Goal: Task Accomplishment & Management: Manage account settings

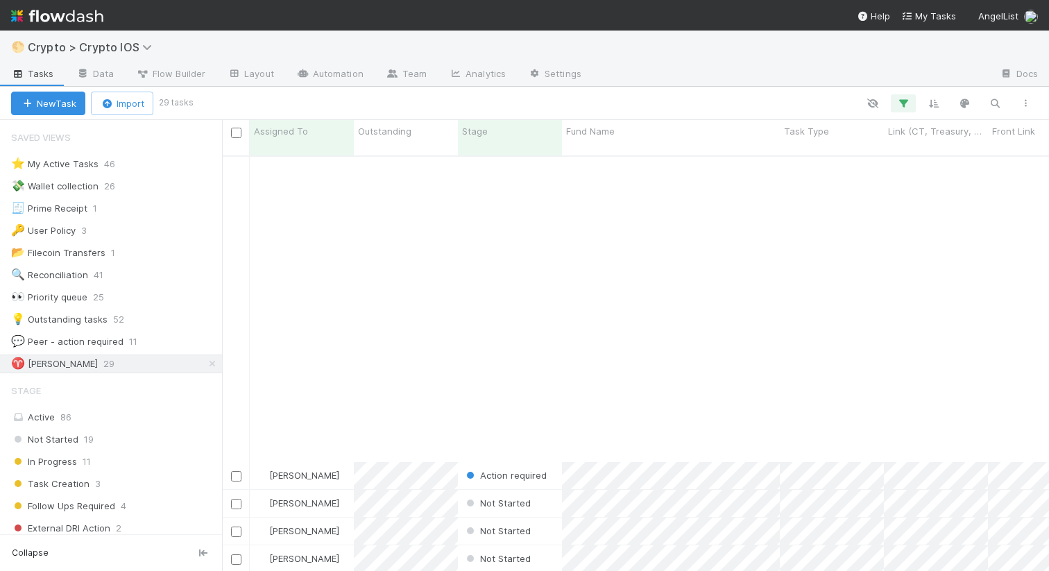
scroll to position [426, 827]
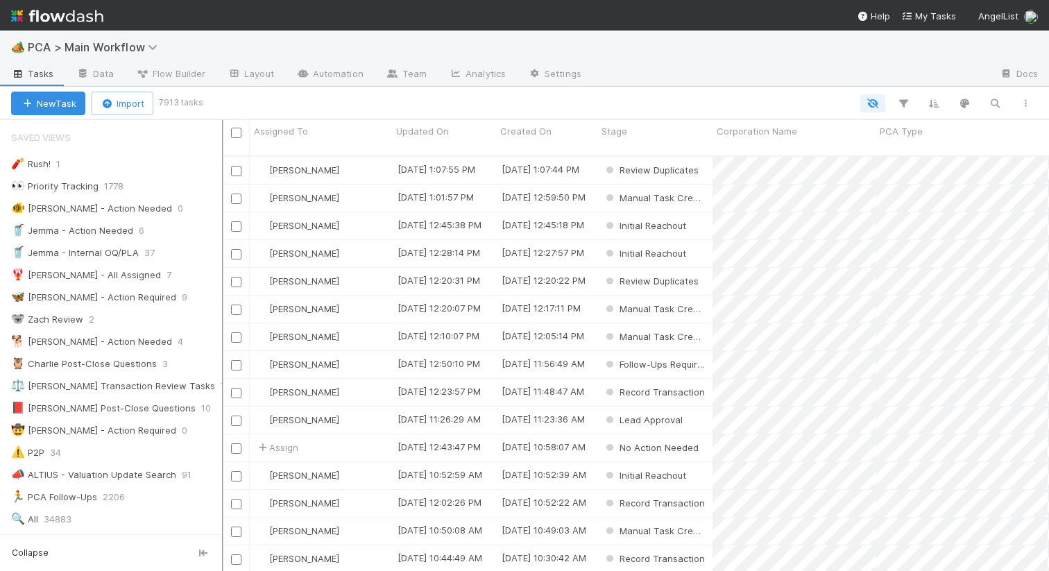
scroll to position [0, 1]
click at [124, 289] on div "🦋 Nathalie - Action Required" at bounding box center [93, 297] width 165 height 17
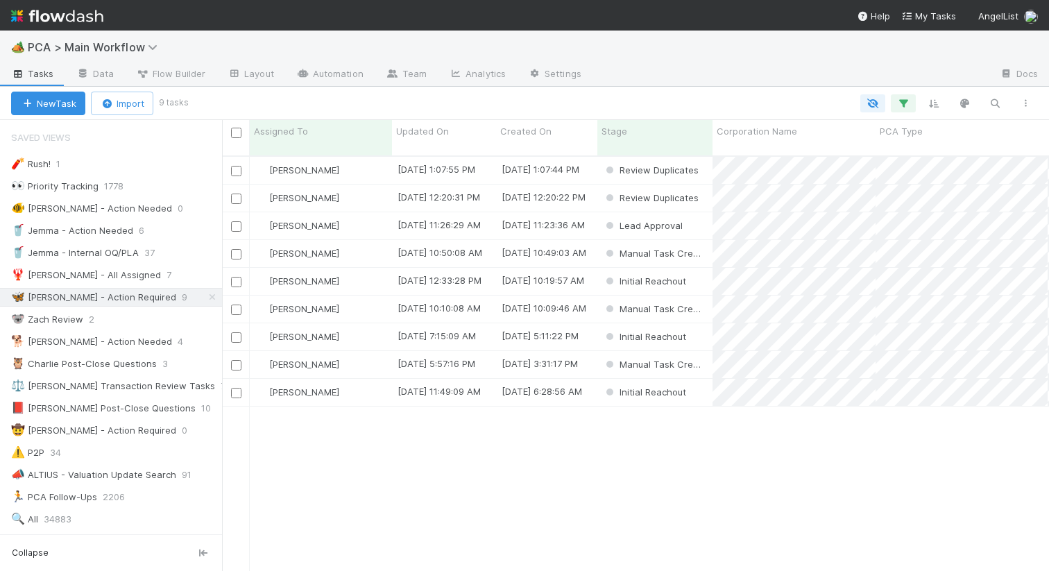
scroll to position [0, 1]
click at [423, 133] on span "Updated On" at bounding box center [422, 131] width 53 height 14
click at [438, 162] on div "Sort Oldest → Newest" at bounding box center [476, 157] width 158 height 21
click at [361, 214] on div "[PERSON_NAME]" at bounding box center [321, 225] width 142 height 27
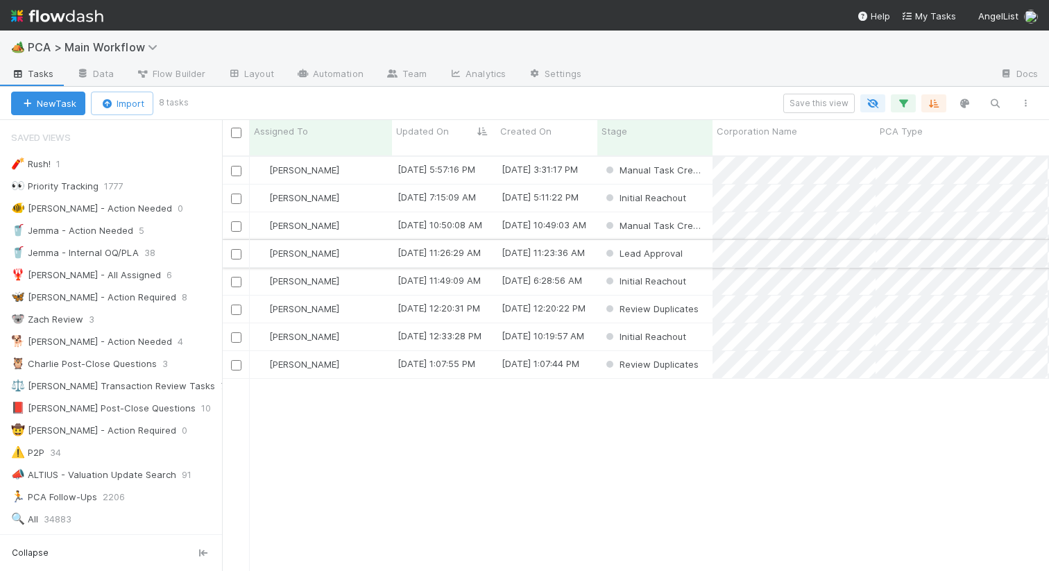
click at [697, 243] on div "Lead Approval" at bounding box center [654, 253] width 115 height 27
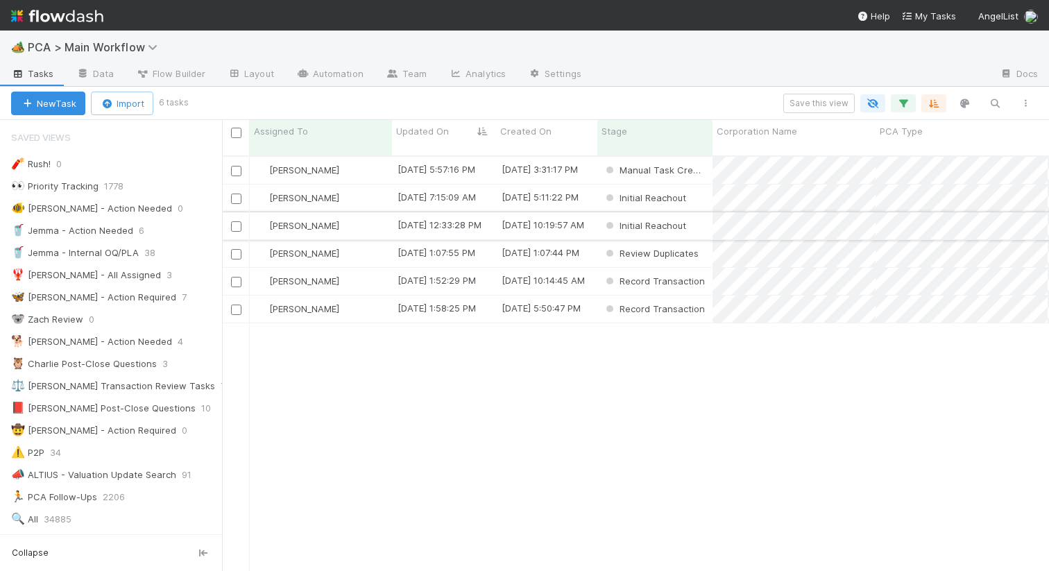
click at [366, 212] on div "[PERSON_NAME]" at bounding box center [321, 225] width 142 height 27
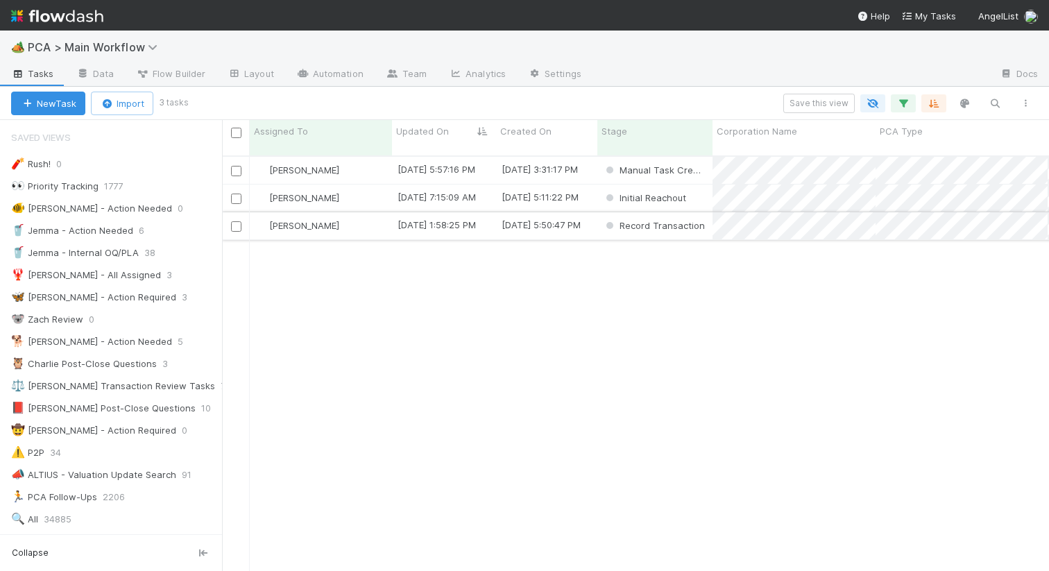
click at [360, 221] on div "[PERSON_NAME]" at bounding box center [321, 225] width 142 height 27
click at [475, 346] on div "Nathalie Gualito 8/12/25, 5:57:16 PM 8/12/25, 3:31:17 PM Manual Task Creation 0…" at bounding box center [635, 369] width 827 height 425
click at [368, 160] on div "[PERSON_NAME]" at bounding box center [321, 170] width 142 height 27
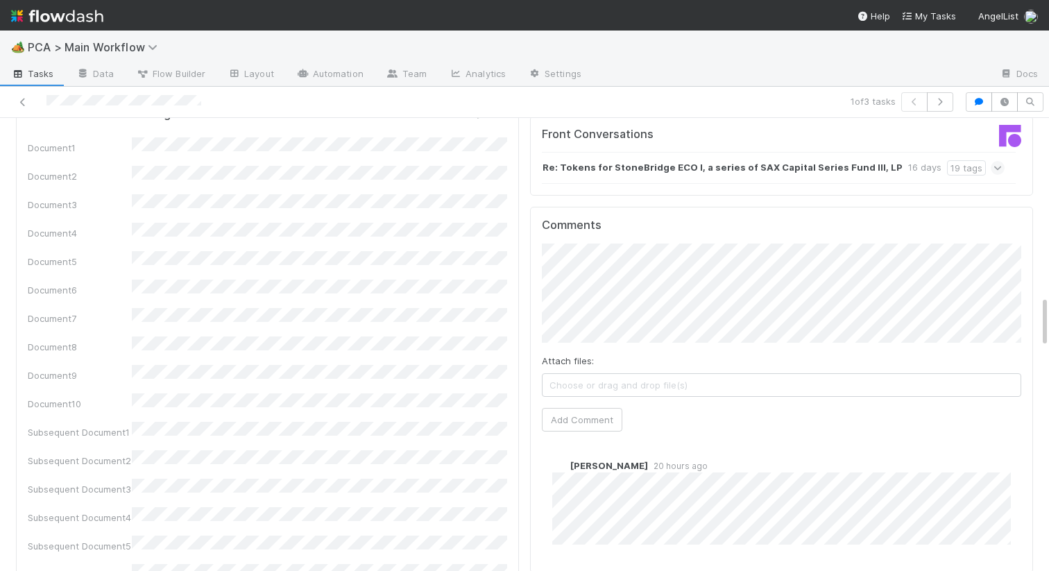
scroll to position [1483, 0]
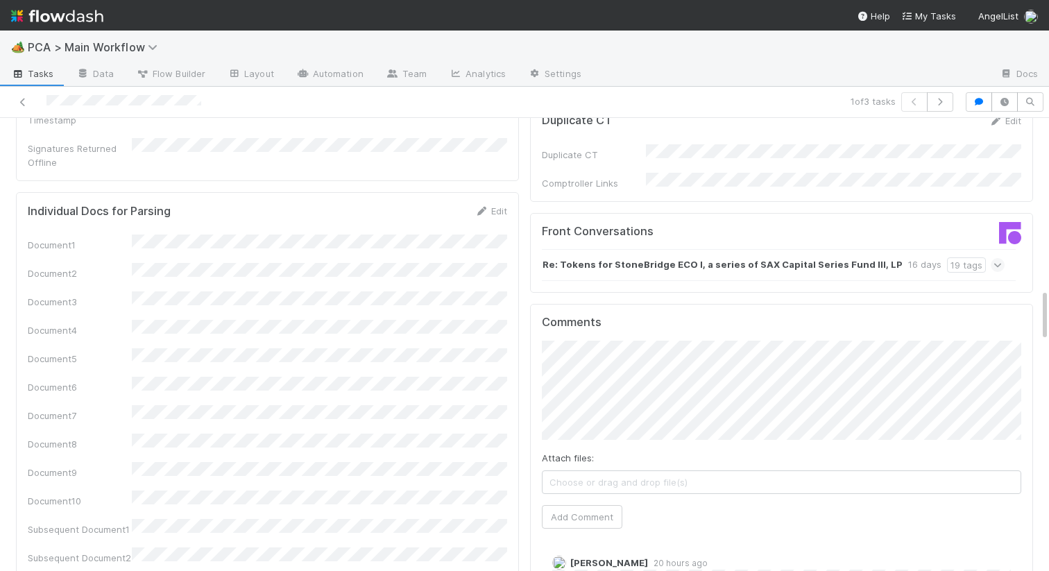
click at [611, 257] on strong "Re: Tokens for StoneBridge ECO I, a series of SAX Capital Series Fund III, LP" at bounding box center [723, 264] width 360 height 15
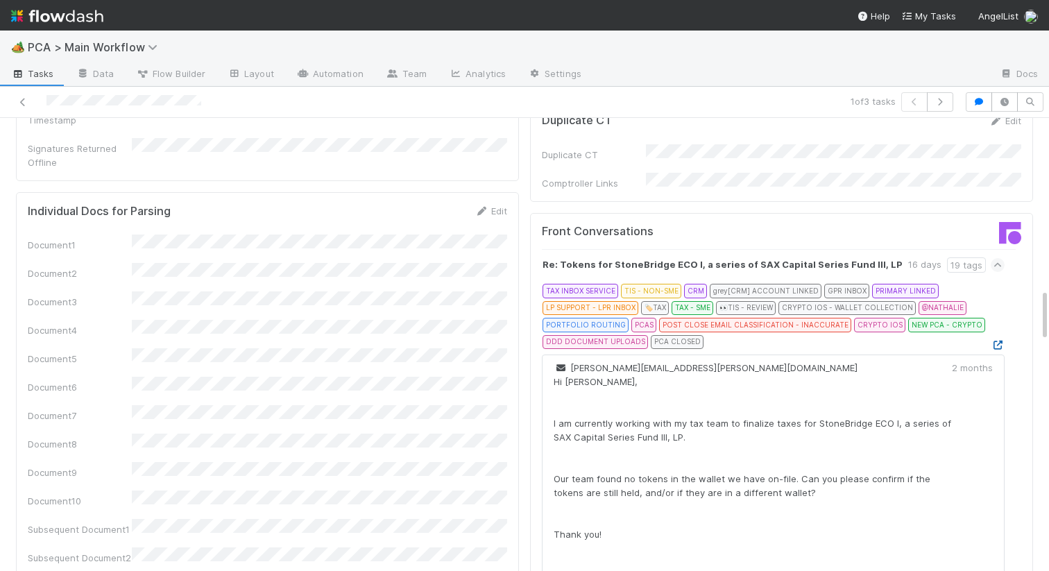
click at [998, 341] on icon at bounding box center [998, 345] width 14 height 9
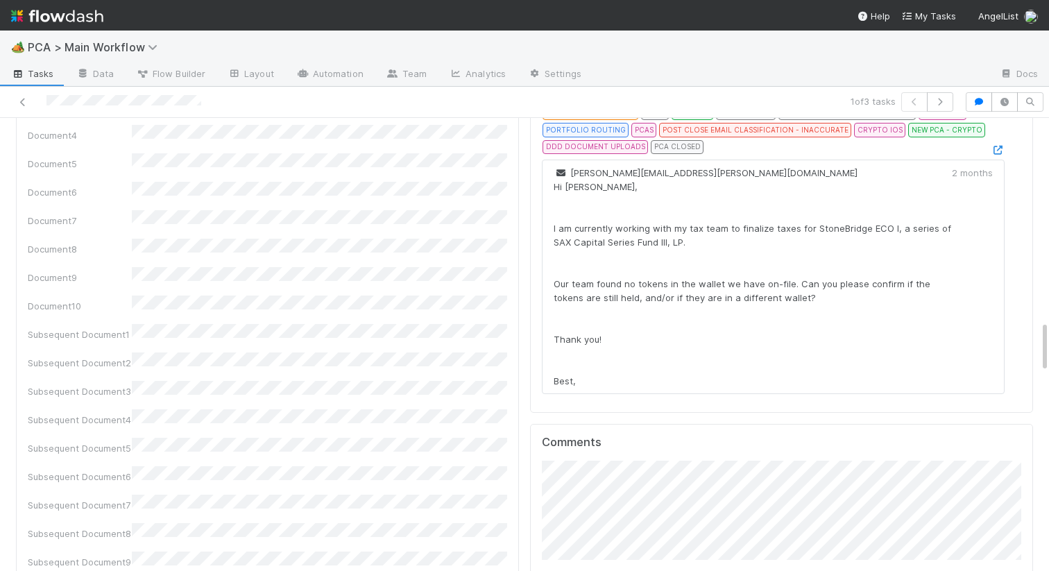
scroll to position [1535, 0]
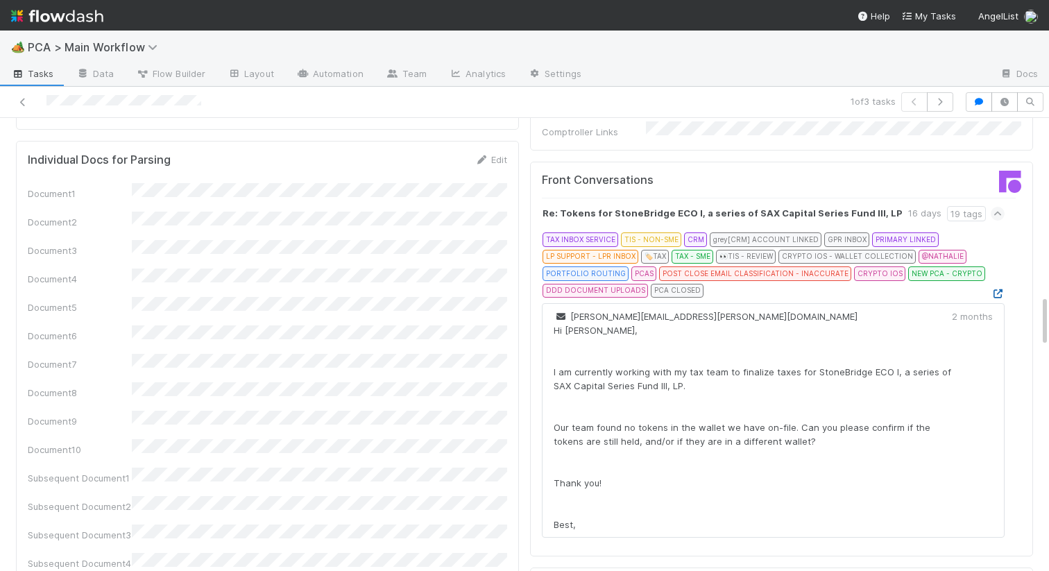
click at [1004, 289] on icon at bounding box center [998, 293] width 14 height 9
click at [1000, 289] on icon at bounding box center [998, 293] width 14 height 9
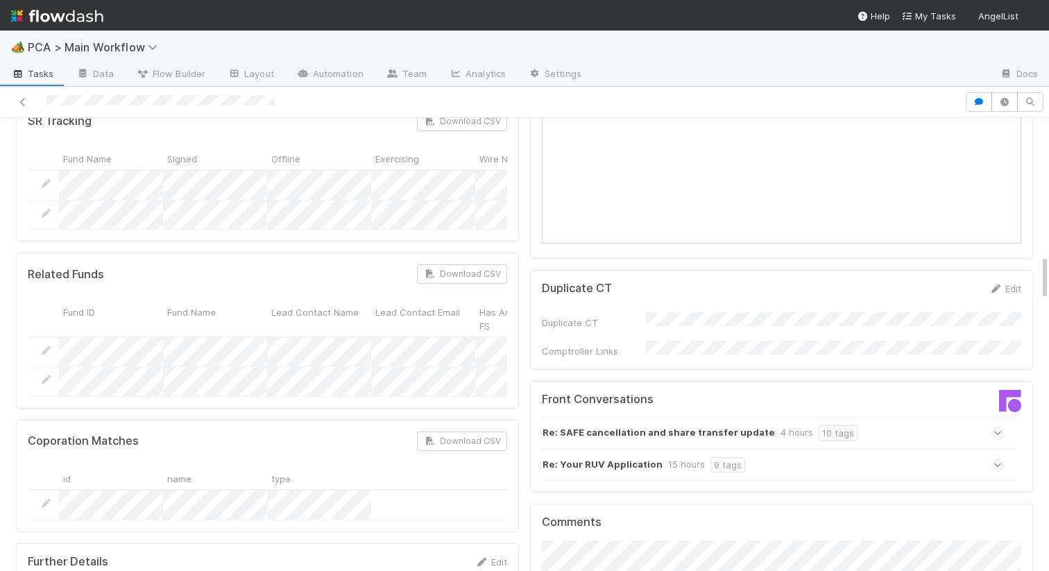
scroll to position [1354, 0]
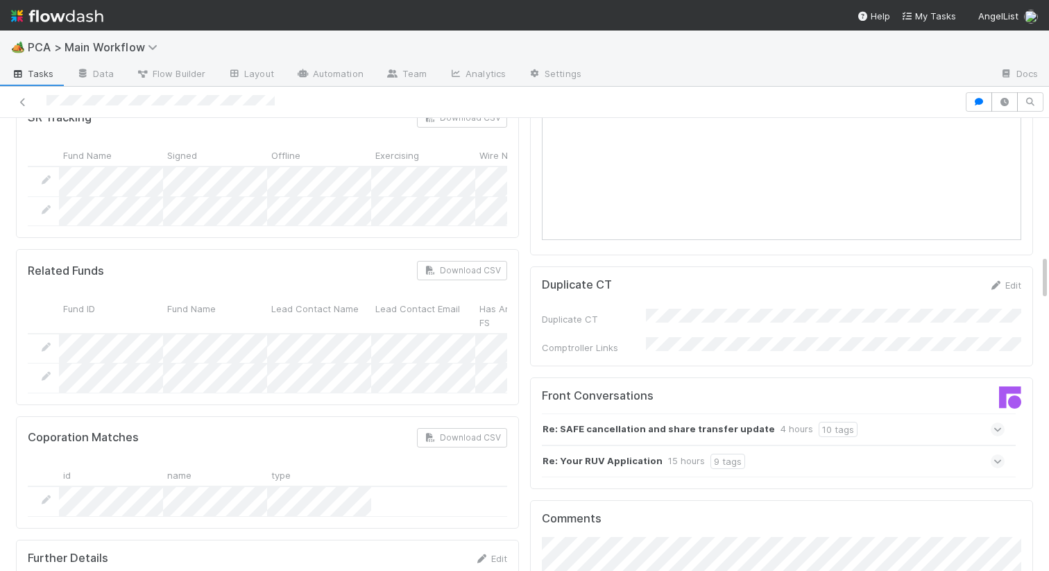
click at [651, 454] on strong "Re: Your RUV Application" at bounding box center [603, 461] width 120 height 15
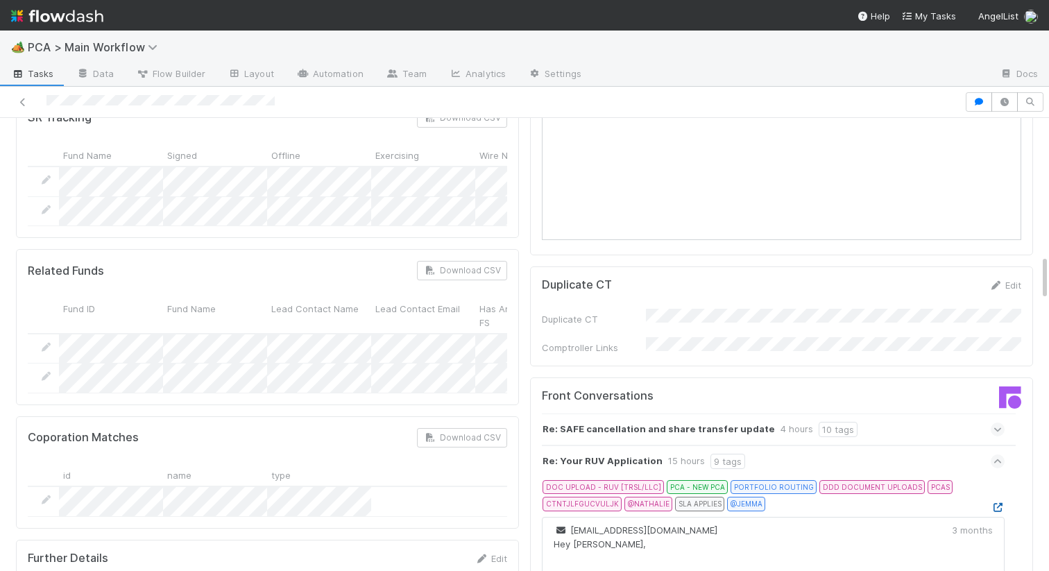
click at [997, 503] on icon at bounding box center [998, 507] width 14 height 9
click at [997, 454] on icon at bounding box center [998, 461] width 9 height 14
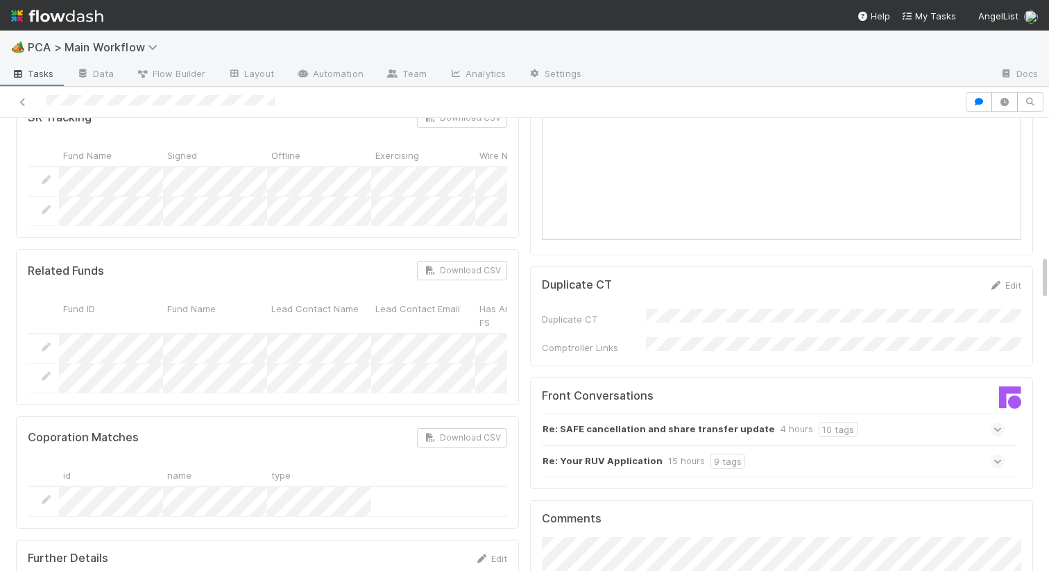
click at [997, 423] on icon at bounding box center [998, 430] width 9 height 14
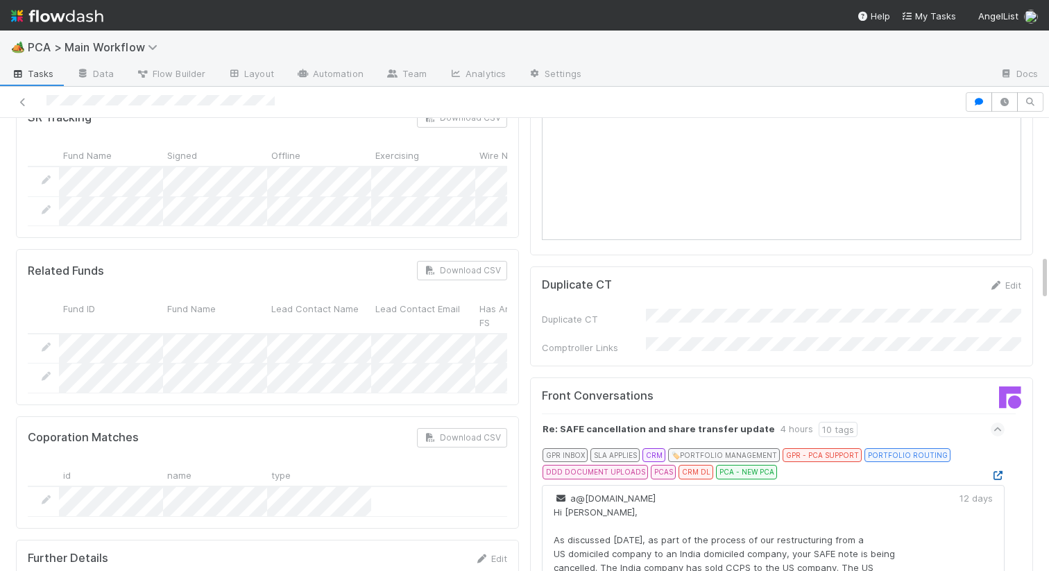
click at [1000, 471] on icon at bounding box center [998, 475] width 14 height 9
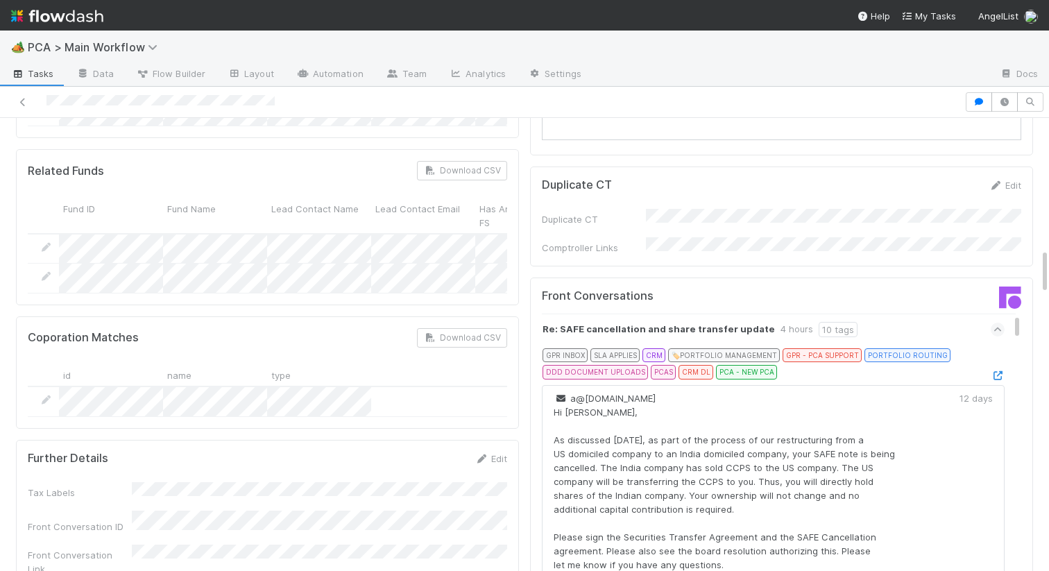
scroll to position [1486, 0]
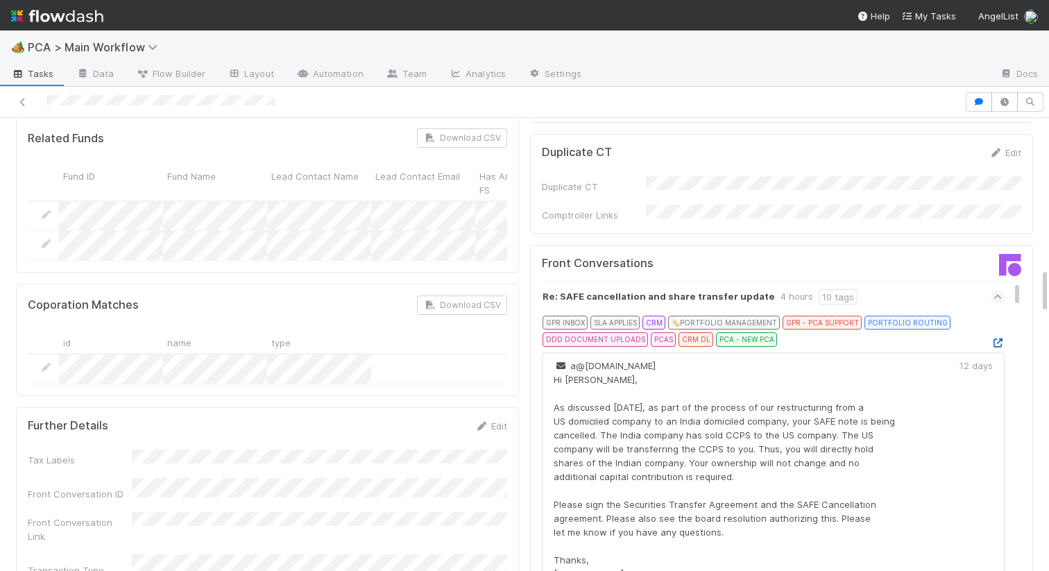
click at [996, 339] on icon at bounding box center [998, 343] width 14 height 9
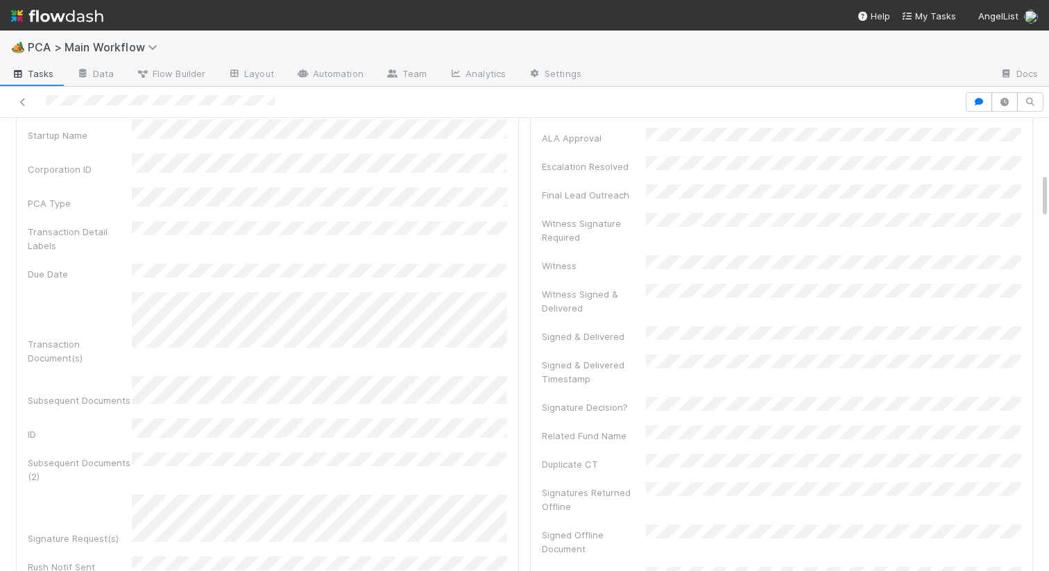
scroll to position [0, 0]
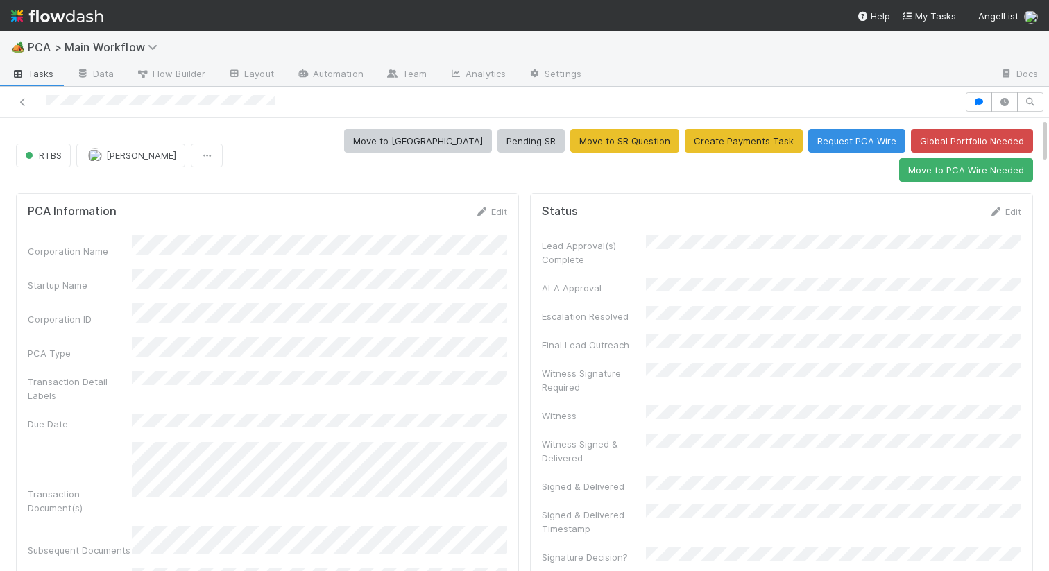
click at [1012, 206] on link "Edit" at bounding box center [1005, 211] width 33 height 11
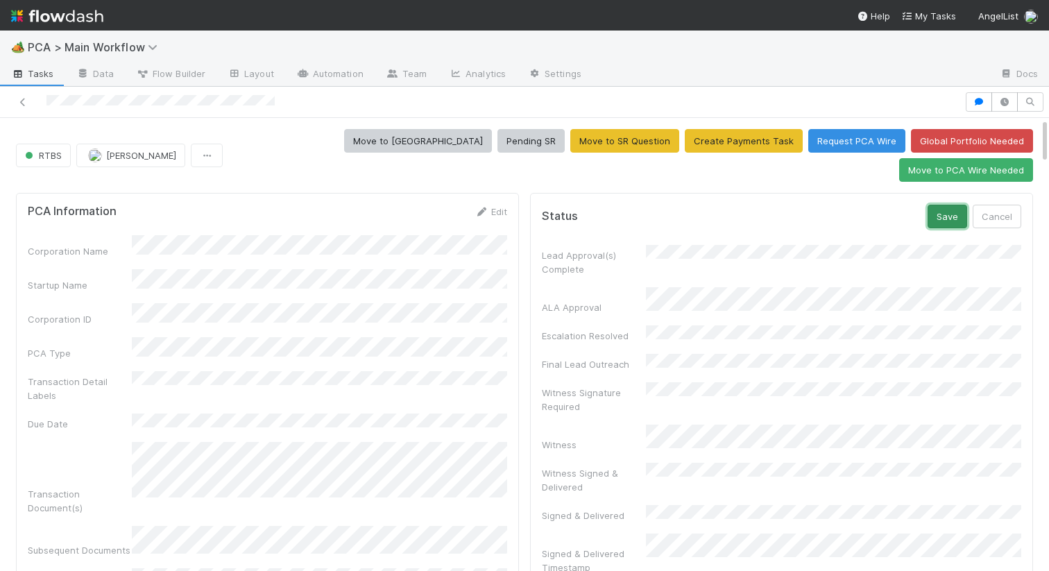
click at [942, 205] on button "Save" at bounding box center [948, 217] width 40 height 24
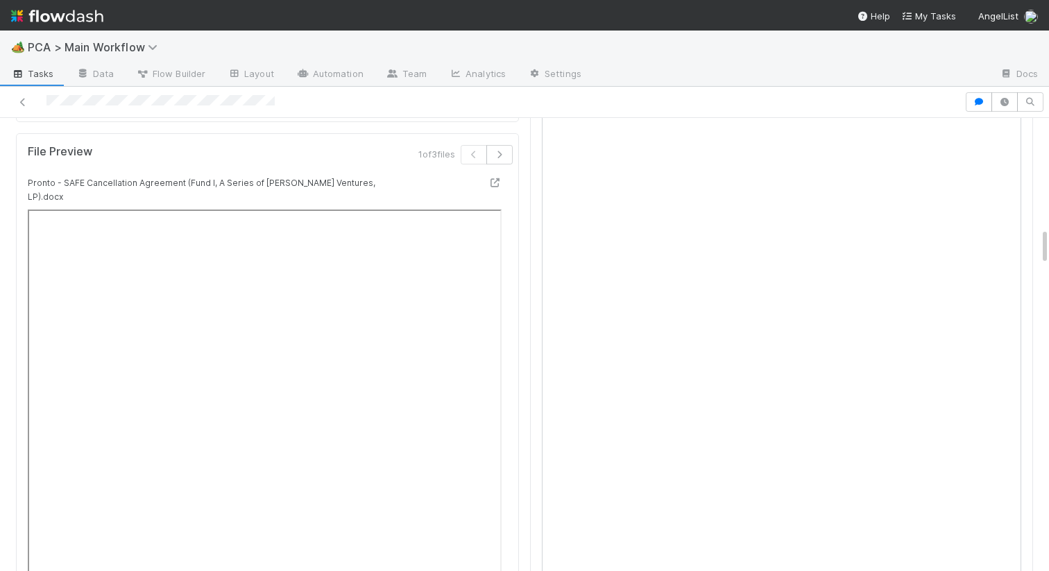
scroll to position [1333, 0]
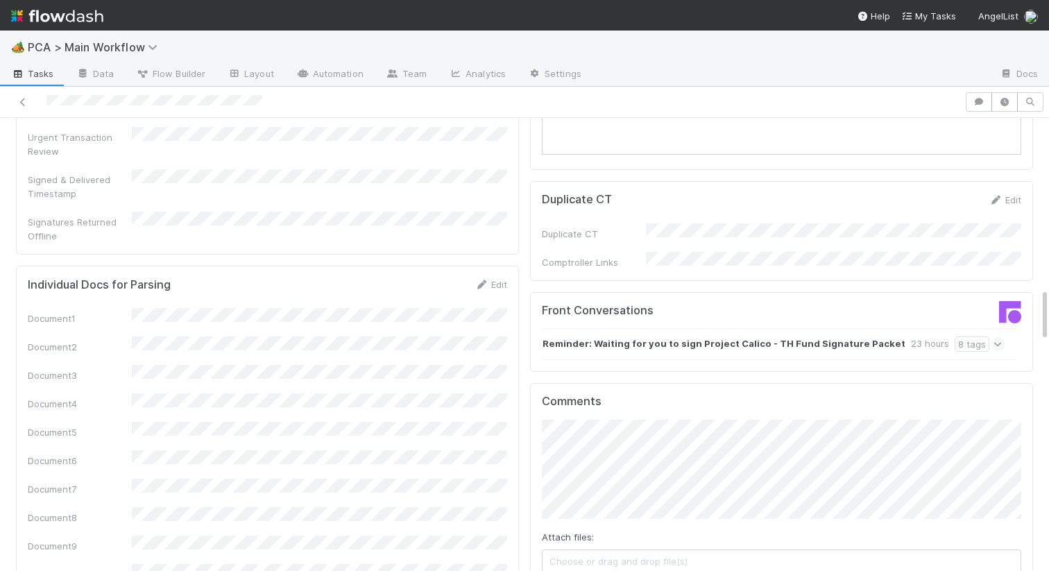
scroll to position [1440, 0]
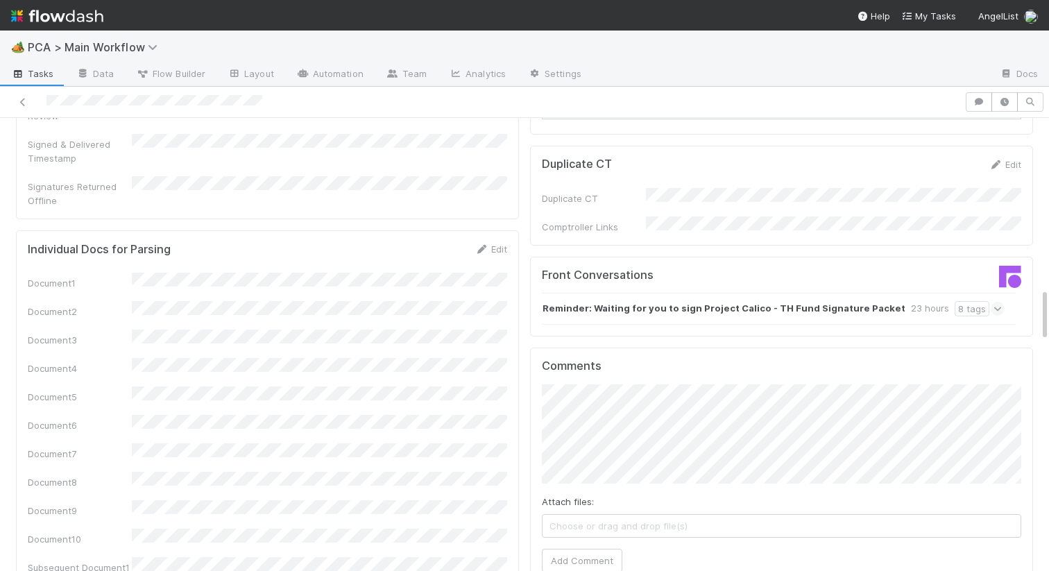
click at [629, 293] on div "Reminder: Waiting for you to sign Project Calico - TH Fund Signature Packet 23 …" at bounding box center [773, 309] width 463 height 32
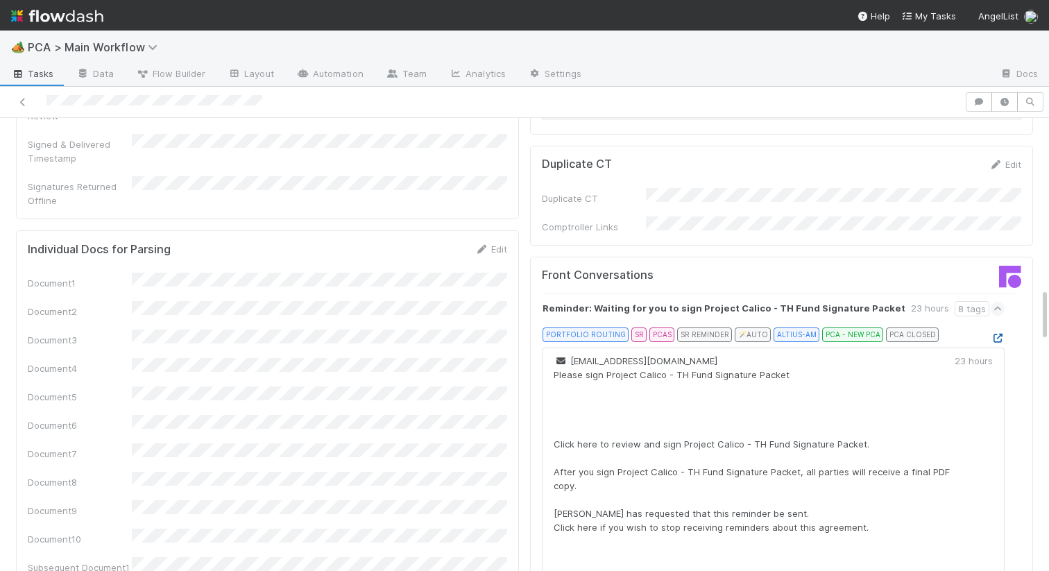
click at [1002, 334] on icon at bounding box center [998, 338] width 14 height 9
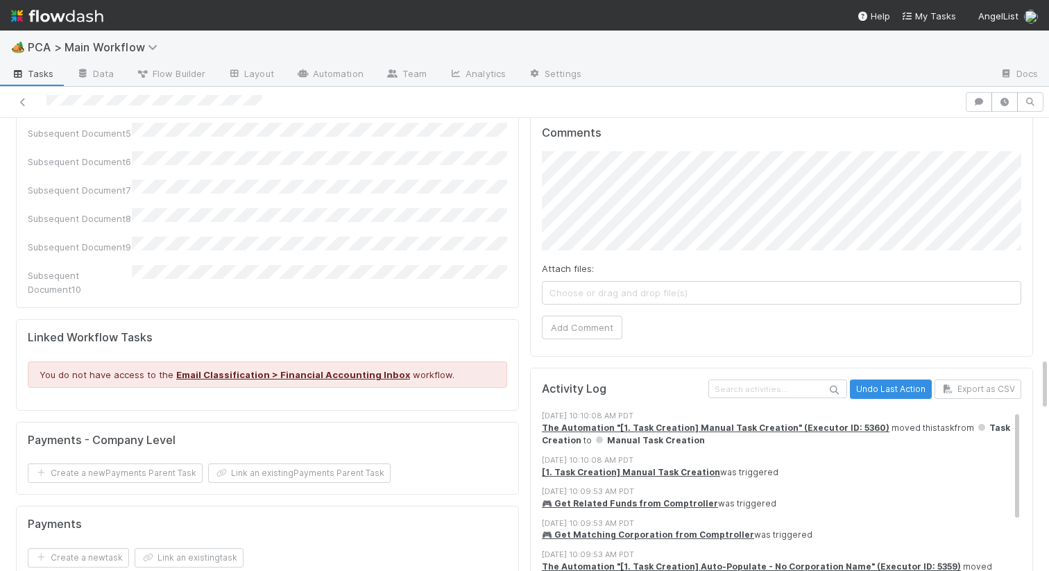
scroll to position [1886, 0]
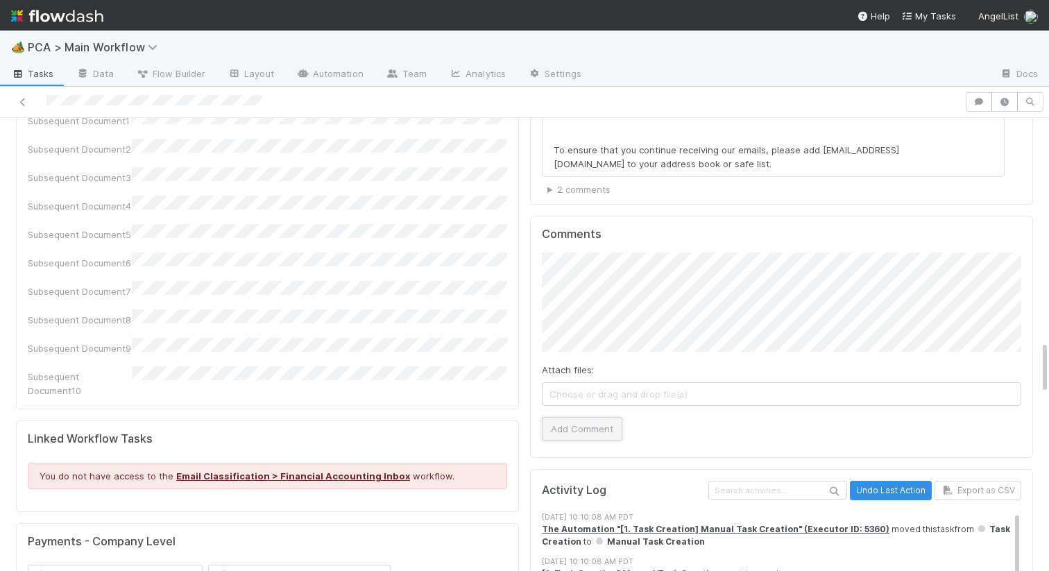
click at [574, 417] on button "Add Comment" at bounding box center [582, 429] width 80 height 24
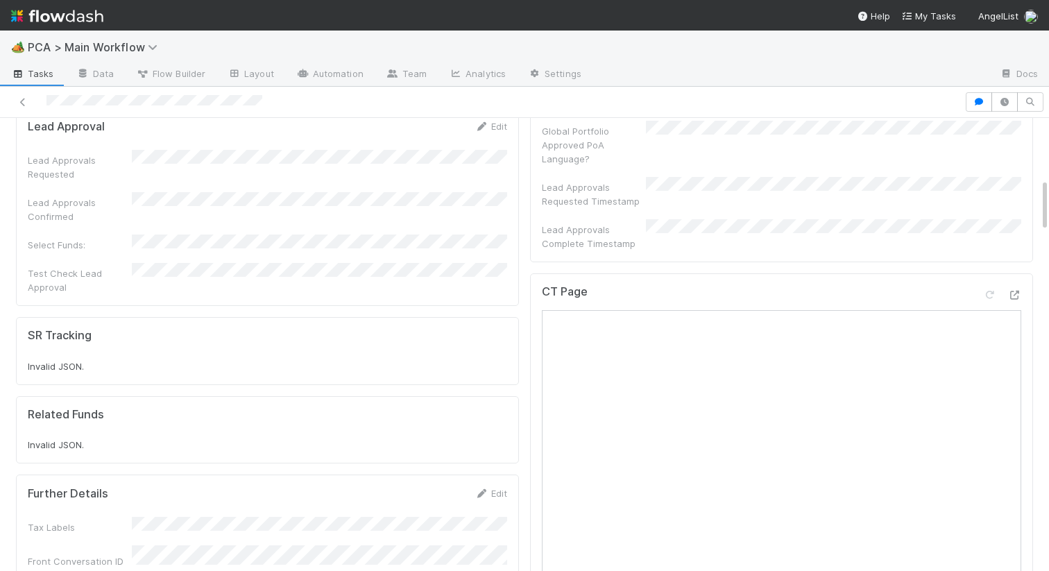
scroll to position [0, 0]
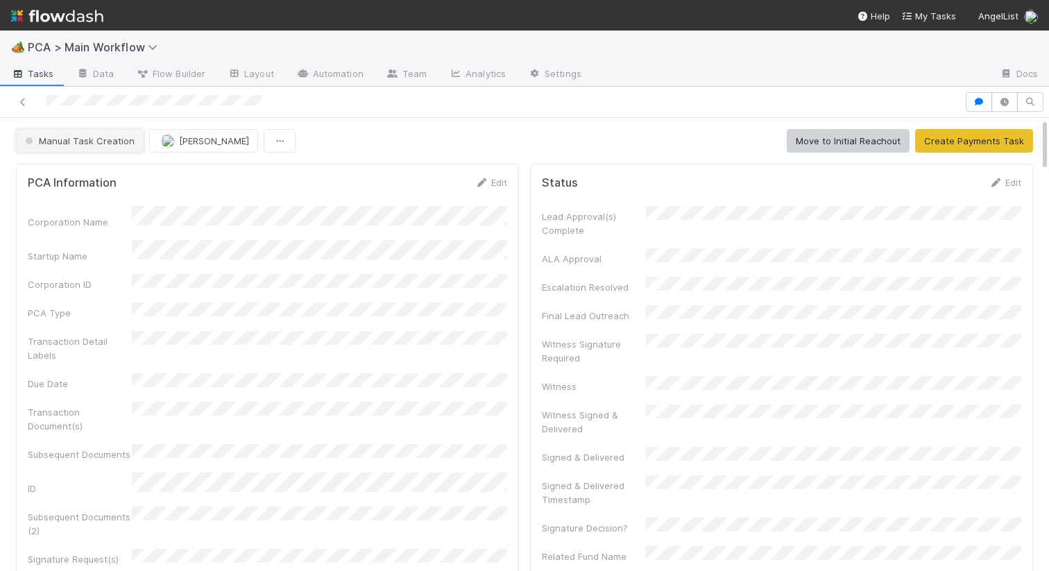
click at [114, 147] on button "Manual Task Creation" at bounding box center [80, 141] width 128 height 24
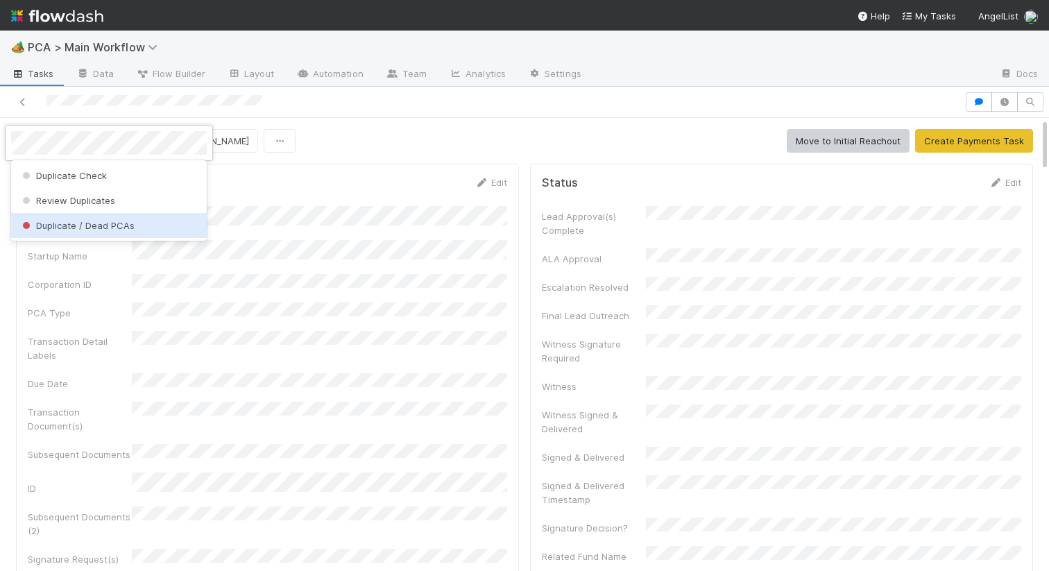
click at [91, 221] on span "Duplicate / Dead PCAs" at bounding box center [76, 225] width 115 height 11
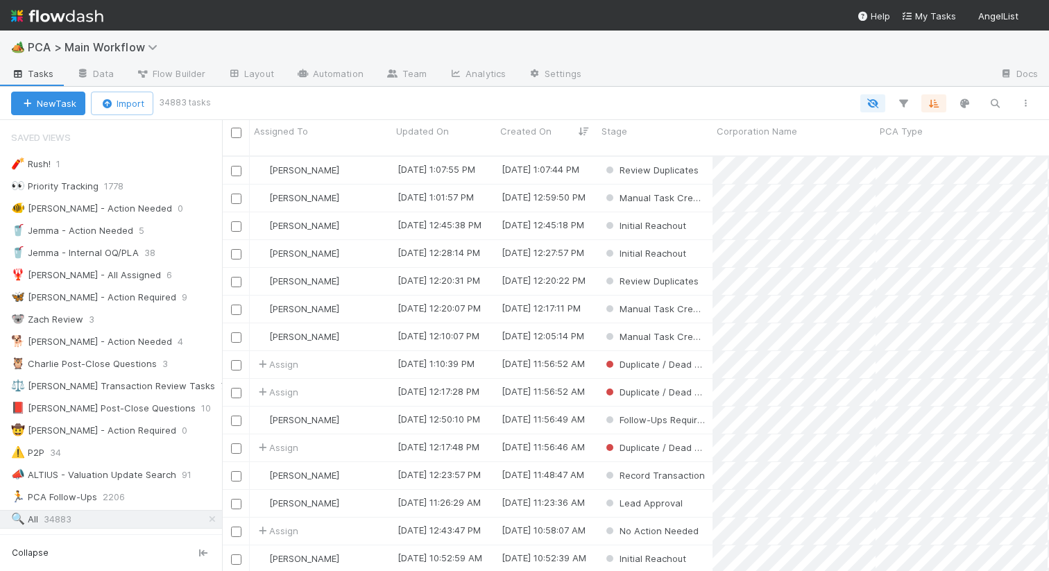
scroll to position [0, 1]
click at [994, 110] on button "button" at bounding box center [994, 103] width 25 height 18
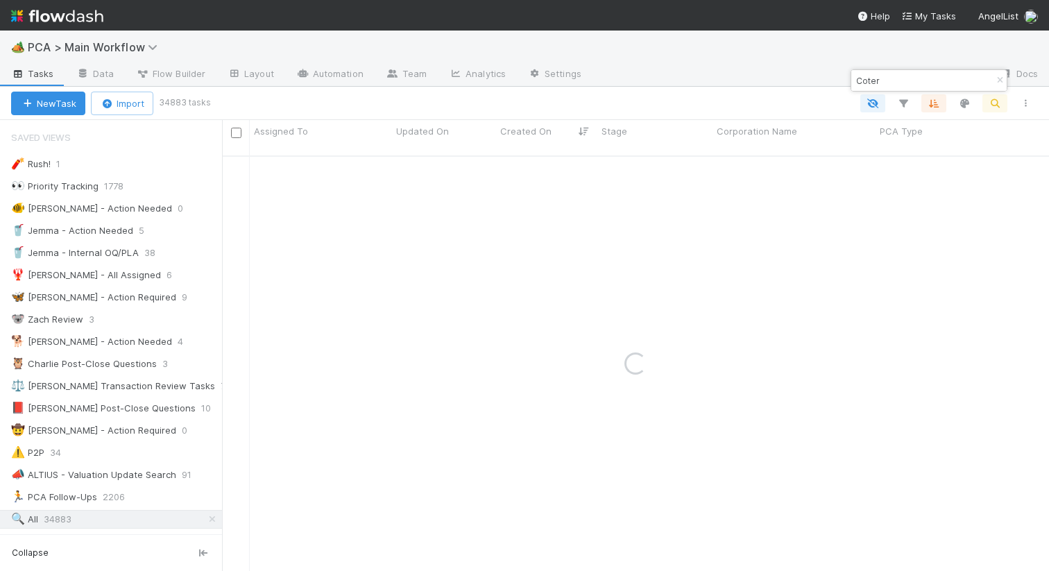
type input "Coter"
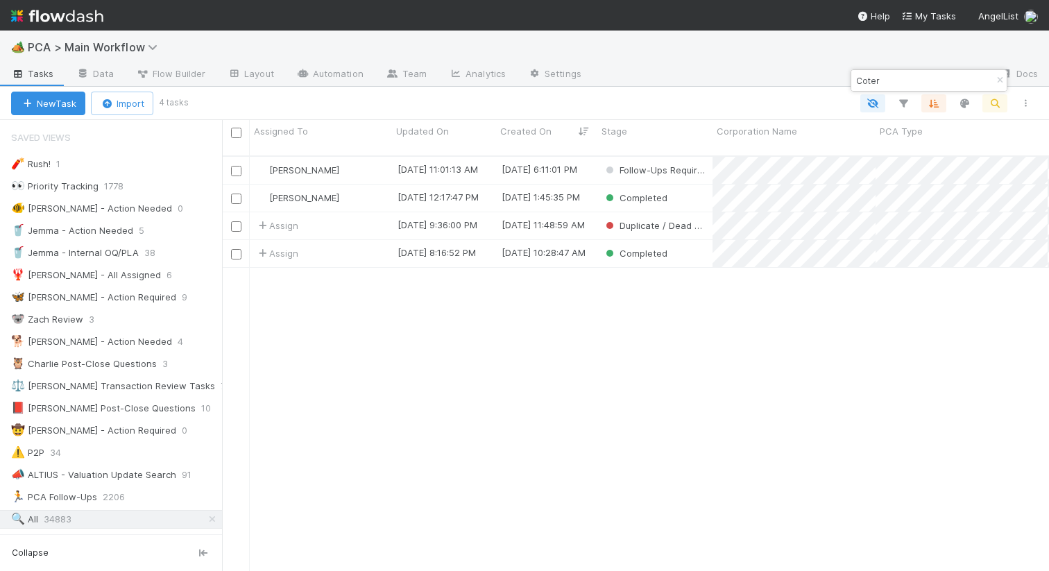
scroll to position [426, 827]
click at [366, 163] on div "[PERSON_NAME]" at bounding box center [321, 170] width 142 height 27
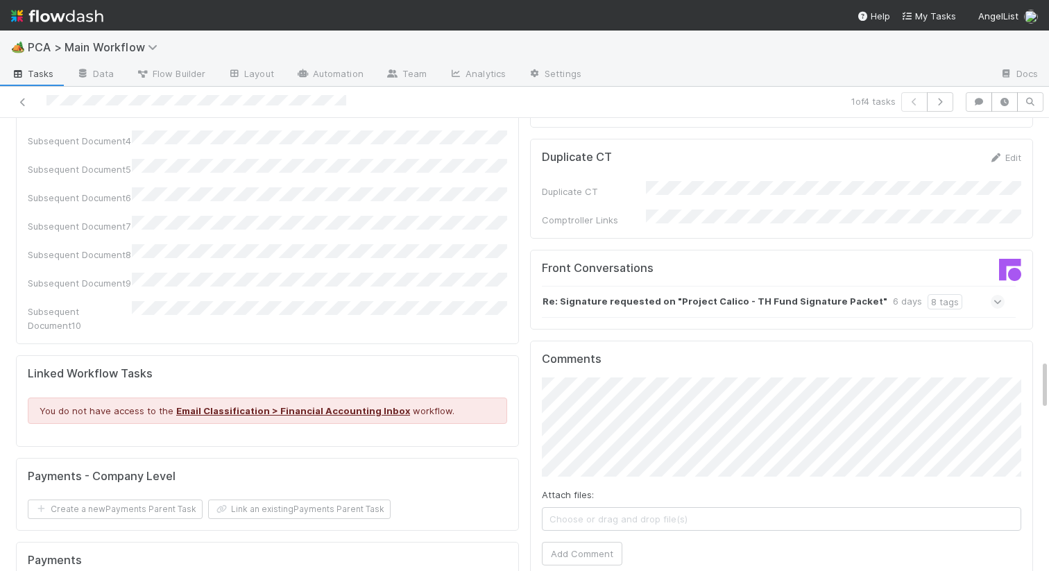
scroll to position [2115, 0]
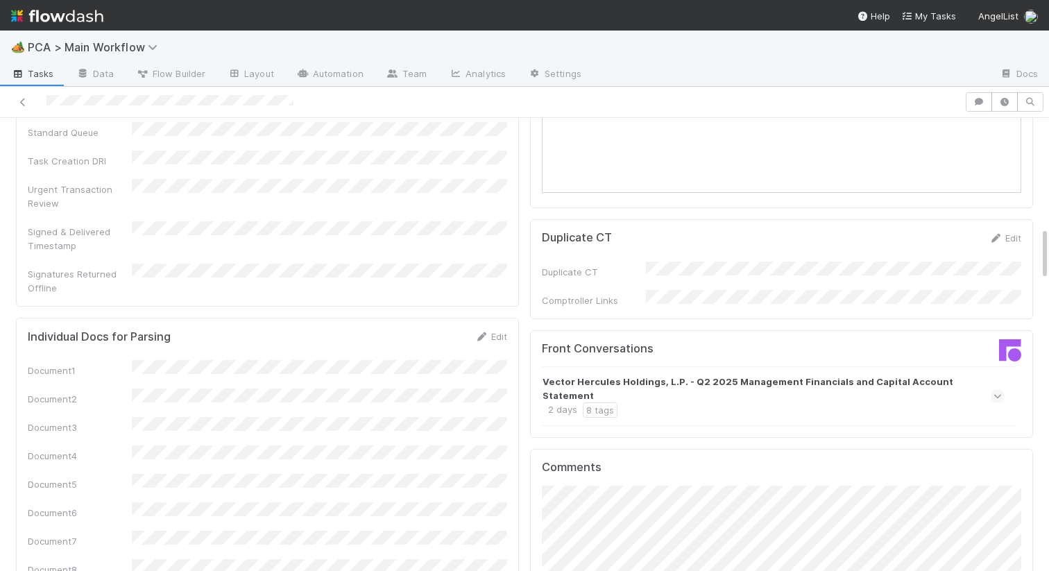
scroll to position [1412, 0]
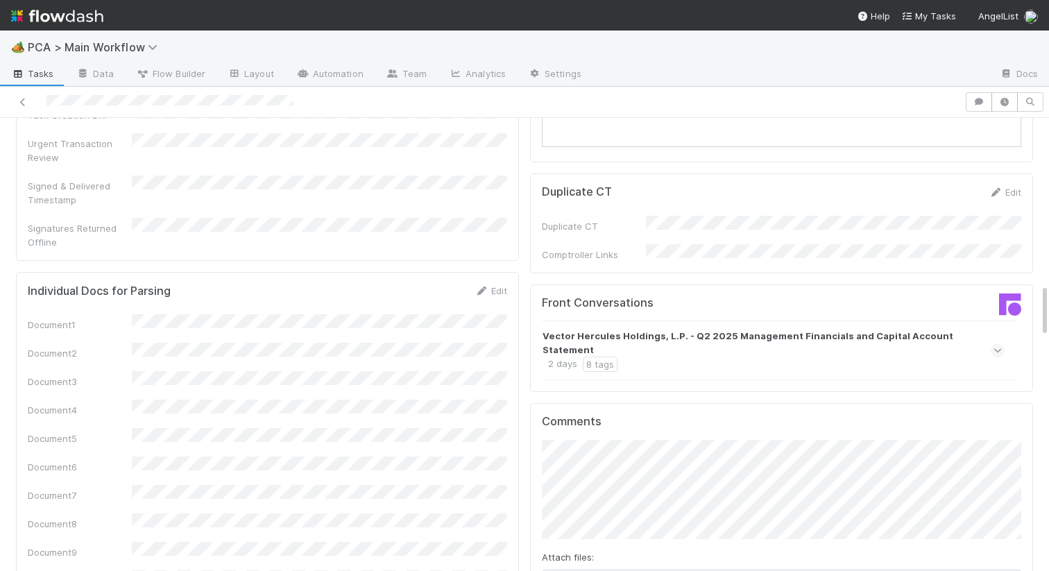
click at [707, 329] on div "Vector Hercules Holdings, L.P. - Q2 2025 Management Financials and Capital Acco…" at bounding box center [772, 350] width 459 height 43
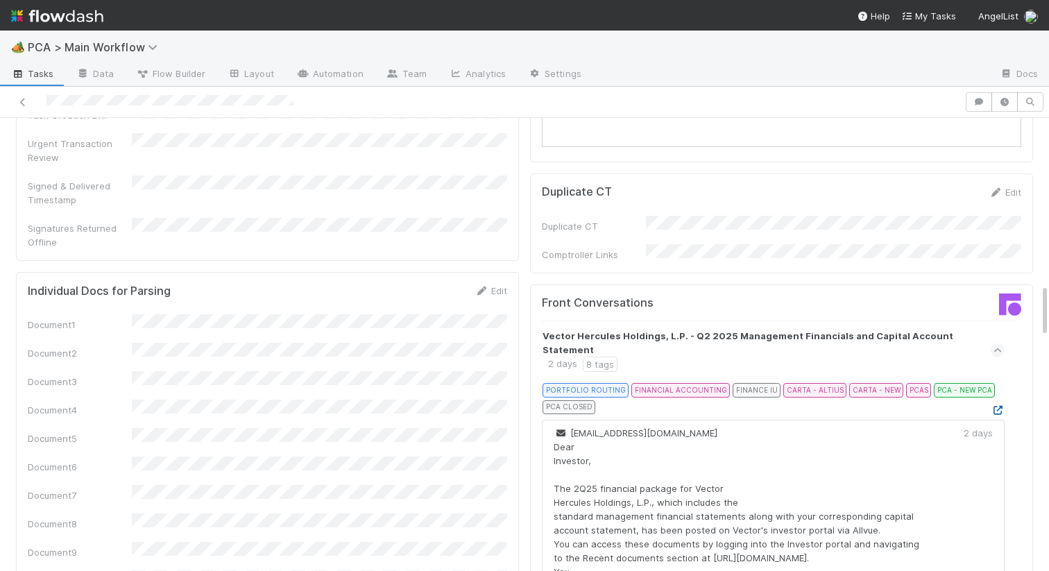
click at [999, 406] on icon at bounding box center [998, 410] width 14 height 9
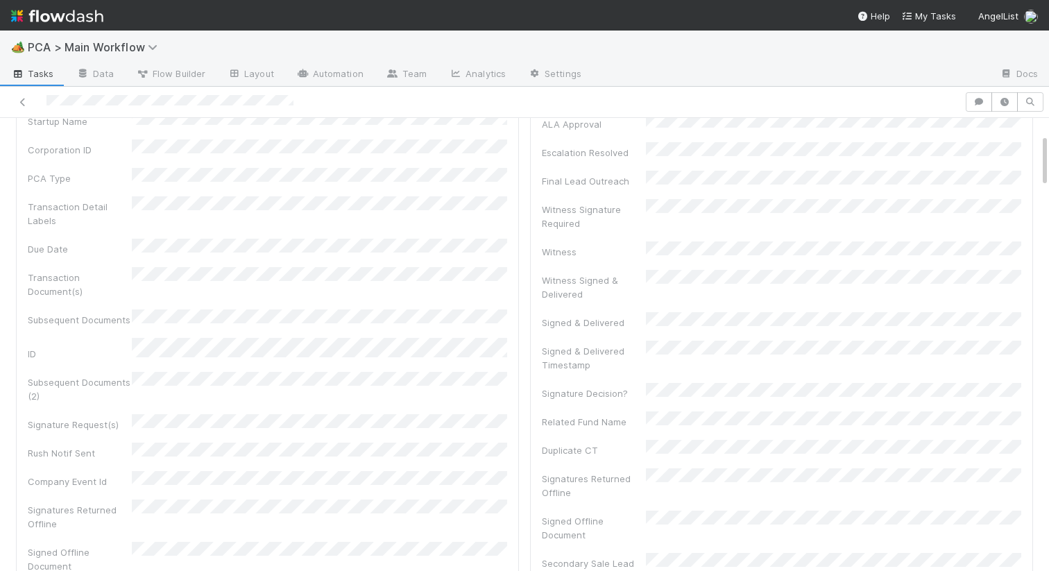
scroll to position [0, 0]
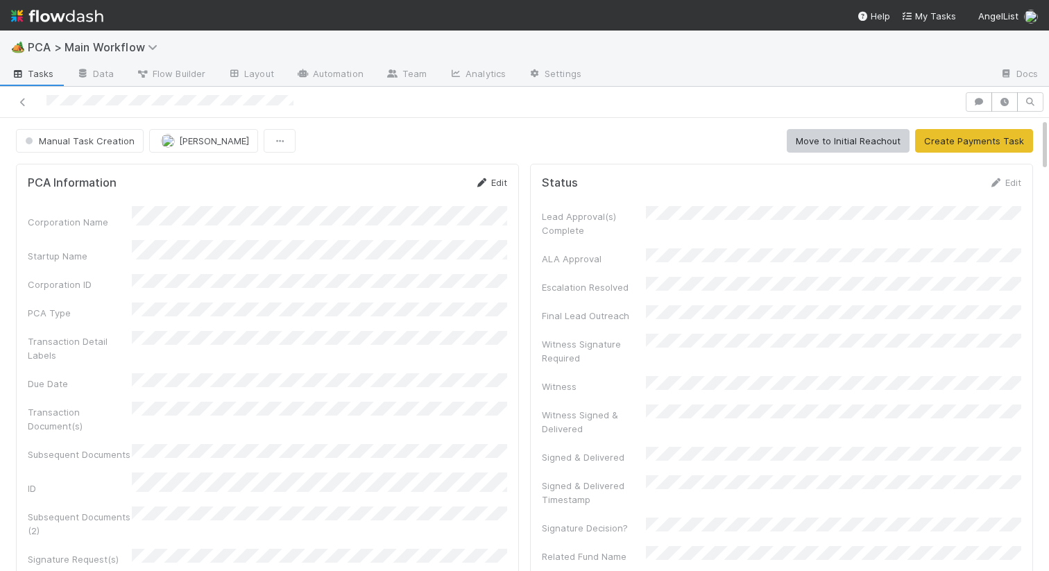
click at [502, 183] on link "Edit" at bounding box center [491, 182] width 33 height 11
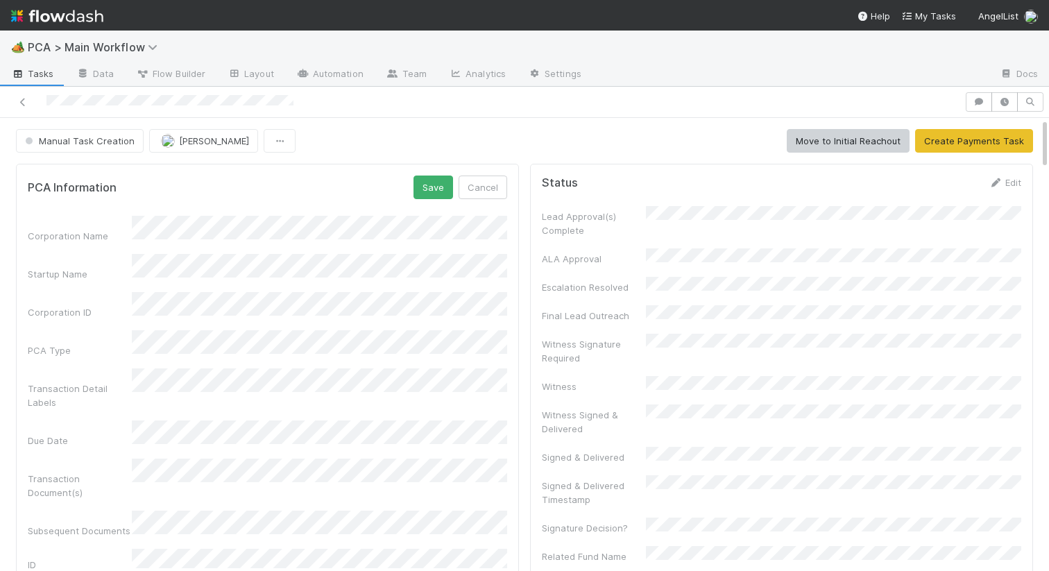
click at [624, 62] on div "🏕️ PCA > Main Workflow" at bounding box center [524, 47] width 1049 height 33
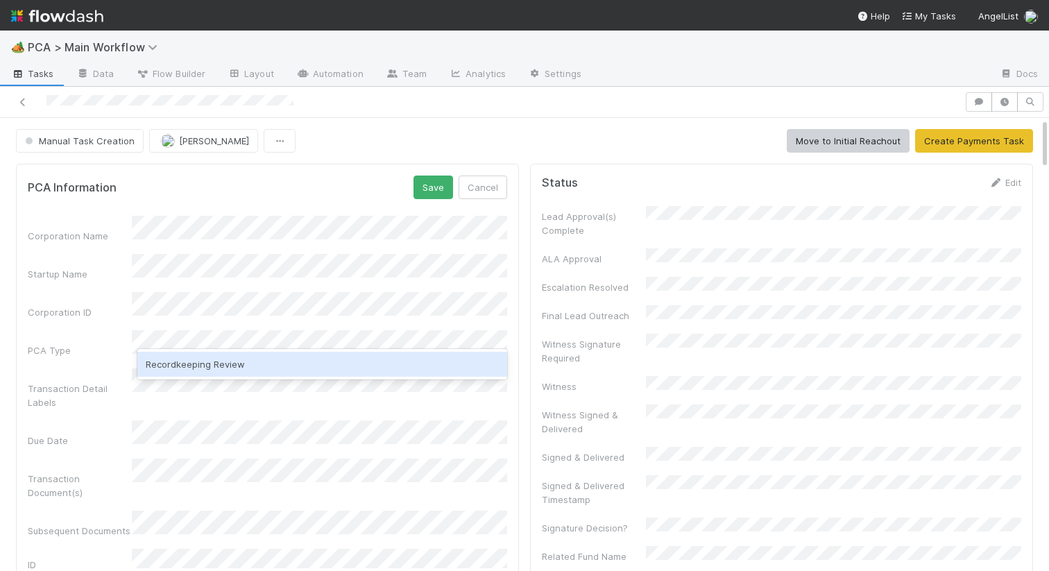
click at [191, 366] on div "Recordkeeping Review" at bounding box center [322, 364] width 370 height 25
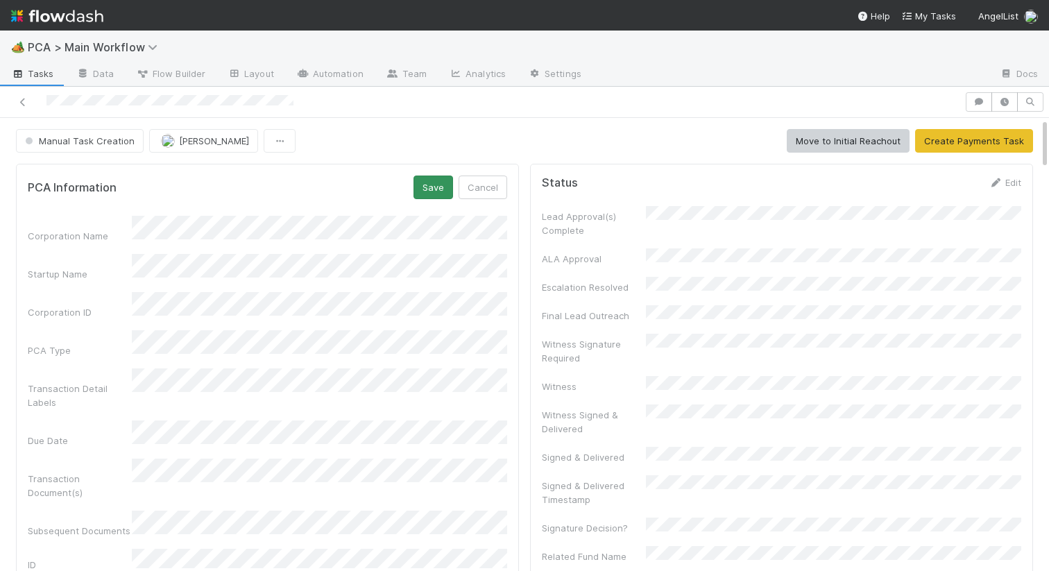
click at [445, 177] on div "PCA Information Save Cancel Corporation Name Startup Name Corporation ID PCA Ty…" at bounding box center [267, 553] width 503 height 779
click at [444, 182] on button "Save" at bounding box center [434, 188] width 40 height 24
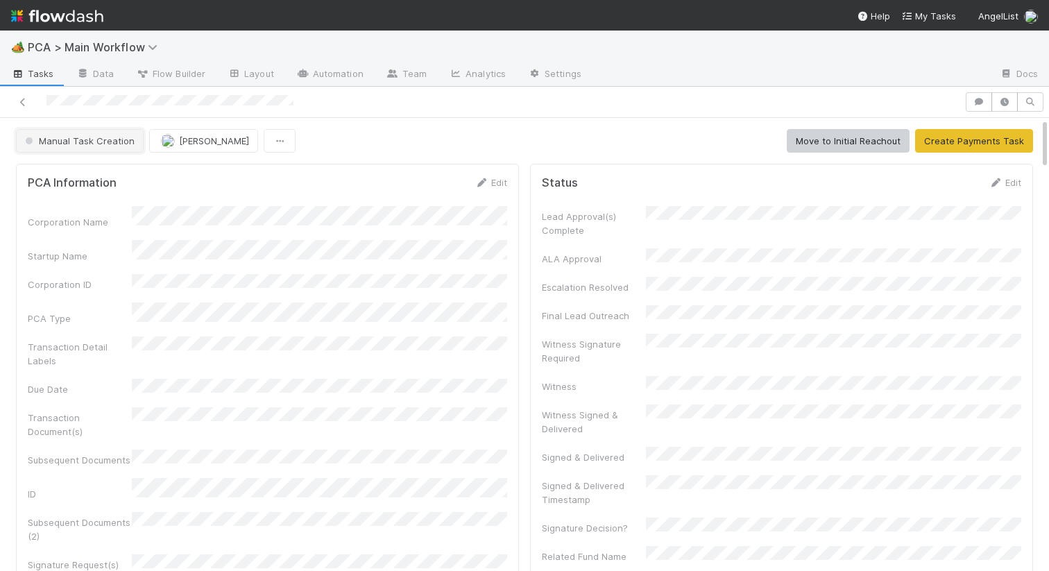
click at [94, 149] on button "Manual Task Creation" at bounding box center [80, 141] width 128 height 24
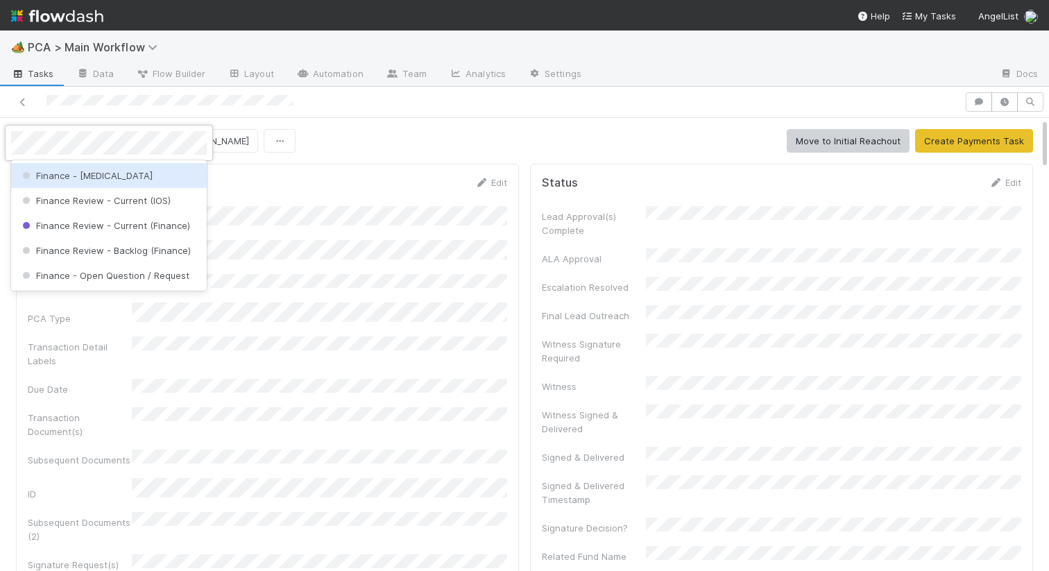
click at [92, 180] on span "Finance - [MEDICAL_DATA]" at bounding box center [85, 175] width 133 height 11
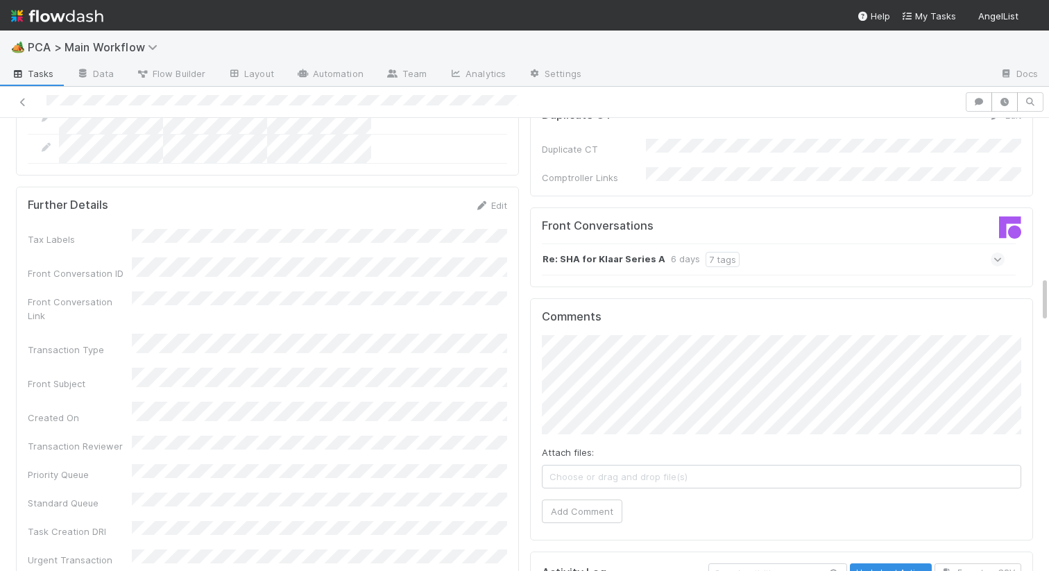
scroll to position [1449, 0]
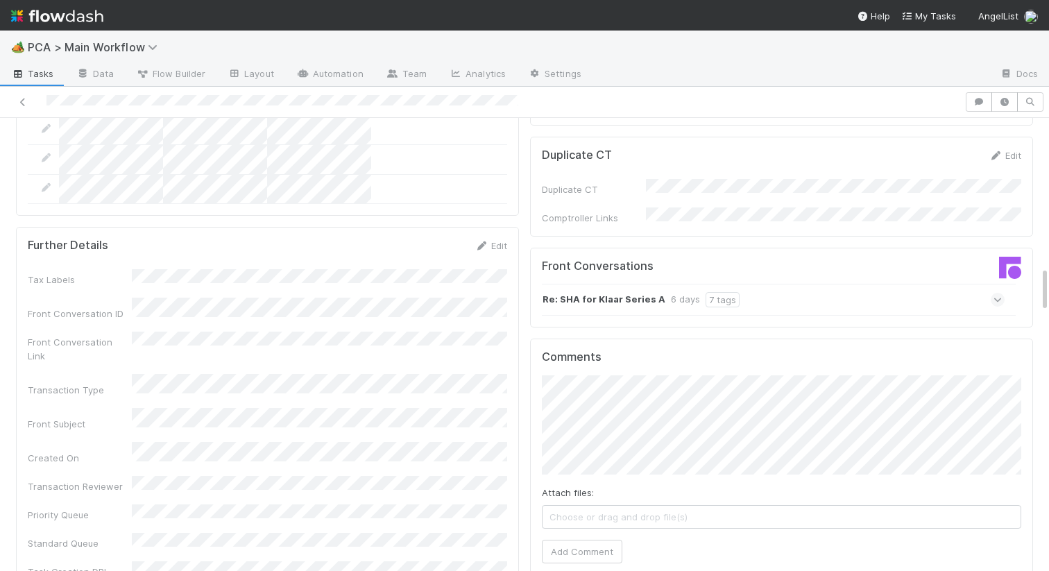
click at [642, 292] on strong "Re: SHA for Klaar Series A" at bounding box center [604, 299] width 123 height 15
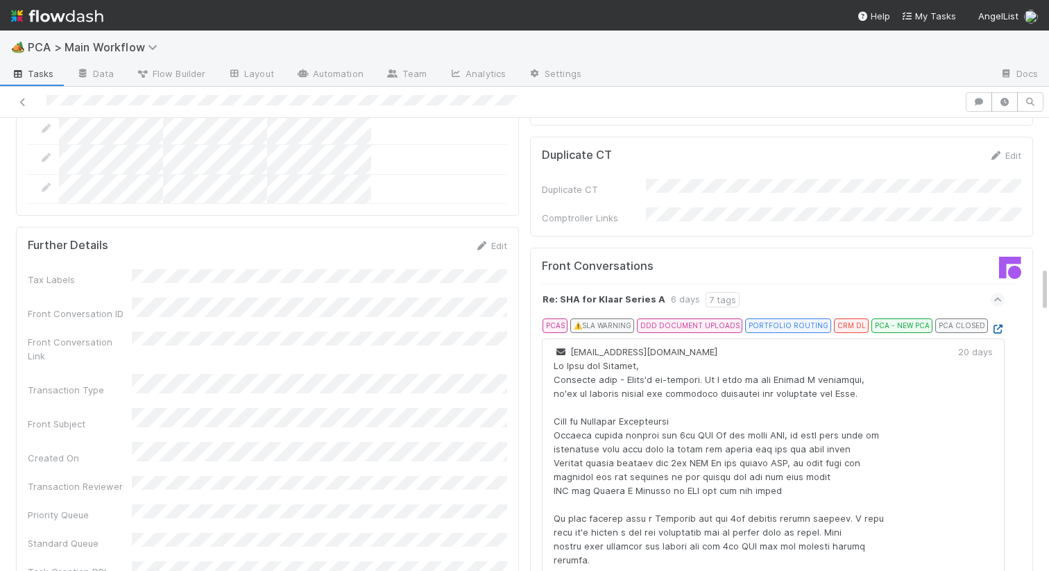
click at [998, 325] on icon at bounding box center [998, 329] width 14 height 9
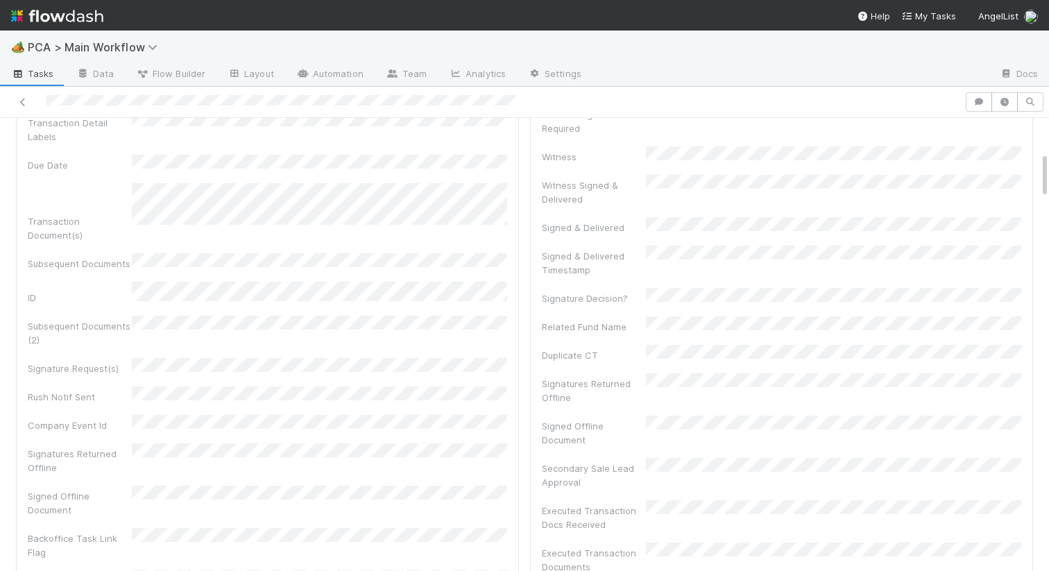
scroll to position [0, 0]
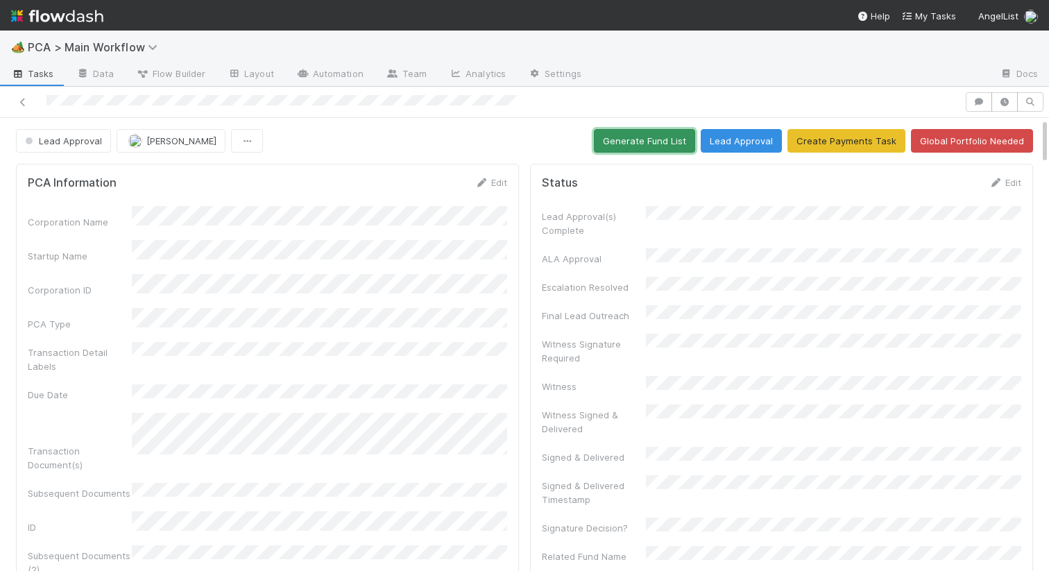
click at [633, 147] on button "Generate Fund List" at bounding box center [644, 141] width 101 height 24
click at [733, 144] on button "Lead Approval" at bounding box center [741, 141] width 81 height 24
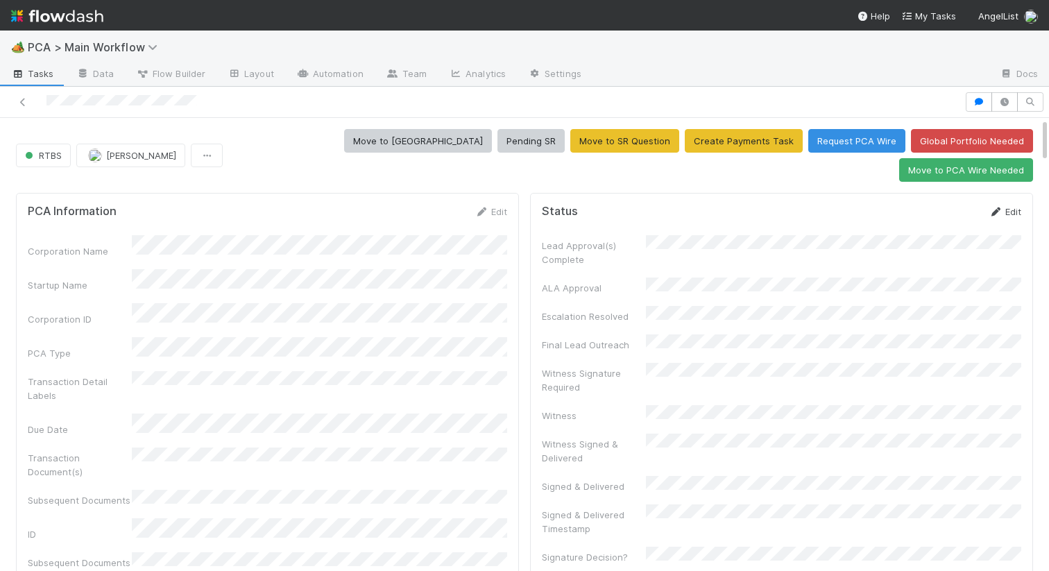
click at [992, 207] on icon at bounding box center [996, 211] width 14 height 9
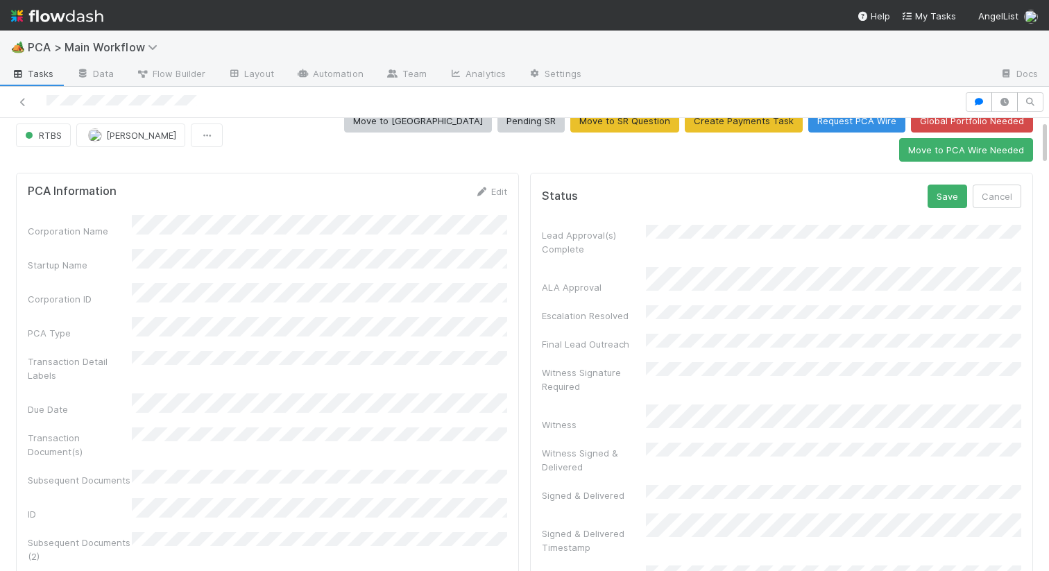
scroll to position [30, 0]
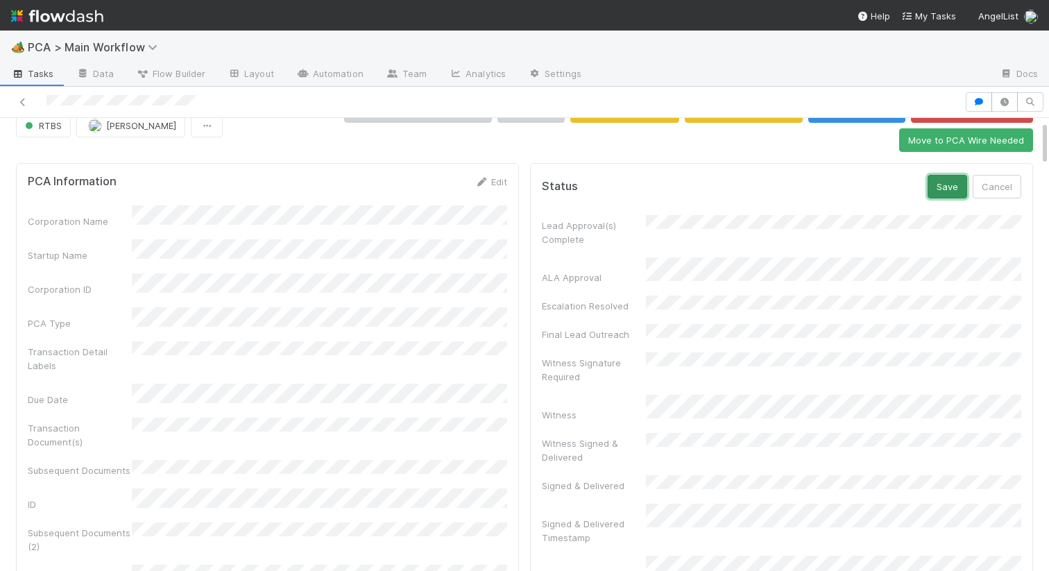
click at [960, 175] on button "Save" at bounding box center [948, 187] width 40 height 24
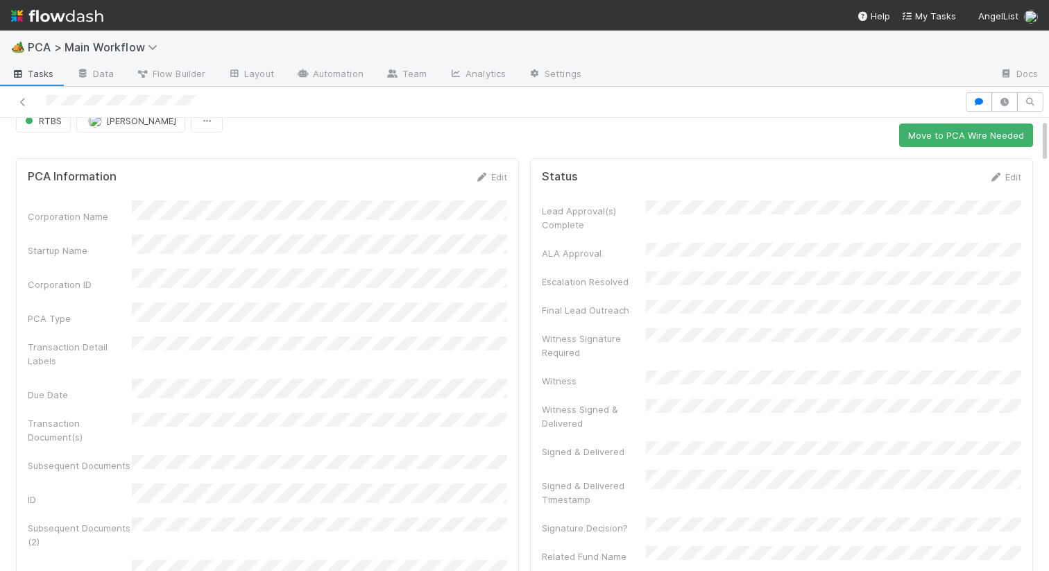
scroll to position [0, 0]
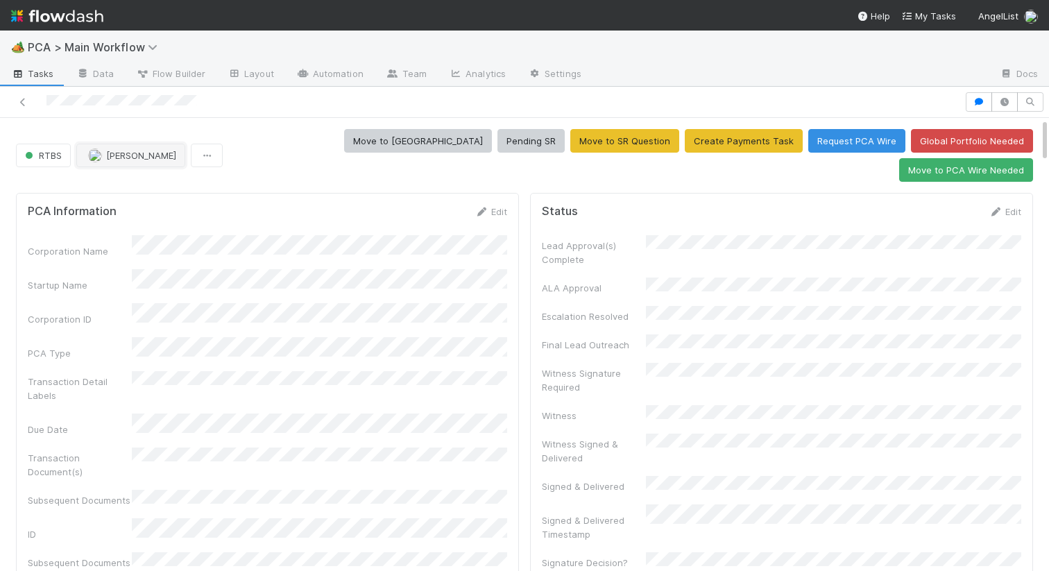
click at [147, 150] on span "[PERSON_NAME]" at bounding box center [141, 155] width 70 height 11
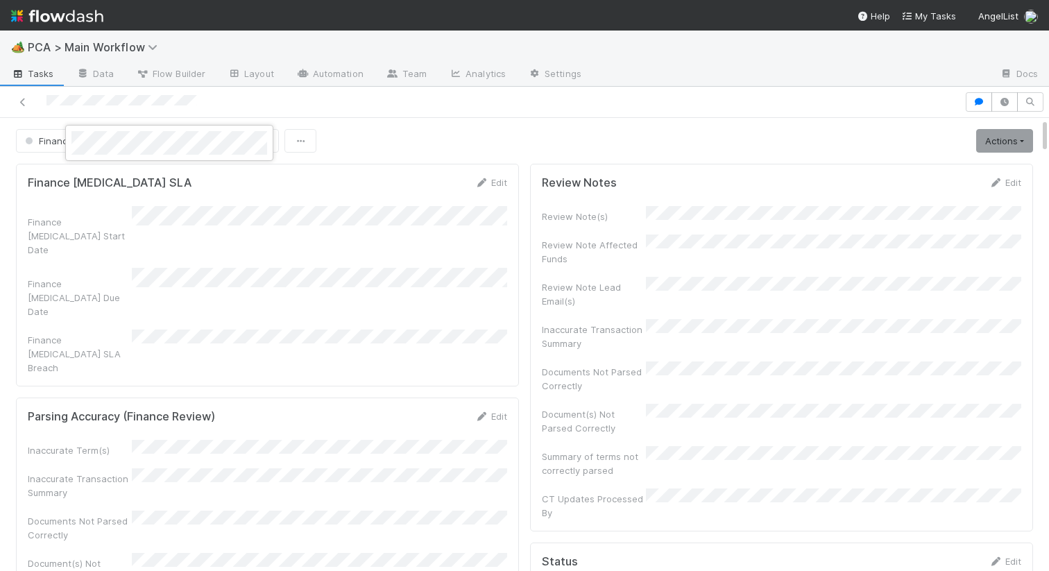
click at [144, 158] on div at bounding box center [169, 143] width 208 height 36
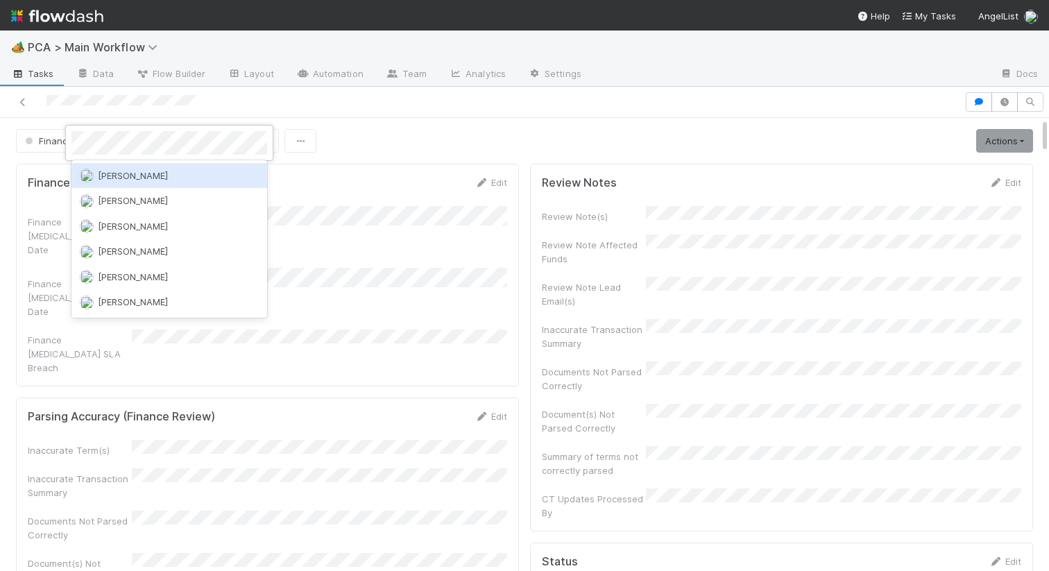
click at [117, 180] on span "[PERSON_NAME]" at bounding box center [133, 175] width 70 height 11
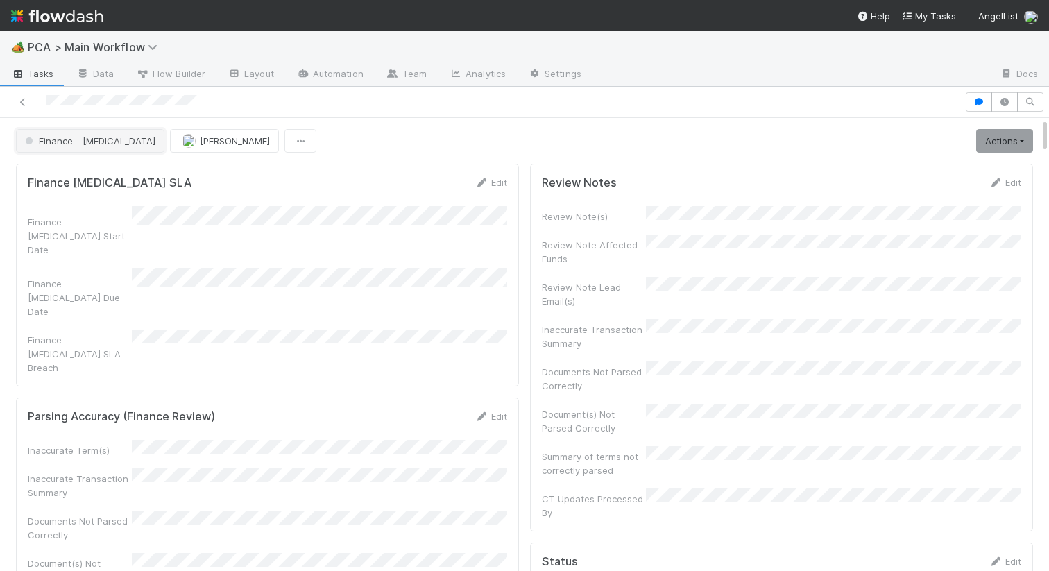
click at [76, 141] on span "Finance - [MEDICAL_DATA]" at bounding box center [88, 140] width 133 height 11
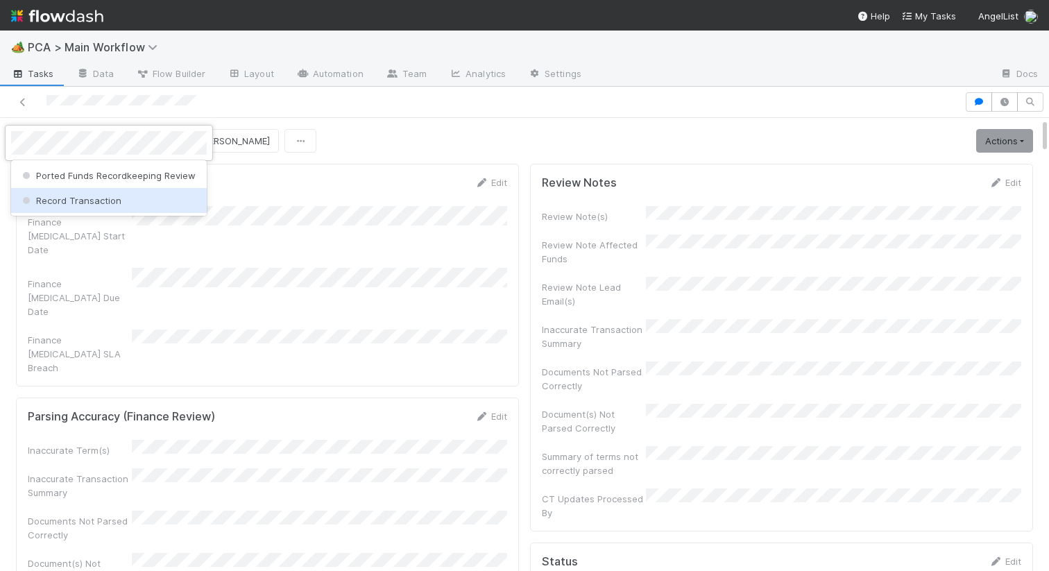
click at [83, 199] on span "Record Transaction" at bounding box center [70, 200] width 102 height 11
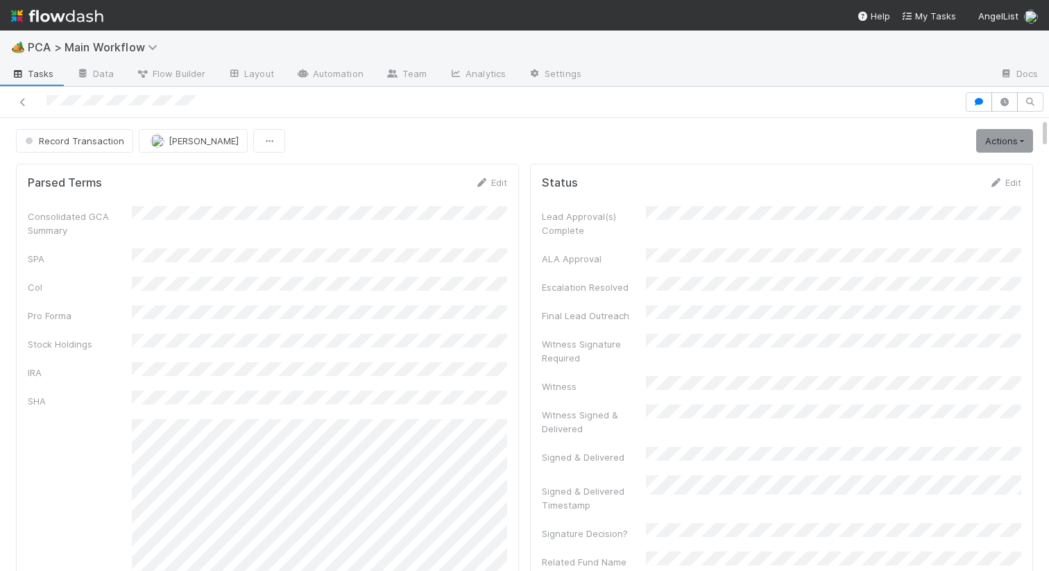
scroll to position [400, 0]
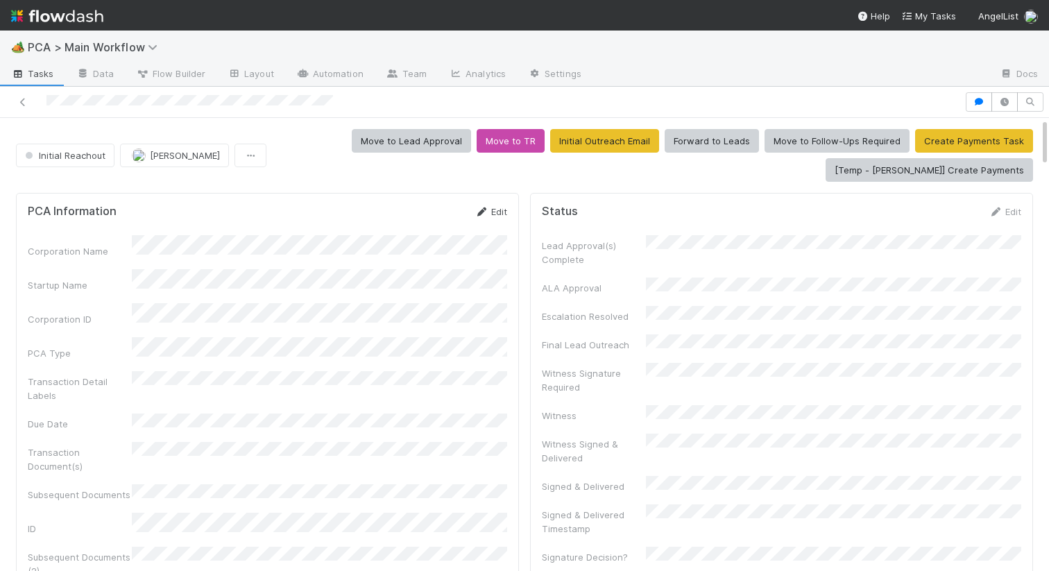
click at [492, 211] on link "Edit" at bounding box center [491, 211] width 33 height 11
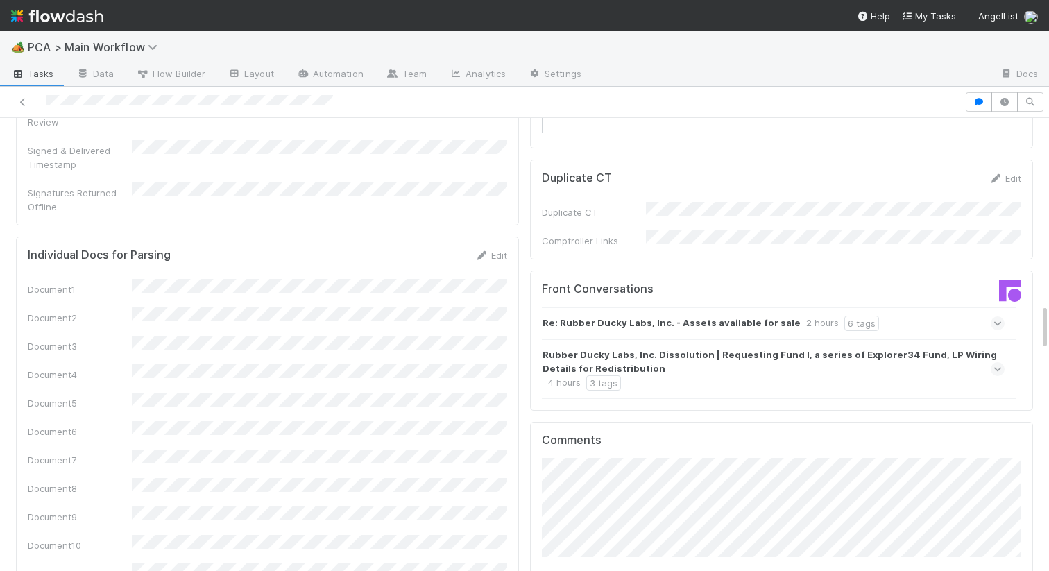
scroll to position [1889, 0]
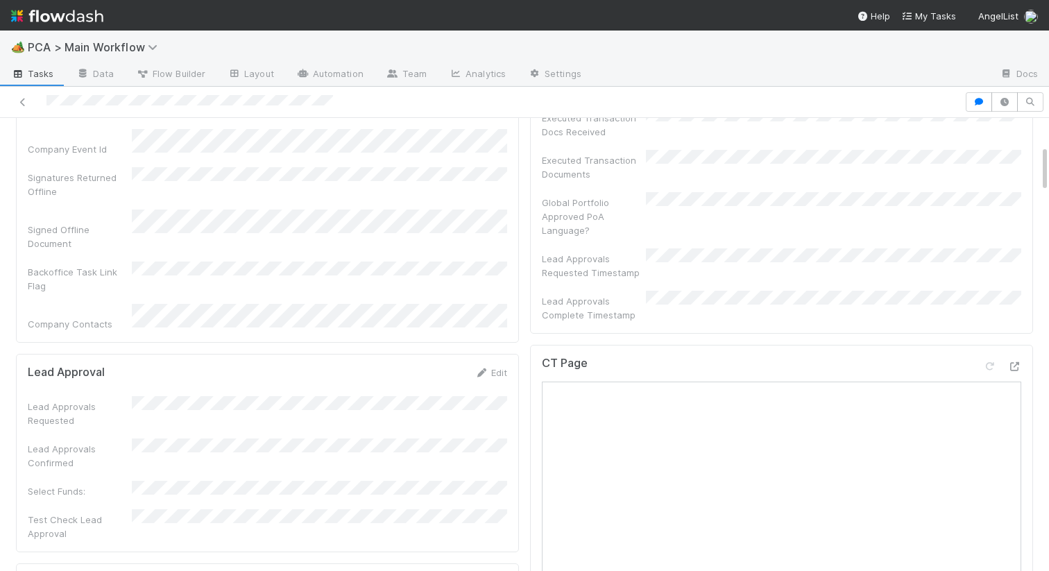
scroll to position [0, 0]
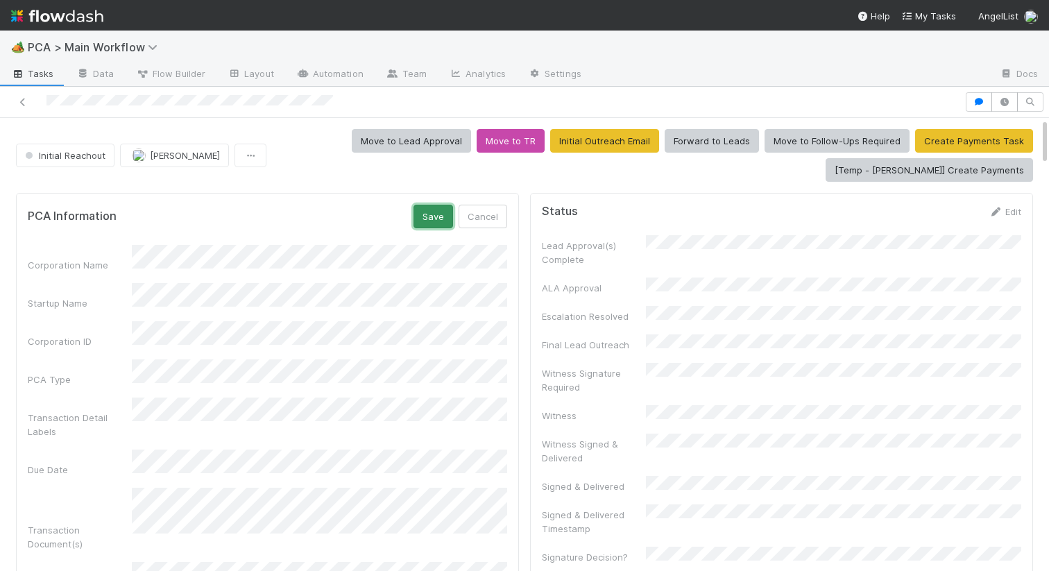
click at [438, 223] on button "Save" at bounding box center [434, 217] width 40 height 24
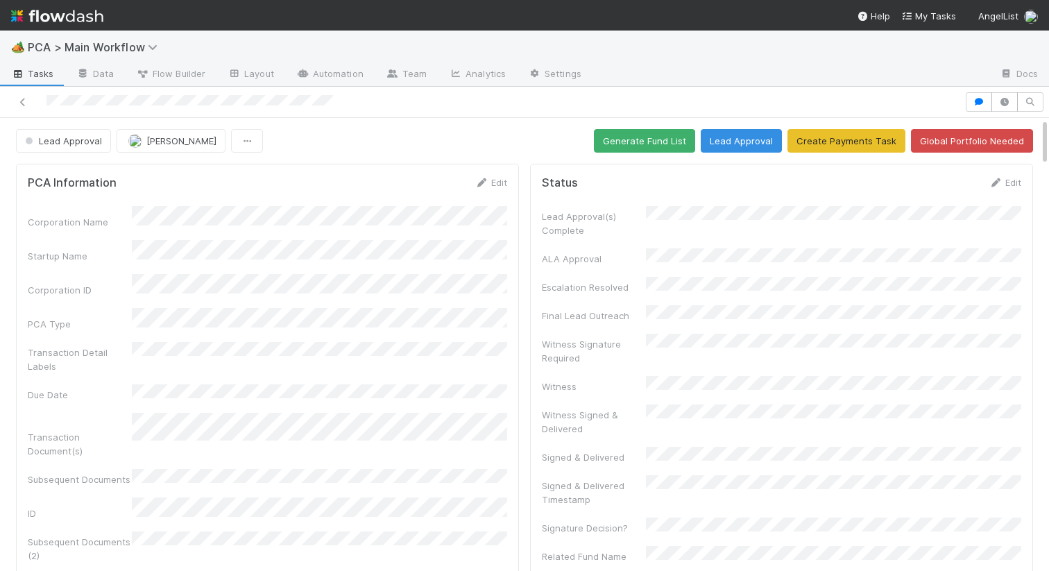
click at [509, 183] on div "PCA Information Edit" at bounding box center [267, 183] width 500 height 14
click at [496, 186] on link "Edit" at bounding box center [491, 182] width 33 height 11
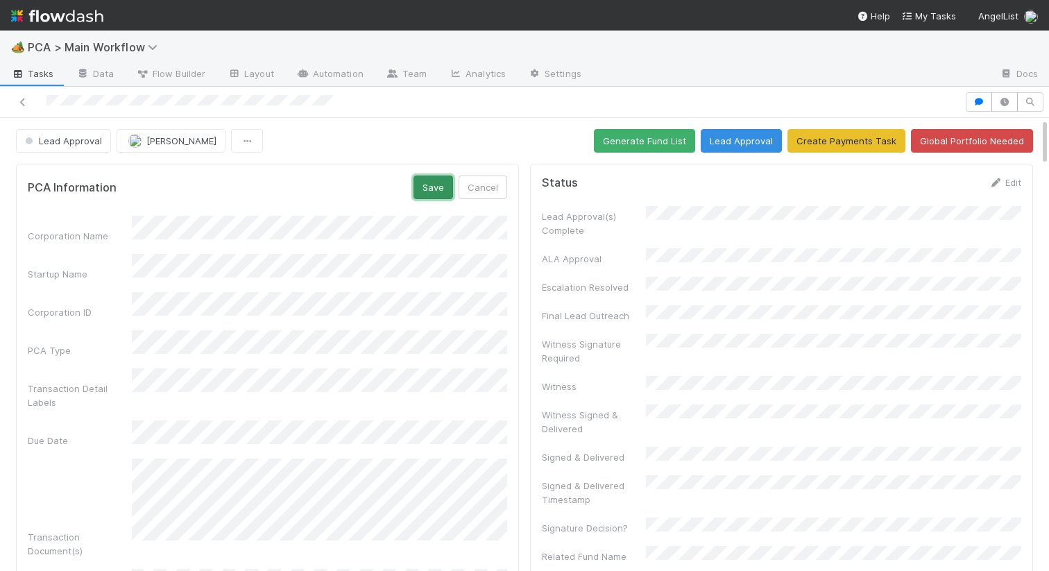
click at [433, 189] on button "Save" at bounding box center [434, 188] width 40 height 24
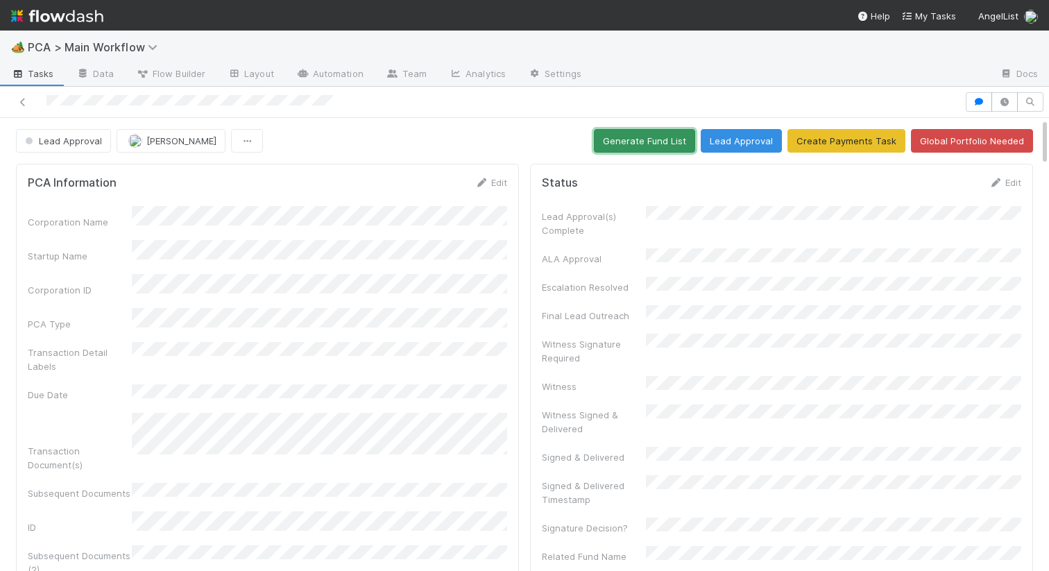
click at [676, 135] on button "Generate Fund List" at bounding box center [644, 141] width 101 height 24
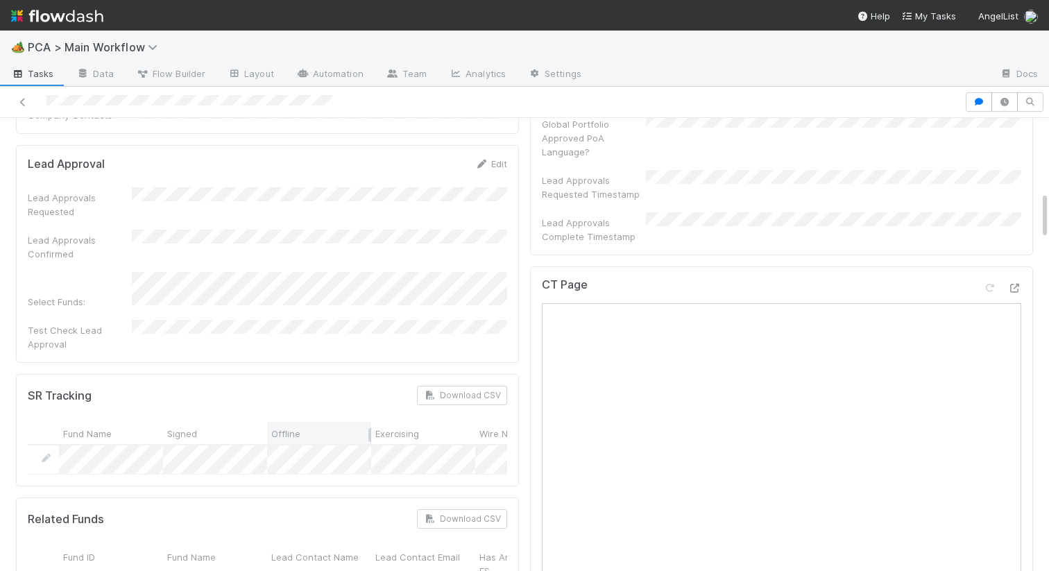
scroll to position [626, 0]
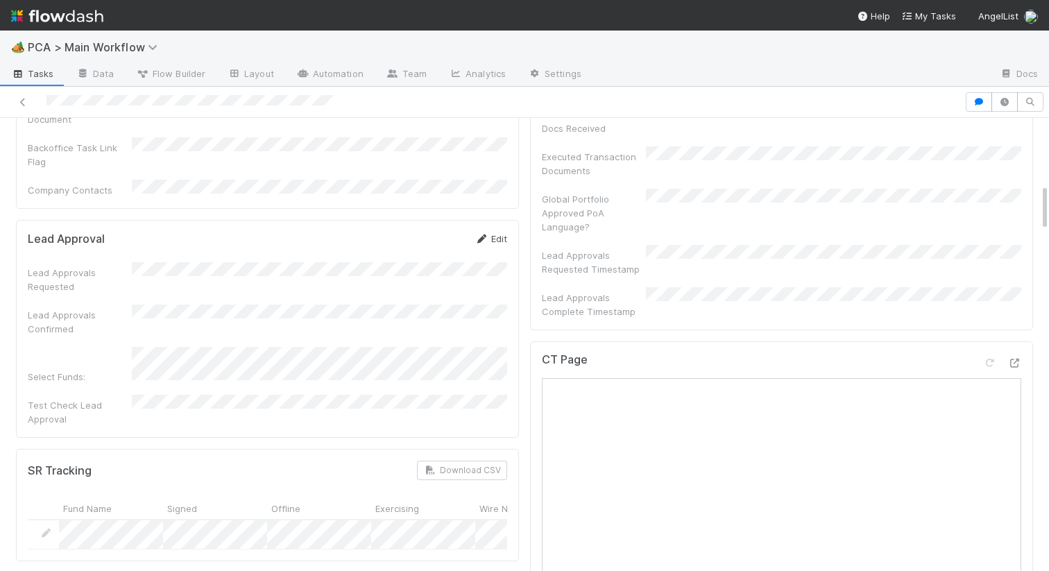
click at [497, 233] on link "Edit" at bounding box center [491, 238] width 33 height 11
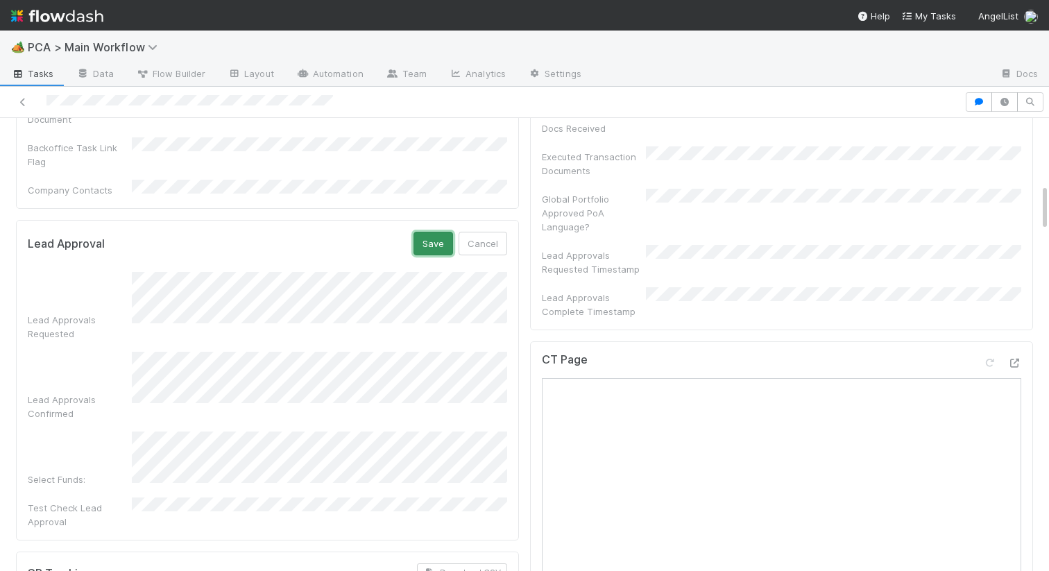
click at [436, 232] on button "Save" at bounding box center [434, 244] width 40 height 24
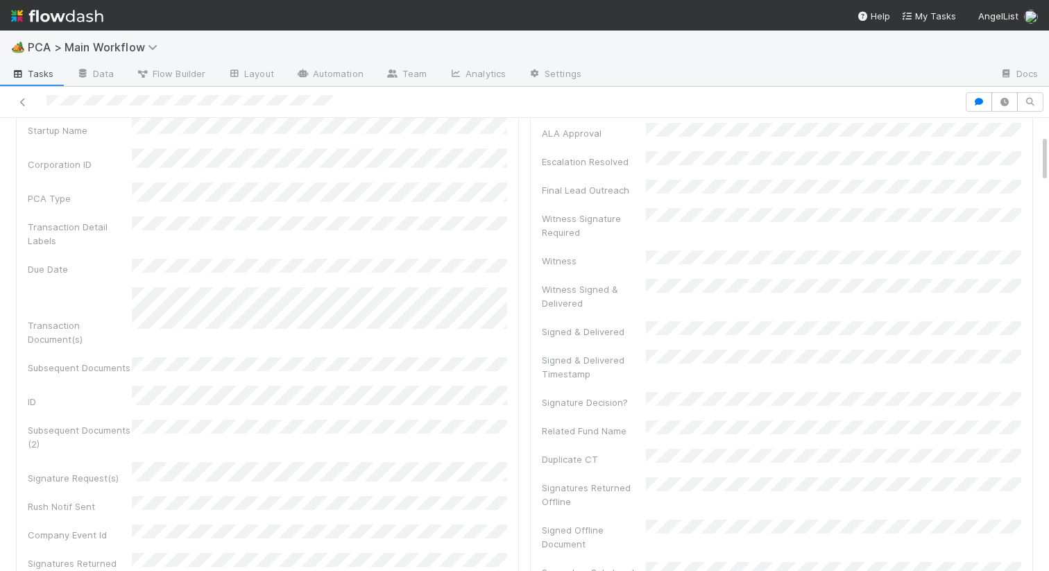
scroll to position [0, 0]
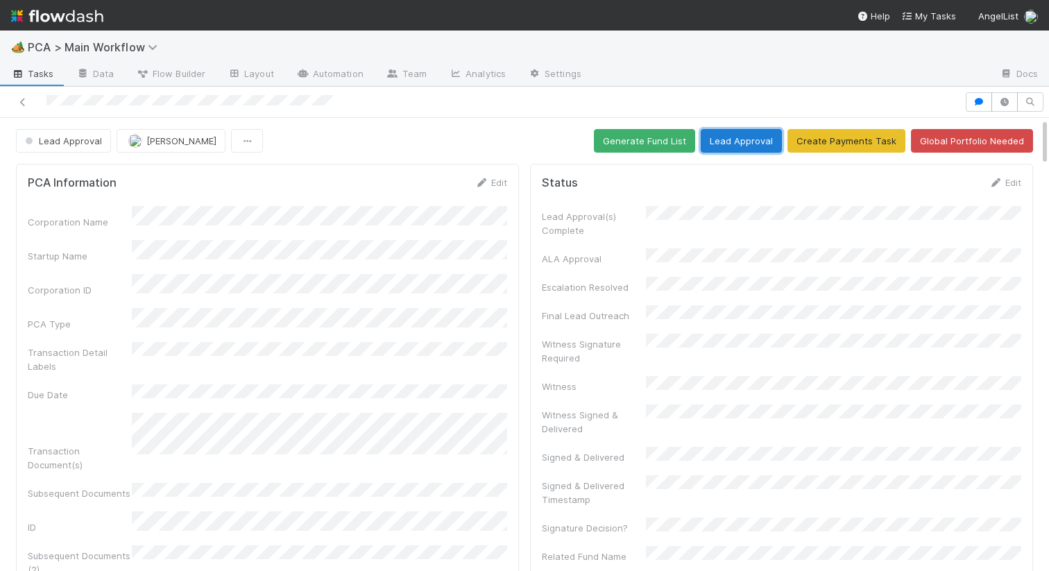
click at [735, 142] on button "Lead Approval" at bounding box center [741, 141] width 81 height 24
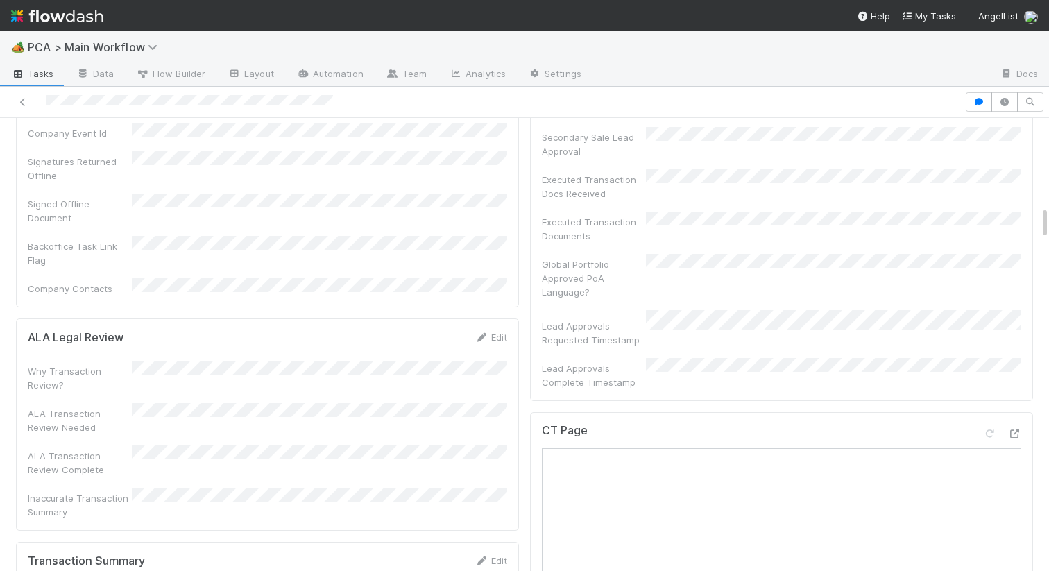
scroll to position [1298, 0]
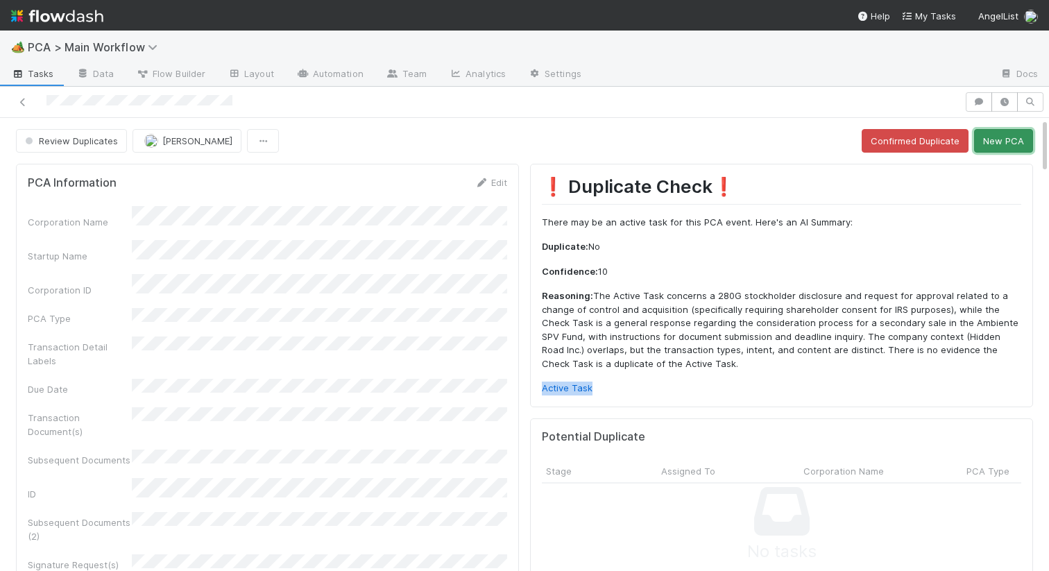
click at [1000, 136] on button "New PCA" at bounding box center [1003, 141] width 59 height 24
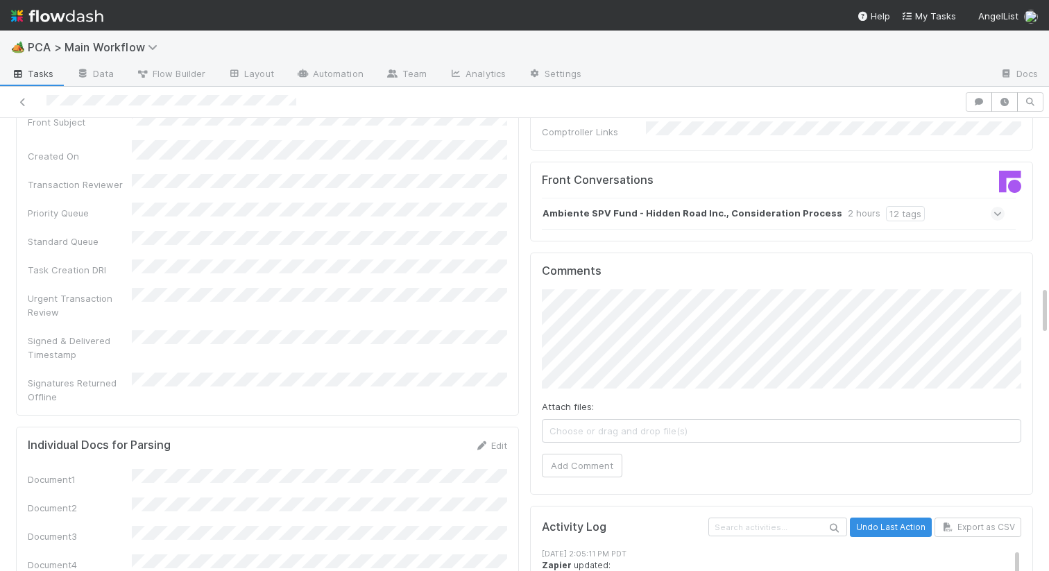
scroll to position [1568, 0]
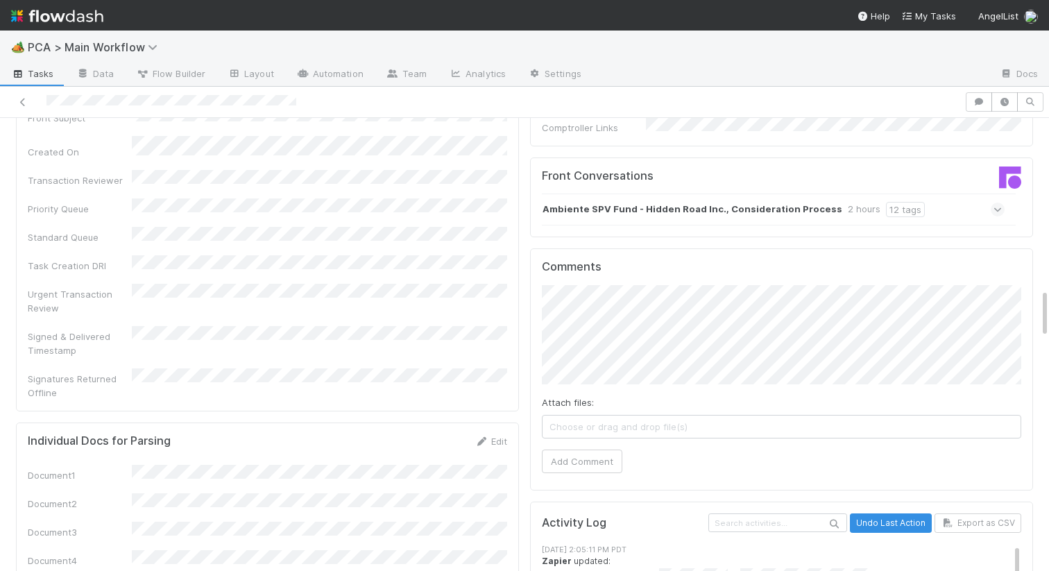
click at [651, 194] on div "Ambiente SPV Fund - Hidden Road Inc., Consideration Process 2 hours 12 tags" at bounding box center [773, 210] width 463 height 32
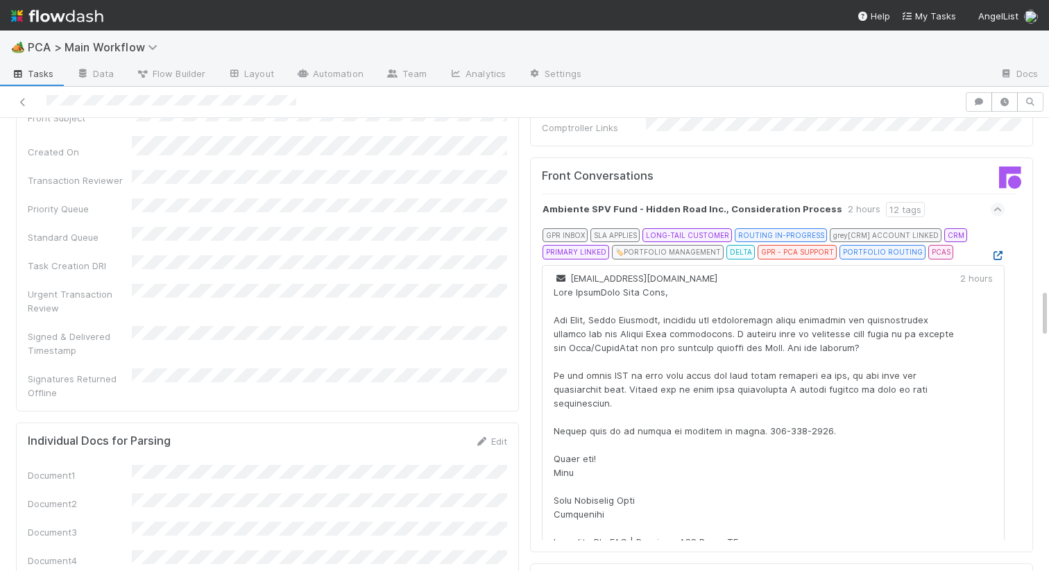
click at [996, 250] on link at bounding box center [998, 255] width 14 height 11
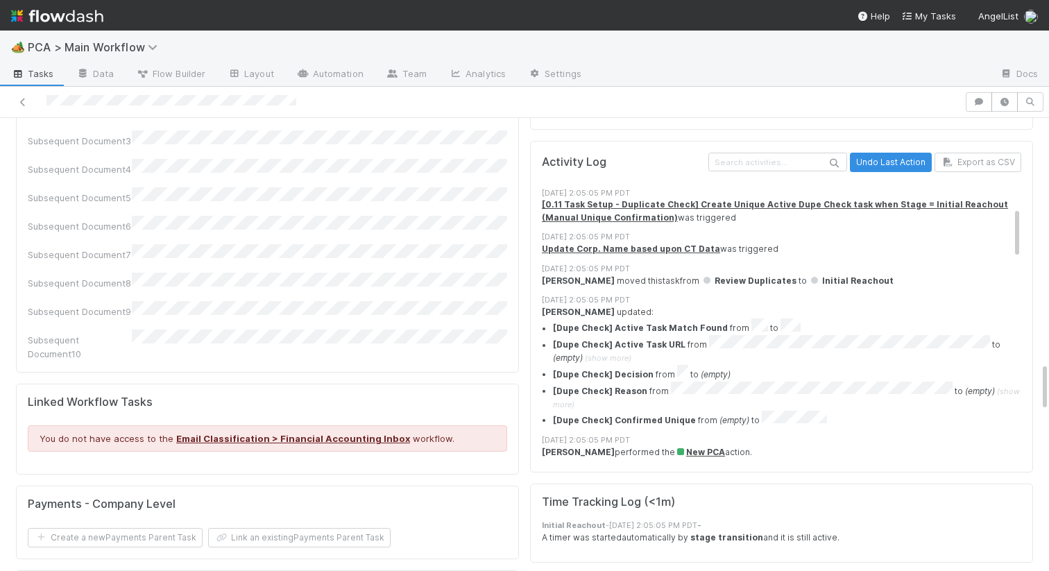
scroll to position [133, 0]
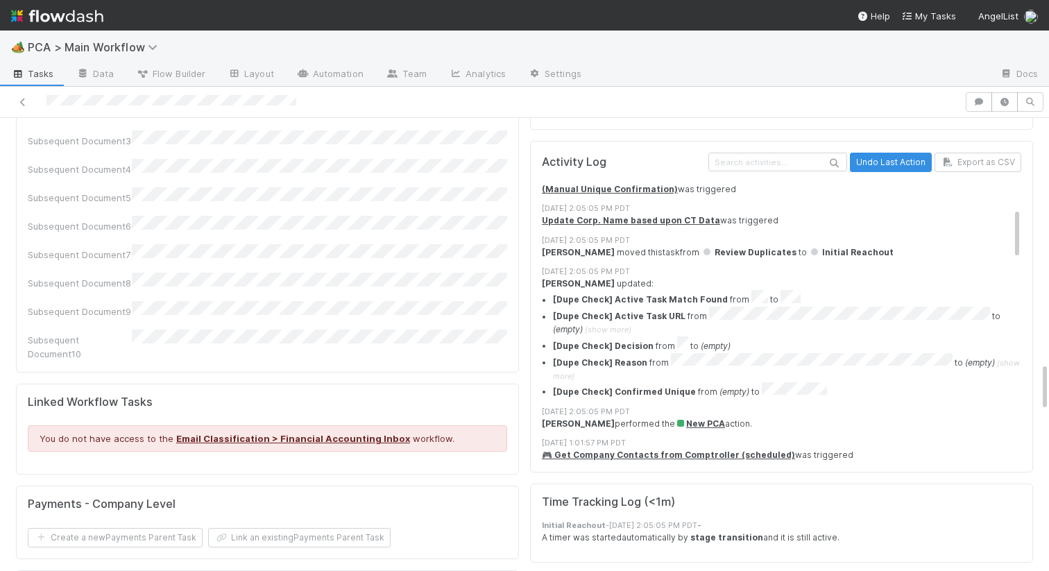
click at [617, 325] on span "(show more)" at bounding box center [608, 330] width 46 height 10
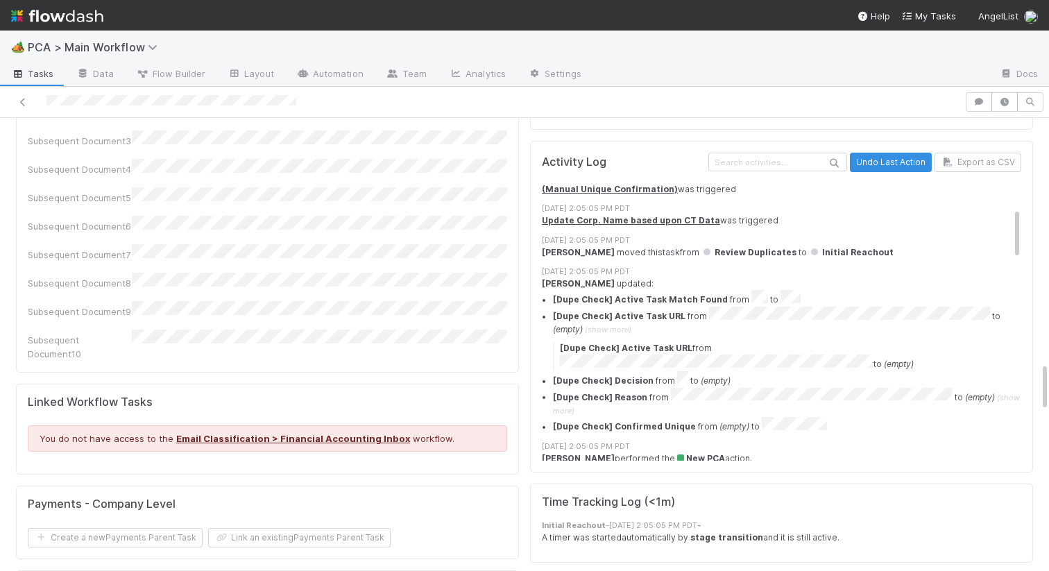
click at [1023, 253] on div "Activity Log Undo Last Action Export as CSV 8/13/25, 2:05:11 PM PDT Zapier upda…" at bounding box center [781, 307] width 503 height 332
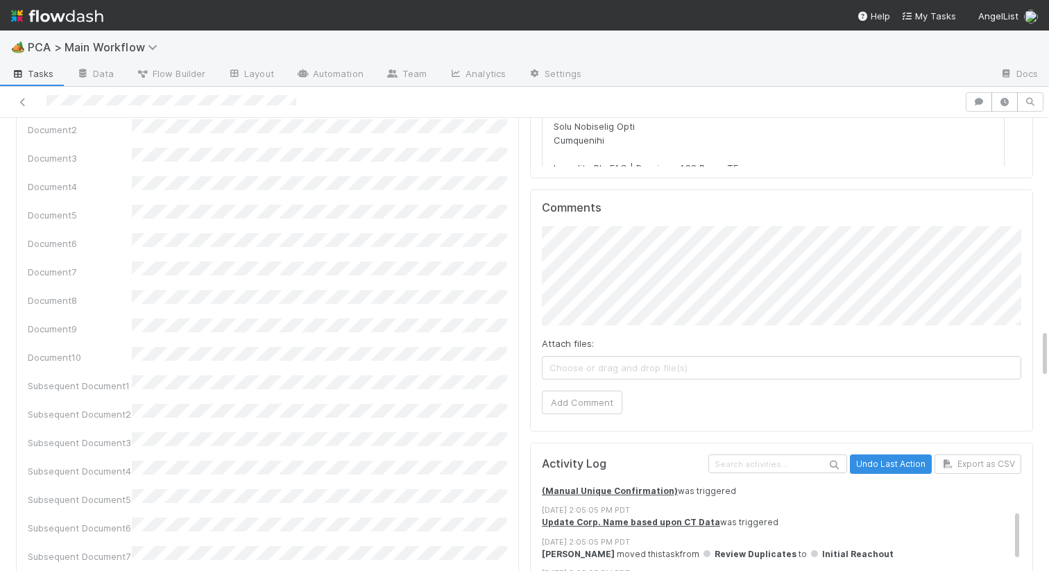
scroll to position [1853, 0]
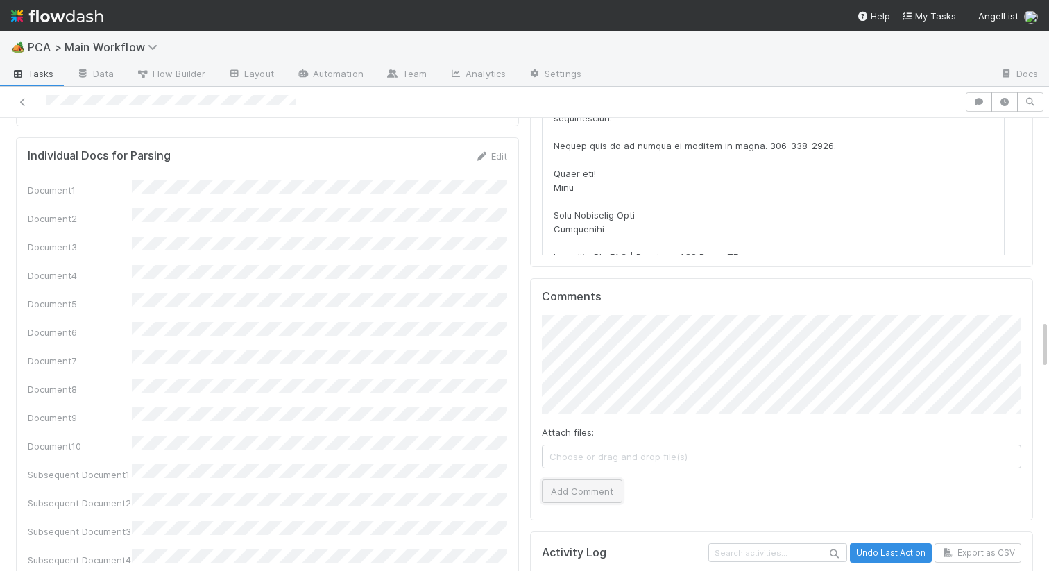
click at [597, 479] on button "Add Comment" at bounding box center [582, 491] width 80 height 24
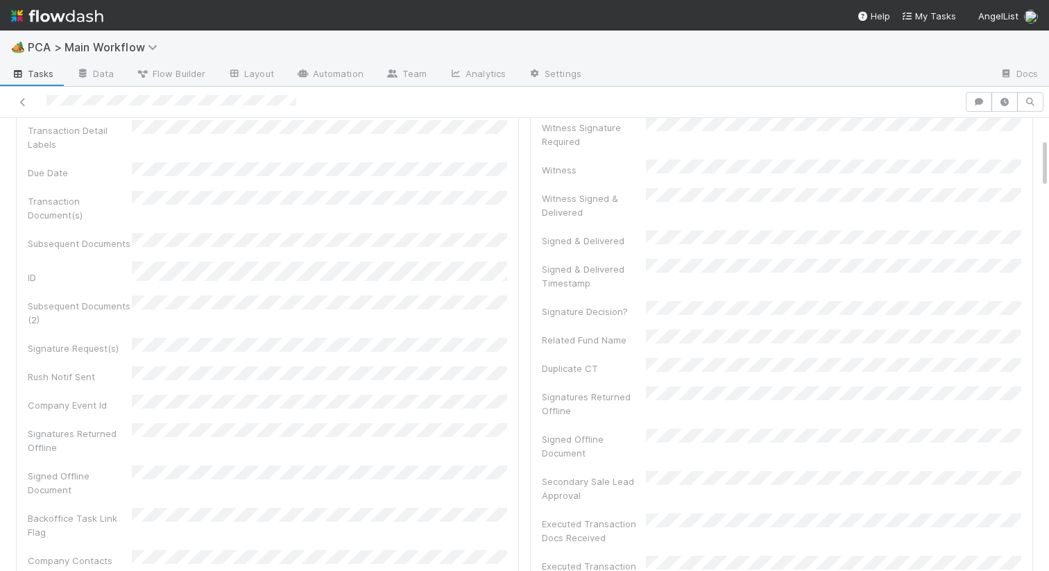
scroll to position [0, 0]
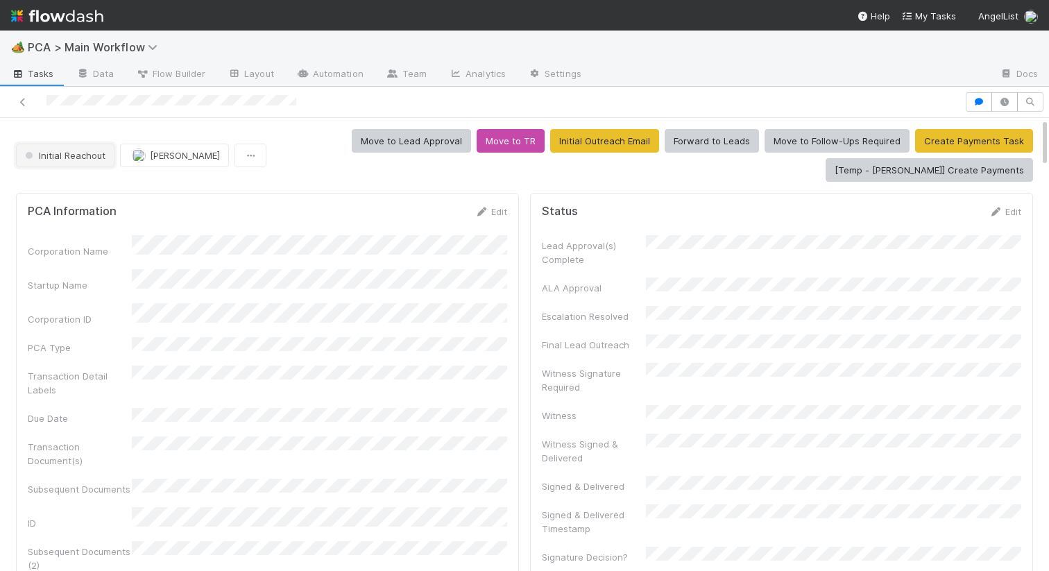
click at [74, 153] on span "Initial Reachout" at bounding box center [63, 155] width 83 height 11
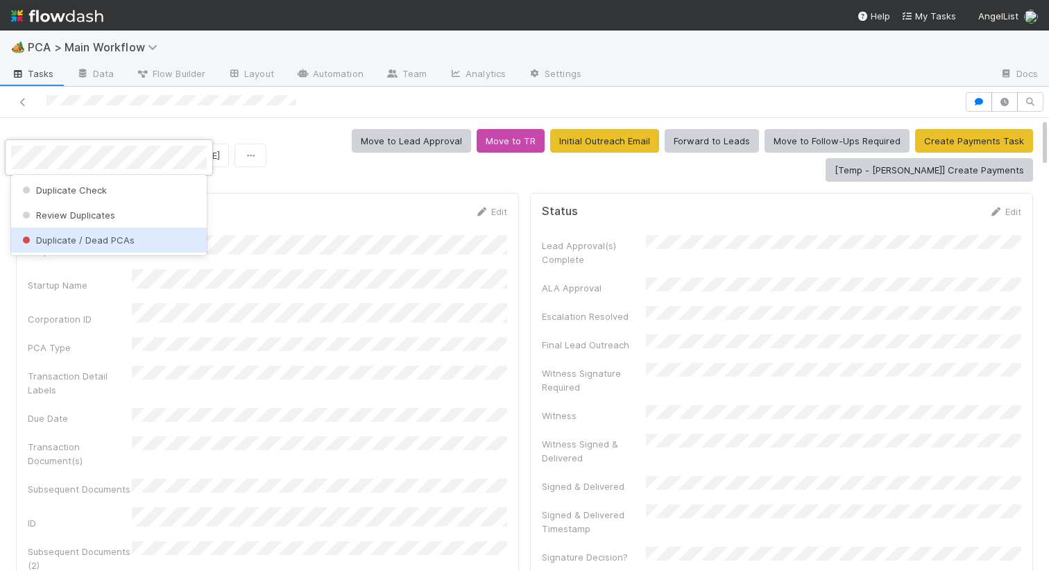
click at [113, 241] on span "Duplicate / Dead PCAs" at bounding box center [76, 240] width 115 height 11
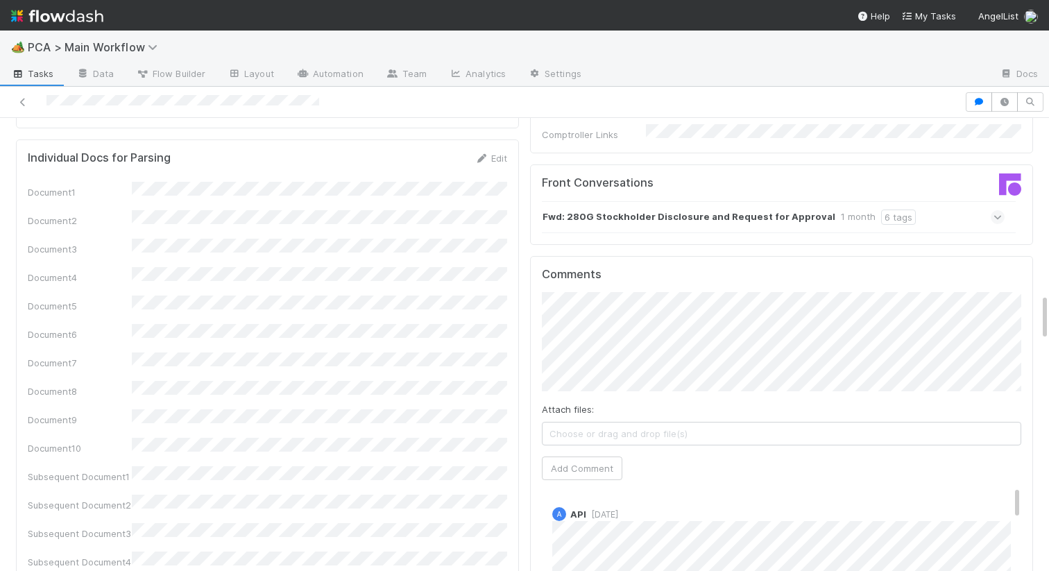
scroll to position [1970, 0]
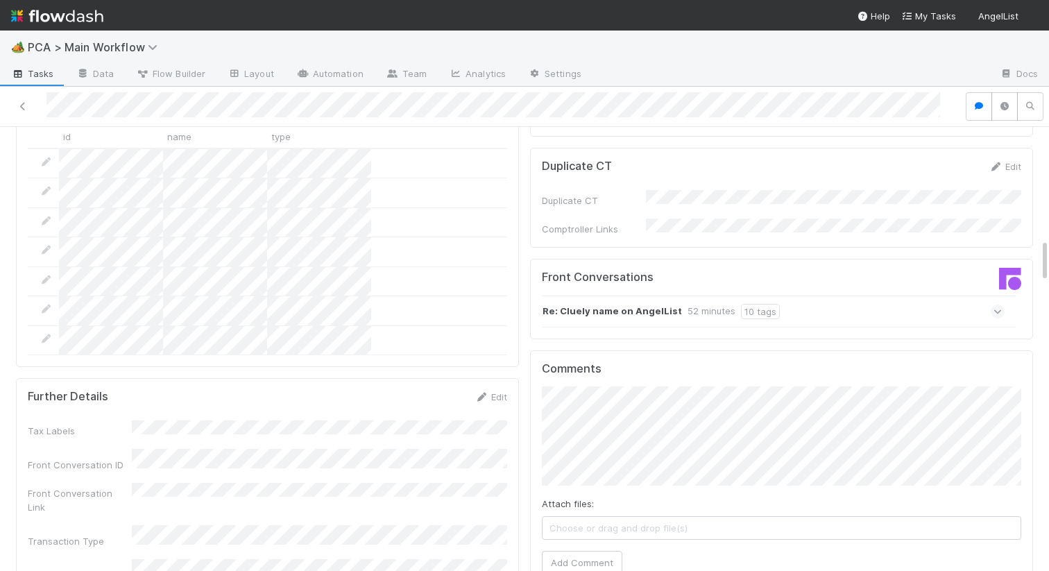
scroll to position [1509, 0]
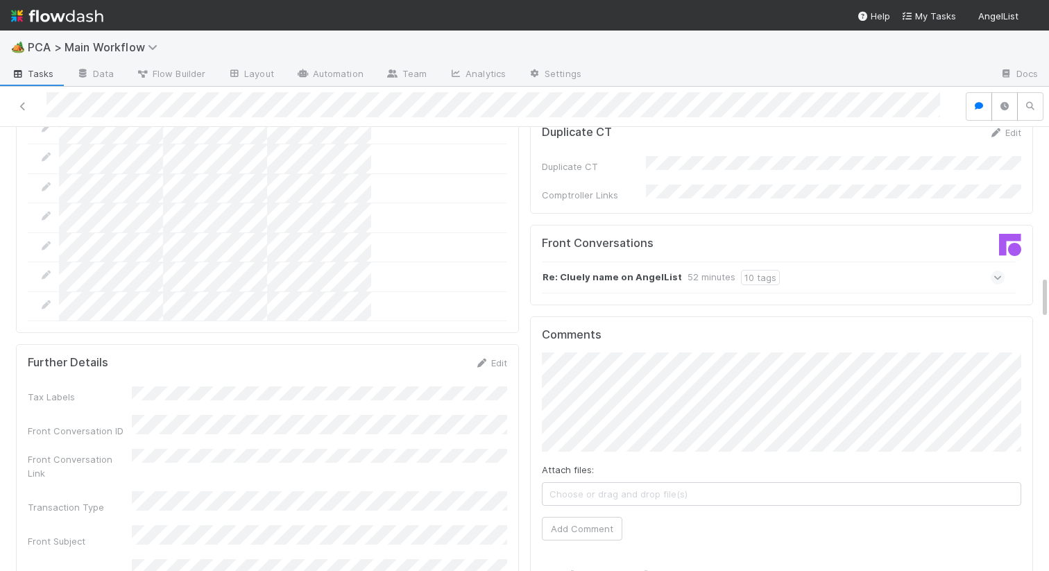
click at [594, 270] on strong "Re: Cluely name on AngelList" at bounding box center [612, 277] width 139 height 15
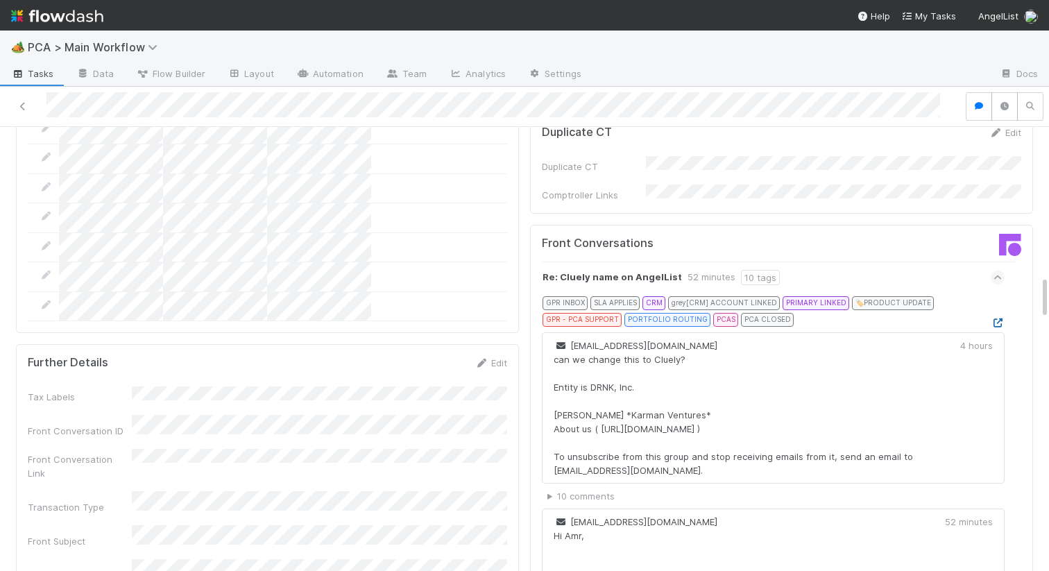
click at [1000, 318] on icon at bounding box center [998, 322] width 14 height 9
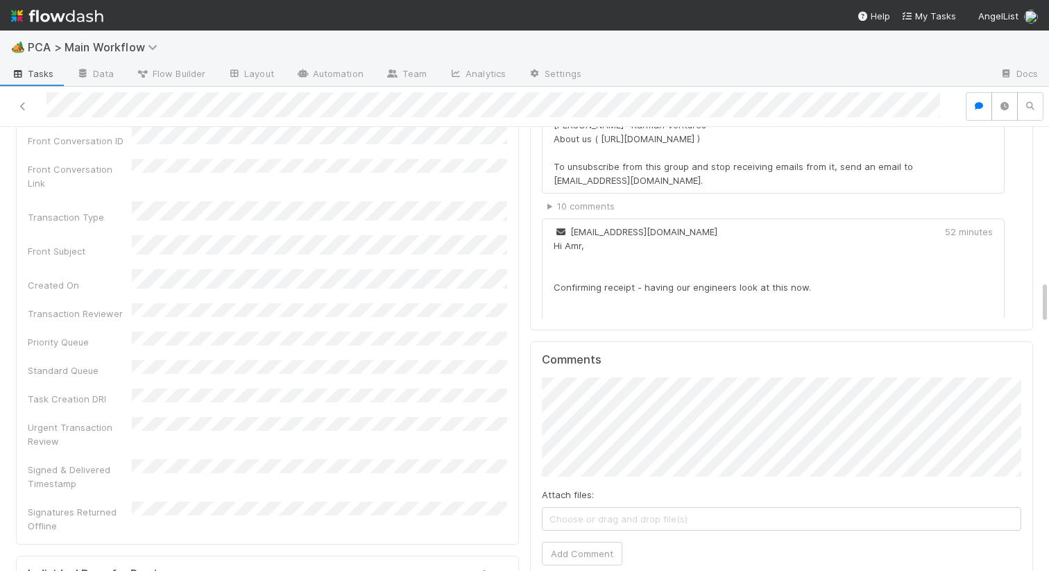
scroll to position [1903, 0]
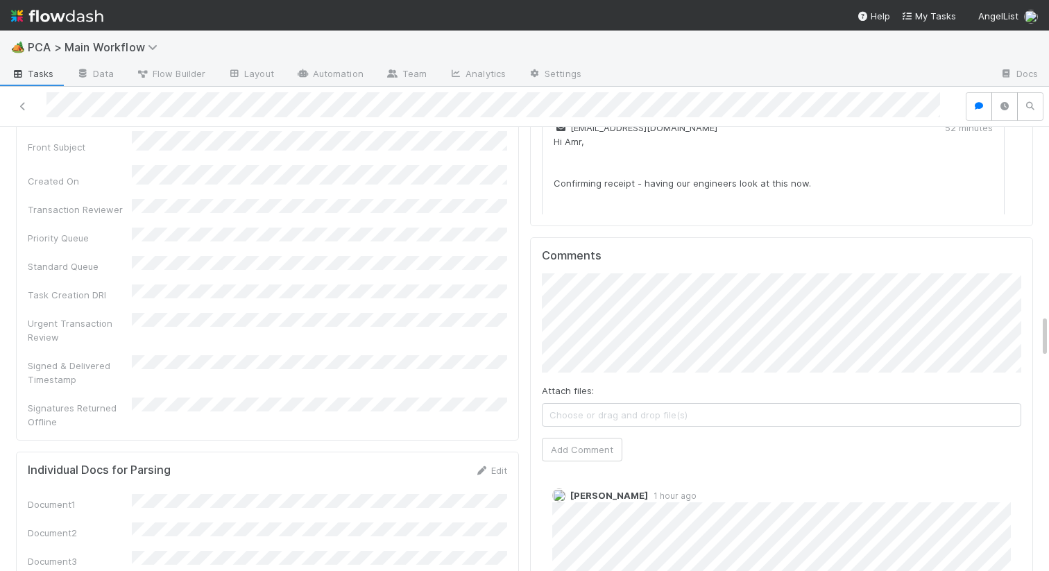
click at [566, 302] on div "Attach files: Choose or drag and drop file(s) Add Comment" at bounding box center [781, 367] width 479 height 188
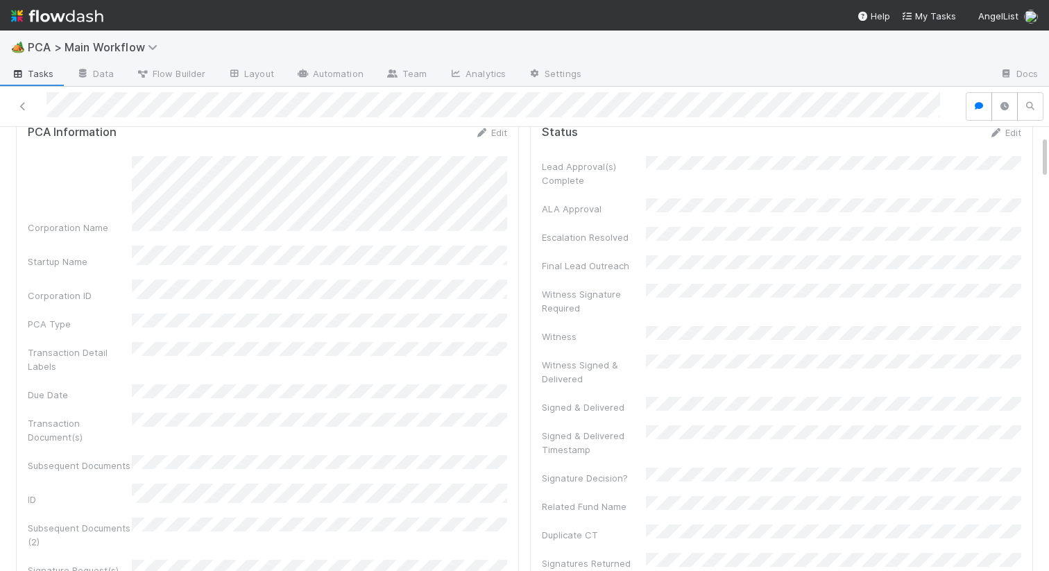
scroll to position [0, 0]
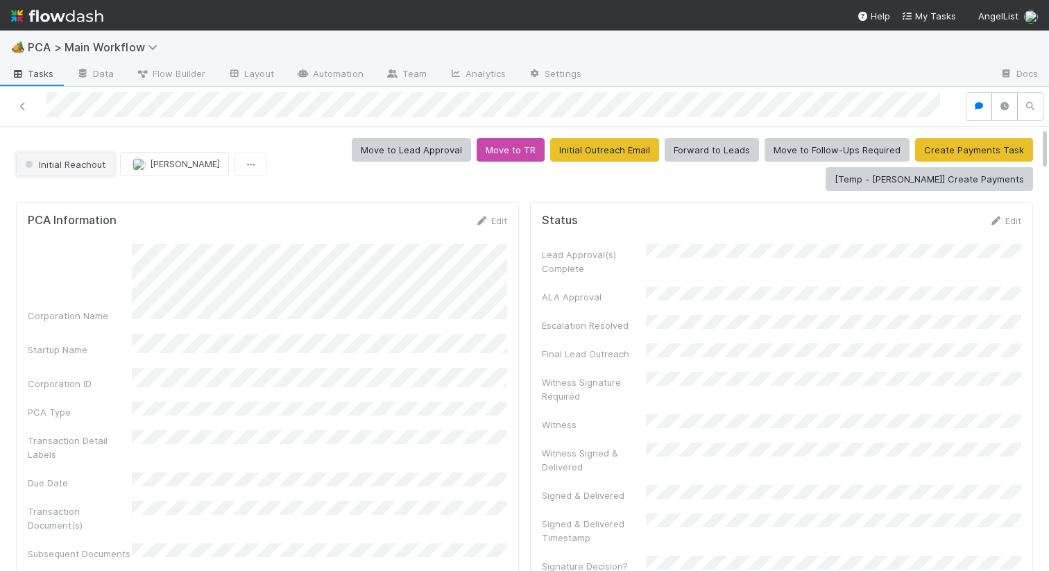
click at [92, 159] on span "Initial Reachout" at bounding box center [63, 164] width 83 height 11
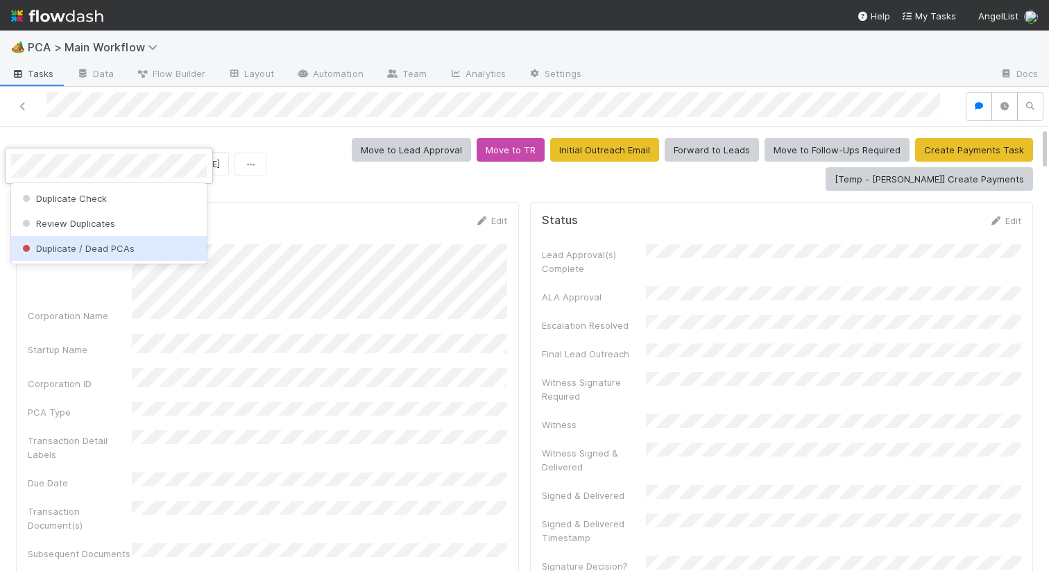
click at [99, 250] on span "Duplicate / Dead PCAs" at bounding box center [76, 248] width 115 height 11
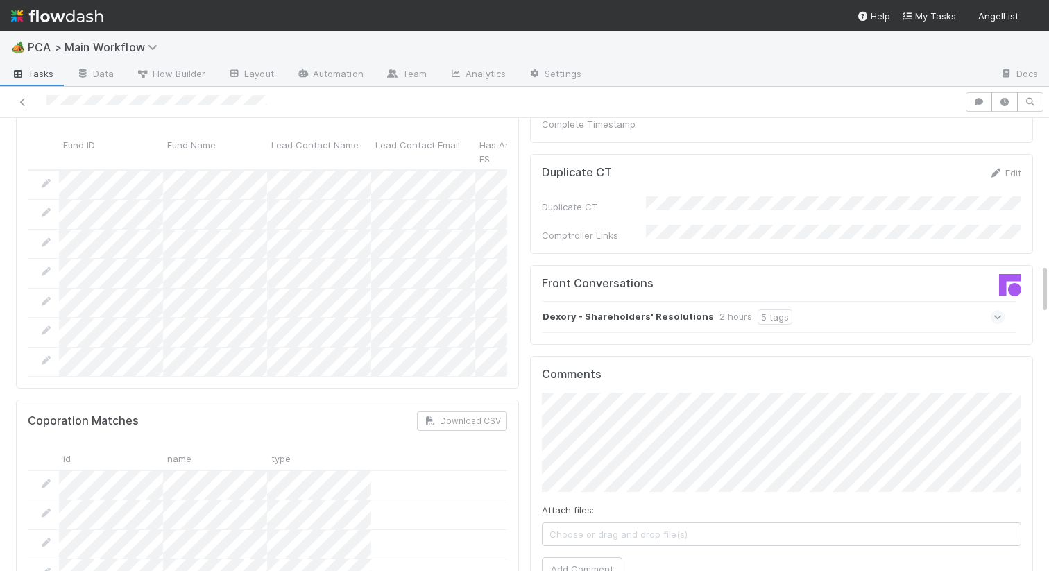
scroll to position [1139, 0]
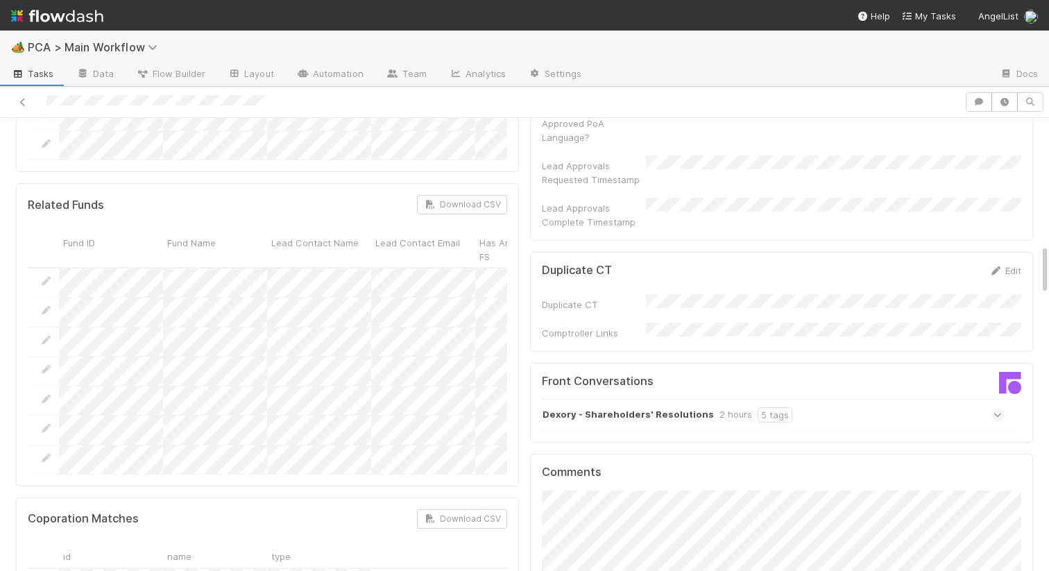
click at [642, 399] on div "Dexory - Shareholders' Resolutions 2 hours 5 tags" at bounding box center [773, 415] width 463 height 32
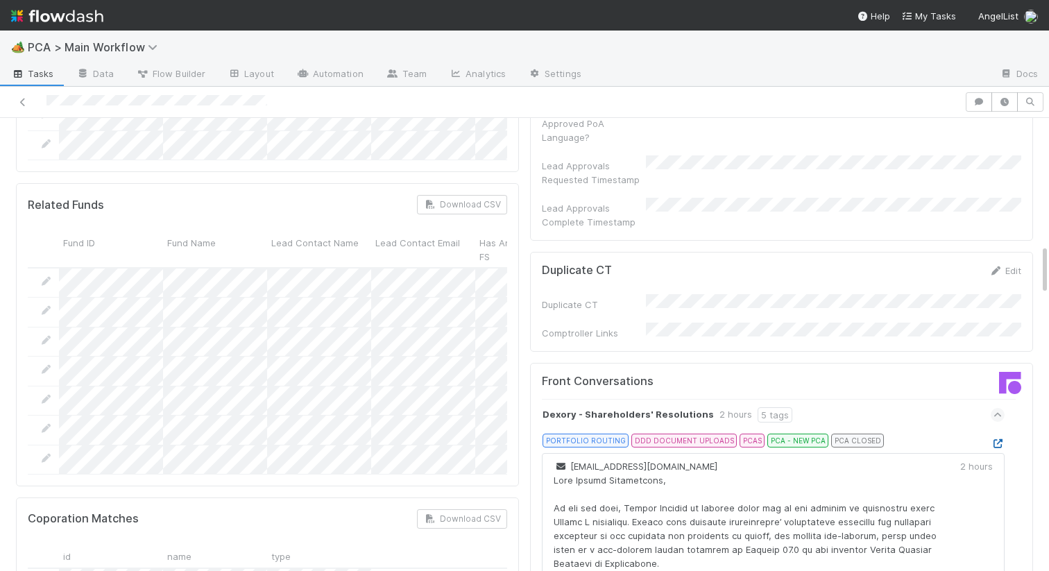
click at [996, 439] on icon at bounding box center [998, 443] width 14 height 9
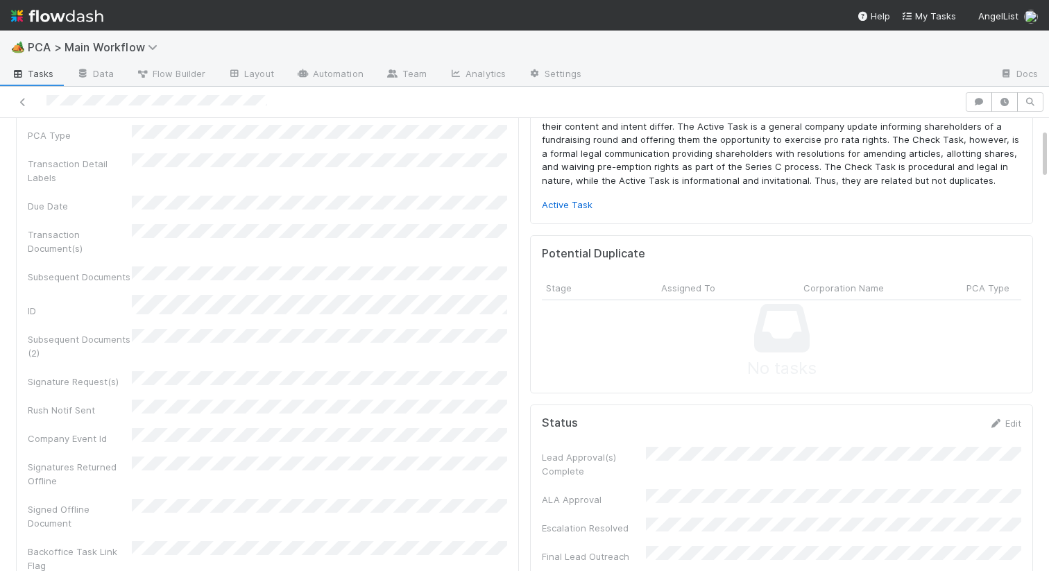
scroll to position [0, 0]
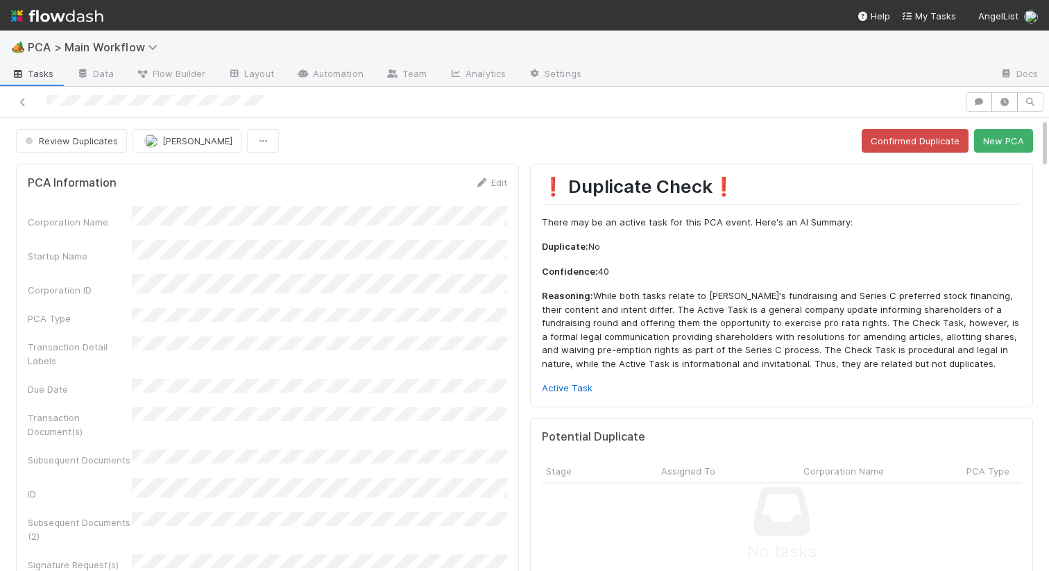
click at [595, 400] on div "❗ Duplicate Check❗️ There may be an active task for this PCA event. Here's an A…" at bounding box center [781, 285] width 503 height 243
click at [581, 390] on link "Active Task" at bounding box center [567, 387] width 51 height 11
click at [1007, 133] on button "New PCA" at bounding box center [1003, 141] width 59 height 24
click at [497, 179] on link "Edit" at bounding box center [491, 182] width 33 height 11
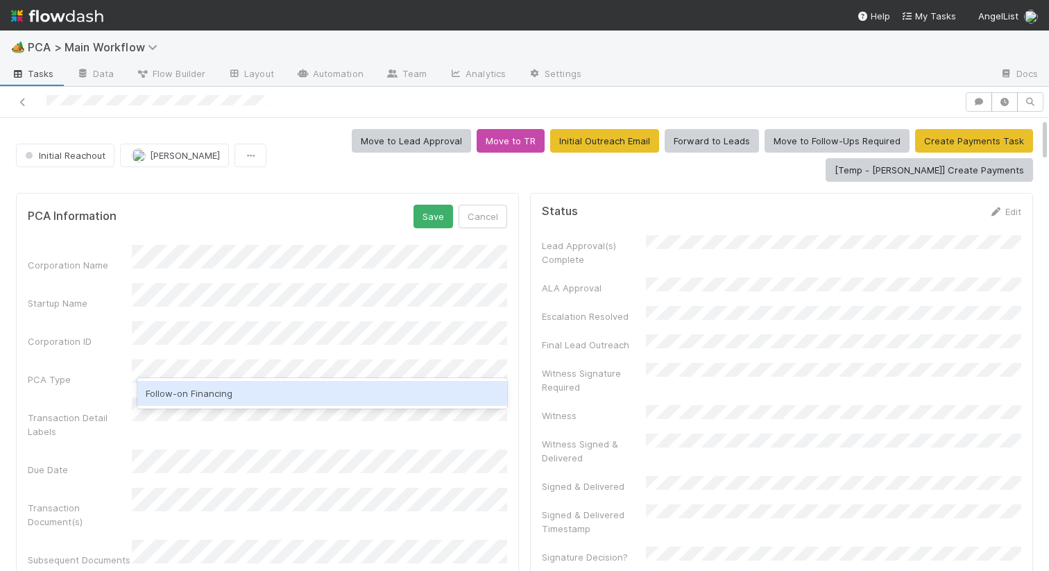
click at [228, 393] on div "Follow-on Financing" at bounding box center [322, 393] width 370 height 25
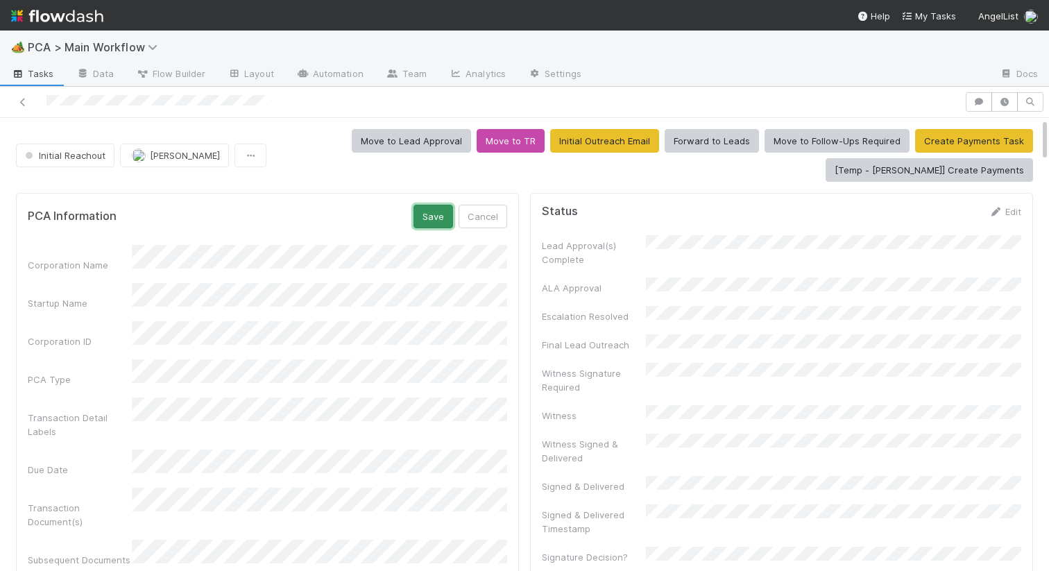
click at [432, 219] on button "Save" at bounding box center [434, 217] width 40 height 24
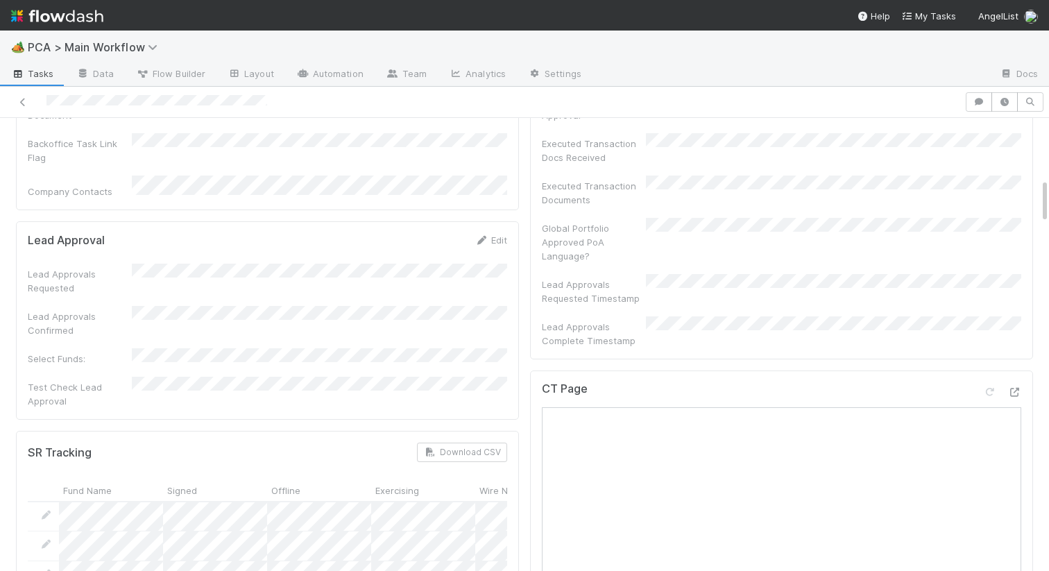
scroll to position [603, 0]
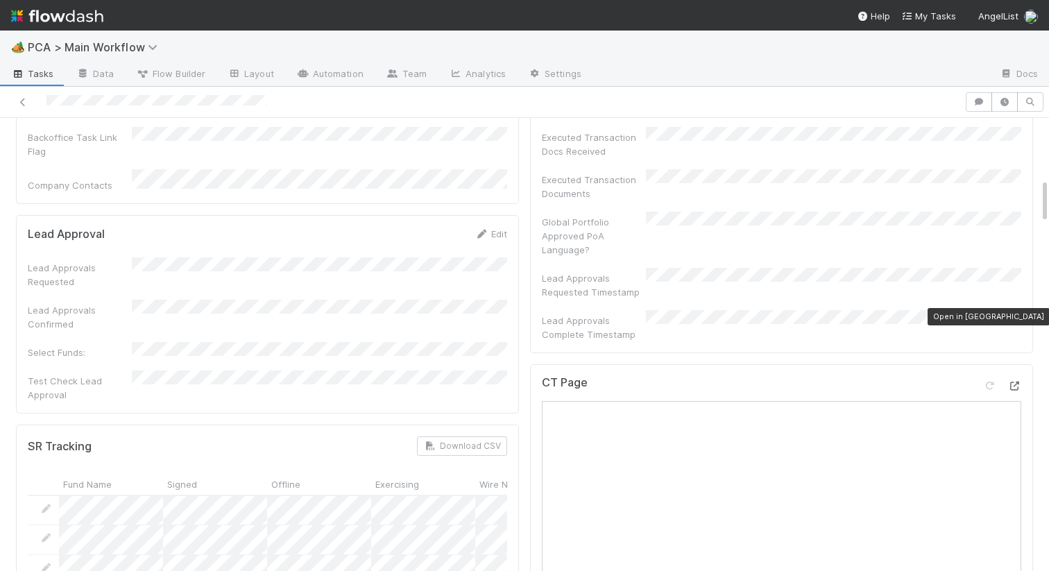
click at [1012, 382] on icon at bounding box center [1014, 386] width 14 height 9
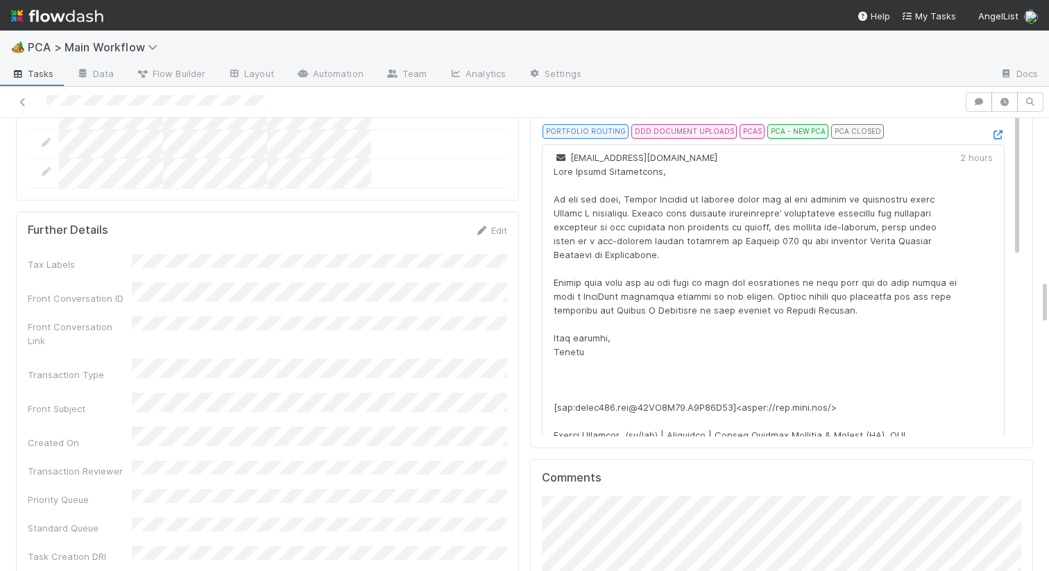
scroll to position [1714, 0]
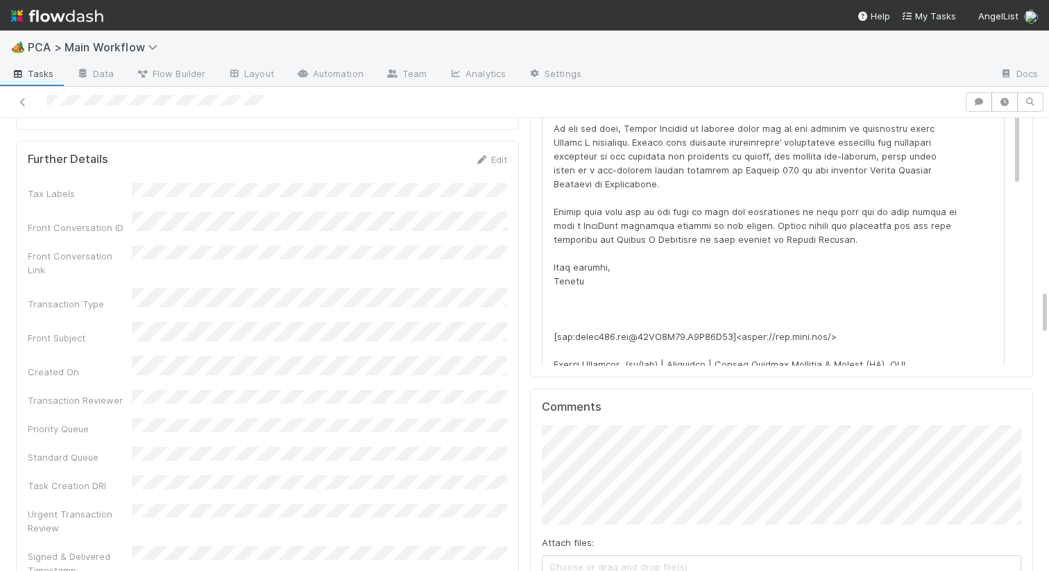
click at [571, 541] on div "Comments Attach files: Choose or drag and drop file(s) Add Comment" at bounding box center [781, 510] width 503 height 242
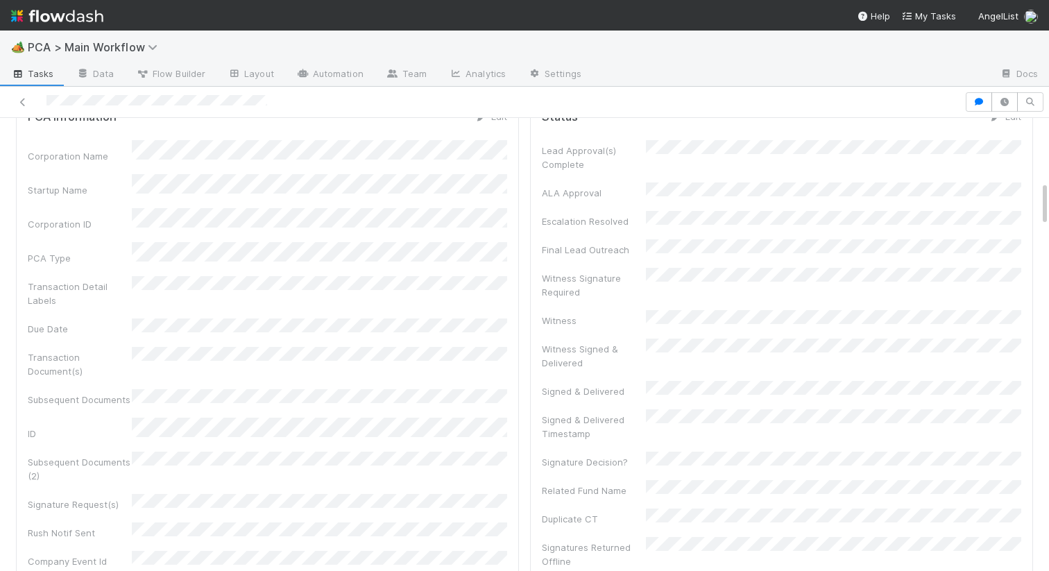
scroll to position [0, 0]
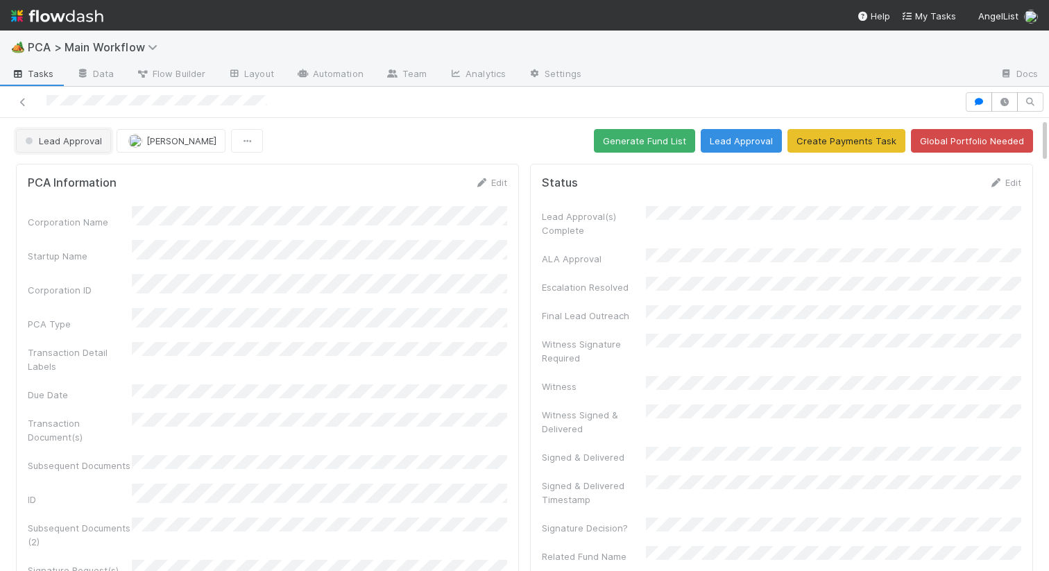
click at [87, 144] on span "Lead Approval" at bounding box center [62, 140] width 80 height 11
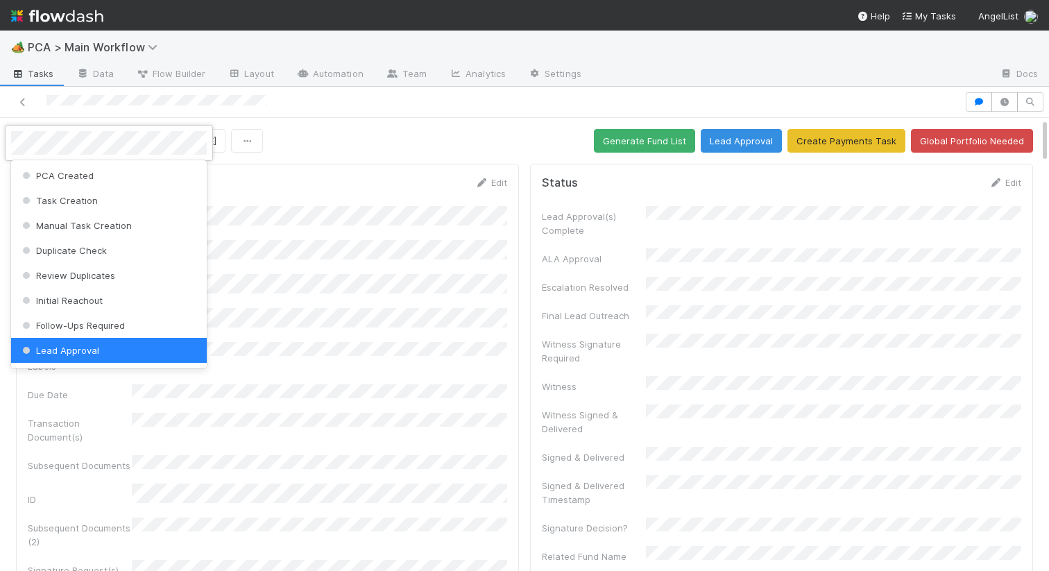
scroll to position [3, 0]
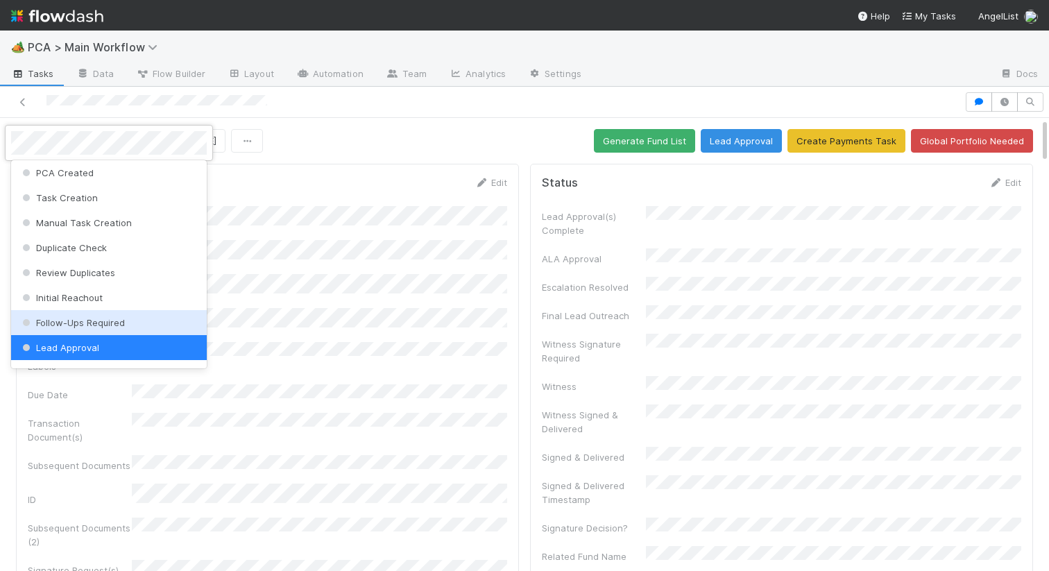
click at [75, 326] on span "Follow-Ups Required" at bounding box center [71, 322] width 105 height 11
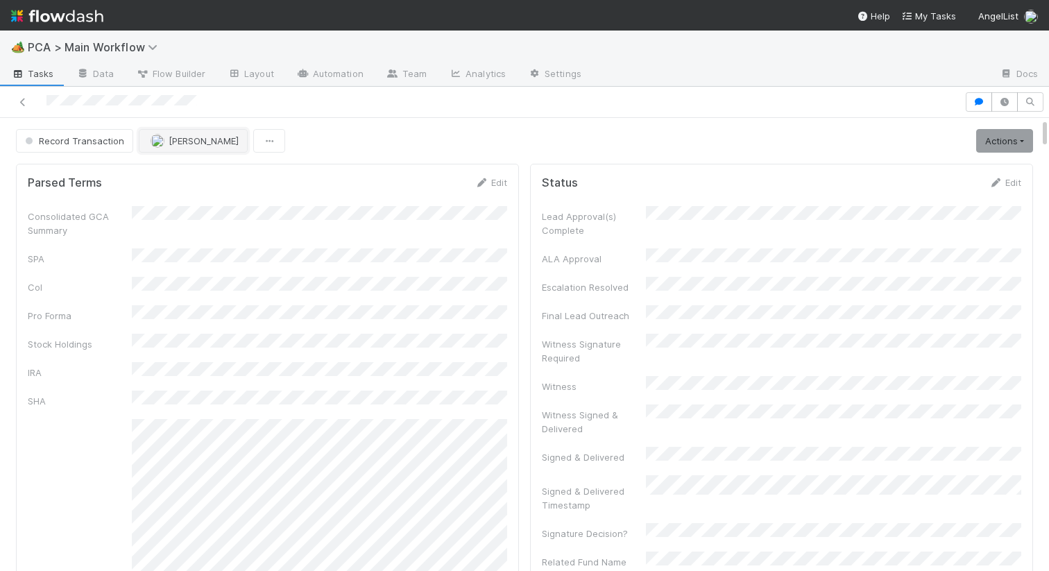
click at [196, 141] on span "[PERSON_NAME]" at bounding box center [204, 140] width 70 height 11
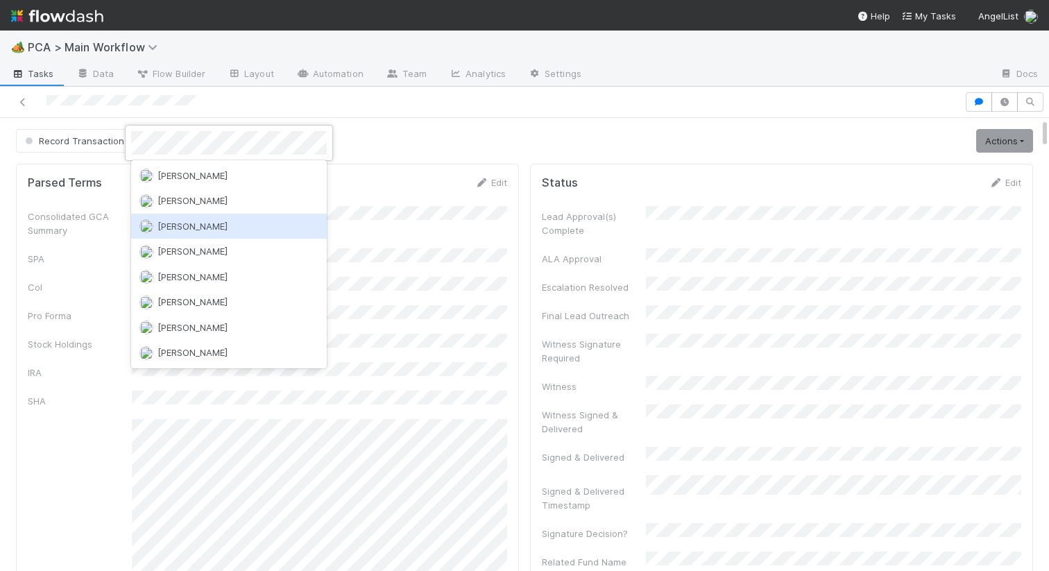
click at [191, 234] on div "Charlie Bell" at bounding box center [229, 226] width 196 height 25
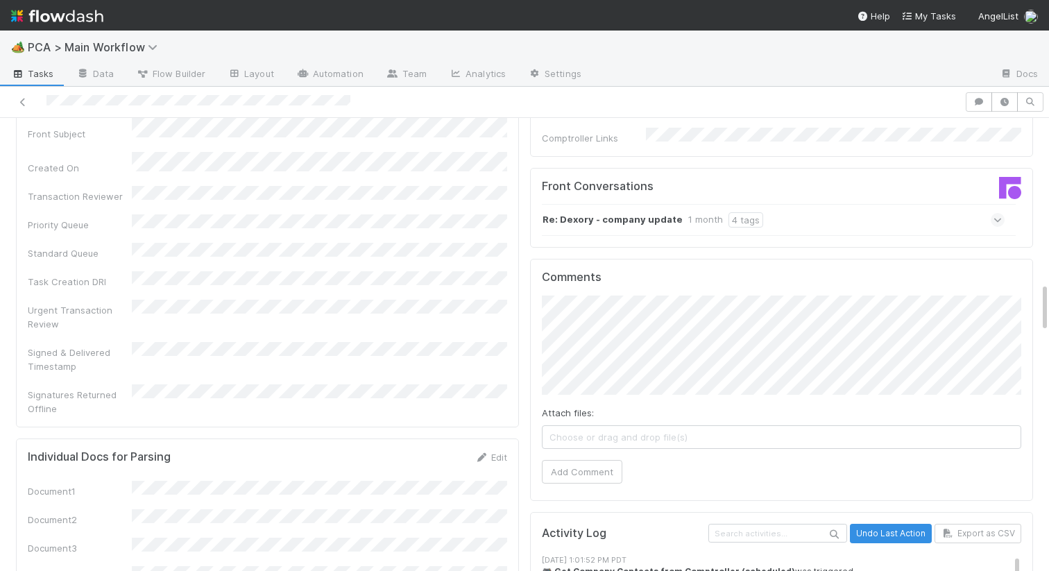
scroll to position [1304, 0]
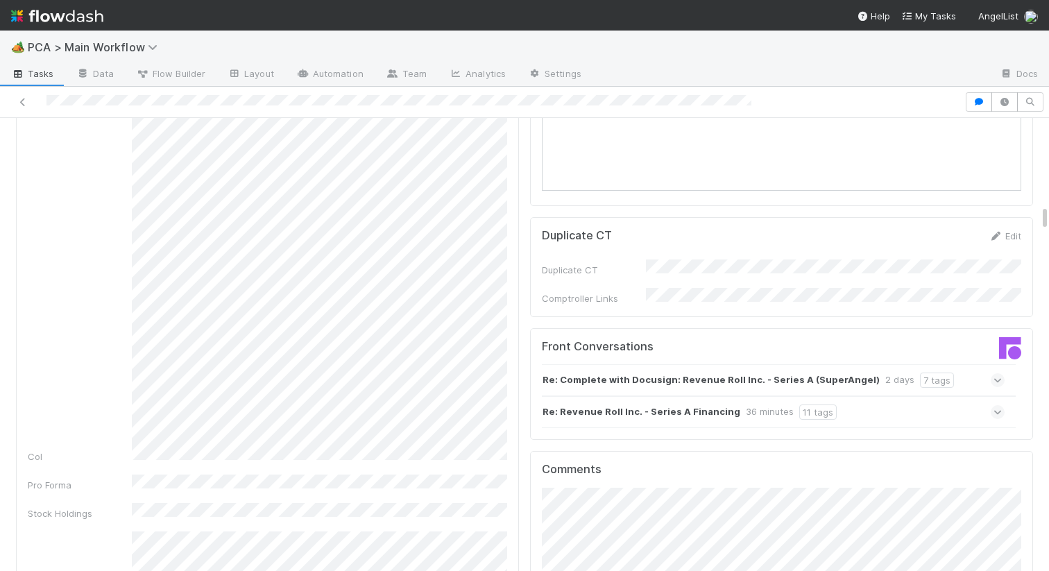
scroll to position [1305, 0]
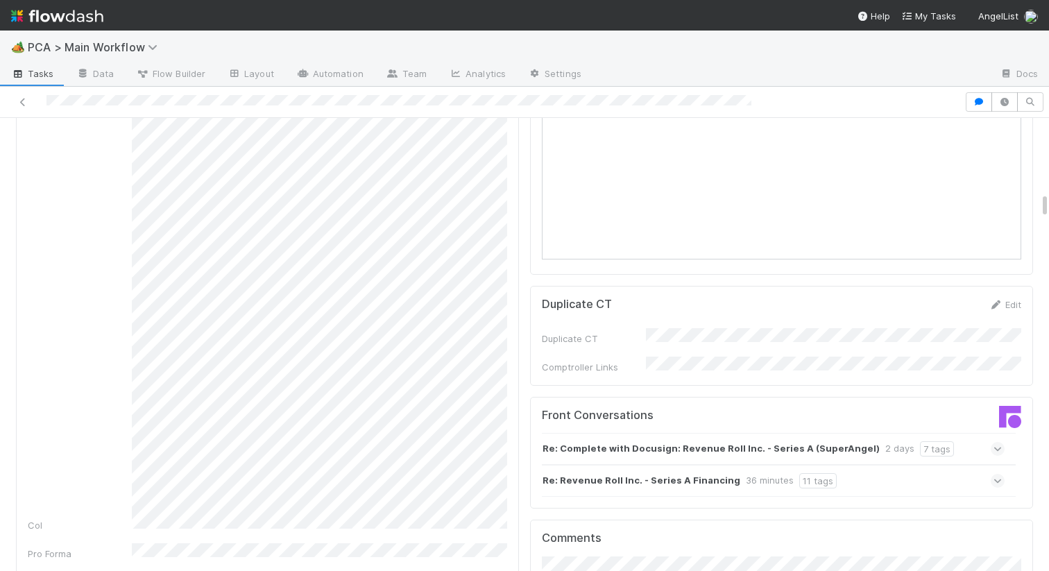
click at [978, 433] on div "Re: Complete with Docusign: Revenue Roll Inc. - Series A (SuperAngel) 2 days 7 …" at bounding box center [773, 449] width 463 height 32
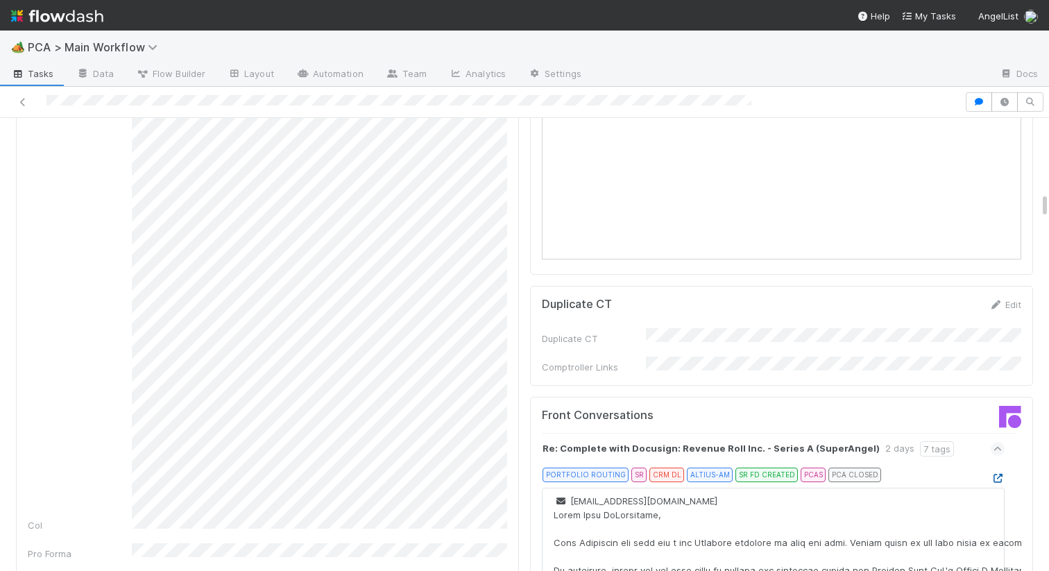
click at [996, 474] on icon at bounding box center [998, 478] width 14 height 9
click at [986, 433] on div "Re: Complete with Docusign: Revenue Roll Inc. - Series A (SuperAngel) 2 days 7 …" at bounding box center [773, 449] width 463 height 32
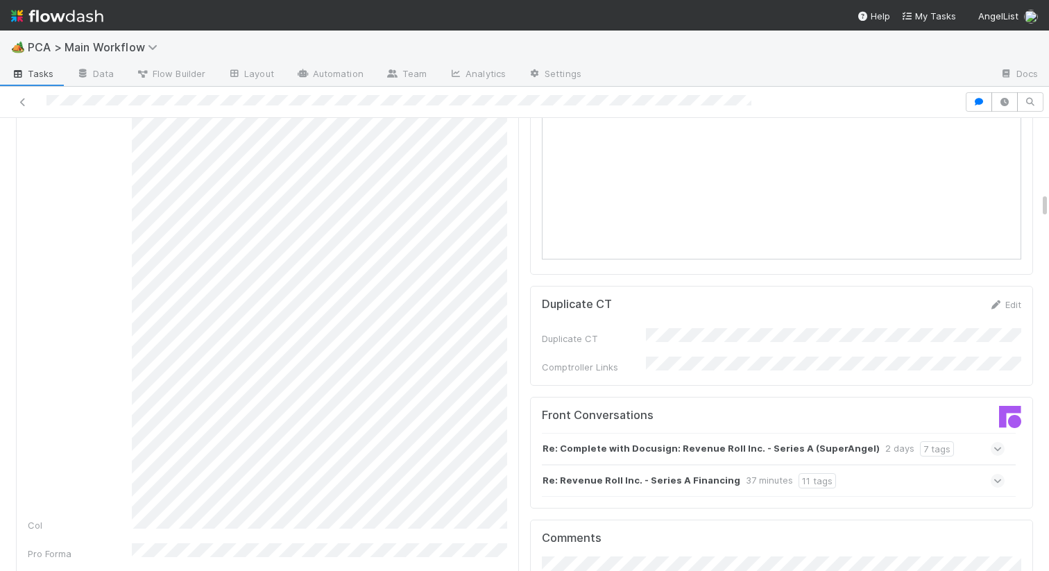
click at [997, 465] on div "Re: Revenue Roll Inc. - Series A Financing 37 minutes 11 tags" at bounding box center [773, 481] width 463 height 32
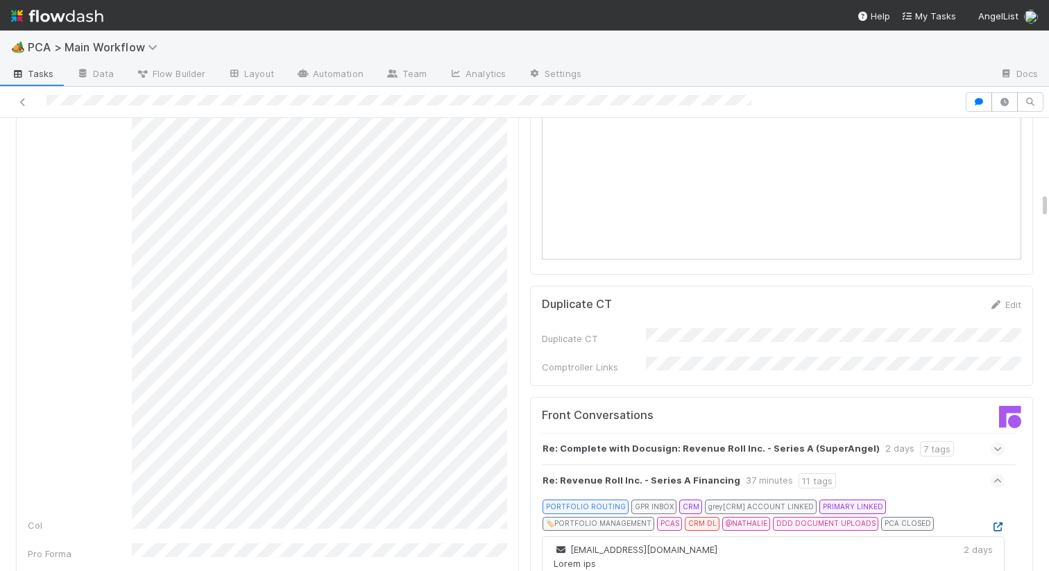
click at [994, 522] on icon at bounding box center [998, 526] width 14 height 9
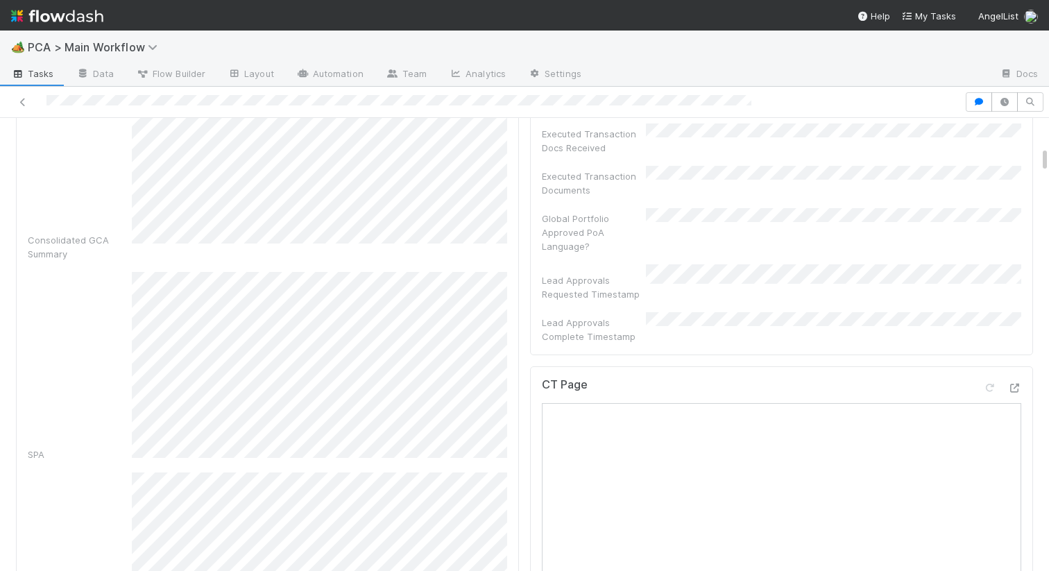
scroll to position [504, 0]
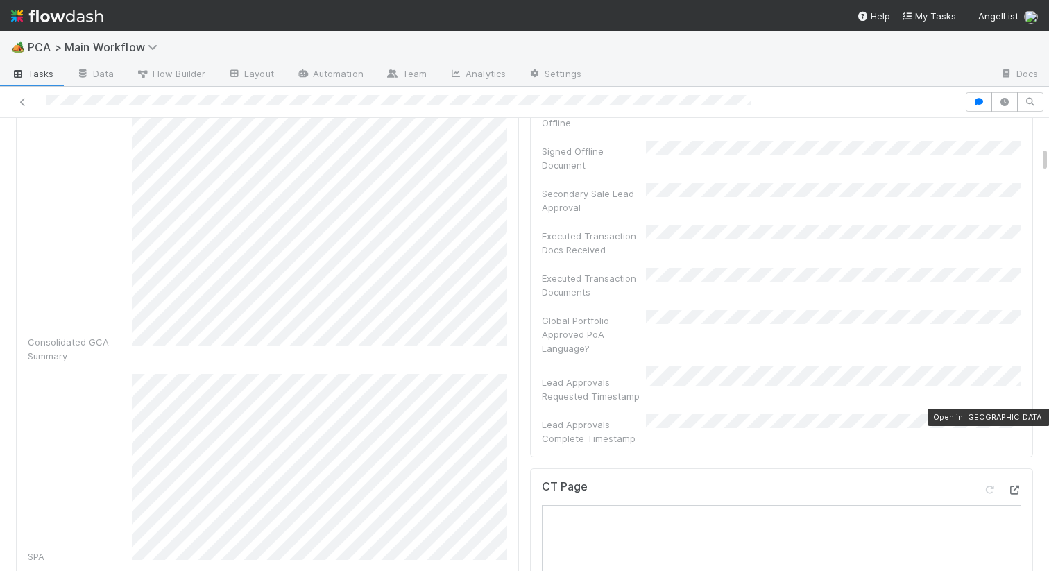
click at [1011, 486] on icon at bounding box center [1014, 490] width 14 height 9
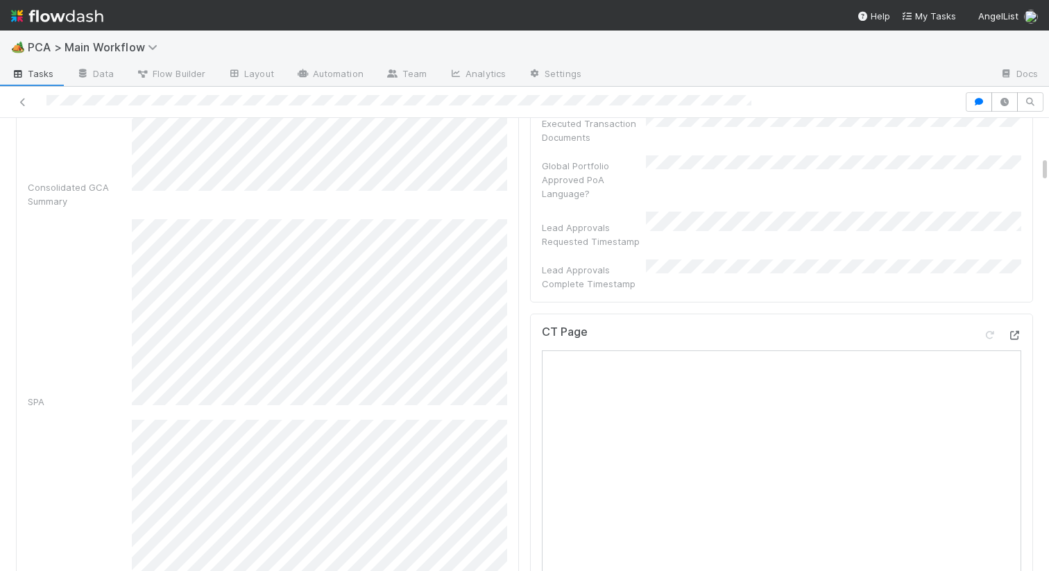
scroll to position [771, 0]
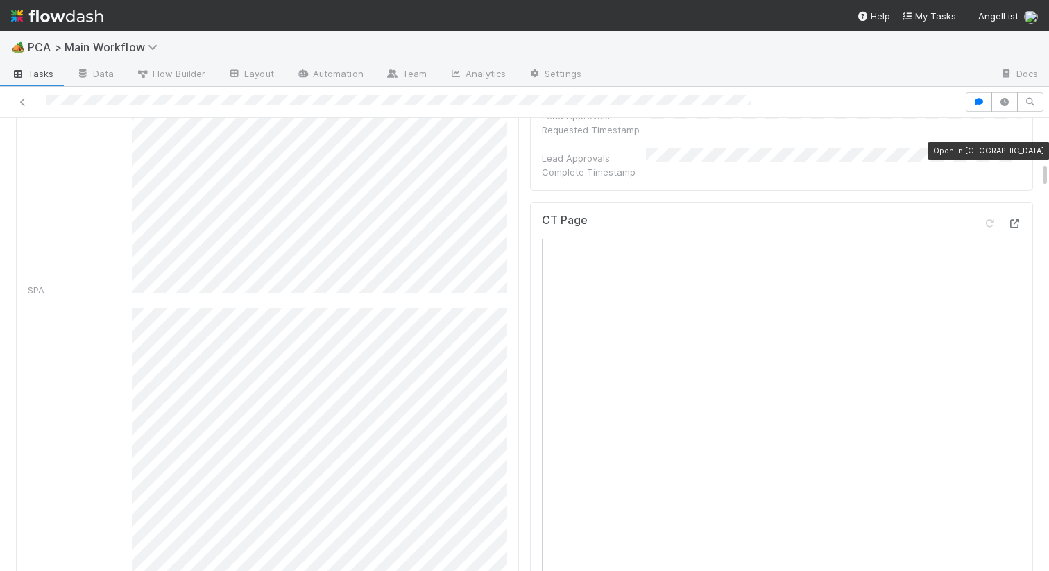
click at [1017, 219] on icon at bounding box center [1014, 223] width 14 height 9
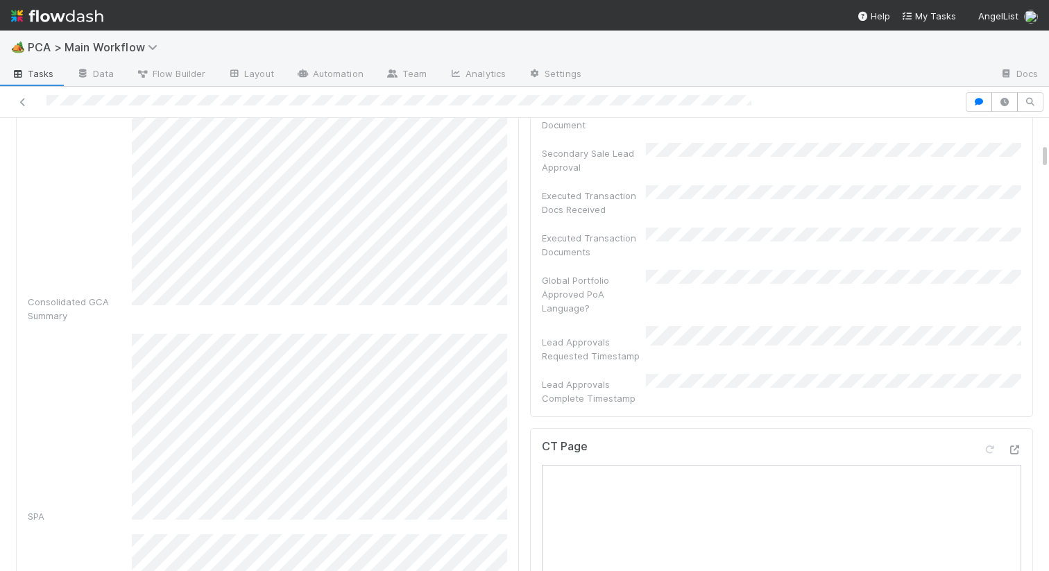
scroll to position [0, 0]
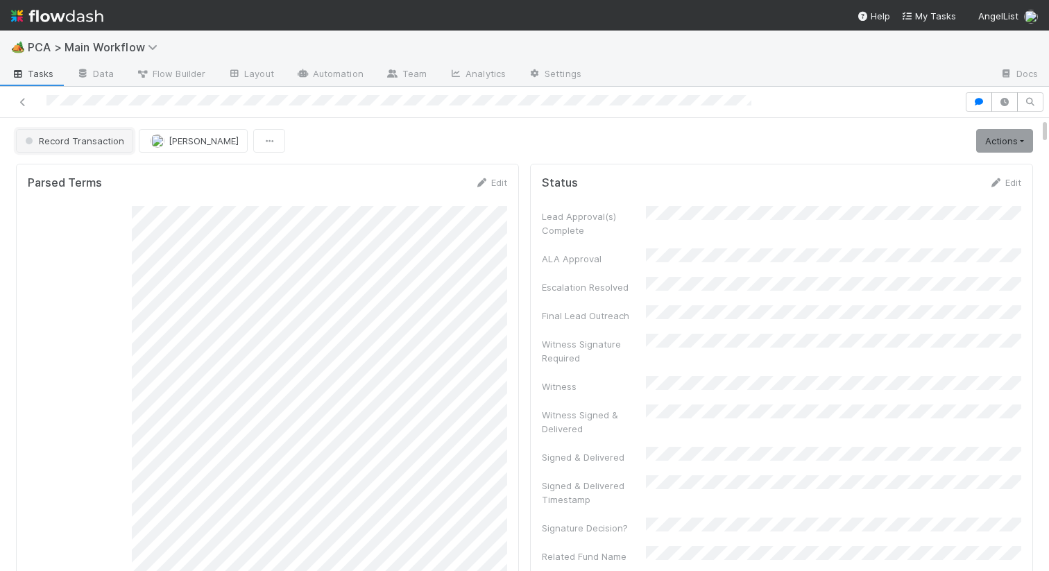
click at [79, 151] on button "Record Transaction" at bounding box center [74, 141] width 117 height 24
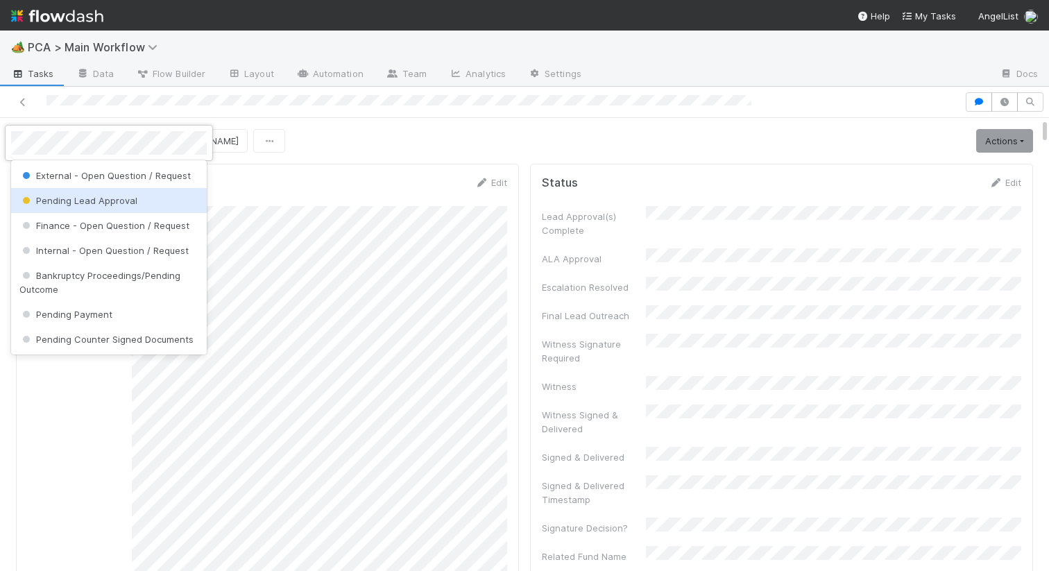
click at [63, 206] on div "Pending Lead Approval" at bounding box center [109, 200] width 196 height 25
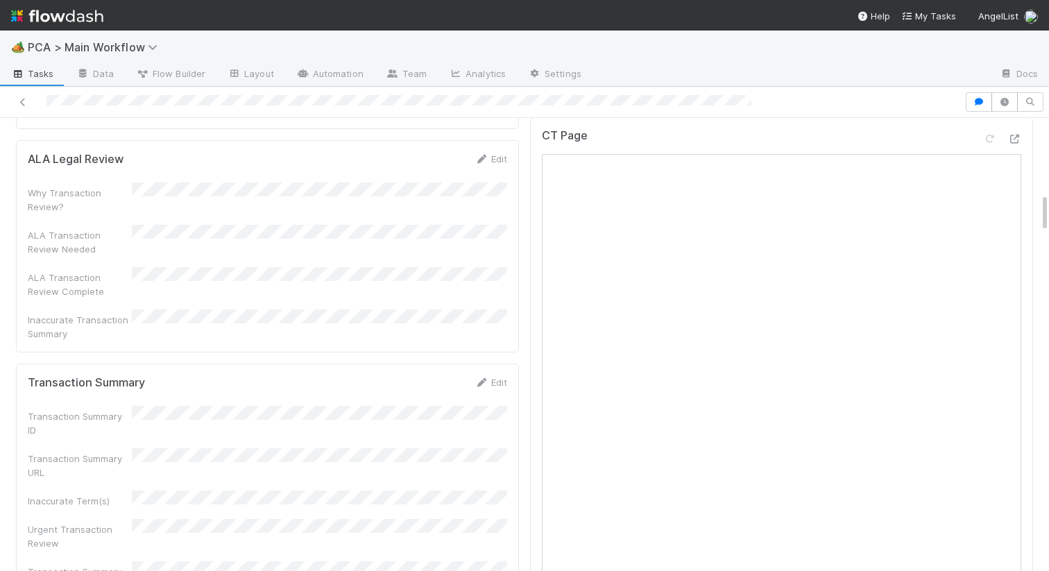
scroll to position [801, 0]
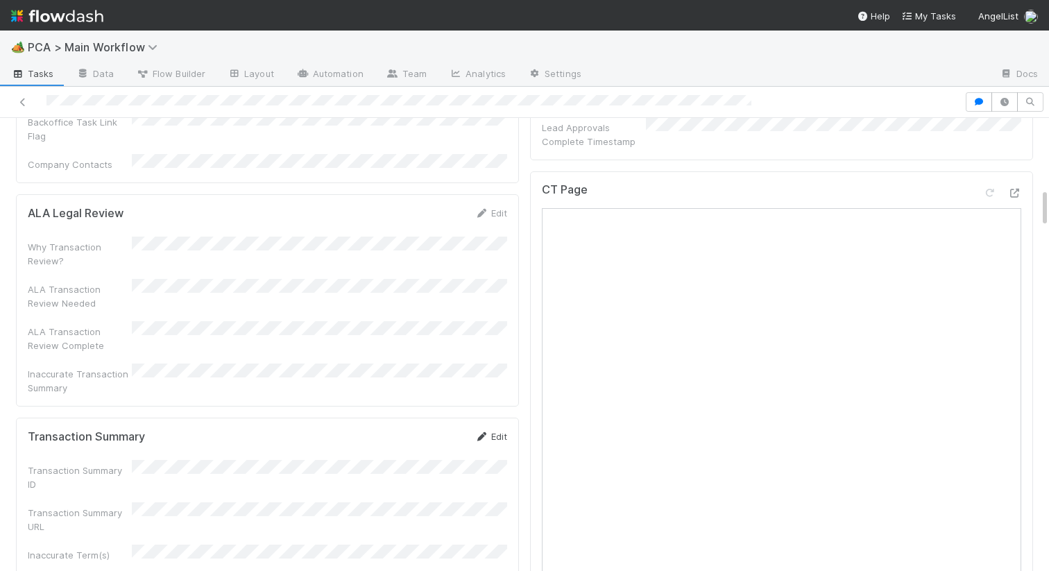
click at [493, 431] on link "Edit" at bounding box center [491, 436] width 33 height 11
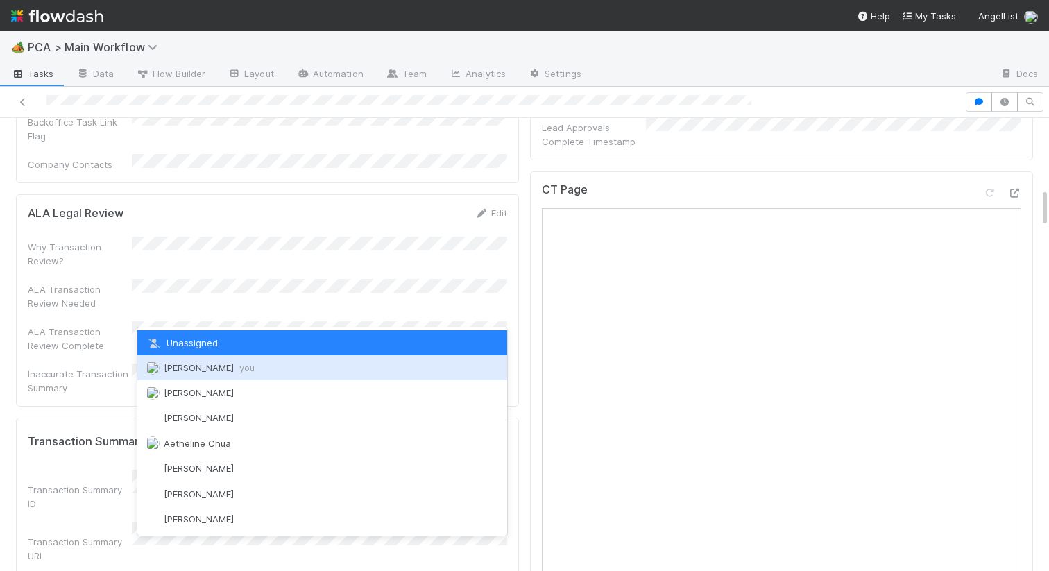
click at [244, 374] on div "[PERSON_NAME] you" at bounding box center [322, 367] width 370 height 25
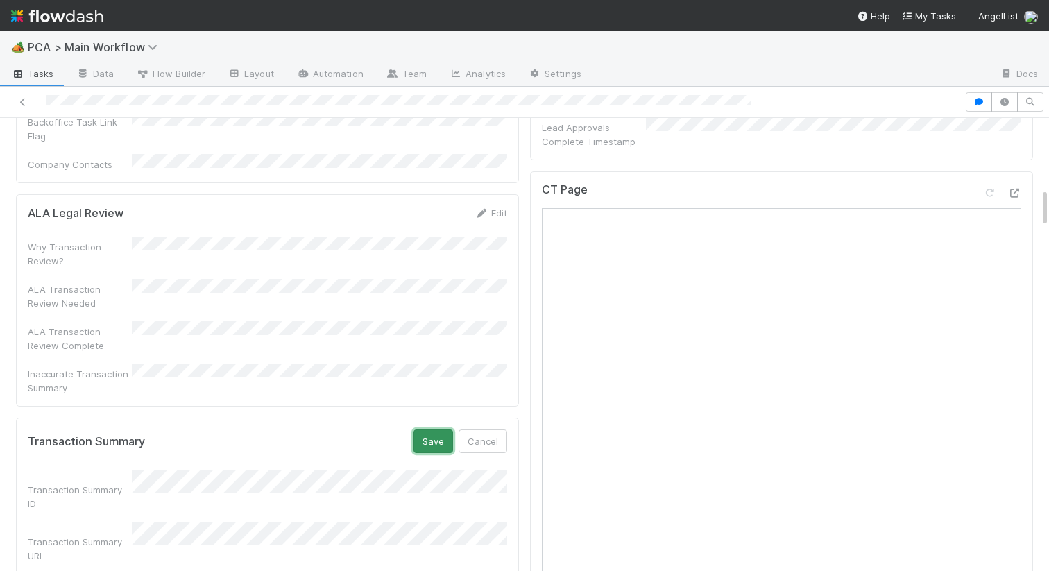
click at [447, 429] on button "Save" at bounding box center [434, 441] width 40 height 24
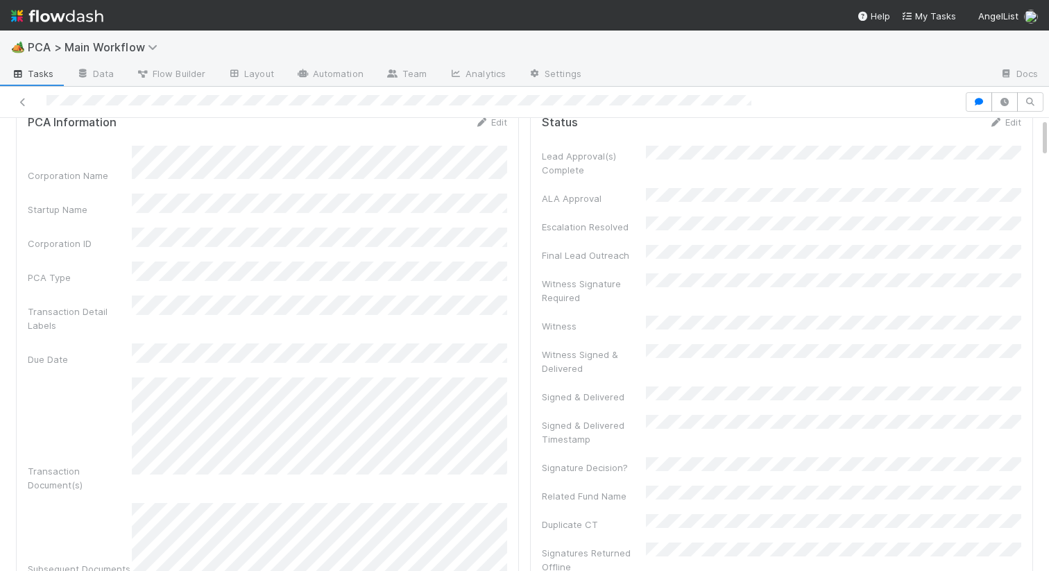
scroll to position [0, 0]
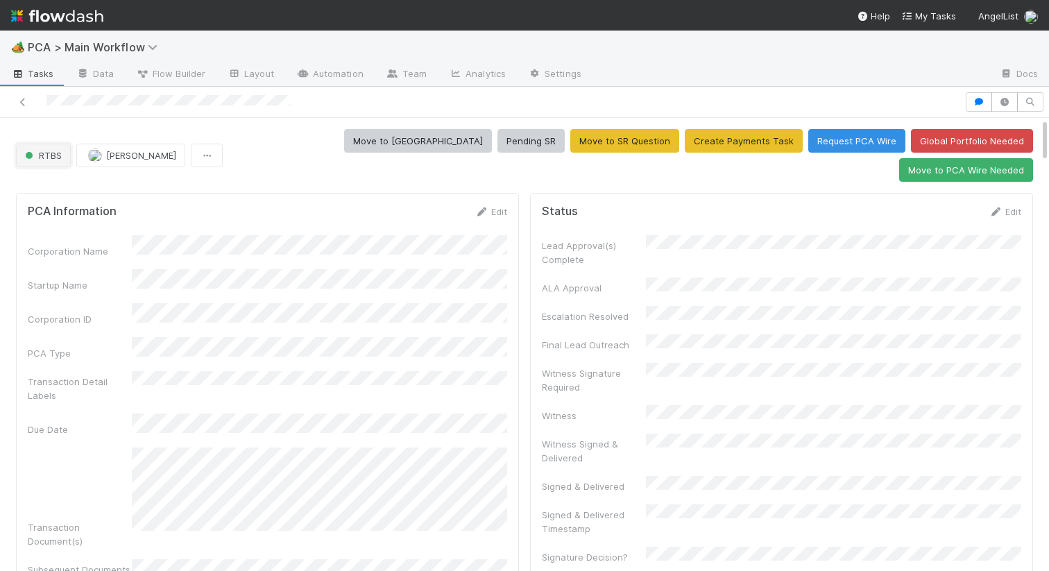
click at [50, 150] on span "RTBS" at bounding box center [42, 155] width 40 height 11
click at [67, 169] on div "Awaiting SR" at bounding box center [109, 175] width 196 height 25
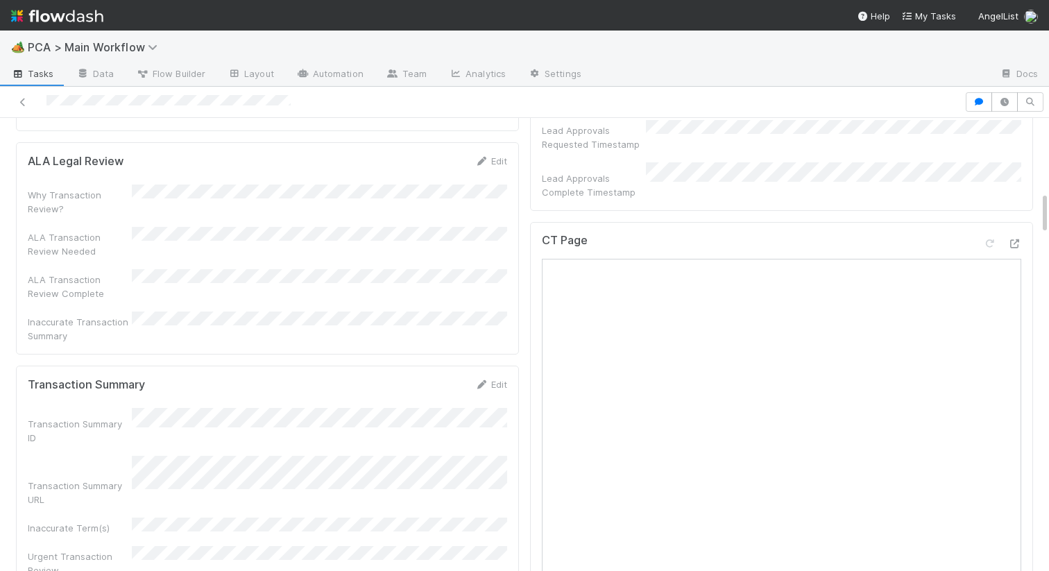
scroll to position [696, 0]
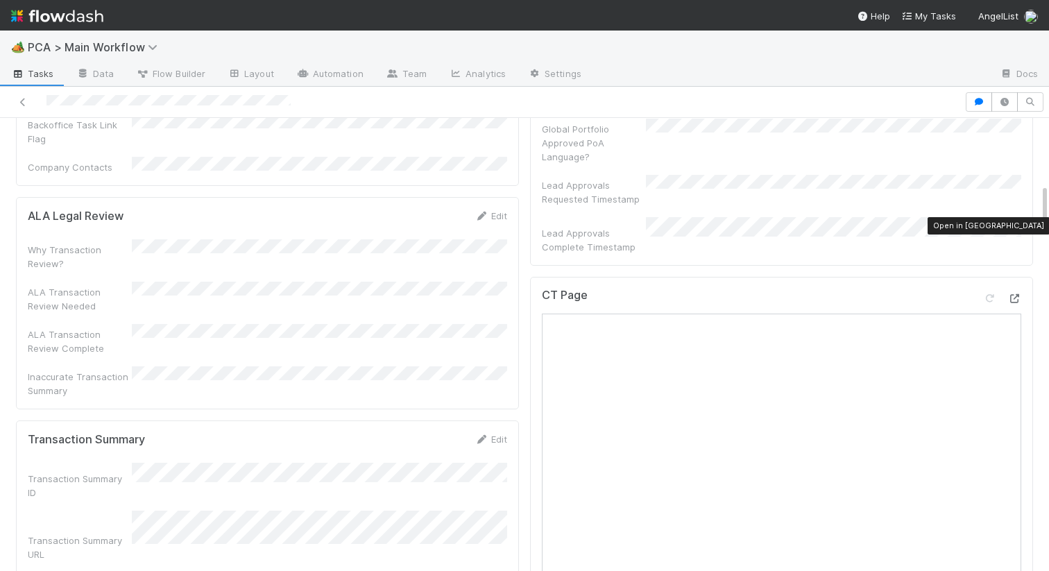
click at [1014, 294] on icon at bounding box center [1014, 298] width 14 height 9
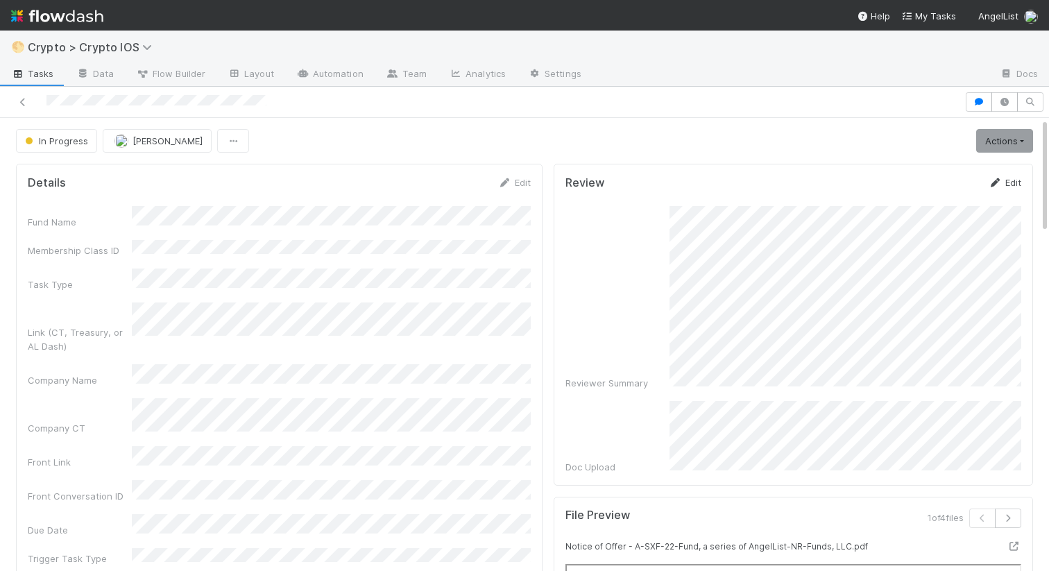
click at [998, 180] on icon at bounding box center [996, 182] width 14 height 9
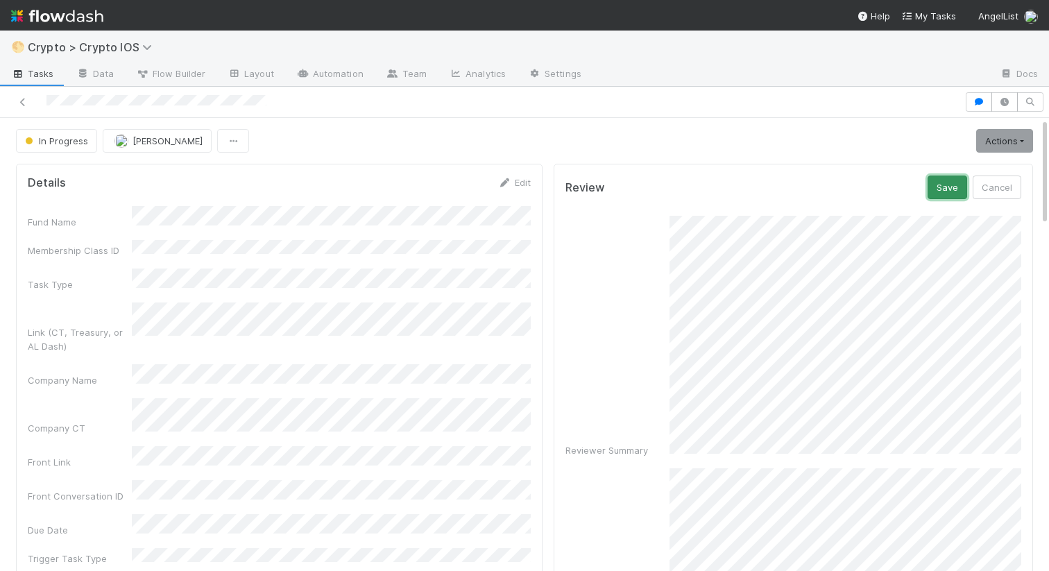
click at [959, 182] on button "Save" at bounding box center [948, 188] width 40 height 24
click at [63, 141] on span "In Progress" at bounding box center [55, 140] width 66 height 11
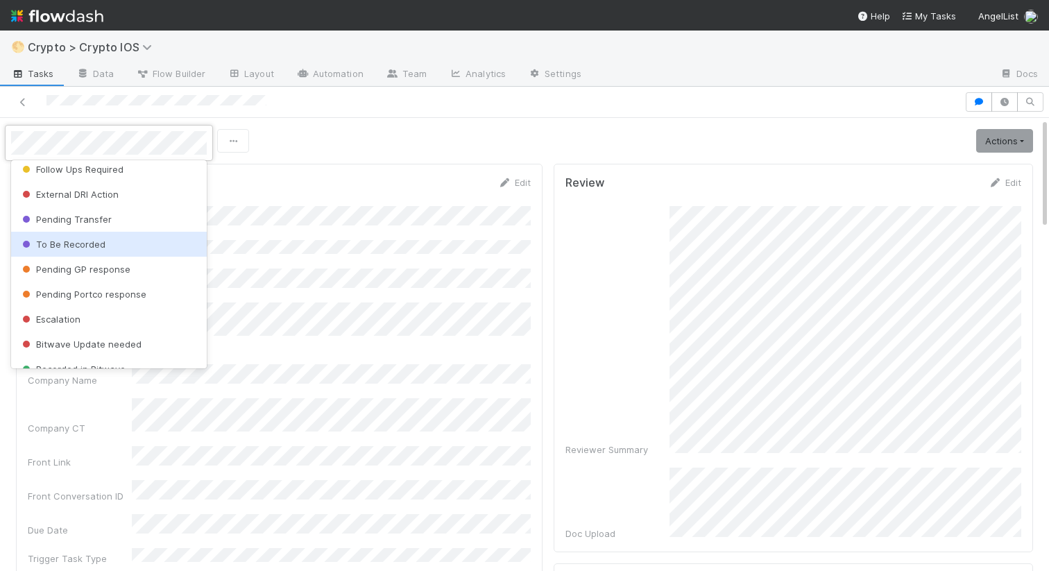
scroll to position [222, 0]
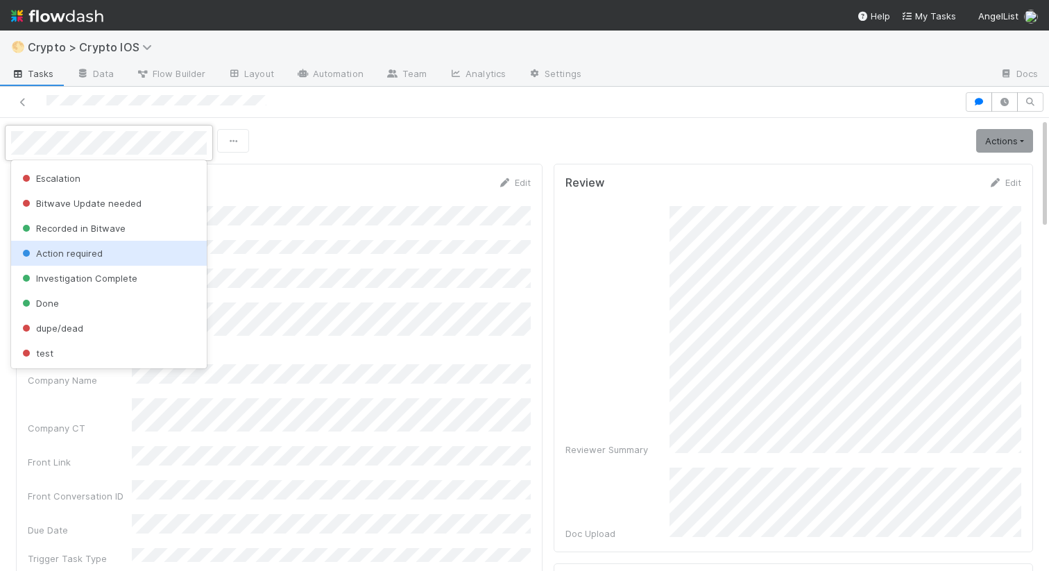
click at [76, 252] on span "Action required" at bounding box center [60, 253] width 83 height 11
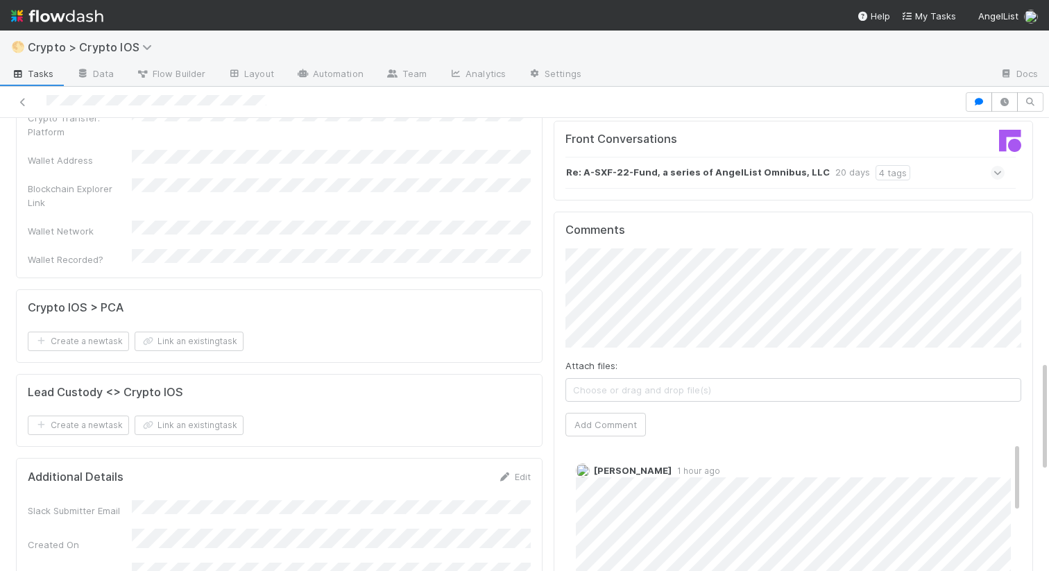
scroll to position [992, 0]
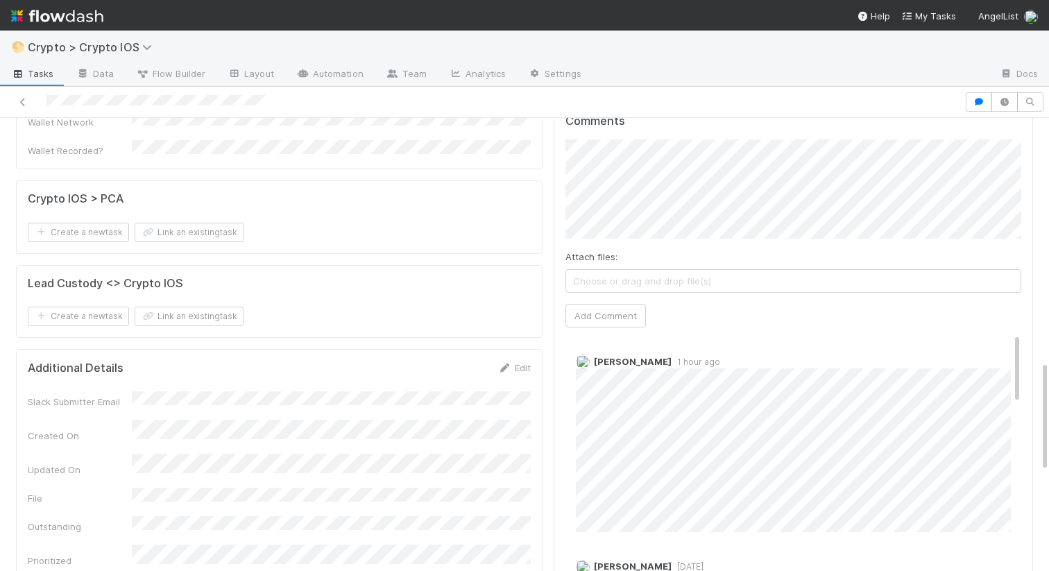
click at [609, 295] on div "Attach files: Choose or drag and drop file(s) Add Comment" at bounding box center [793, 233] width 456 height 188
click at [607, 307] on button "Add Comment" at bounding box center [605, 316] width 80 height 24
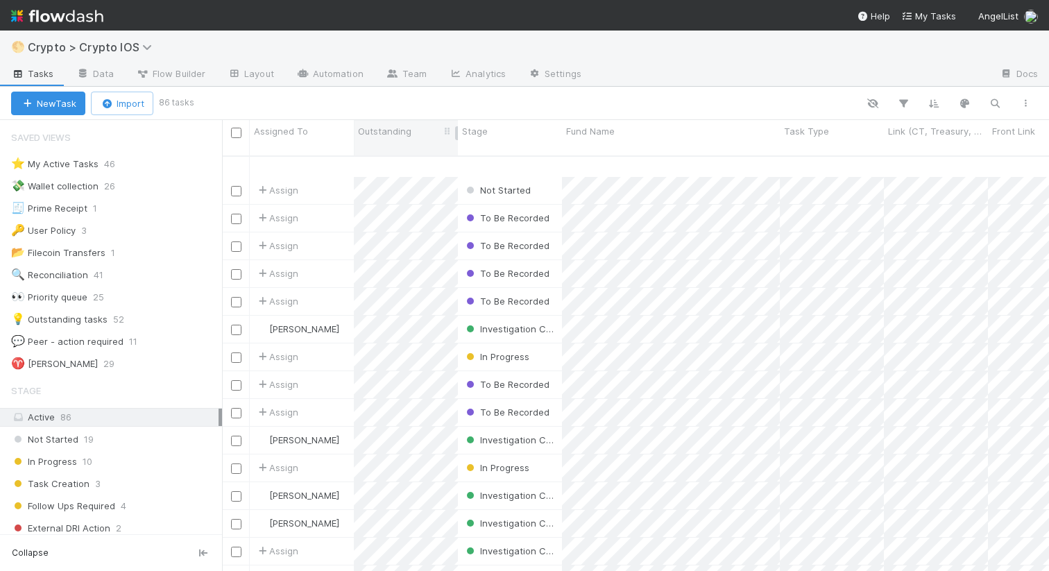
scroll to position [476, 0]
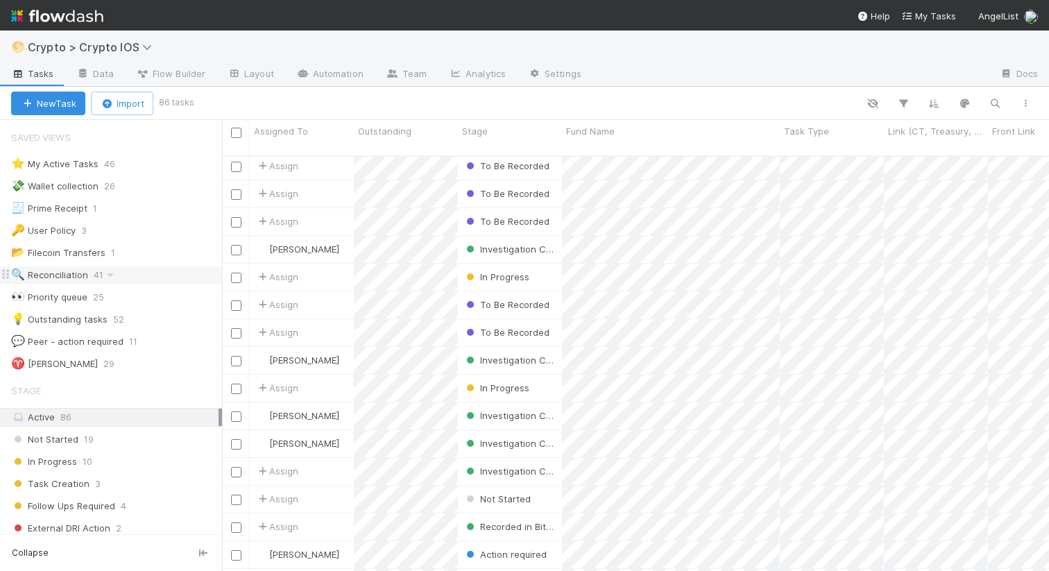
click at [88, 277] on div "🔍 Reconciliation 41" at bounding box center [116, 274] width 211 height 17
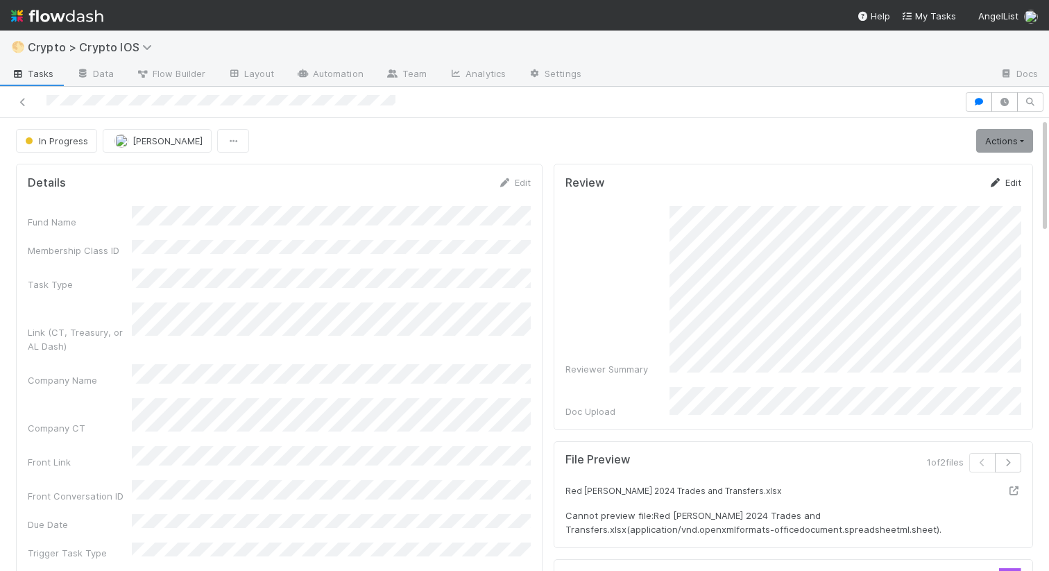
click at [1003, 185] on link "Edit" at bounding box center [1005, 182] width 33 height 11
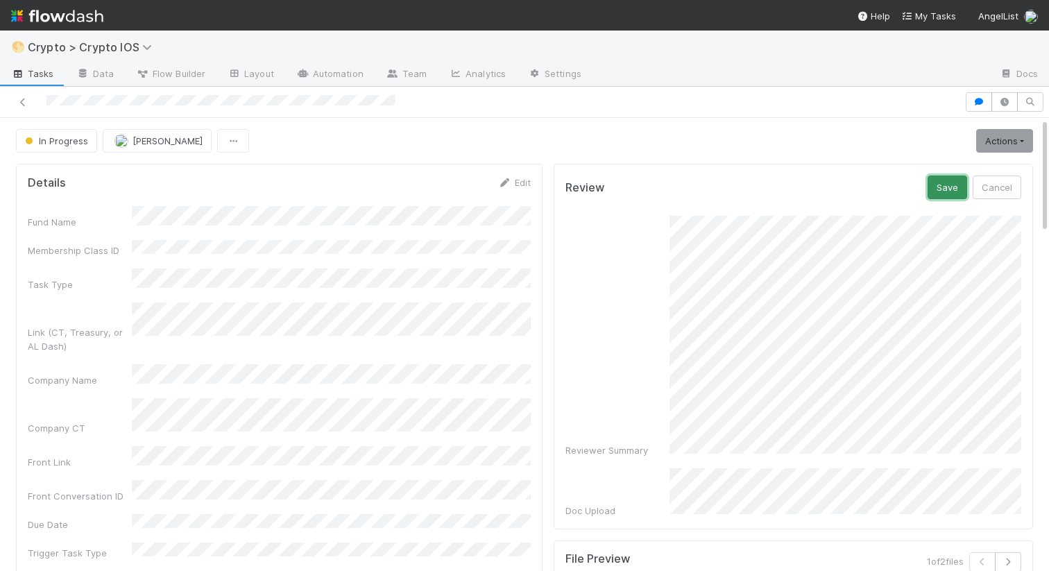
click at [952, 196] on button "Save" at bounding box center [948, 188] width 40 height 24
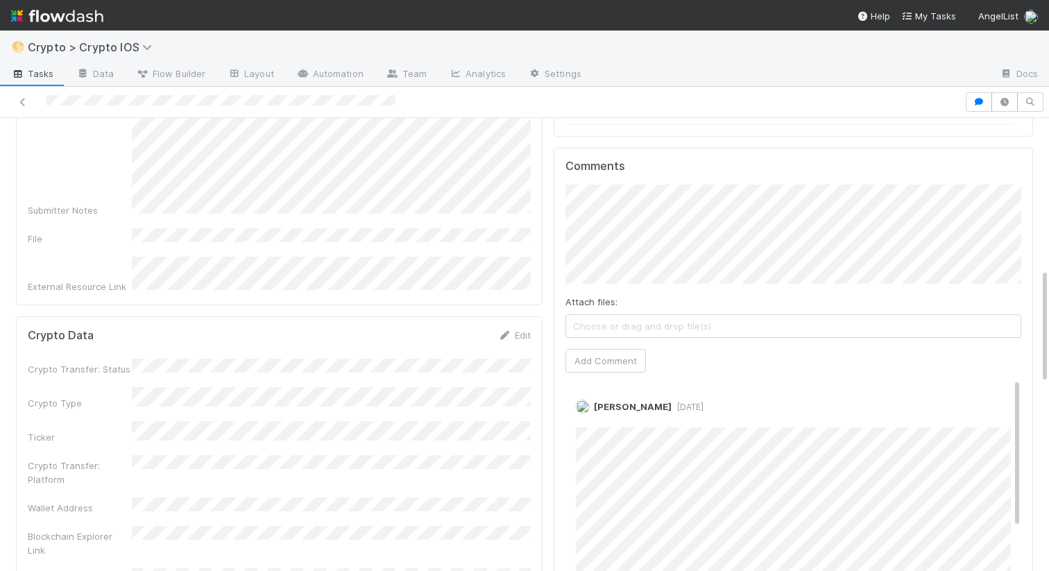
scroll to position [545, 0]
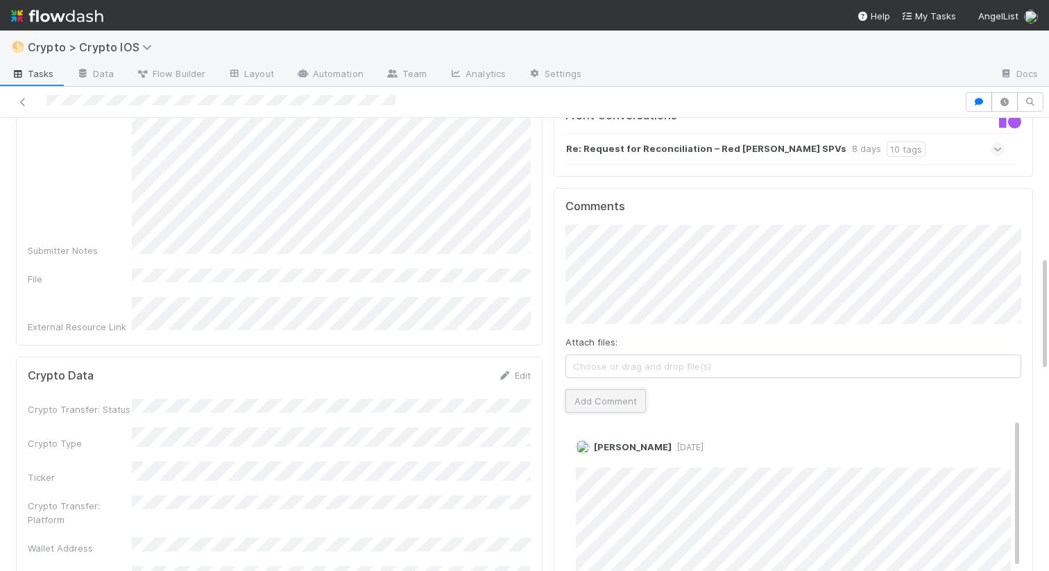
click at [616, 389] on button "Add Comment" at bounding box center [605, 401] width 80 height 24
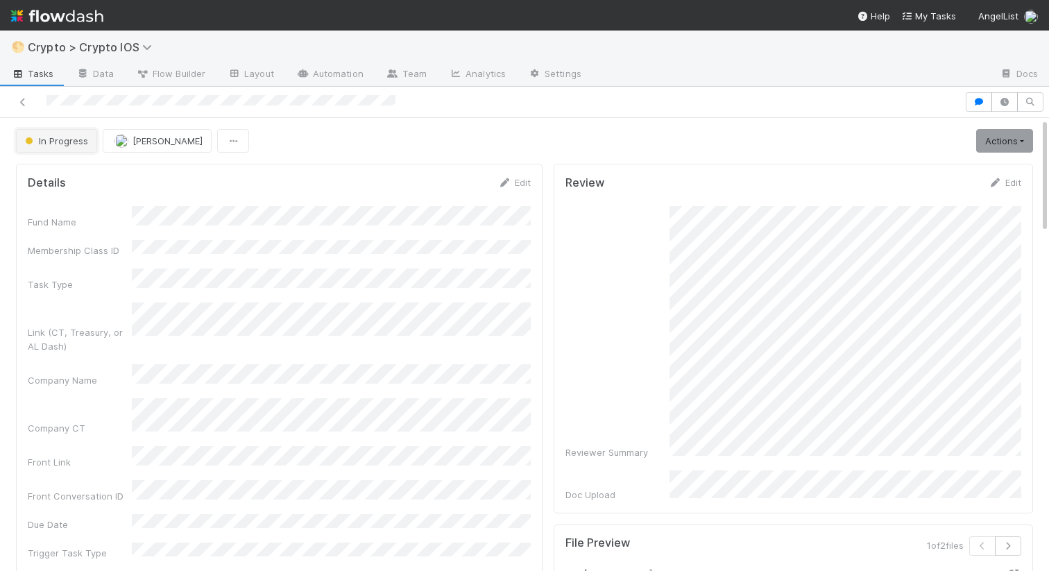
click at [78, 145] on span "In Progress" at bounding box center [55, 140] width 66 height 11
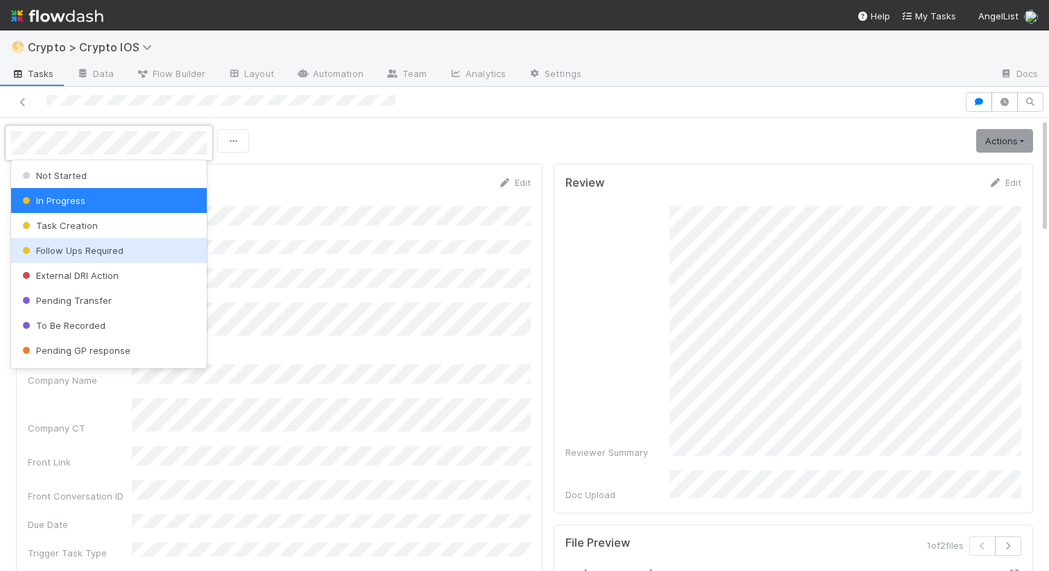
click at [73, 247] on span "Follow Ups Required" at bounding box center [71, 250] width 104 height 11
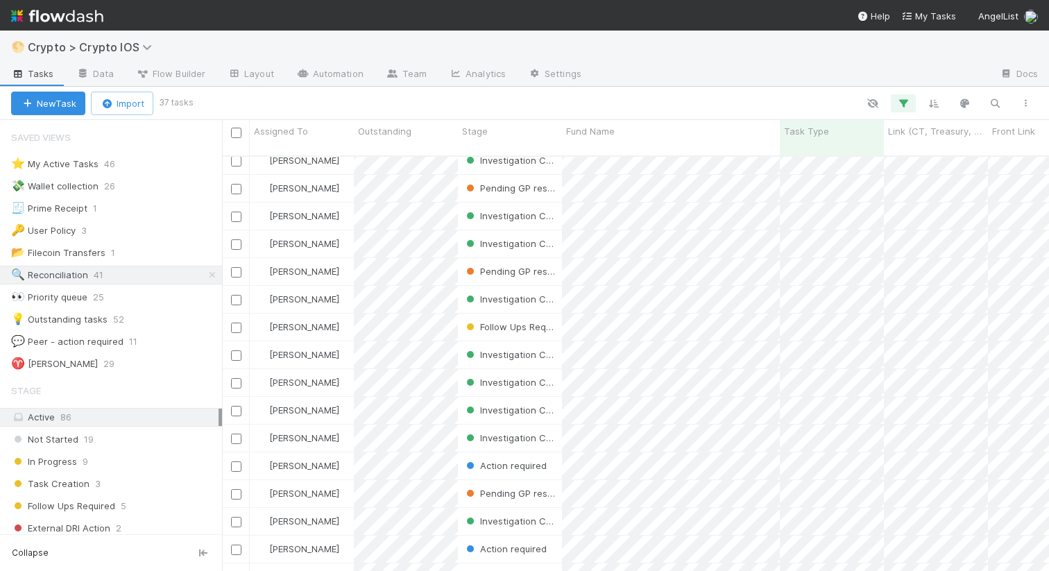
scroll to position [602, 0]
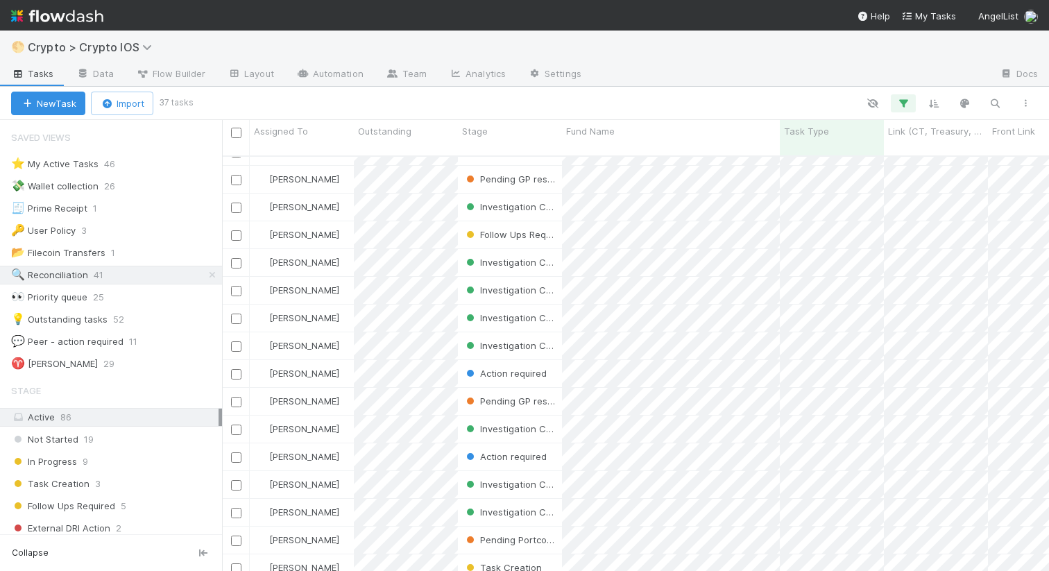
click at [474, 249] on div "Investigation Complete" at bounding box center [510, 262] width 104 height 27
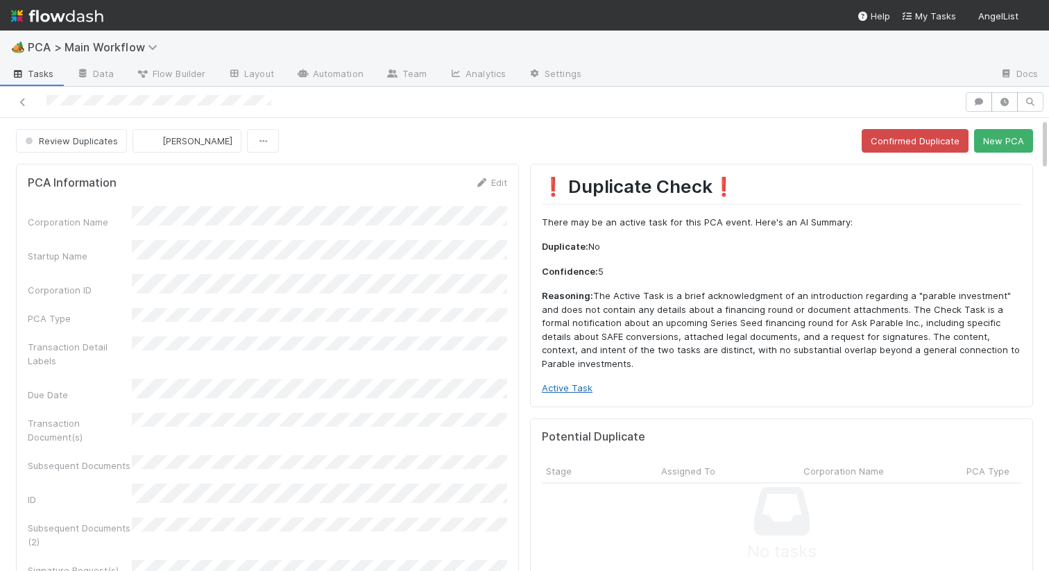
click at [575, 382] on link "Active Task" at bounding box center [567, 387] width 51 height 11
click at [926, 149] on button "Confirmed Duplicate" at bounding box center [915, 141] width 107 height 24
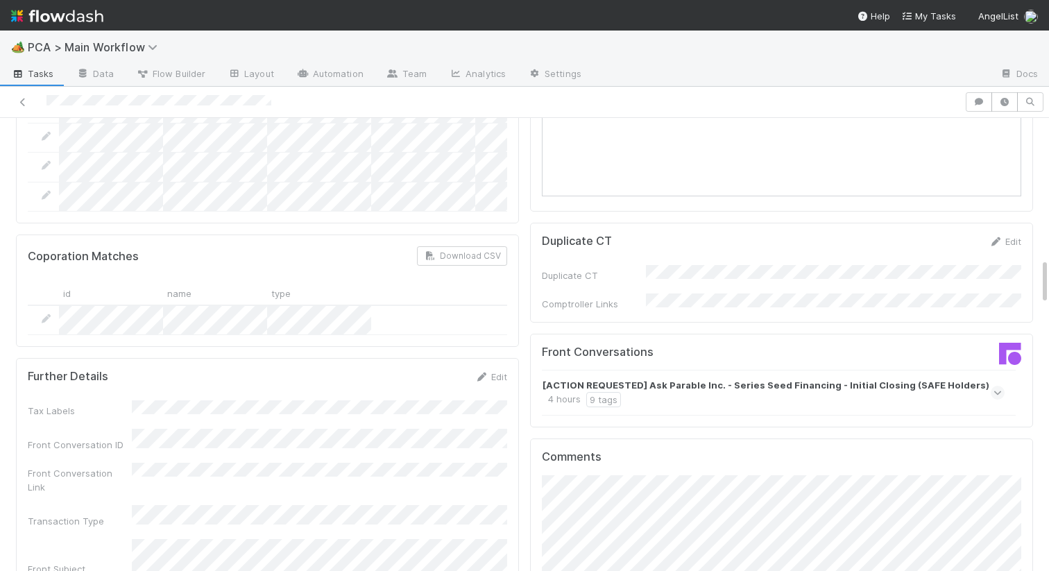
scroll to position [1363, 0]
click at [751, 235] on form "Duplicate CT Edit Duplicate CT Comptroller Links" at bounding box center [781, 273] width 479 height 76
click at [693, 378] on strong "[ACTION REQUESTED] Ask Parable Inc. - Series Seed Financing - Initial Closing (…" at bounding box center [766, 385] width 447 height 14
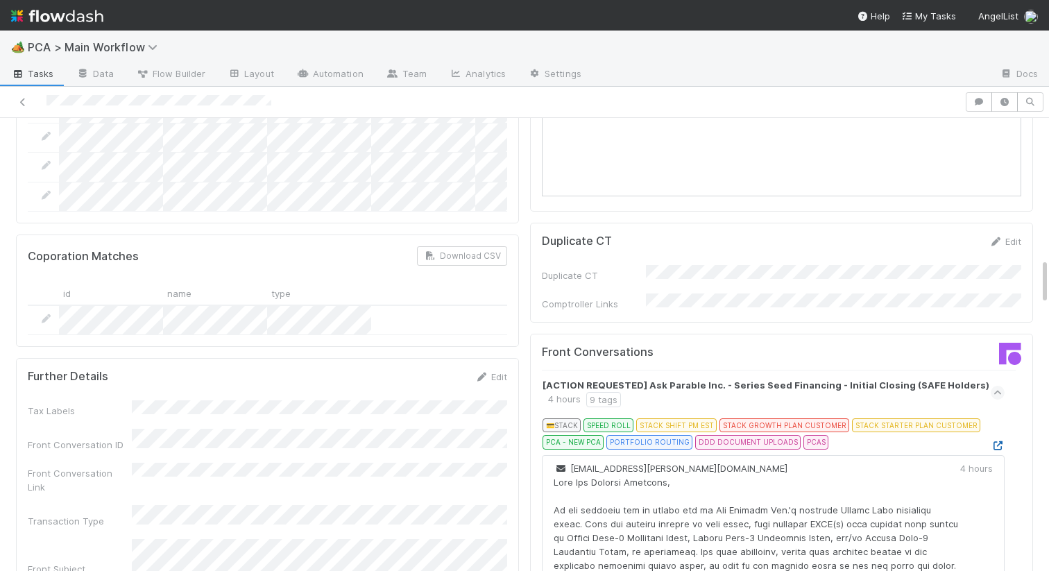
click at [1000, 441] on icon at bounding box center [998, 445] width 14 height 9
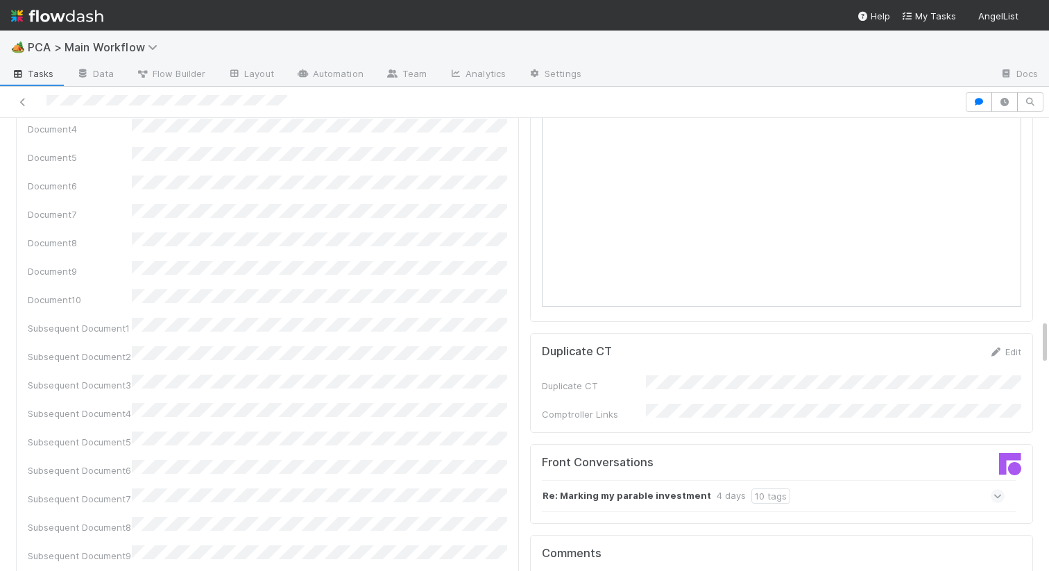
scroll to position [2297, 0]
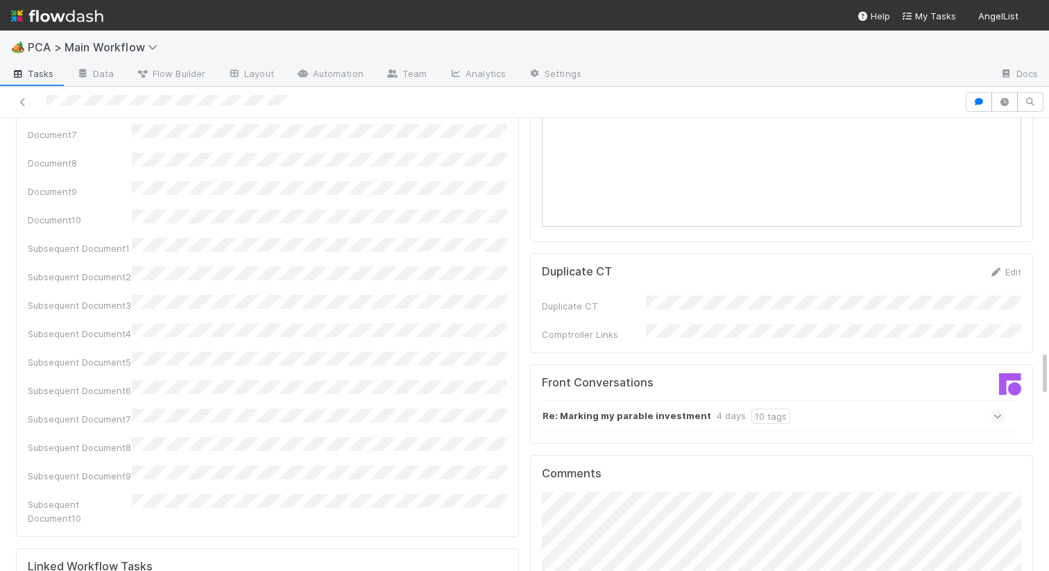
click at [645, 409] on strong "Re: Marking my parable investment" at bounding box center [627, 416] width 169 height 15
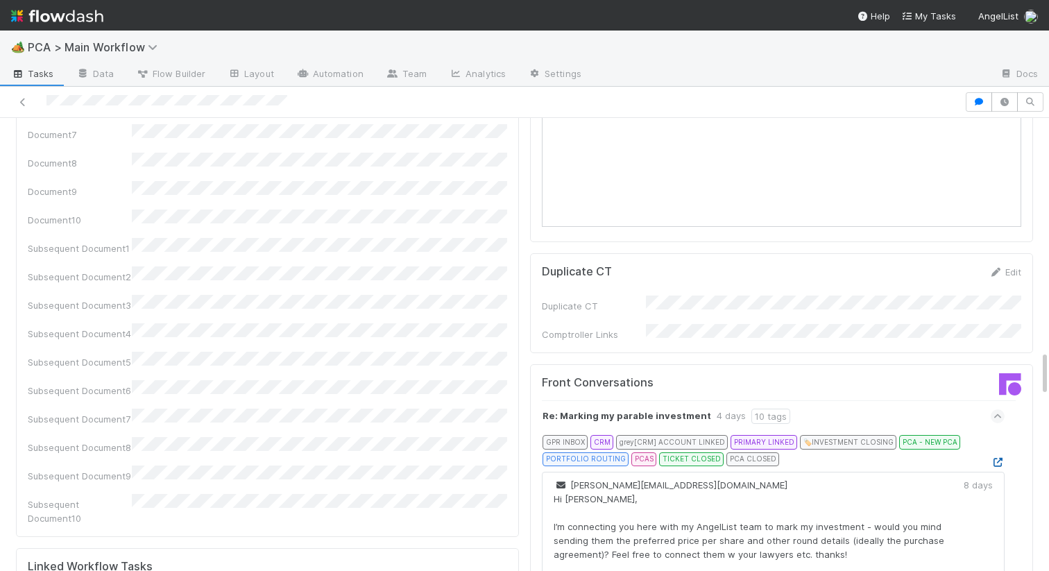
click at [999, 458] on icon at bounding box center [998, 462] width 14 height 9
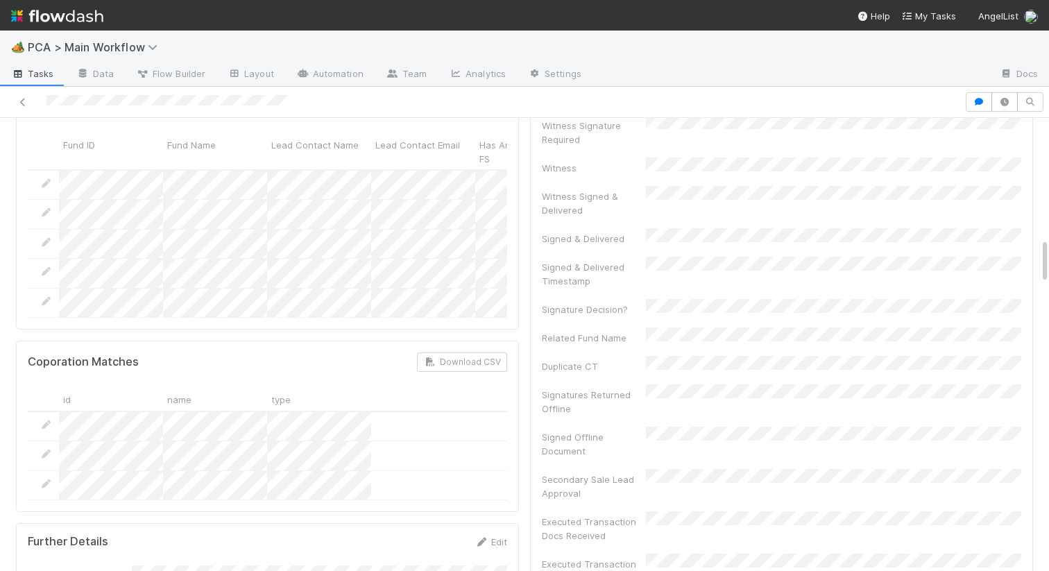
scroll to position [1333, 0]
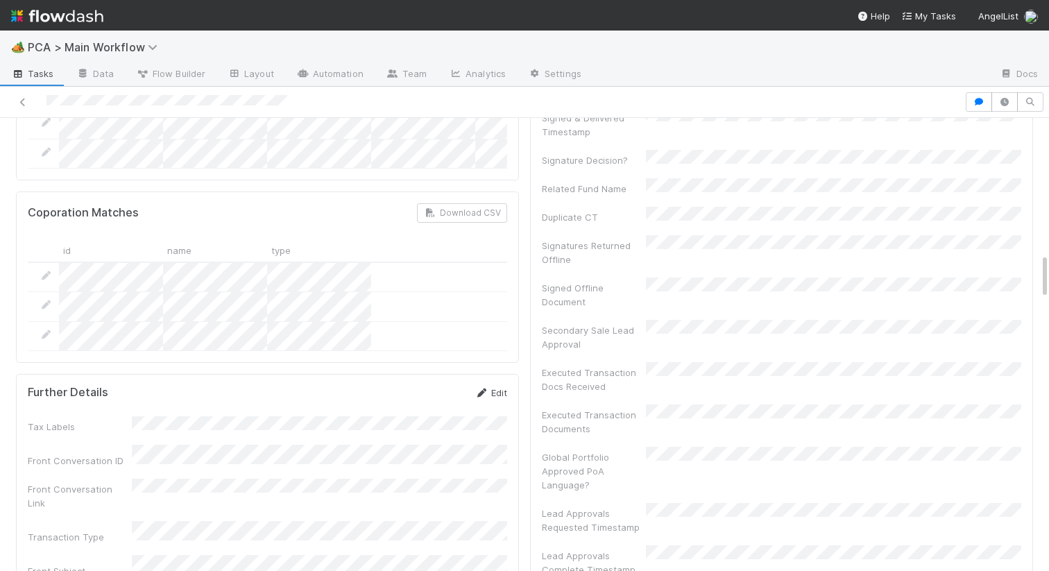
click at [497, 387] on link "Edit" at bounding box center [491, 392] width 33 height 11
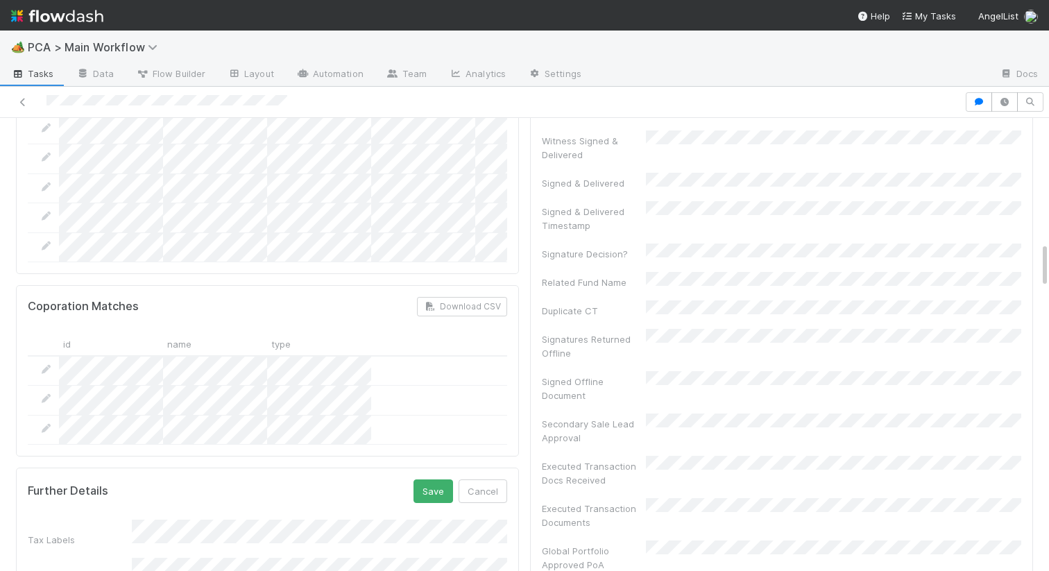
scroll to position [1222, 0]
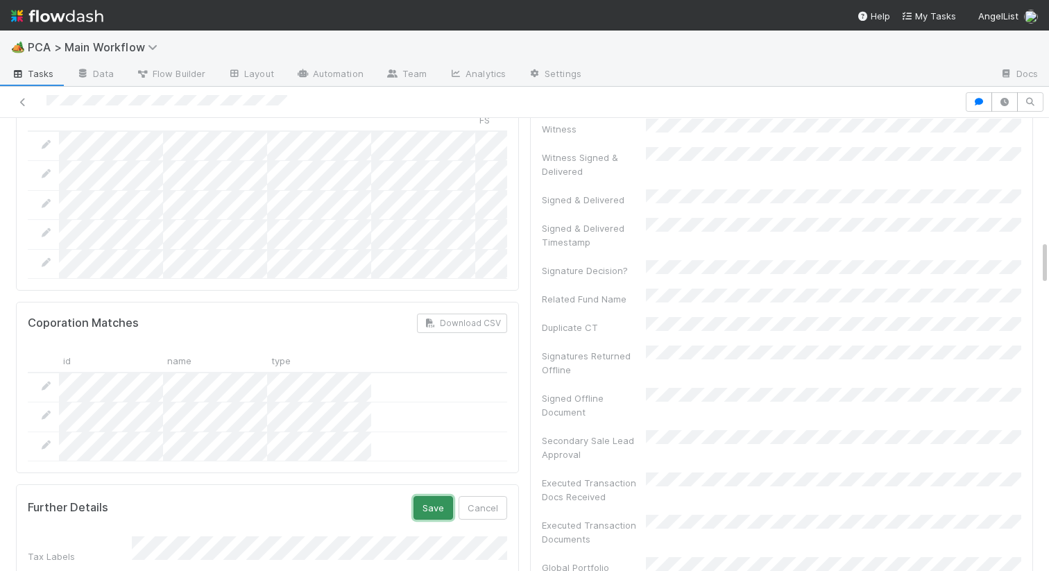
click at [421, 496] on button "Save" at bounding box center [434, 508] width 40 height 24
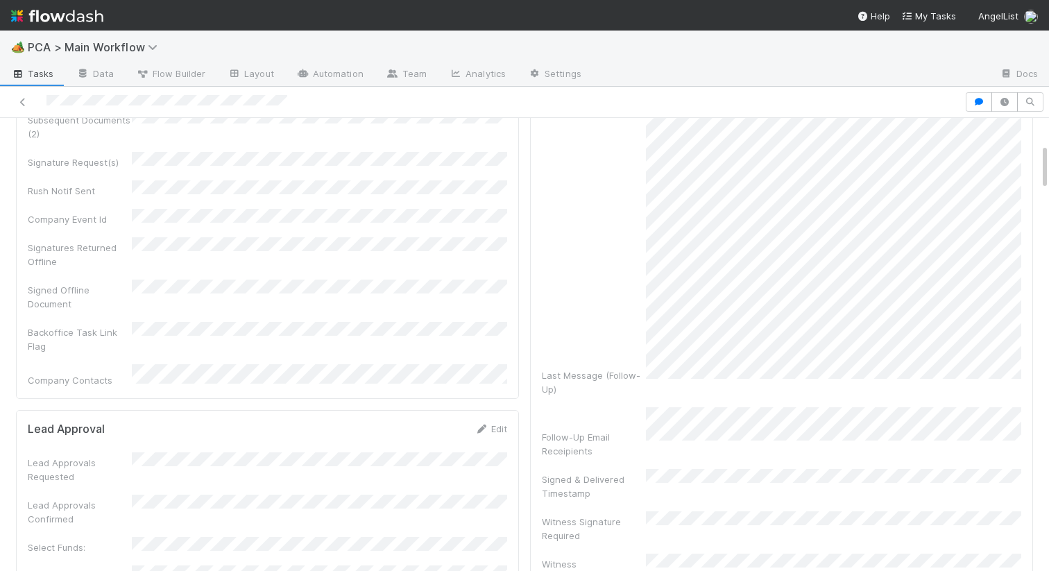
scroll to position [0, 0]
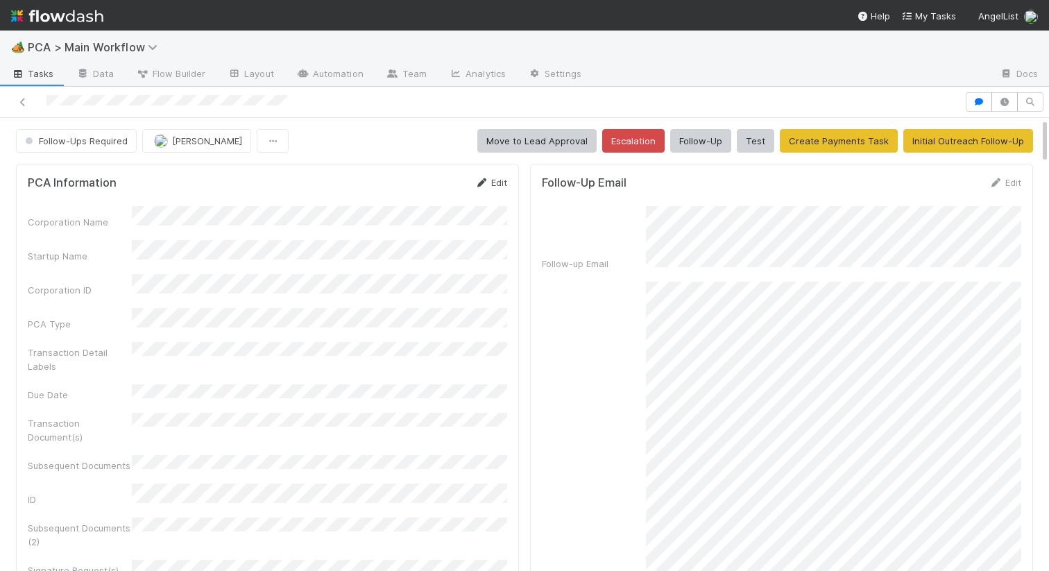
click at [486, 178] on icon at bounding box center [482, 182] width 14 height 9
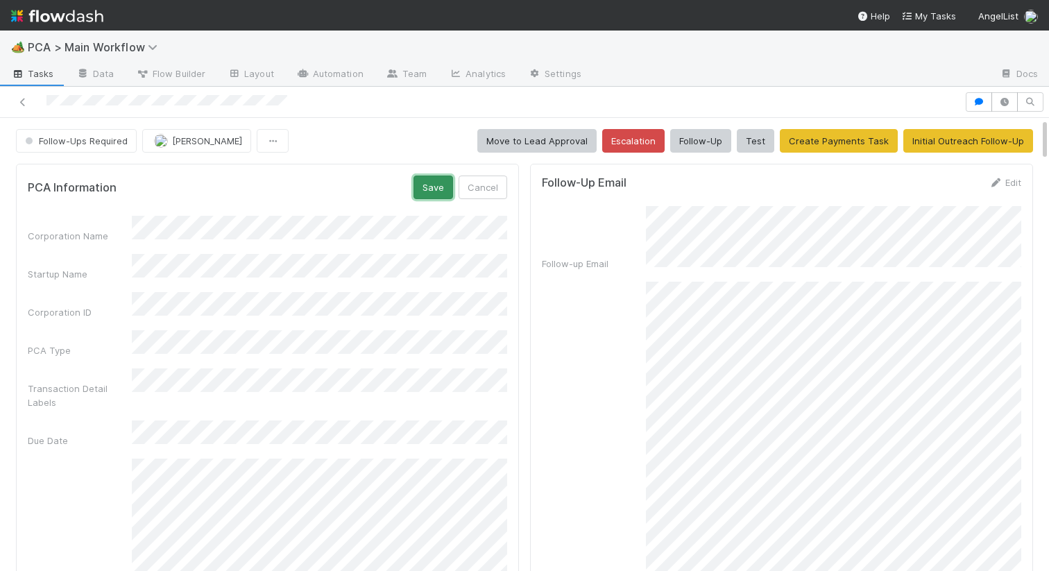
click at [443, 185] on button "Save" at bounding box center [434, 188] width 40 height 24
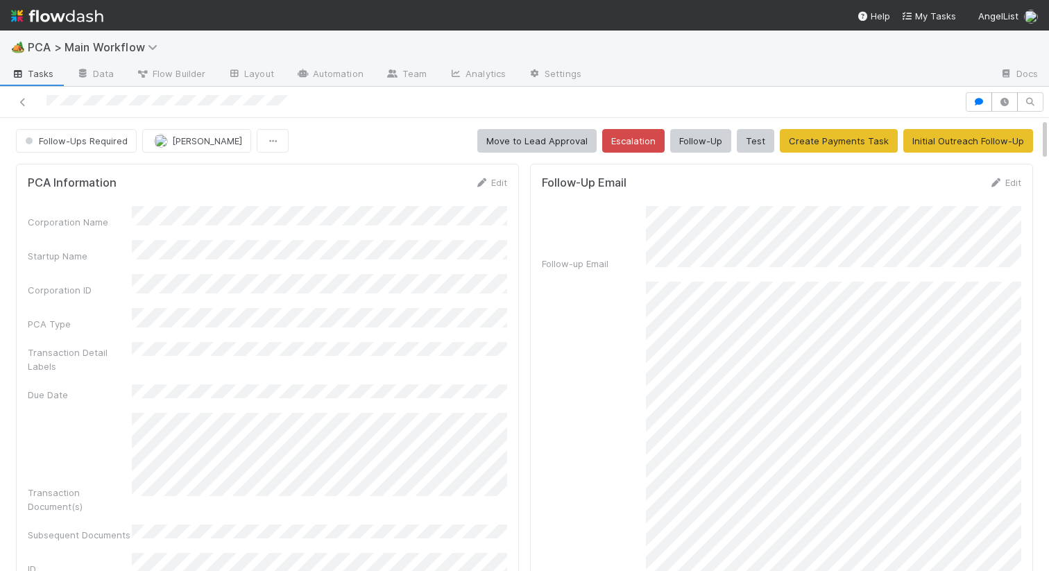
click at [487, 189] on div "Edit" at bounding box center [491, 183] width 33 height 14
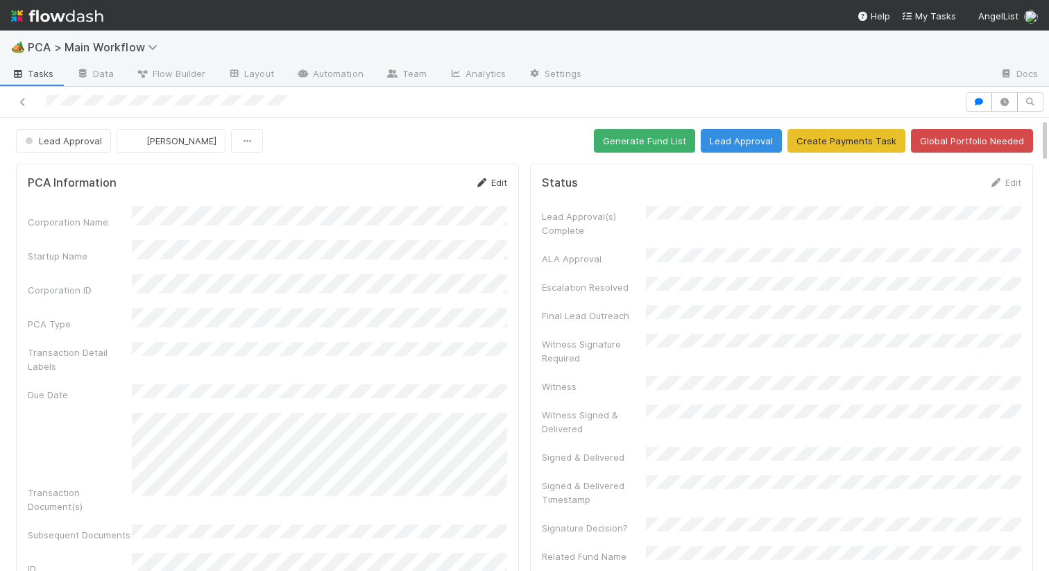
click at [488, 180] on link "Edit" at bounding box center [491, 182] width 33 height 11
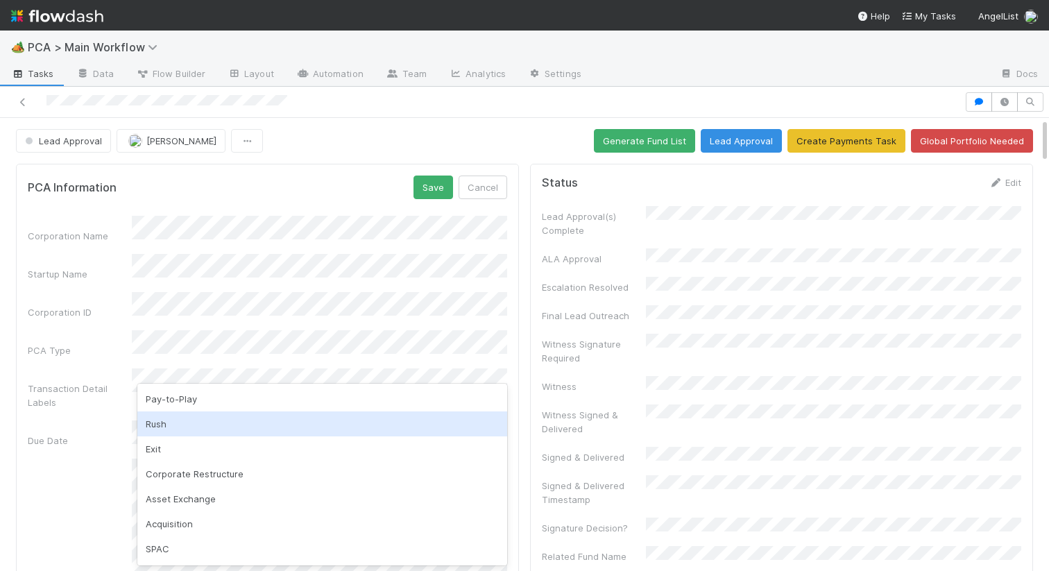
scroll to position [22, 0]
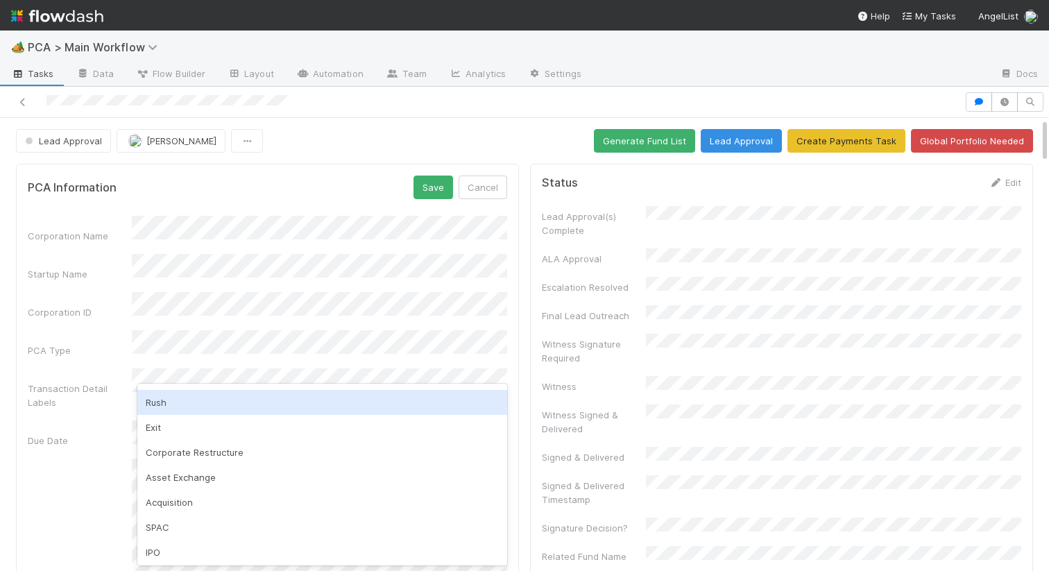
click at [169, 409] on div "Rush" at bounding box center [322, 402] width 370 height 25
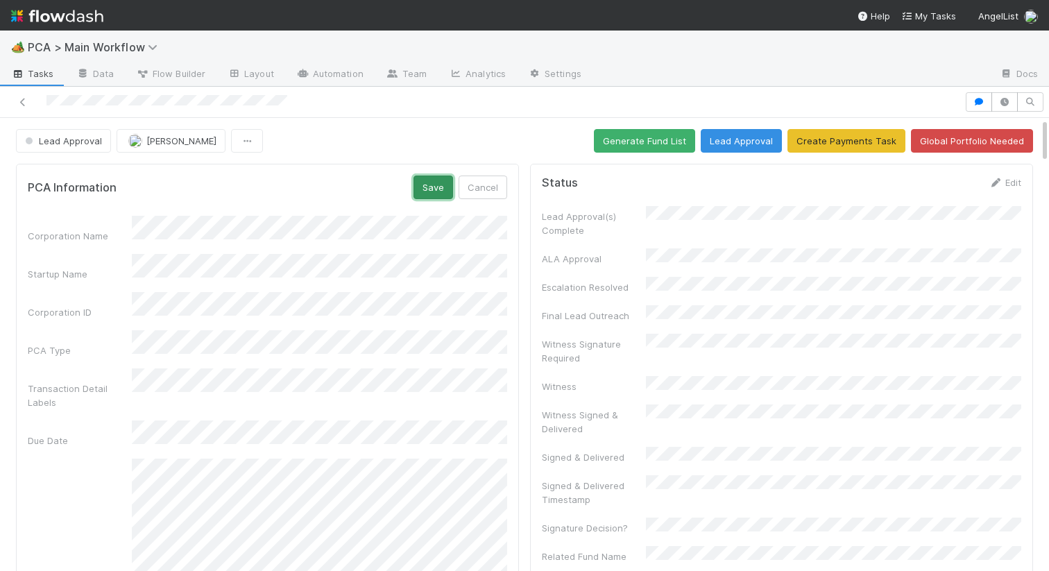
click at [439, 180] on button "Save" at bounding box center [434, 188] width 40 height 24
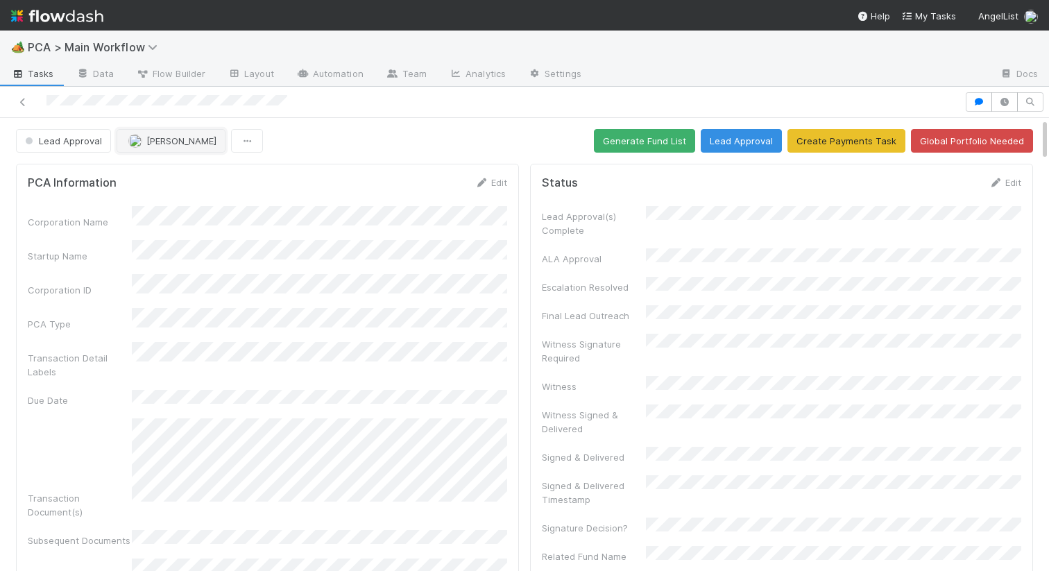
click at [160, 147] on button "[PERSON_NAME]" at bounding box center [171, 141] width 109 height 24
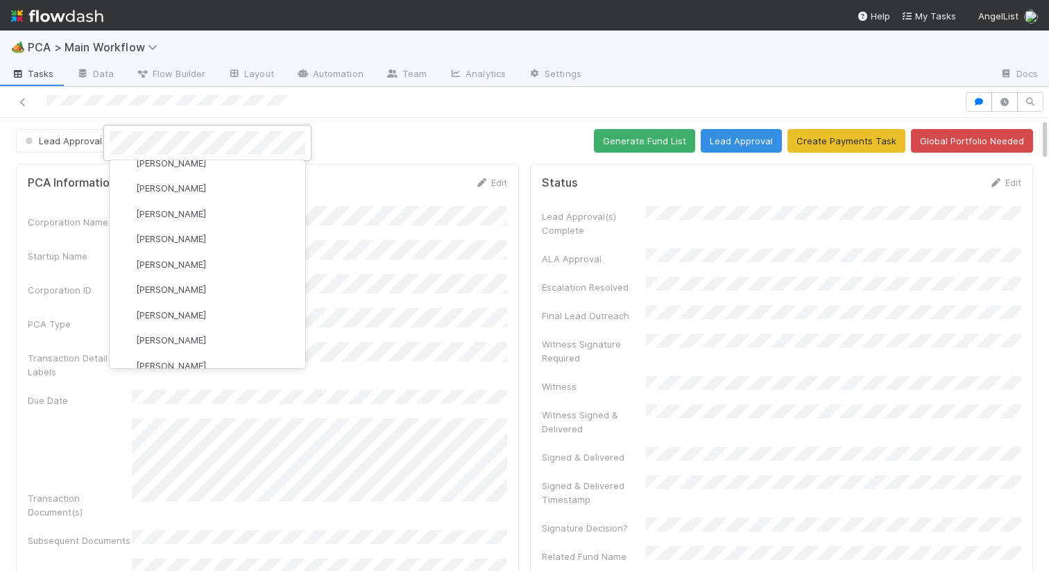
scroll to position [0, 0]
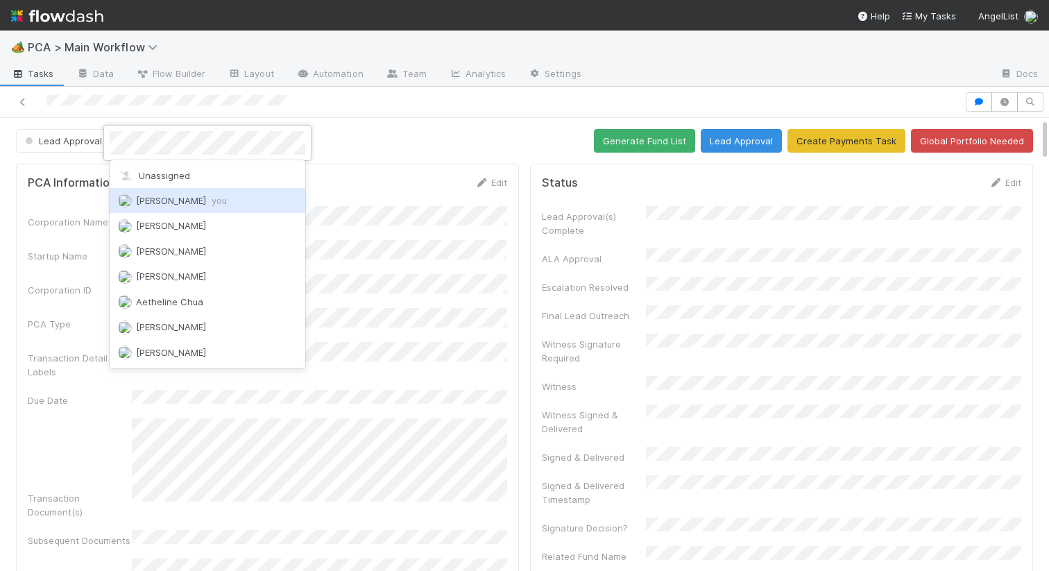
click at [180, 203] on span "Nathalie Gualito you" at bounding box center [181, 200] width 91 height 11
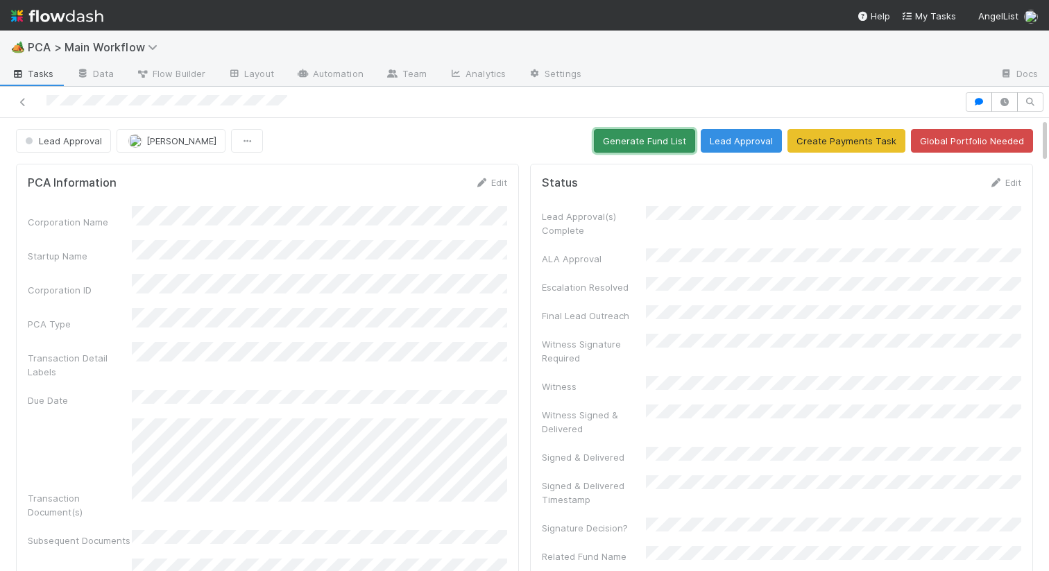
click at [638, 142] on button "Generate Fund List" at bounding box center [644, 141] width 101 height 24
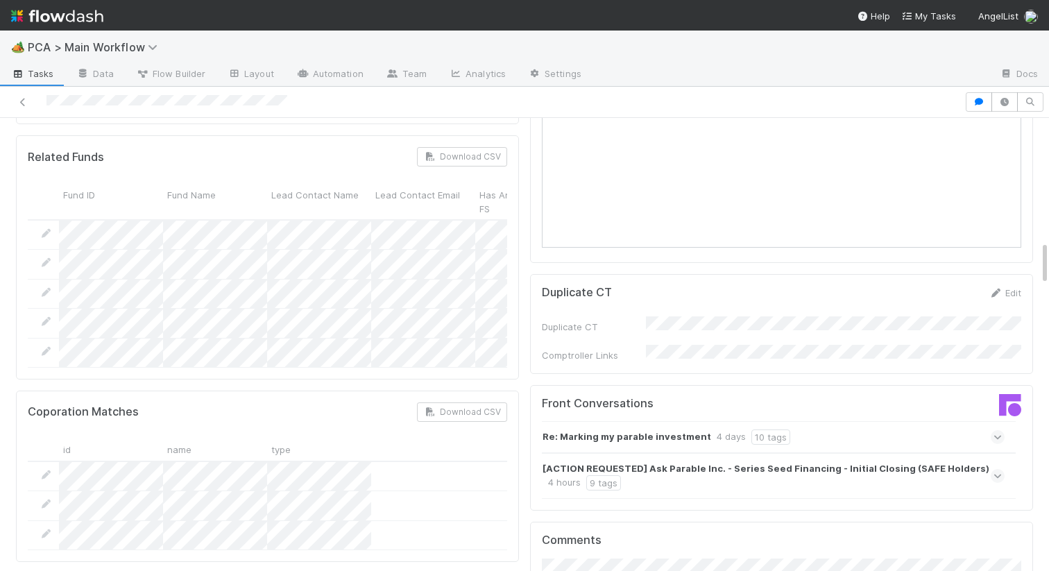
scroll to position [1395, 0]
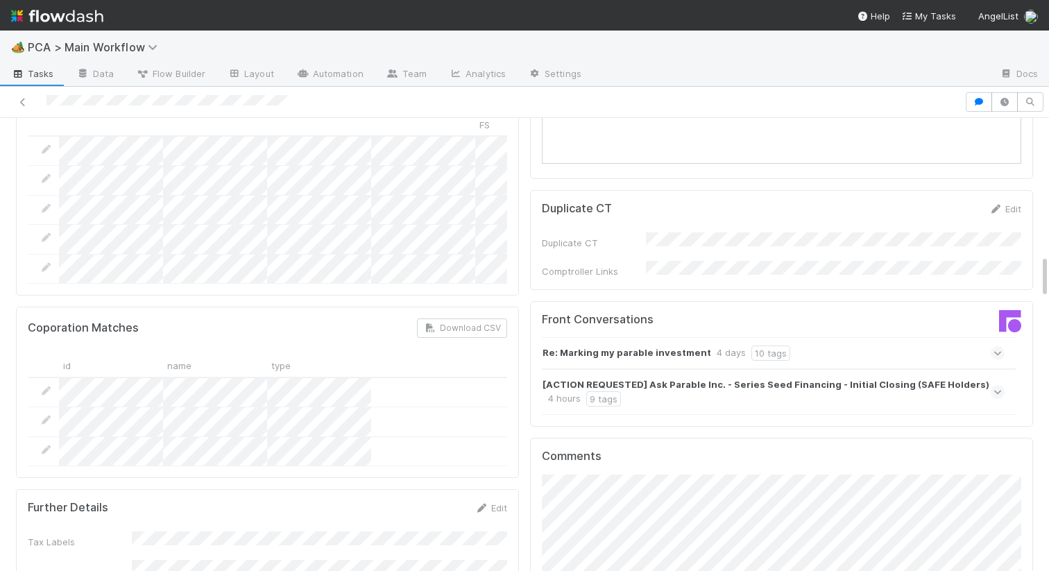
click at [830, 377] on div "[ACTION REQUESTED] Ask Parable Inc. - Series Seed Financing - Initial Closing (…" at bounding box center [772, 391] width 459 height 29
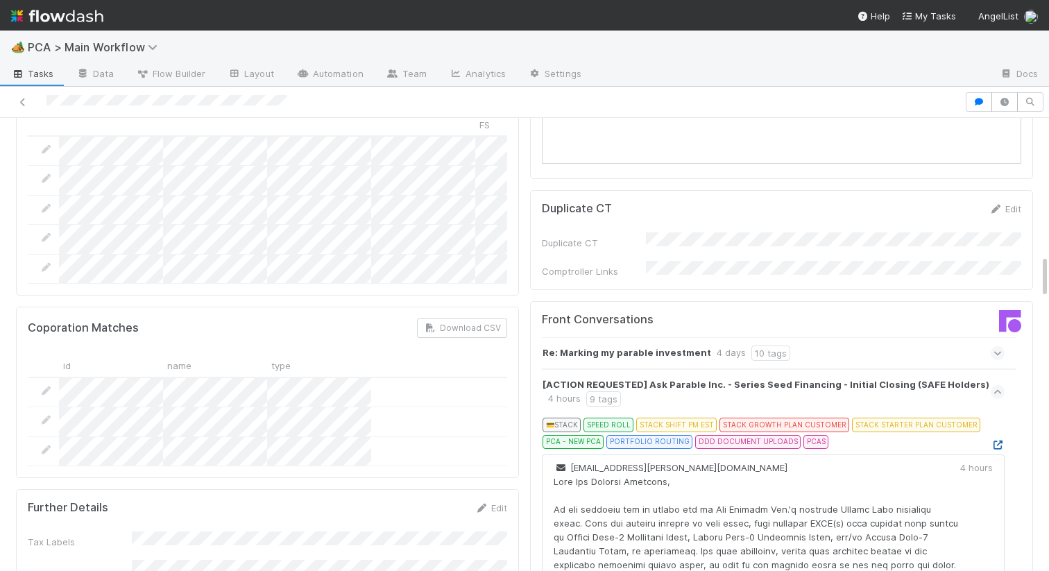
click at [999, 441] on icon at bounding box center [998, 445] width 14 height 9
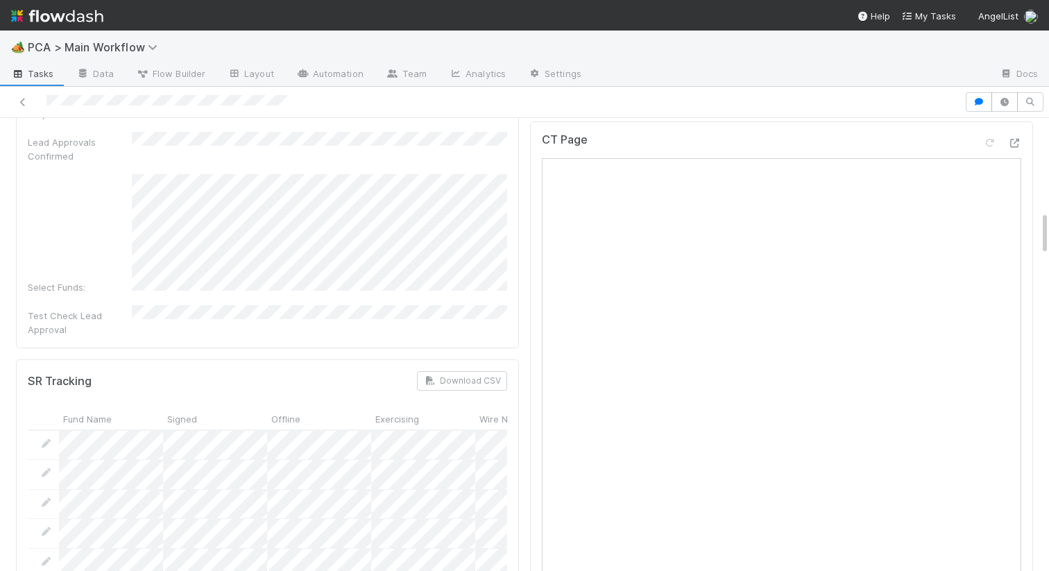
scroll to position [781, 0]
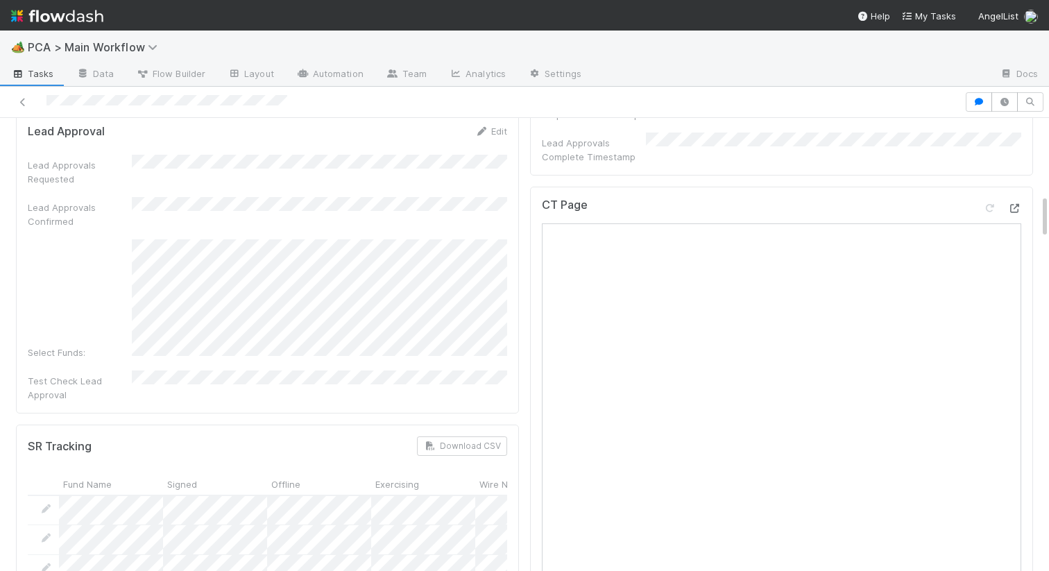
click at [1012, 204] on icon at bounding box center [1014, 208] width 14 height 9
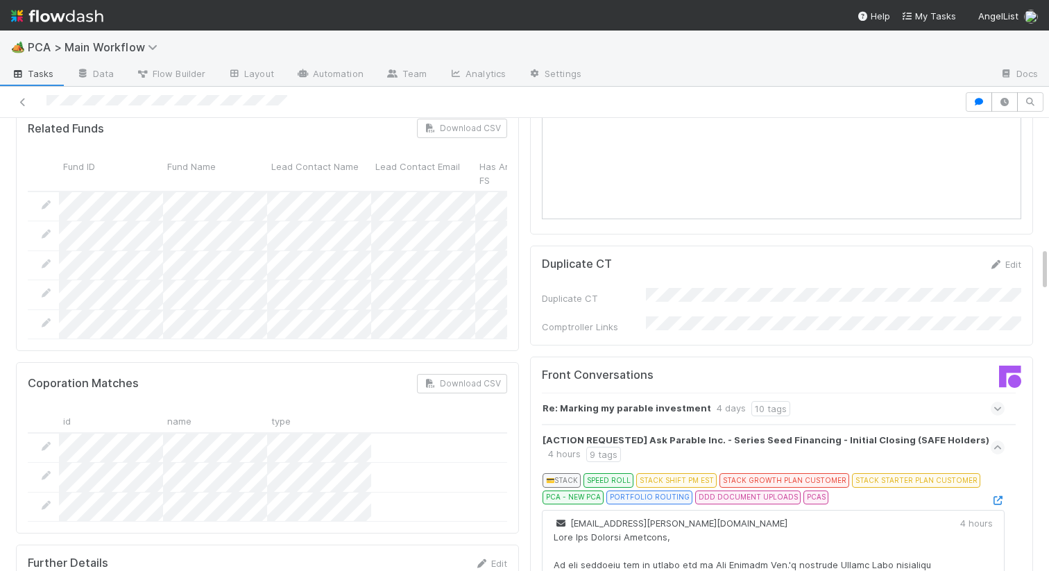
scroll to position [1231, 0]
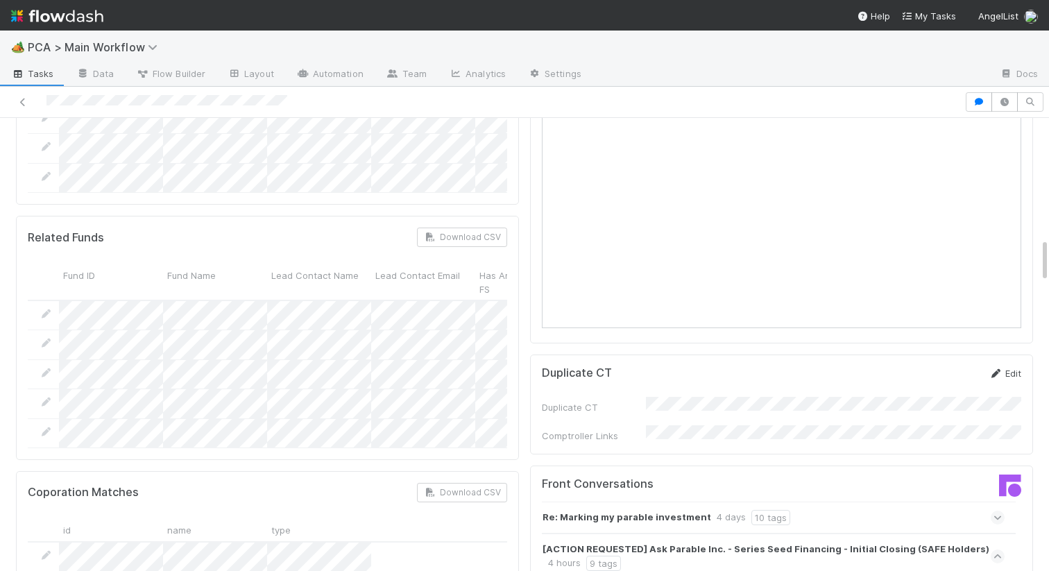
click at [1002, 368] on link "Edit" at bounding box center [1005, 373] width 33 height 11
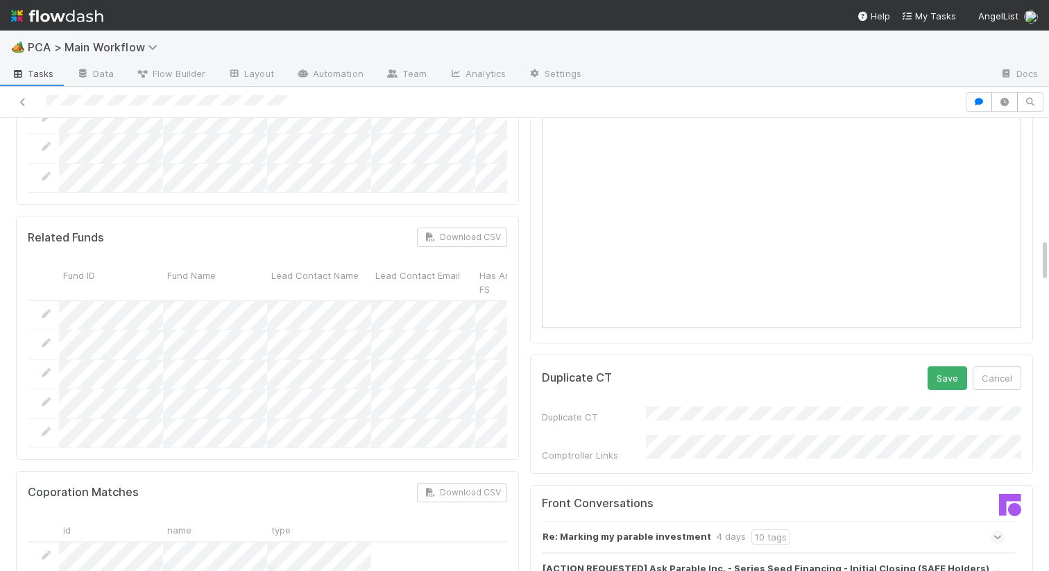
click at [656, 407] on div "Duplicate CT Comptroller Links" at bounding box center [781, 435] width 479 height 56
drag, startPoint x: 950, startPoint y: 309, endPoint x: 941, endPoint y: 309, distance: 8.3
click at [950, 366] on button "Save" at bounding box center [948, 378] width 40 height 24
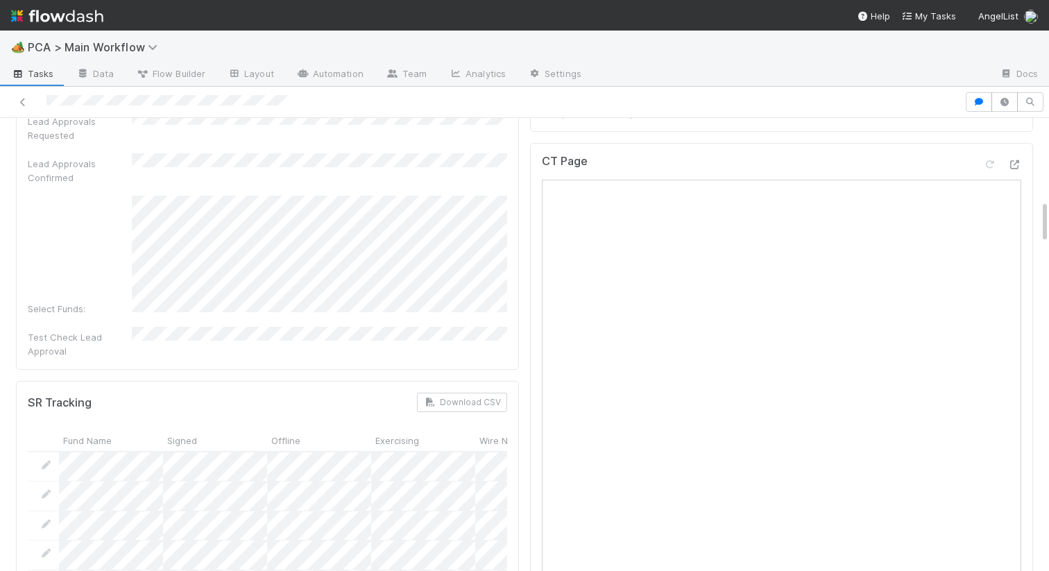
scroll to position [710, 0]
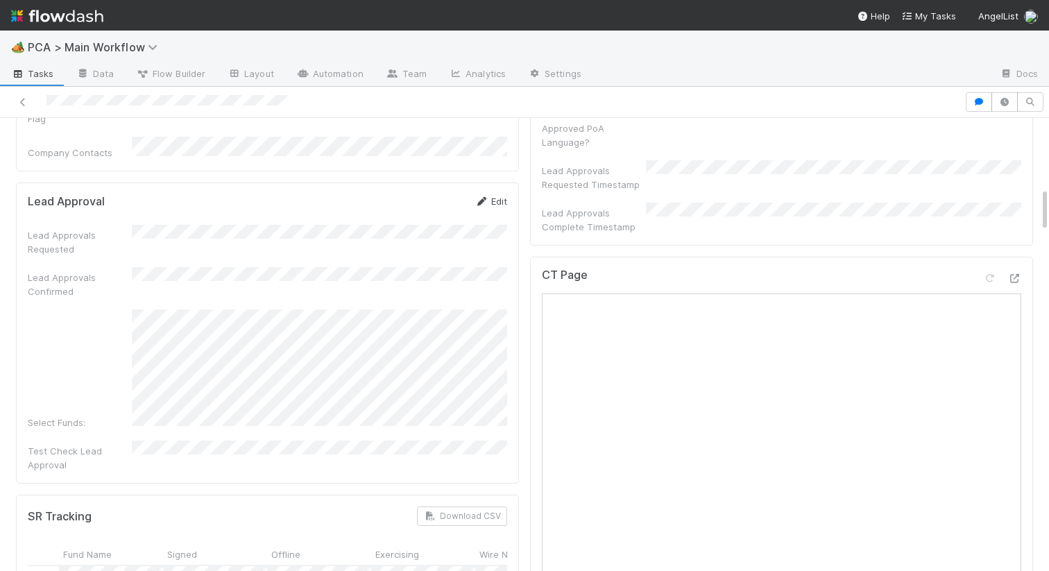
click at [485, 197] on icon at bounding box center [482, 201] width 14 height 9
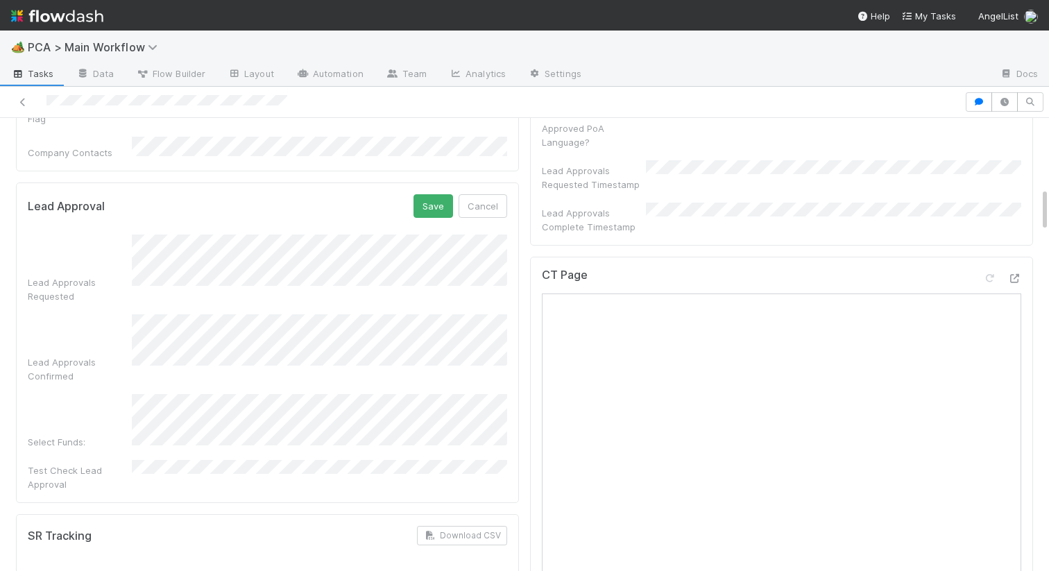
click at [500, 468] on div "Test Check Lead Approval" at bounding box center [267, 483] width 479 height 31
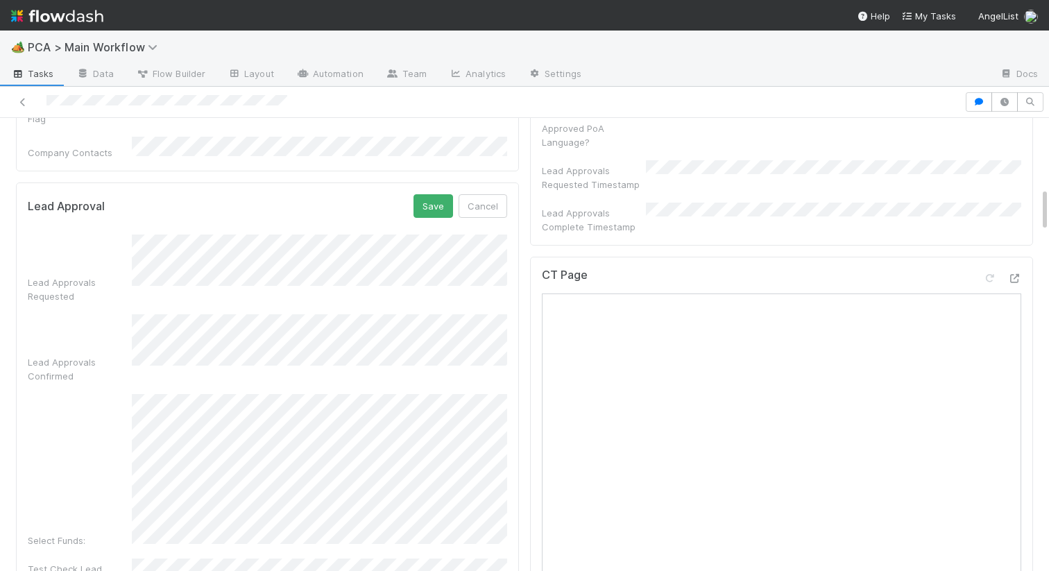
click at [117, 398] on div "Select Funds:" at bounding box center [267, 470] width 479 height 153
click at [438, 194] on button "Save" at bounding box center [434, 206] width 40 height 24
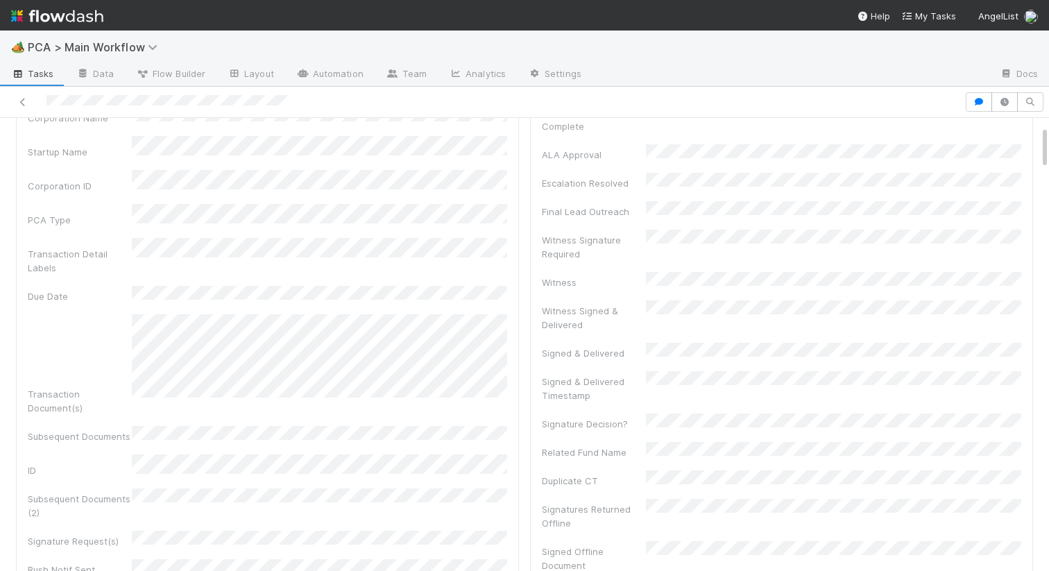
scroll to position [288, 0]
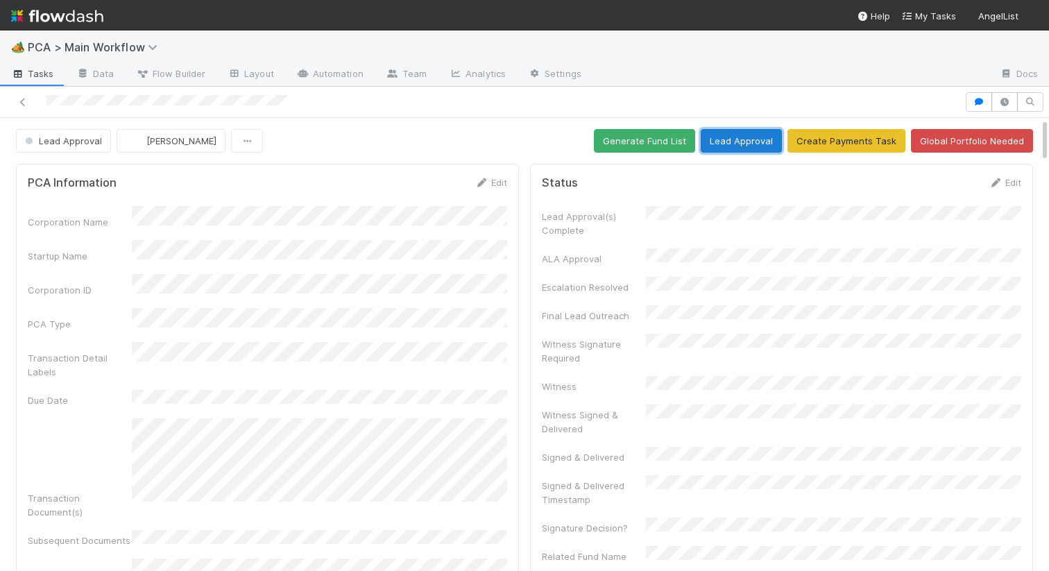
click at [751, 133] on button "Lead Approval" at bounding box center [741, 141] width 81 height 24
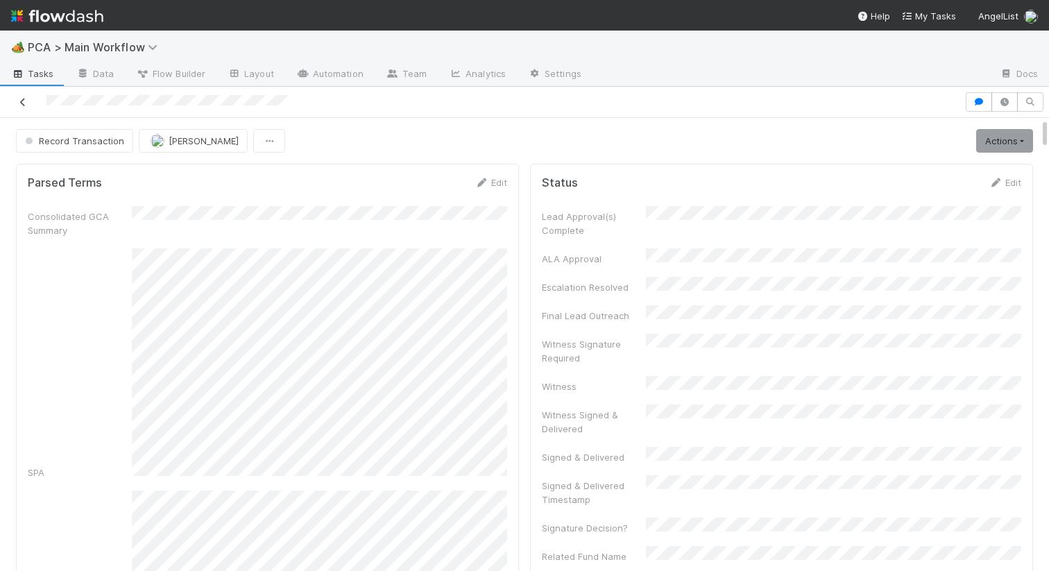
click at [24, 99] on icon at bounding box center [23, 102] width 14 height 9
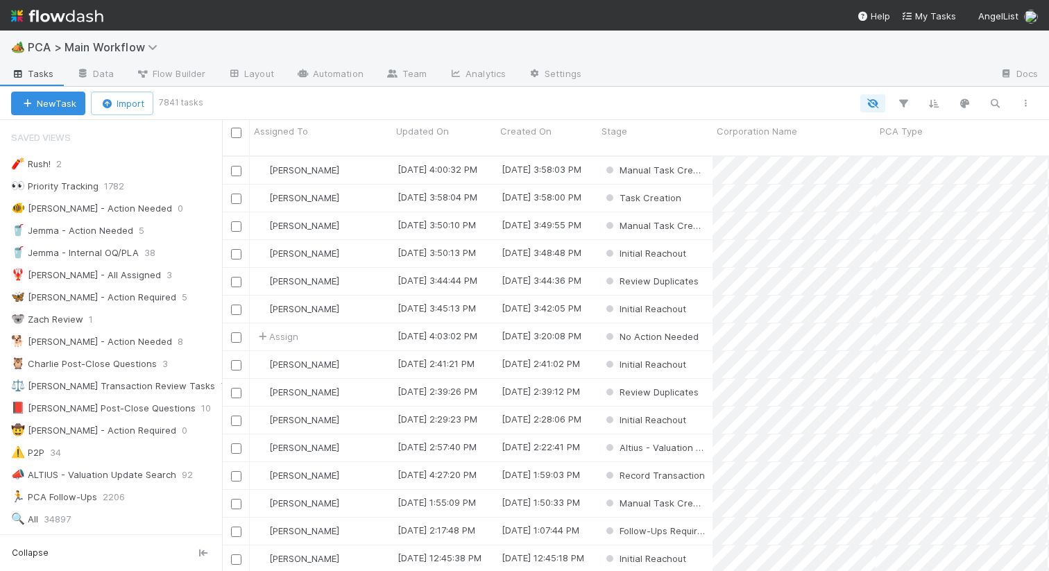
scroll to position [0, 1]
click at [103, 302] on div "🦋 [PERSON_NAME] - Action Required" at bounding box center [93, 297] width 165 height 17
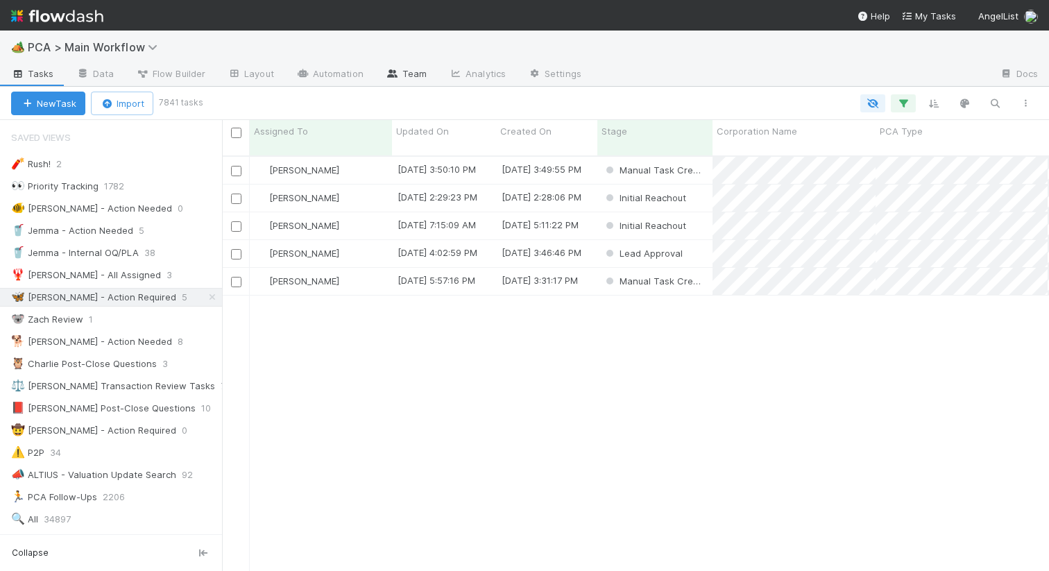
scroll to position [426, 827]
click at [445, 131] on span "Updated On" at bounding box center [422, 131] width 53 height 14
click at [474, 152] on div "Sort Oldest → Newest" at bounding box center [476, 157] width 158 height 21
click at [368, 160] on div "[PERSON_NAME]" at bounding box center [321, 170] width 142 height 27
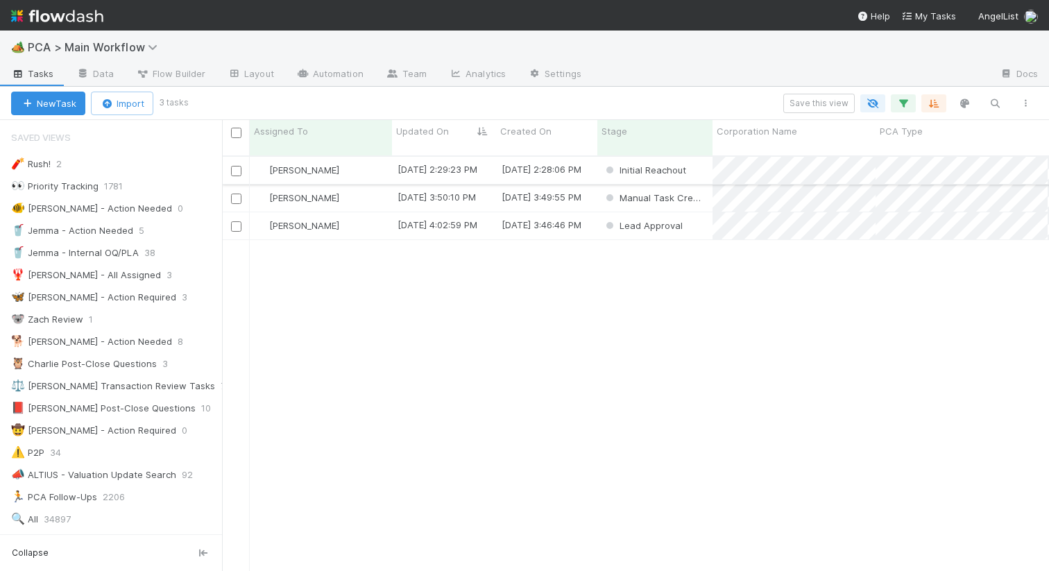
click at [373, 162] on div "[PERSON_NAME]" at bounding box center [321, 170] width 142 height 27
click at [406, 276] on div "[PERSON_NAME] [DATE] 3:50:10 PM [DATE] 3:49:55 PM Manual Task Creation 0 0 0 0 …" at bounding box center [635, 369] width 827 height 425
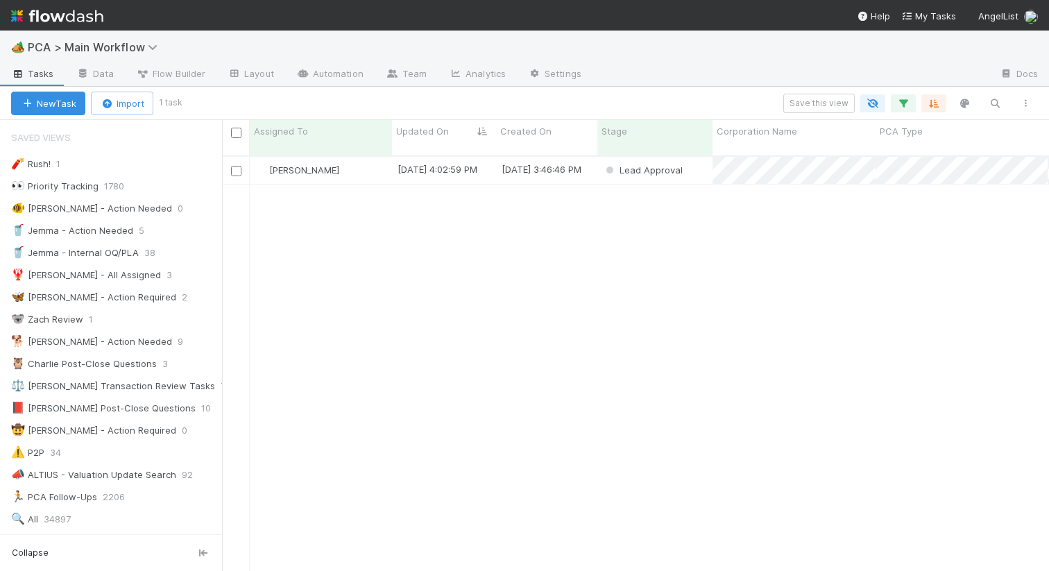
click at [350, 175] on div "[PERSON_NAME] [DATE] 4:02:59 PM [DATE] 3:46:46 PM Lead Approval 0 0 0 0 0 0 0 0…" at bounding box center [635, 369] width 827 height 425
click at [354, 159] on div "[PERSON_NAME]" at bounding box center [321, 170] width 142 height 27
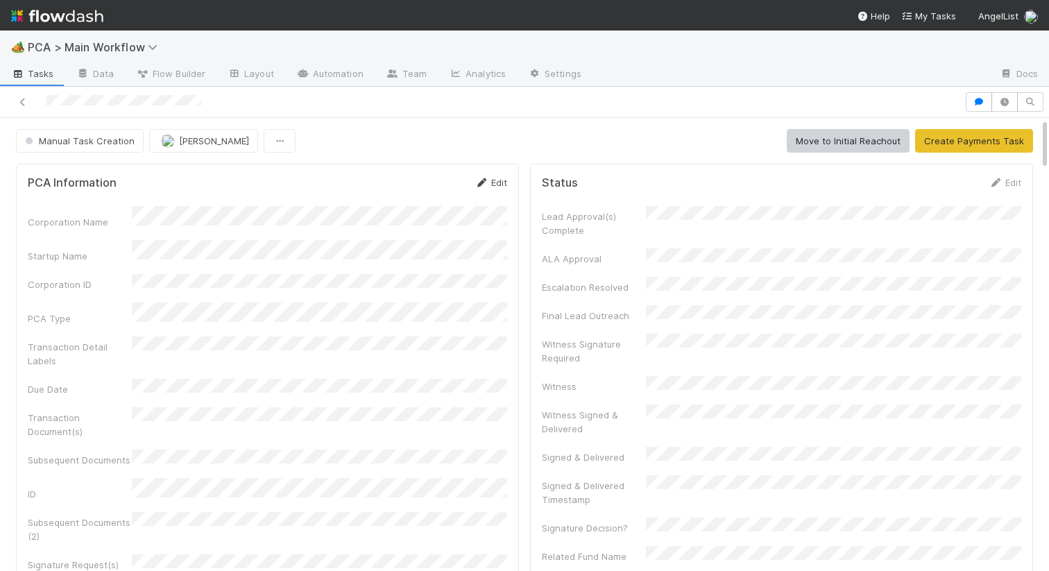
click at [489, 182] on link "Edit" at bounding box center [491, 182] width 33 height 11
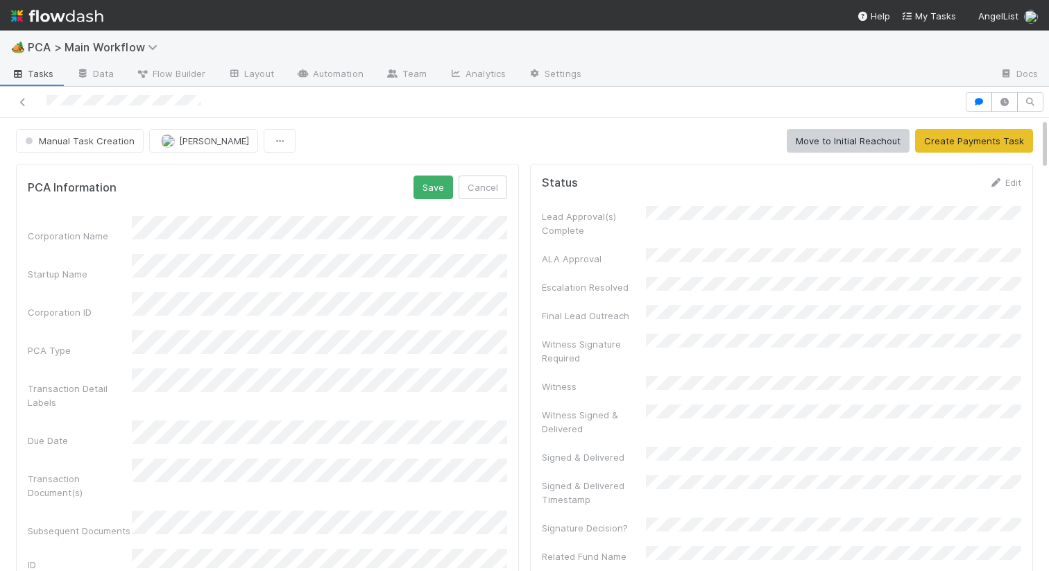
click at [111, 233] on div "Corporation Name" at bounding box center [267, 229] width 479 height 27
click at [60, 213] on form "PCA Information Save Cancel Corporation Name Startup Name Corporation ID PCA Ty…" at bounding box center [267, 554] width 479 height 756
click at [95, 267] on div "Startup Name" at bounding box center [267, 267] width 479 height 27
click at [126, 265] on div "Startup Name" at bounding box center [267, 267] width 479 height 27
click at [107, 396] on div "Corporation Name Startup Name Corporation ID PCA Type Transaction Detail Labels…" at bounding box center [267, 573] width 479 height 715
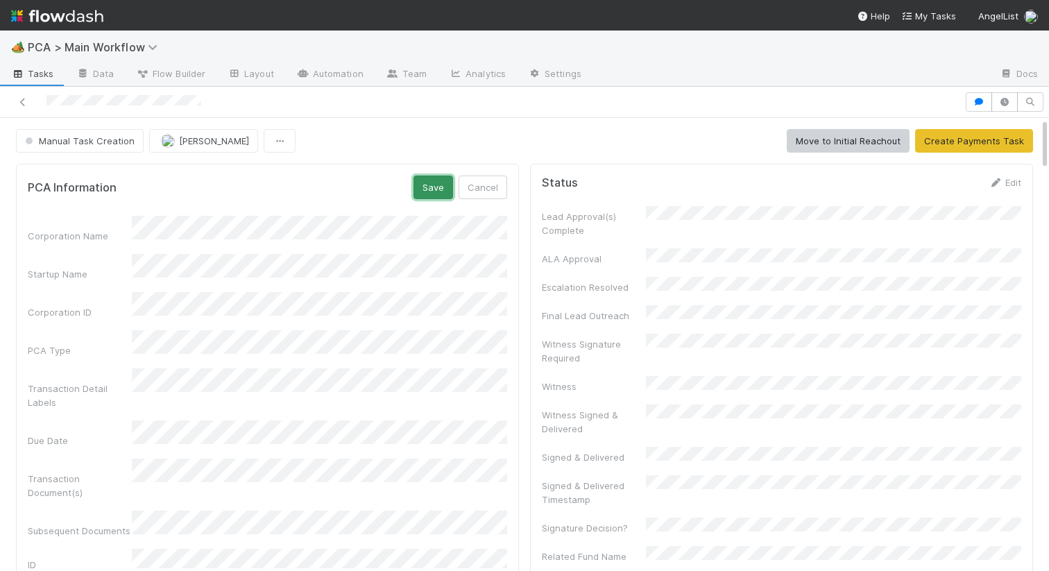
click at [435, 193] on button "Save" at bounding box center [434, 188] width 40 height 24
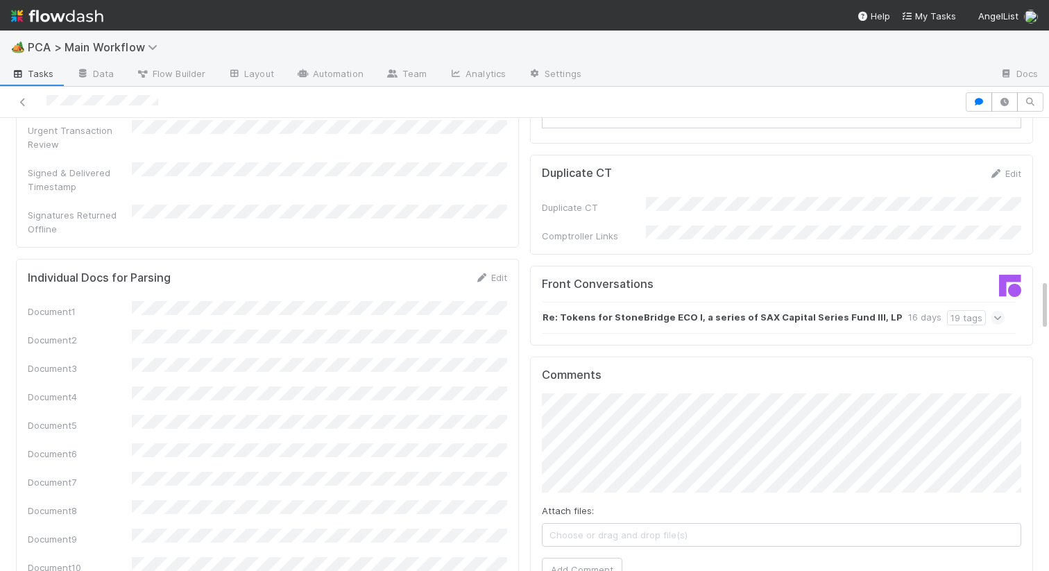
scroll to position [1502, 0]
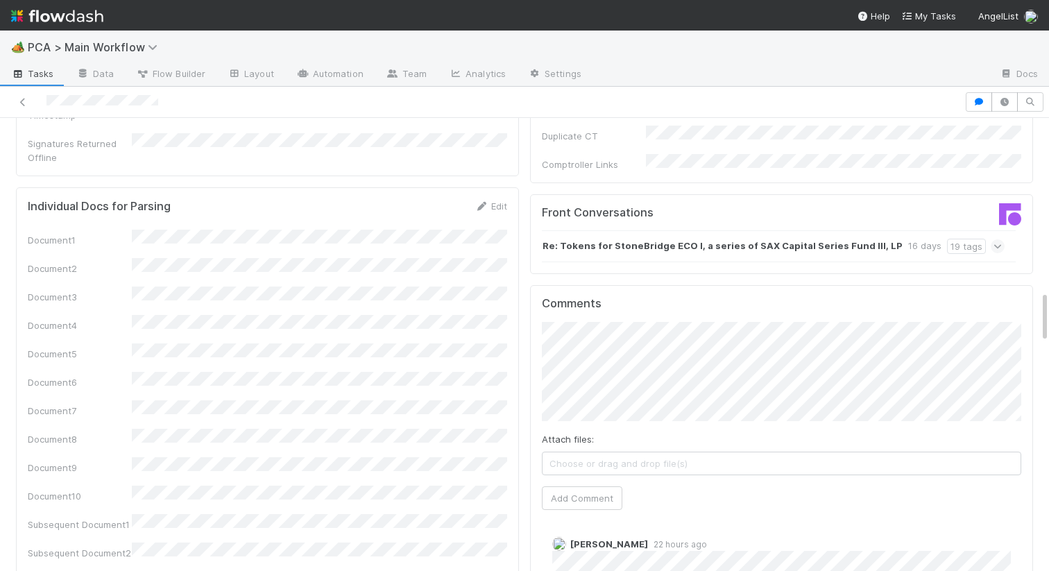
click at [540, 293] on div "Comments Attach files: Choose or drag and drop file(s) Add Comment Charlie Bell…" at bounding box center [781, 468] width 503 height 366
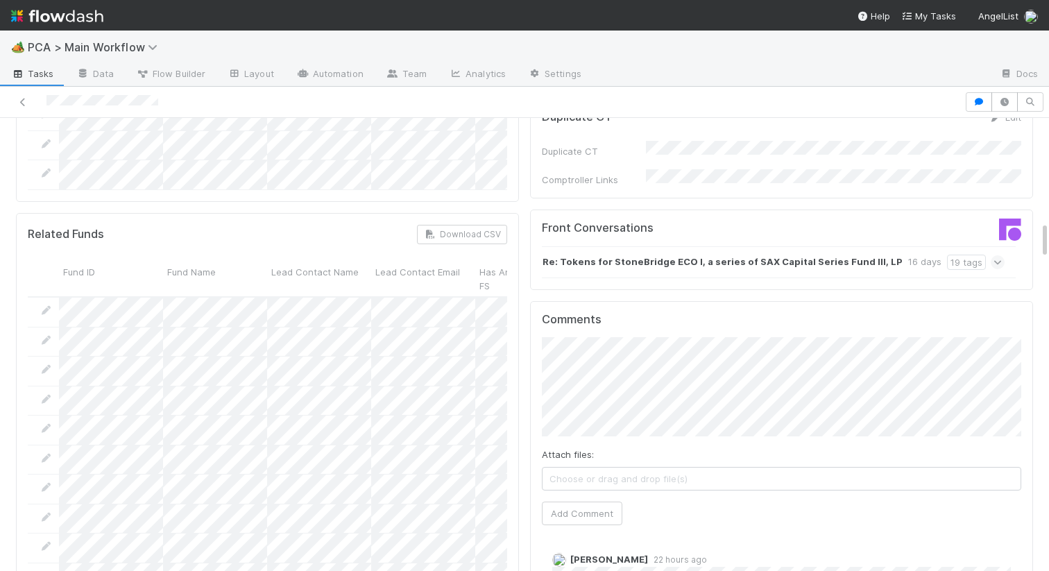
scroll to position [1266, 0]
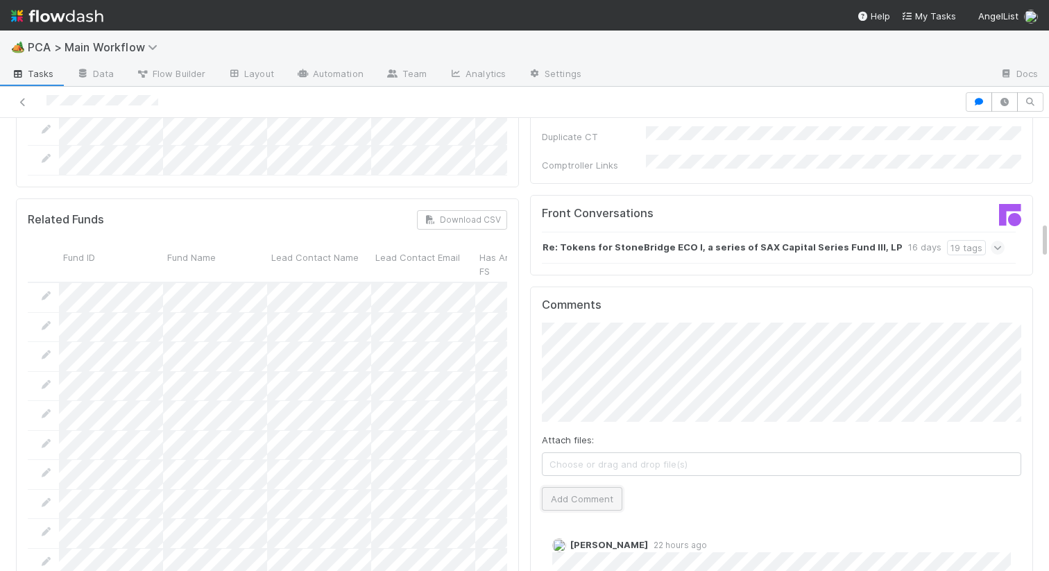
click at [563, 487] on button "Add Comment" at bounding box center [582, 499] width 80 height 24
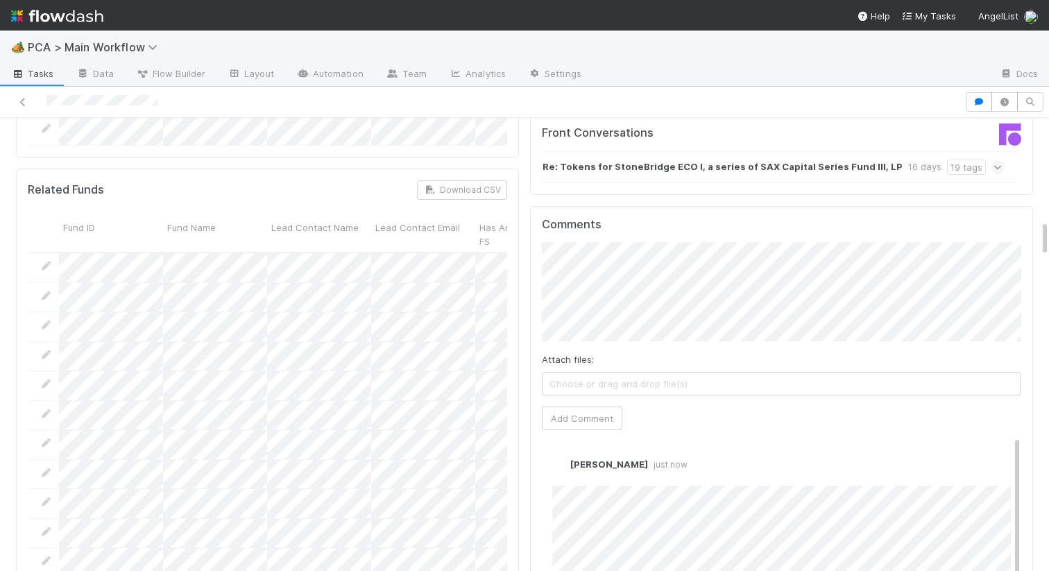
scroll to position [1245, 0]
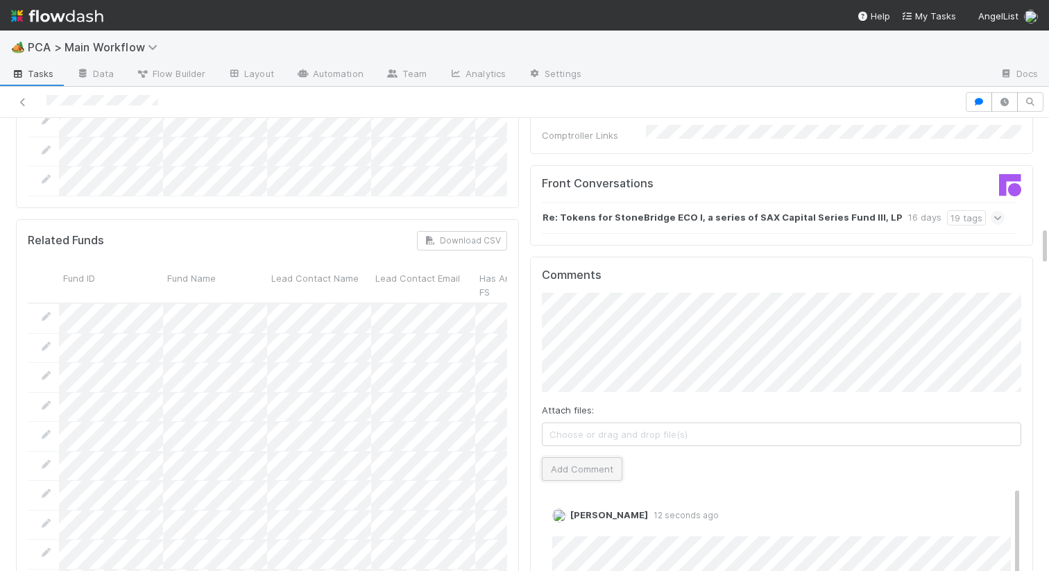
click at [581, 457] on button "Add Comment" at bounding box center [582, 469] width 80 height 24
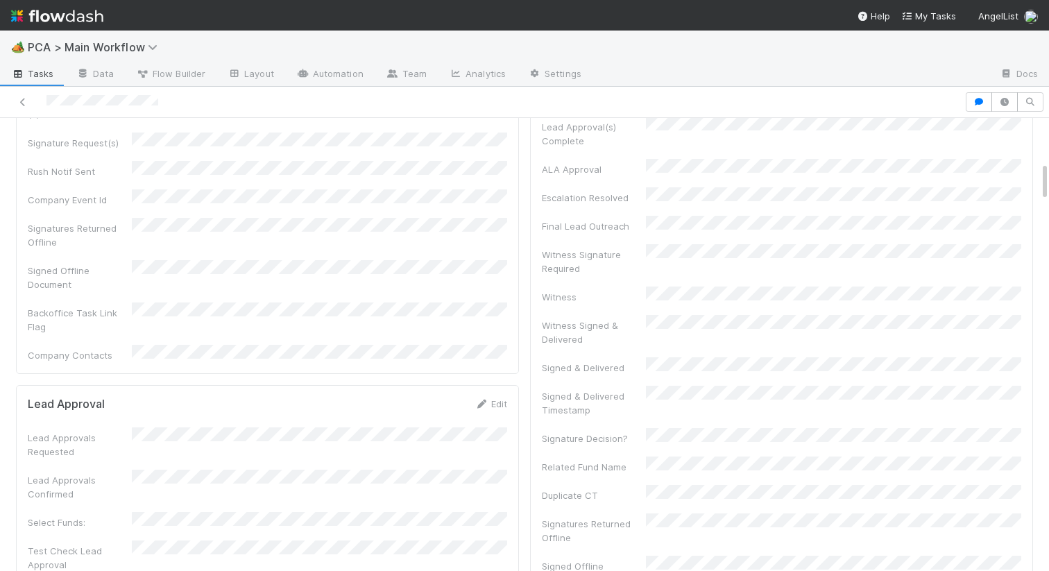
scroll to position [0, 0]
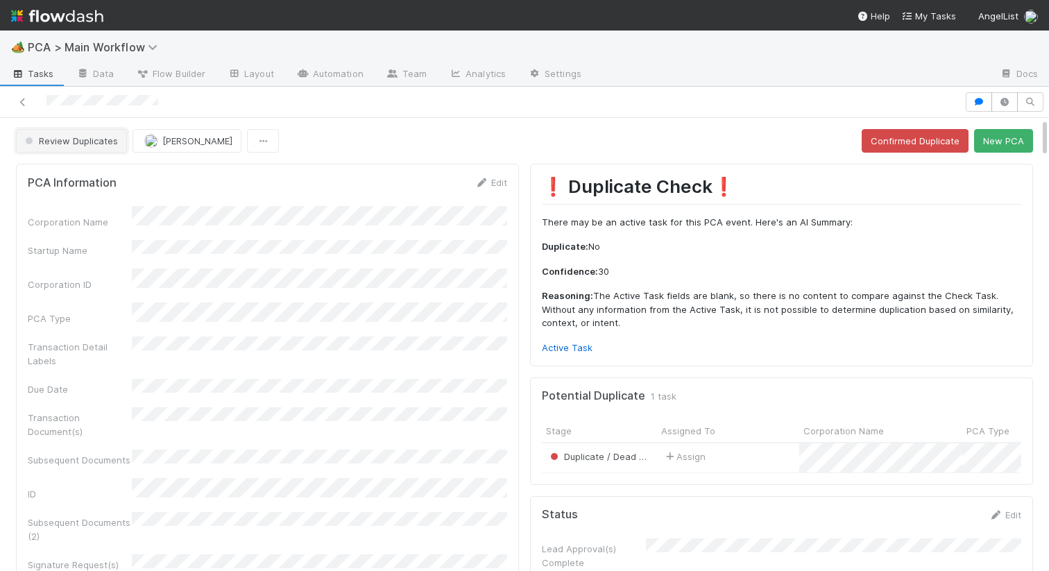
click at [81, 140] on span "Review Duplicates" at bounding box center [70, 140] width 96 height 11
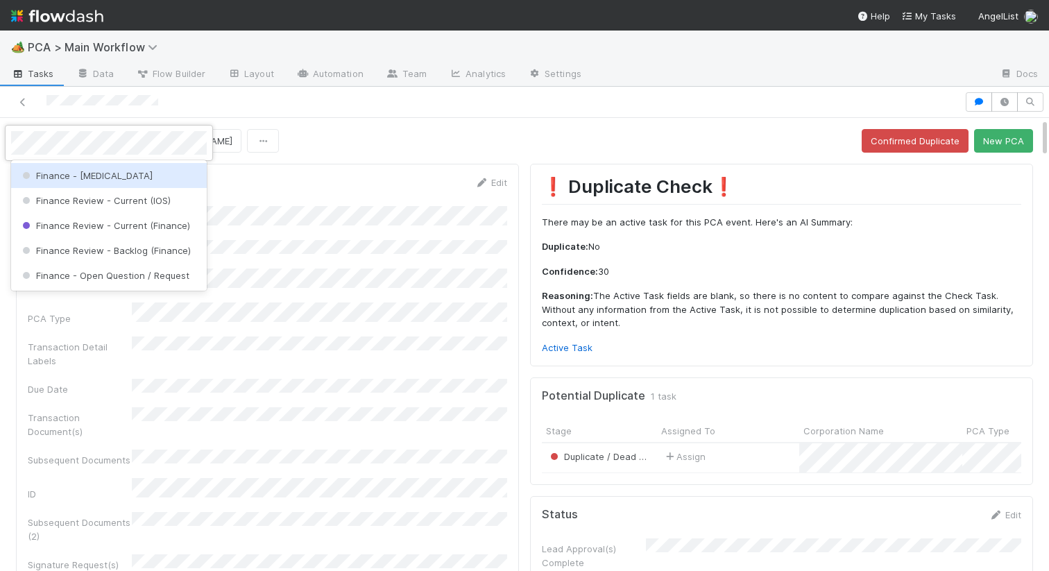
click at [93, 177] on span "Finance - [MEDICAL_DATA]" at bounding box center [85, 175] width 133 height 11
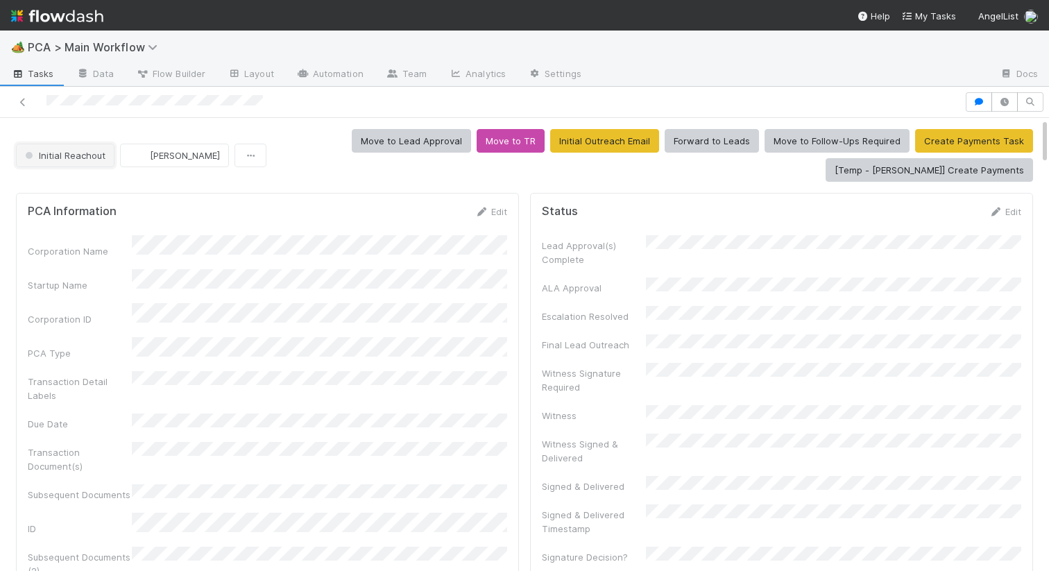
click at [59, 157] on span "Initial Reachout" at bounding box center [63, 155] width 83 height 11
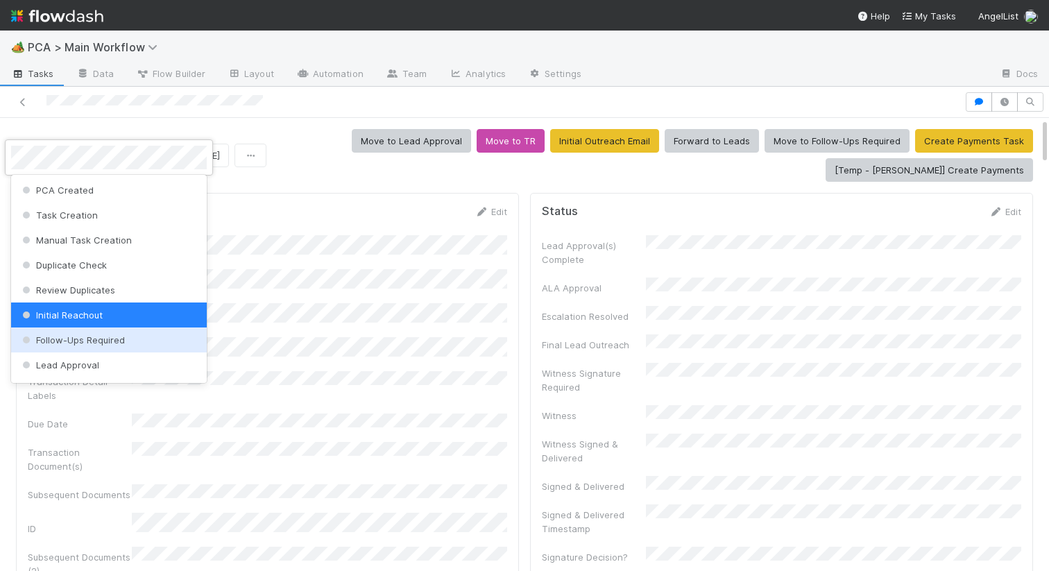
click at [93, 335] on span "Follow-Ups Required" at bounding box center [71, 339] width 105 height 11
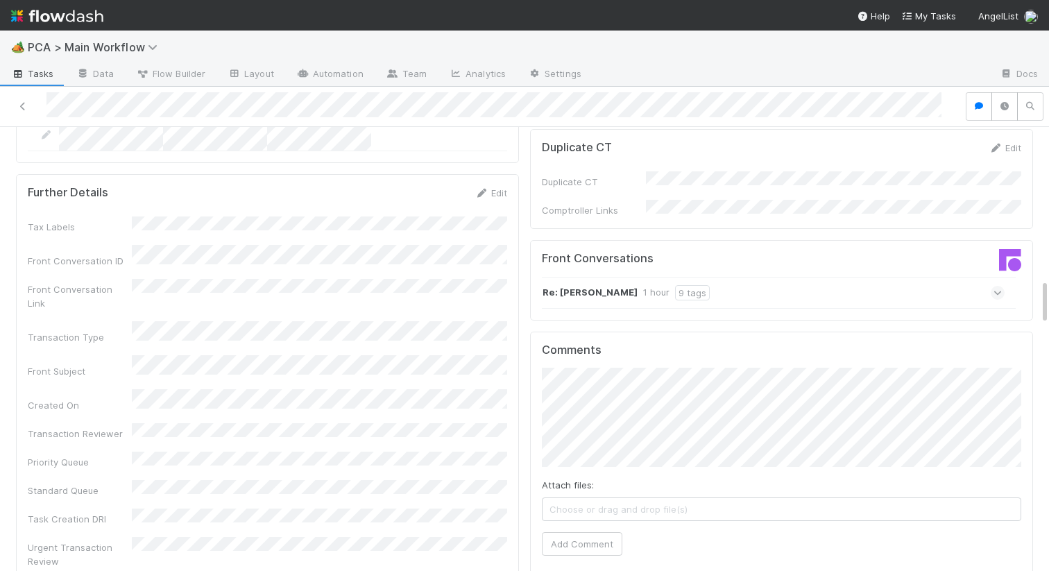
scroll to position [1396, 0]
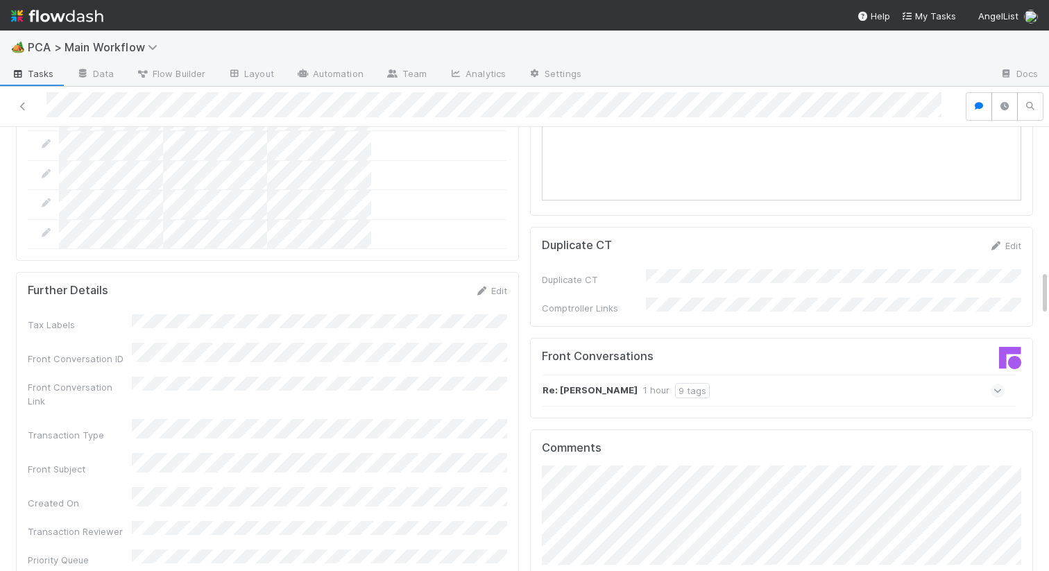
click at [604, 375] on div "Re: [PERSON_NAME] 1 hour 9 tags" at bounding box center [773, 391] width 463 height 32
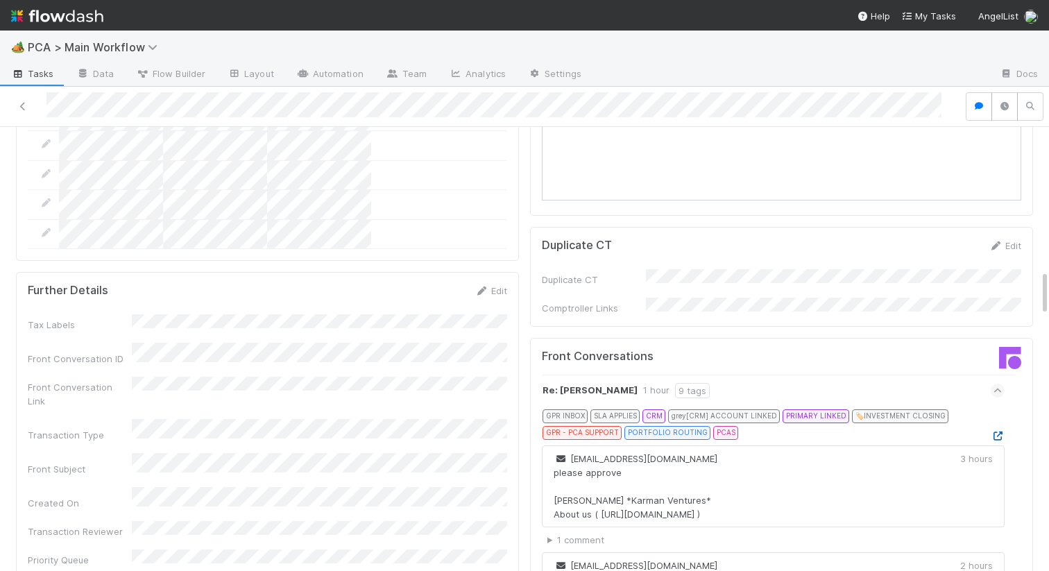
click at [995, 432] on icon at bounding box center [998, 436] width 14 height 9
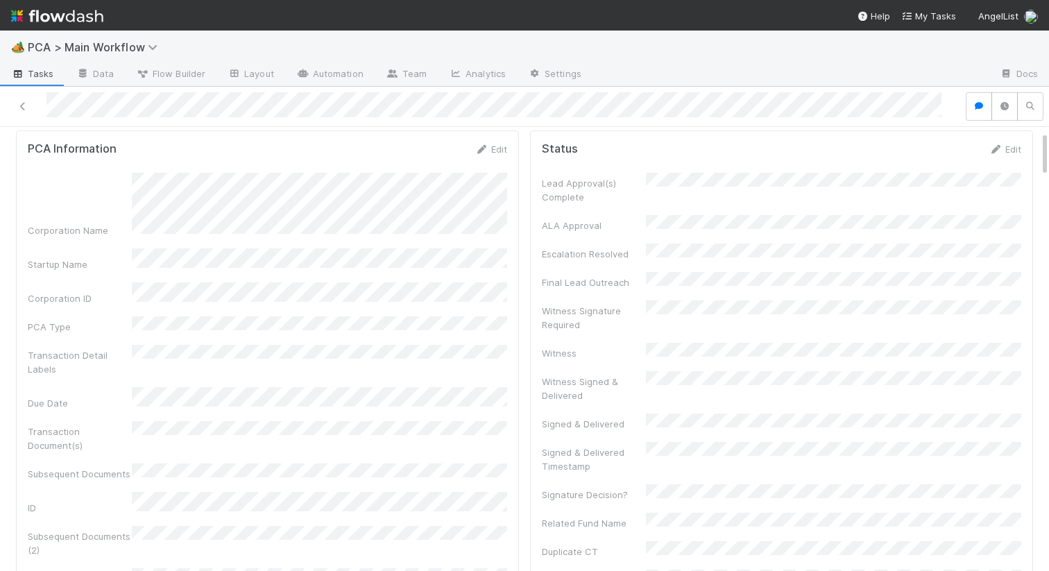
scroll to position [43, 0]
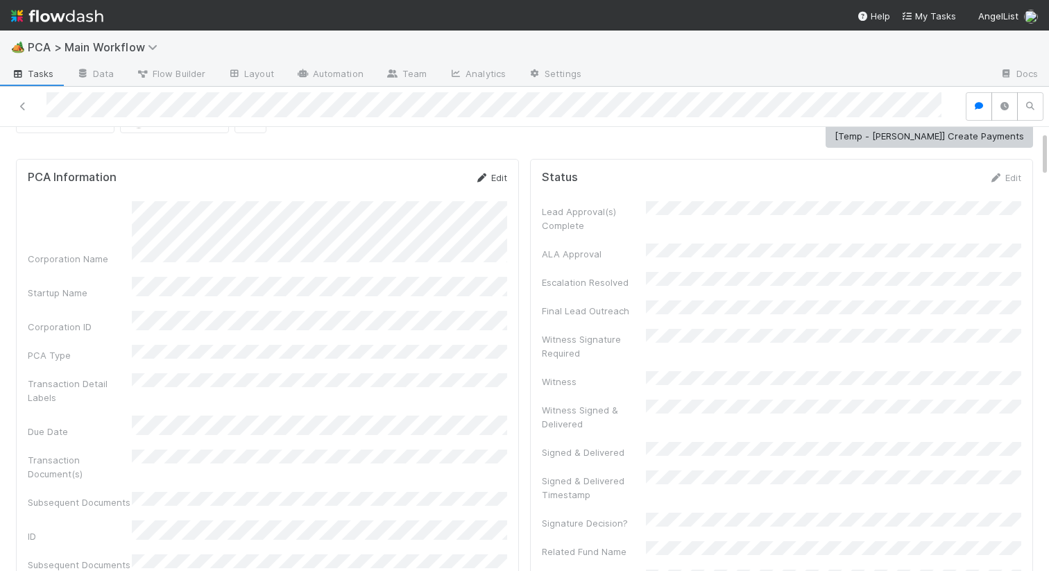
click at [494, 180] on link "Edit" at bounding box center [491, 177] width 33 height 11
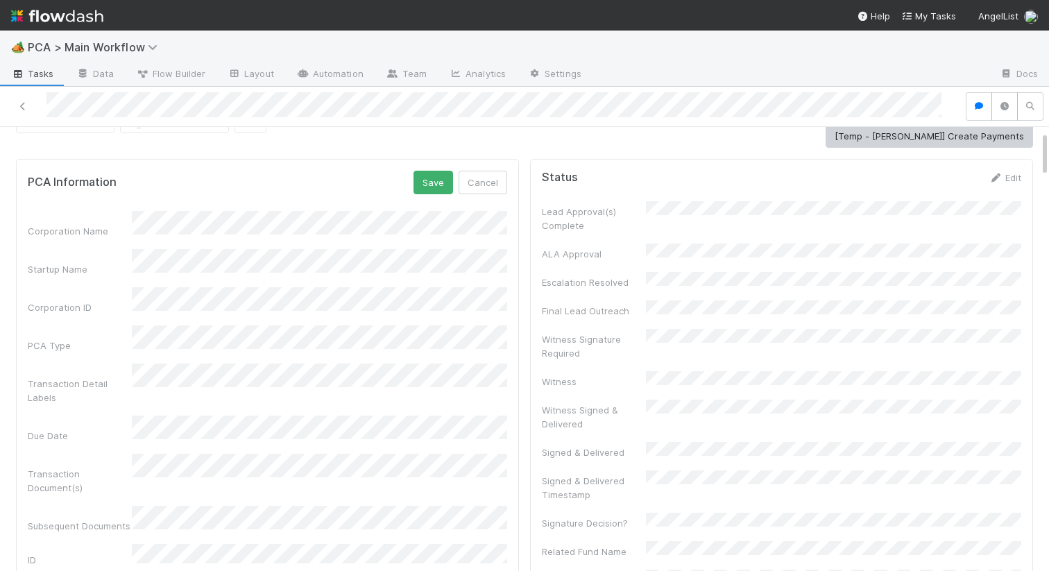
scroll to position [44, 0]
click at [112, 287] on div "Corporation ID" at bounding box center [267, 300] width 479 height 27
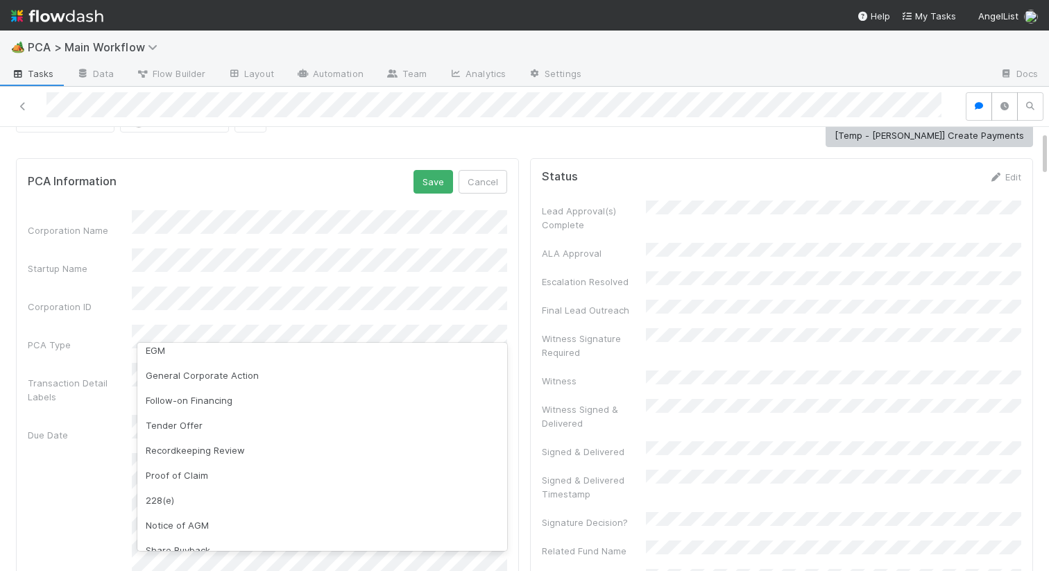
scroll to position [272, 0]
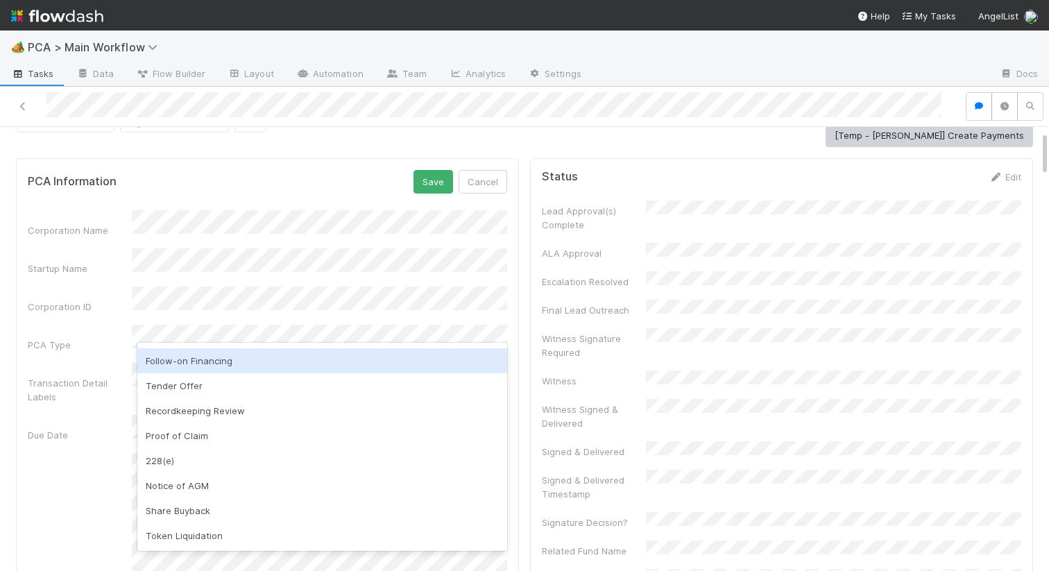
click at [180, 366] on div "Follow-on Financing" at bounding box center [322, 360] width 370 height 25
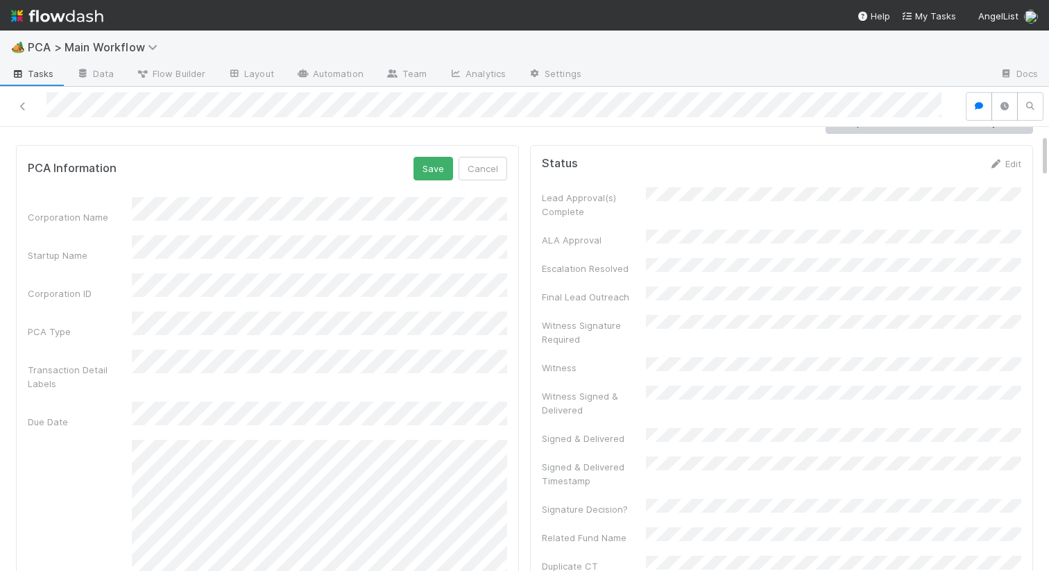
scroll to position [1, 0]
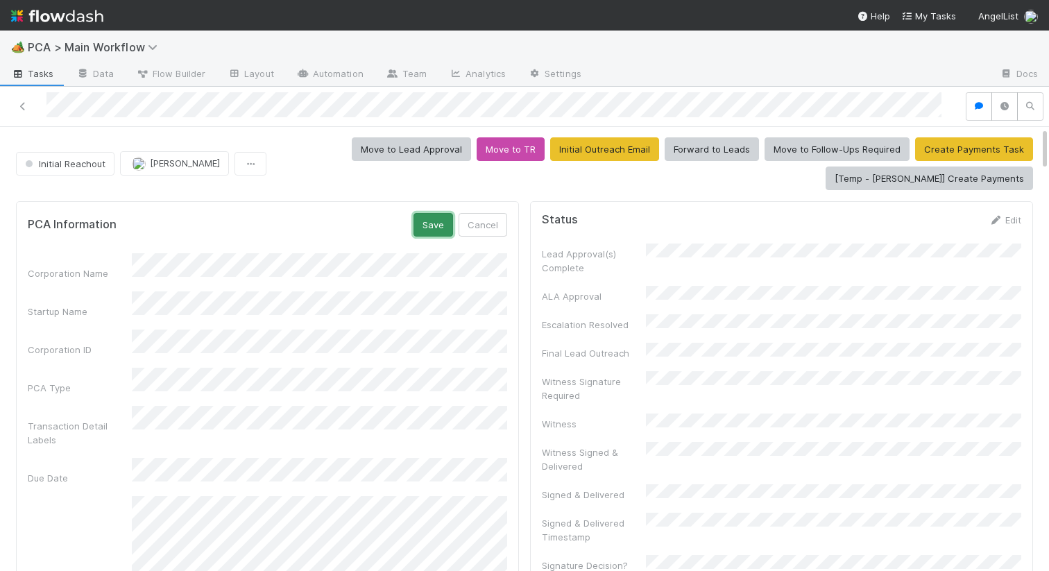
click at [423, 225] on button "Save" at bounding box center [434, 225] width 40 height 24
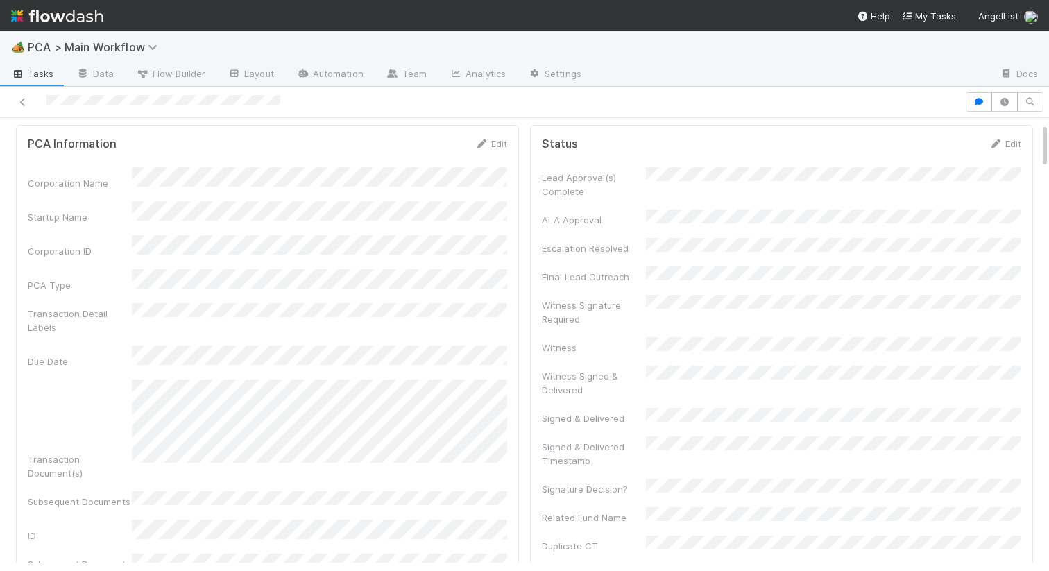
scroll to position [5, 0]
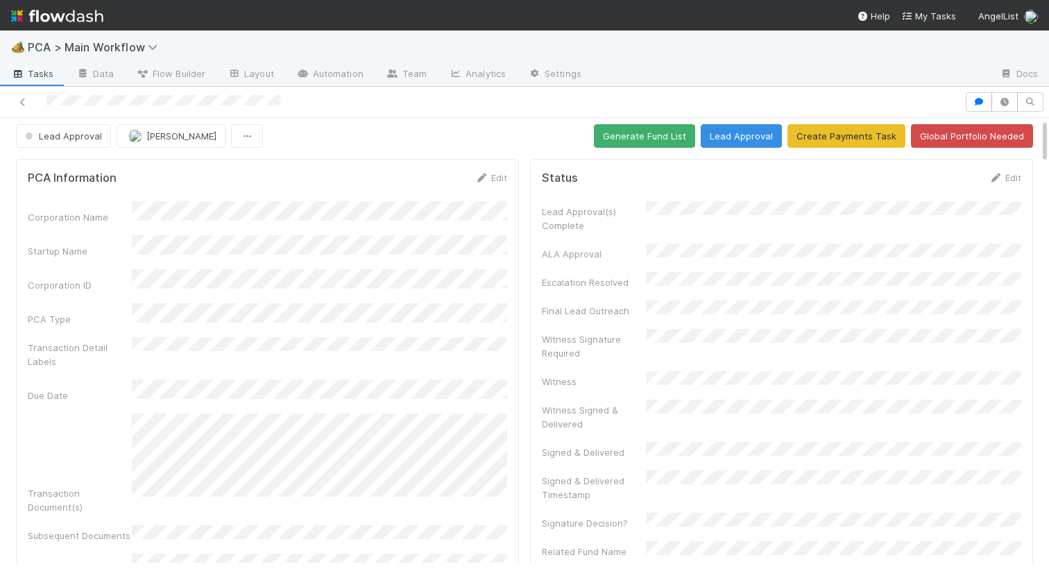
click at [490, 185] on form "PCA Information Edit Corporation Name Startup Name Corporation ID PCA Type Tran…" at bounding box center [267, 518] width 479 height 694
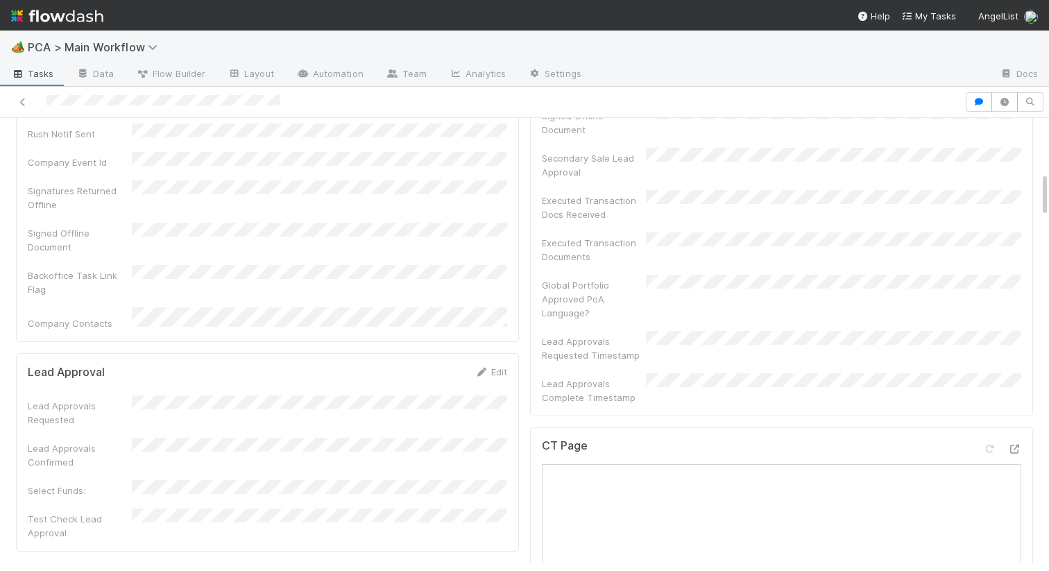
scroll to position [584, 0]
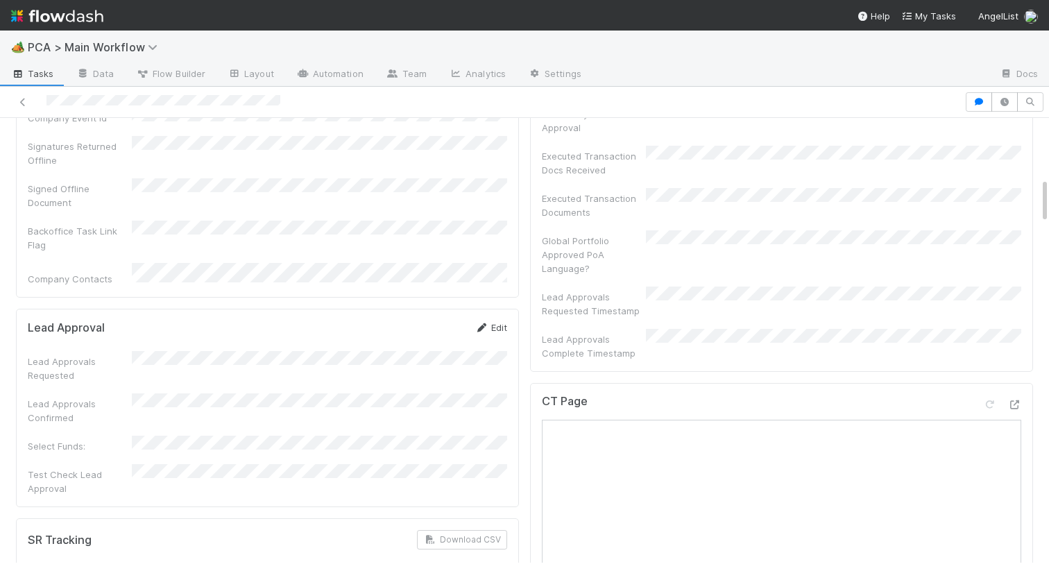
click at [488, 322] on link "Edit" at bounding box center [491, 327] width 33 height 11
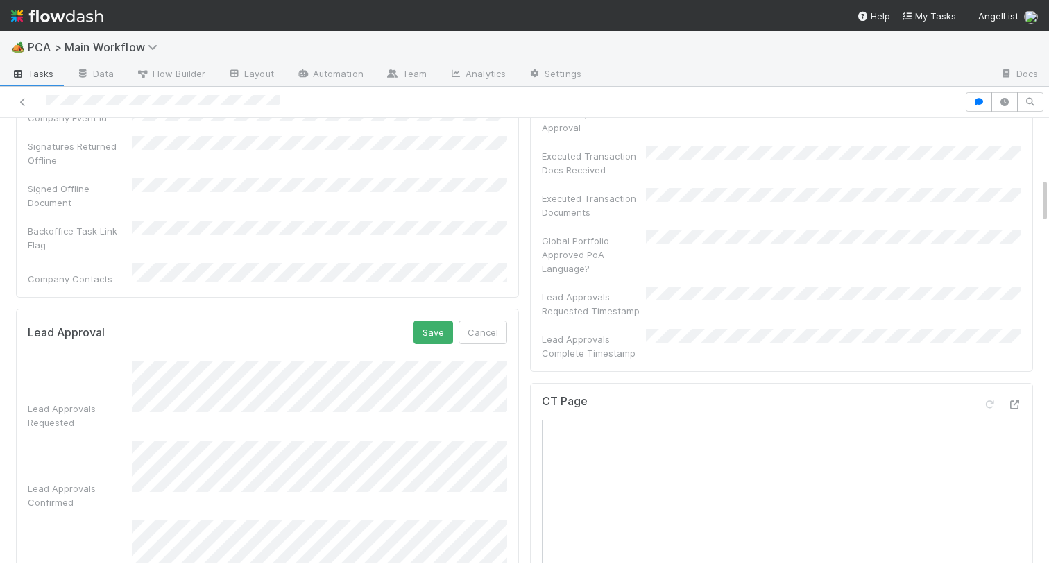
click at [427, 321] on form "Lead Approval Save Cancel Lead Approvals Requested Lead Approvals Confirmed Sel…" at bounding box center [267, 469] width 479 height 297
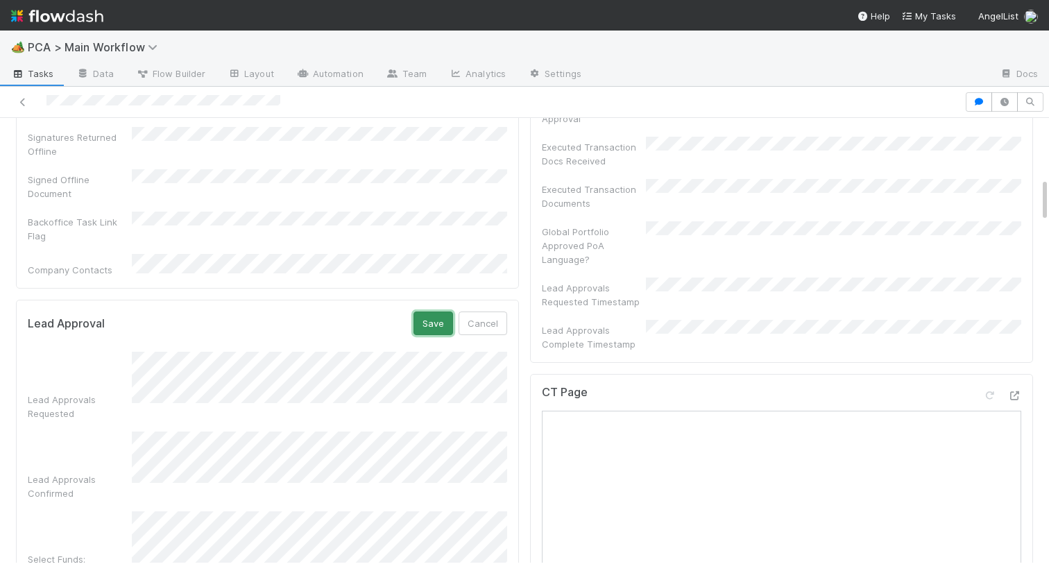
click at [427, 312] on button "Save" at bounding box center [434, 324] width 40 height 24
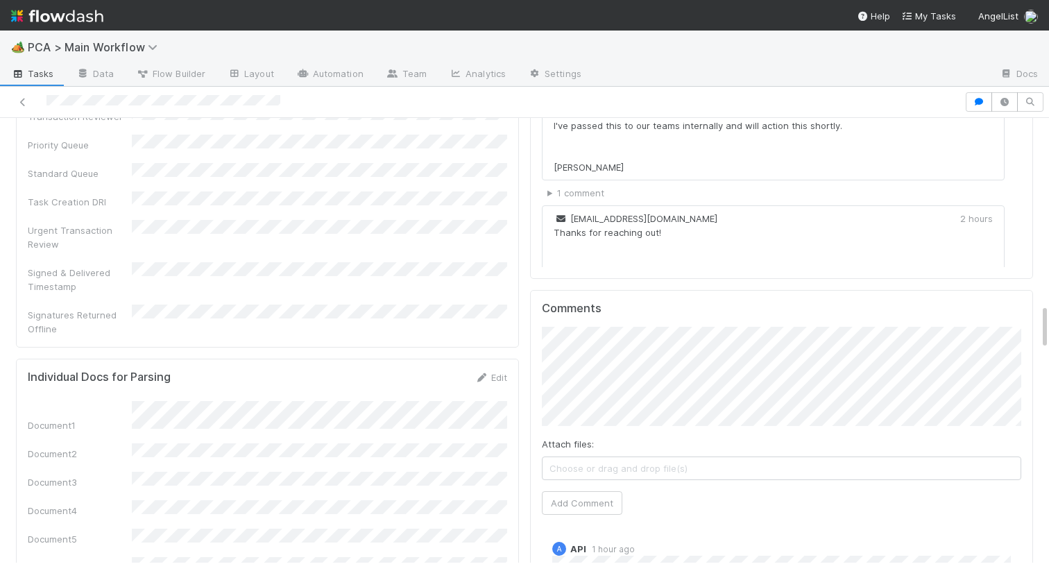
scroll to position [1814, 0]
click at [578, 495] on button "Add Comment" at bounding box center [582, 507] width 80 height 24
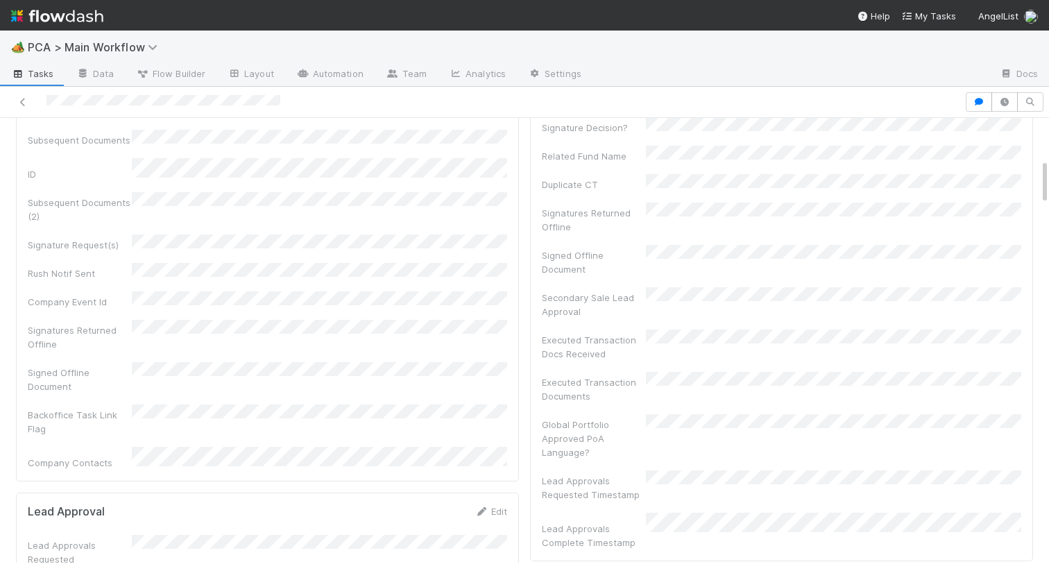
scroll to position [0, 0]
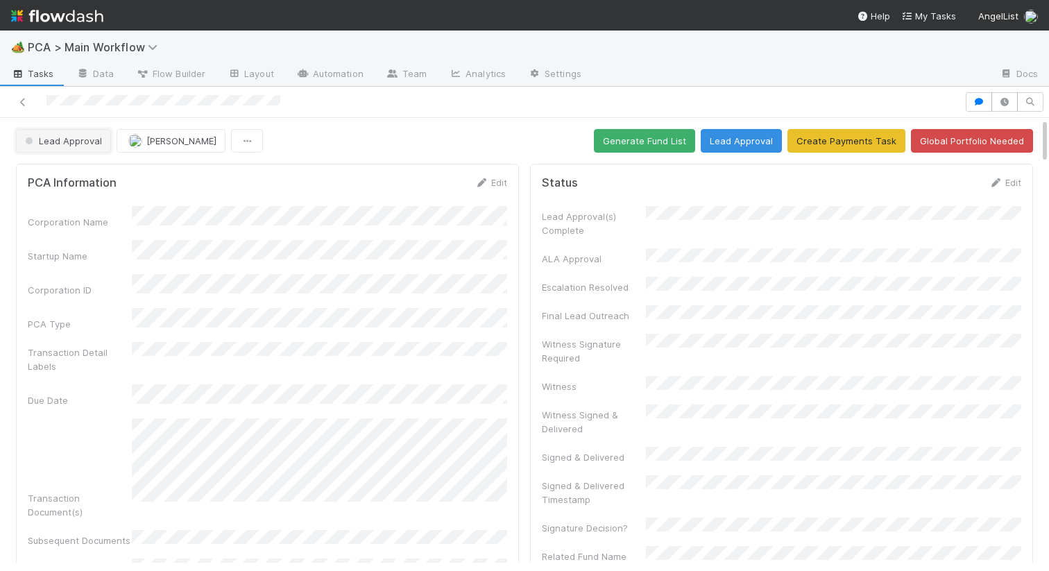
click at [74, 139] on span "Lead Approval" at bounding box center [62, 140] width 80 height 11
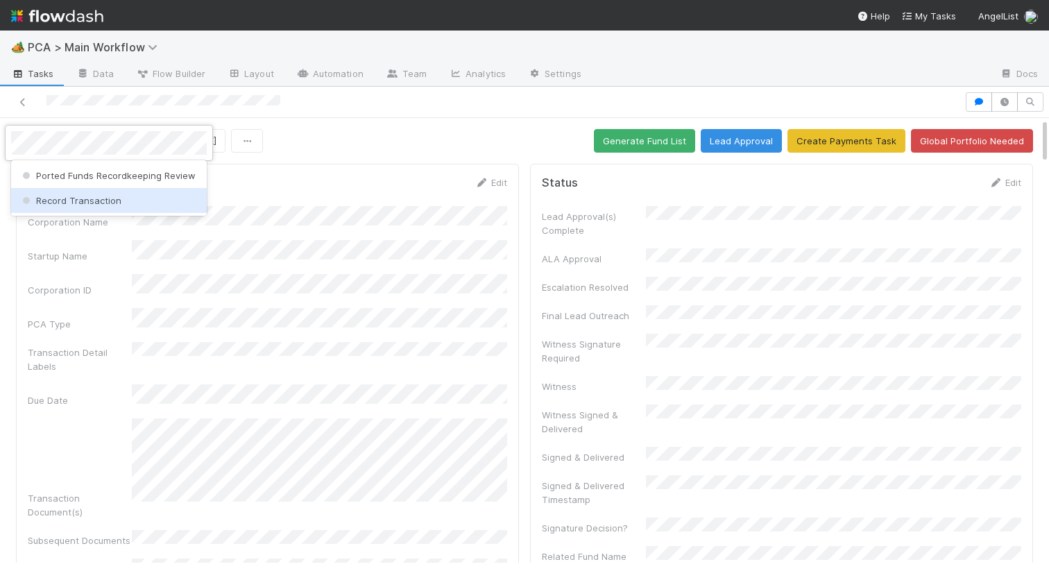
click at [96, 197] on span "Record Transaction" at bounding box center [70, 200] width 102 height 11
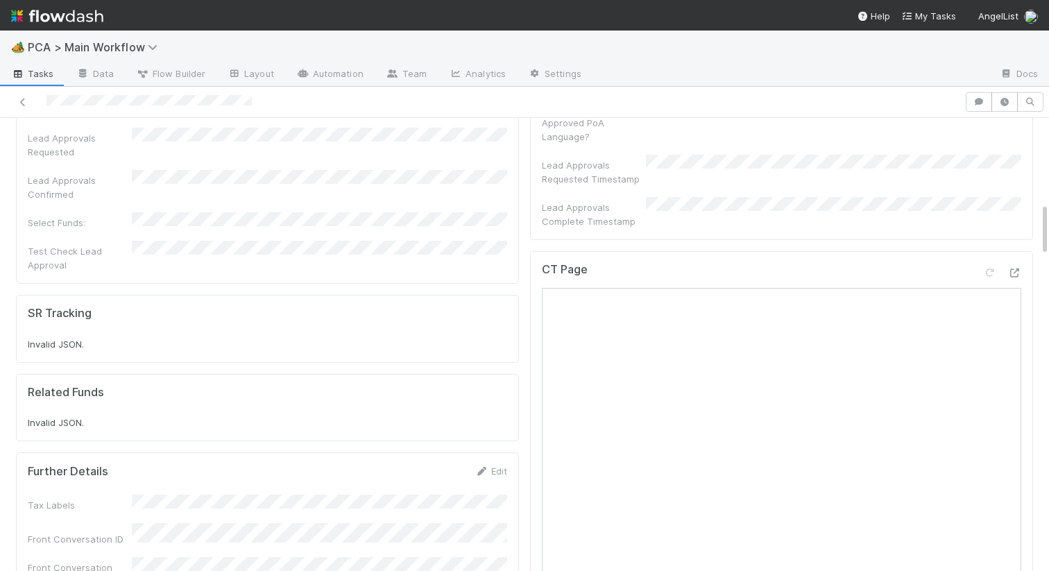
scroll to position [1376, 0]
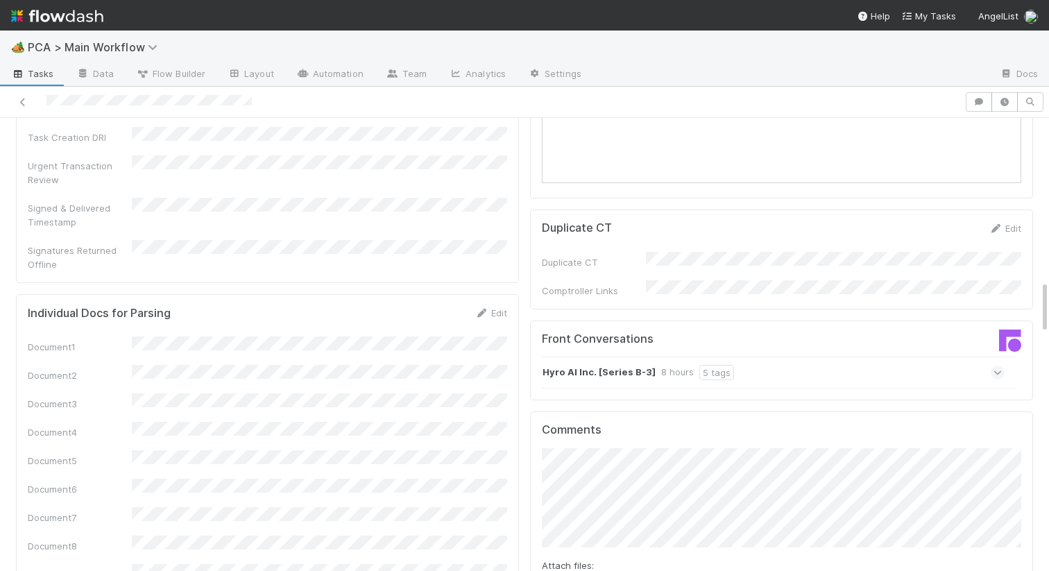
click at [567, 357] on div "Hyro AI Inc. [Series B-3] 8 hours 5 tags" at bounding box center [773, 373] width 463 height 32
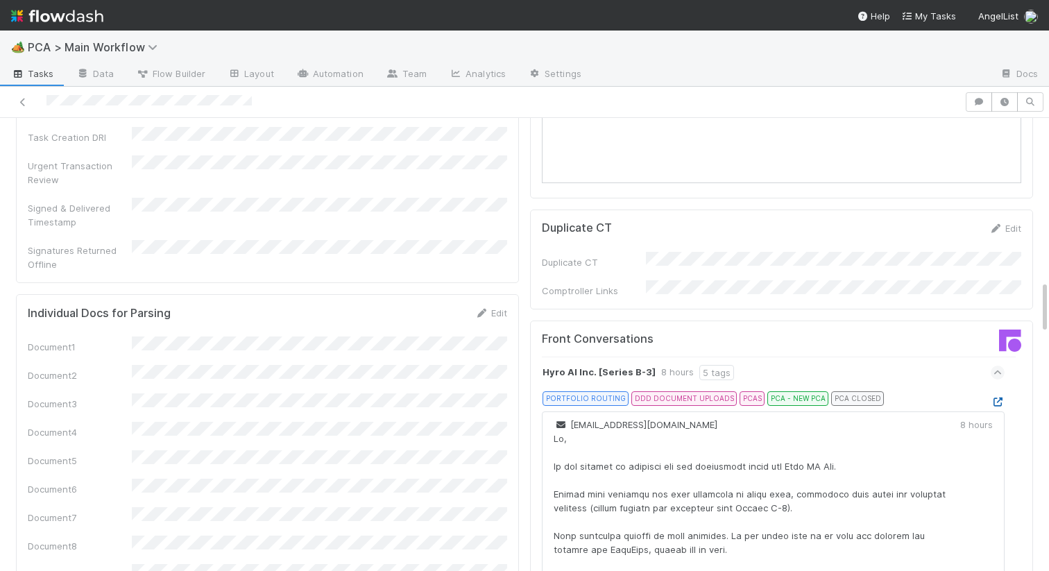
click at [998, 398] on icon at bounding box center [998, 402] width 14 height 9
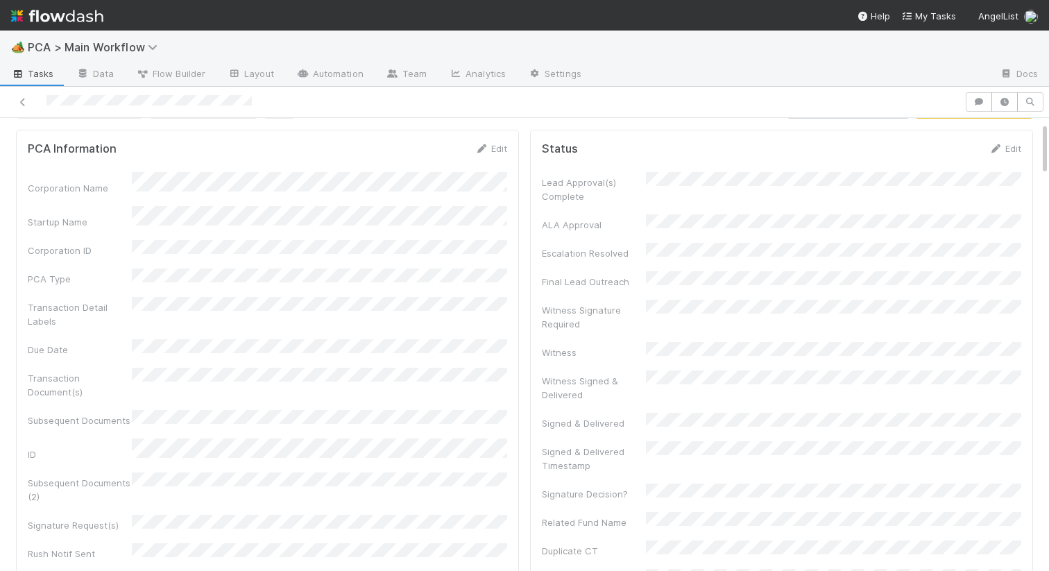
scroll to position [0, 0]
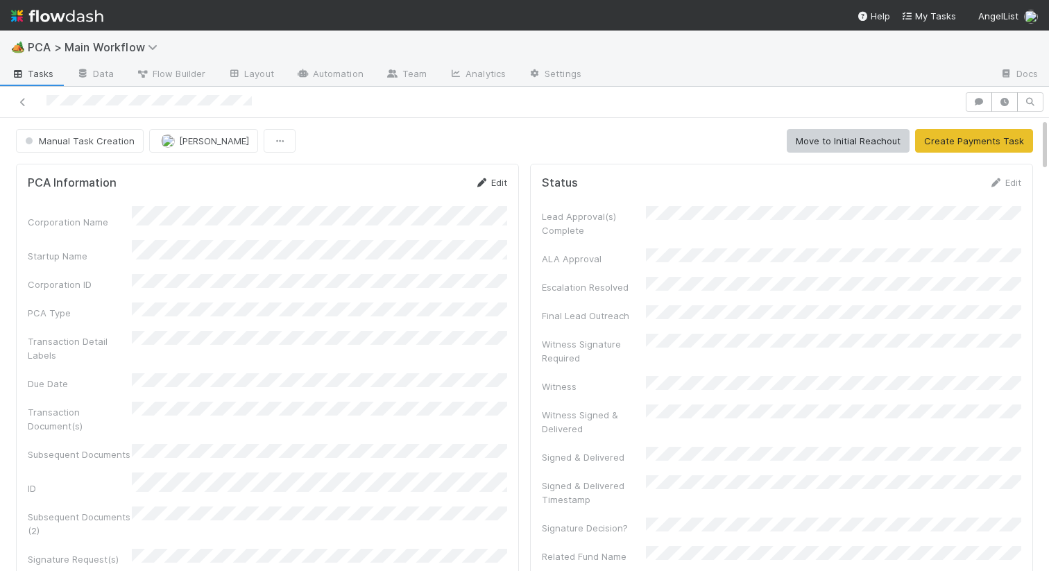
click at [491, 182] on link "Edit" at bounding box center [491, 182] width 33 height 11
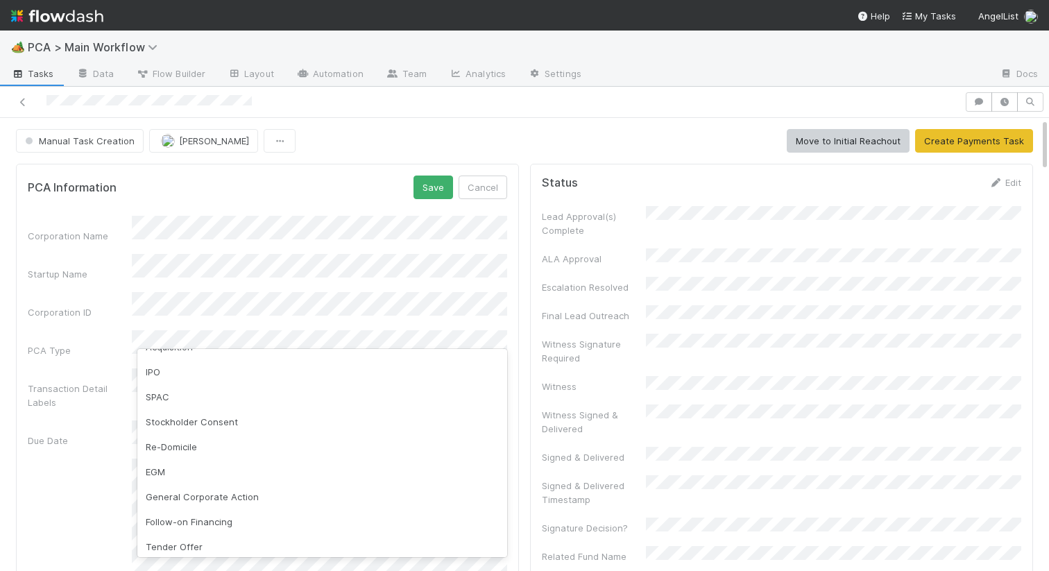
scroll to position [272, 0]
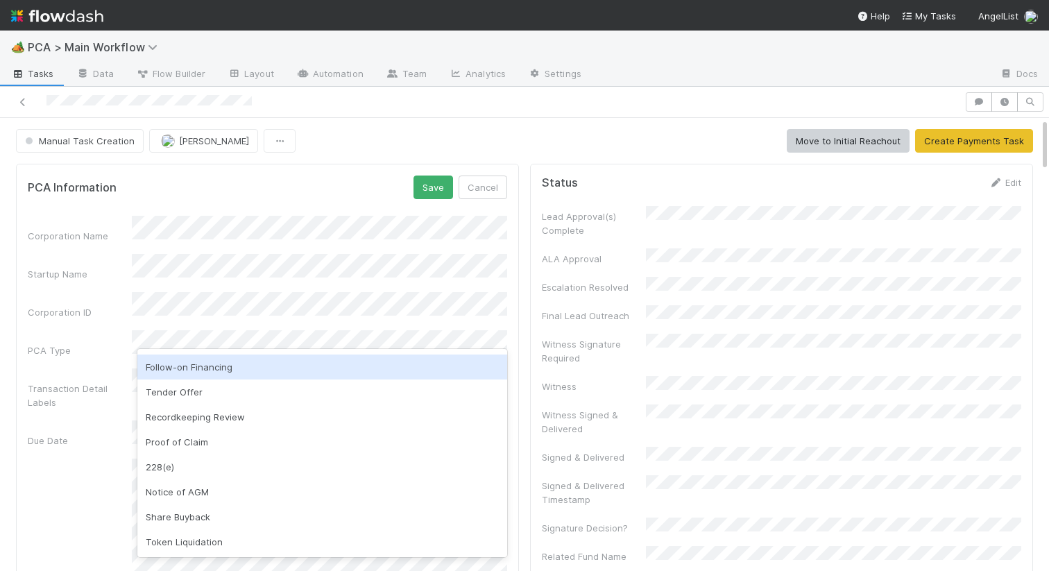
click at [204, 370] on div "Follow-on Financing" at bounding box center [322, 367] width 370 height 25
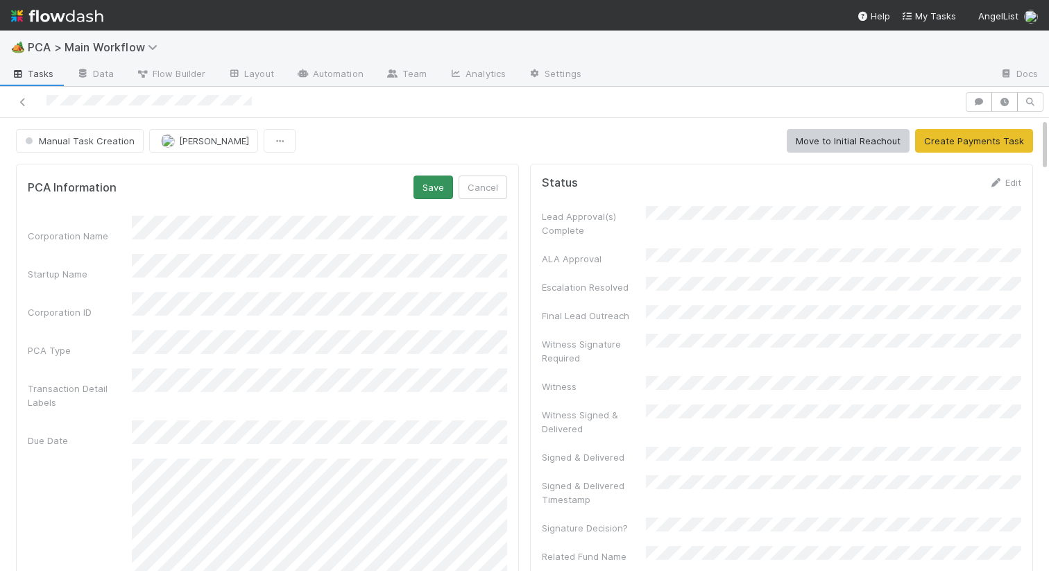
click at [436, 180] on button "Save" at bounding box center [434, 188] width 40 height 24
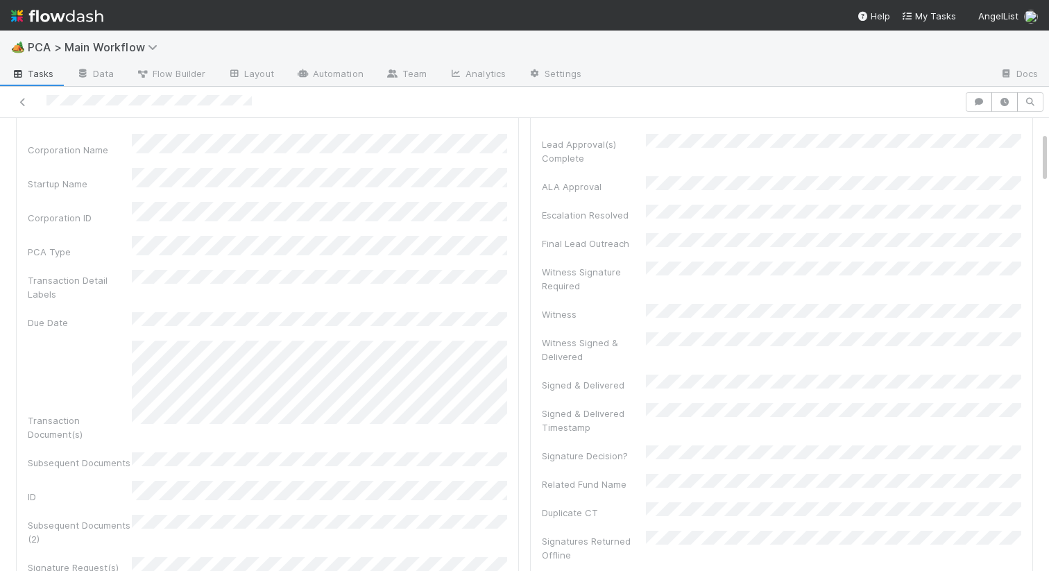
scroll to position [0, 0]
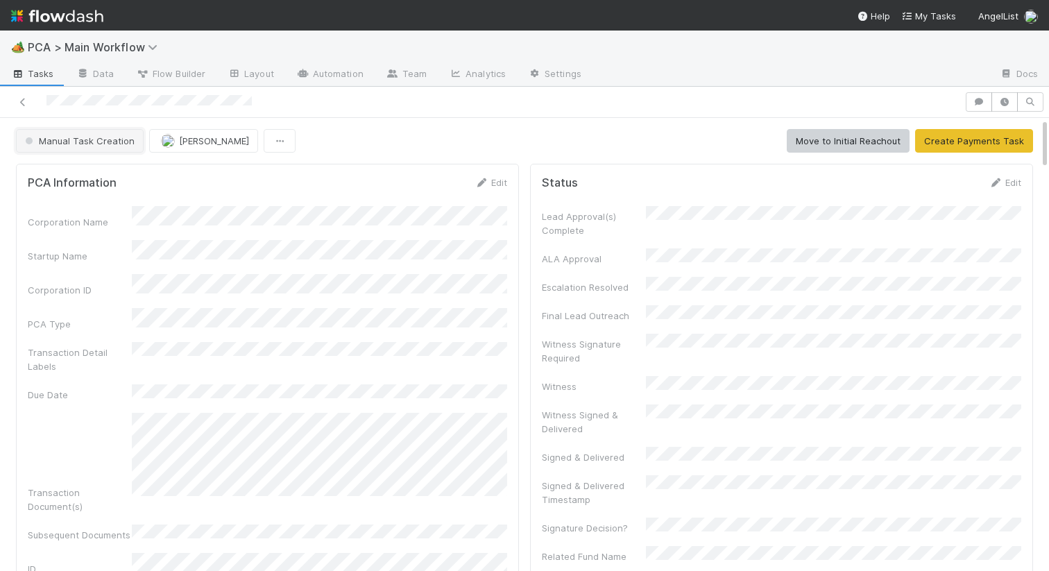
click at [76, 142] on span "Manual Task Creation" at bounding box center [78, 140] width 112 height 11
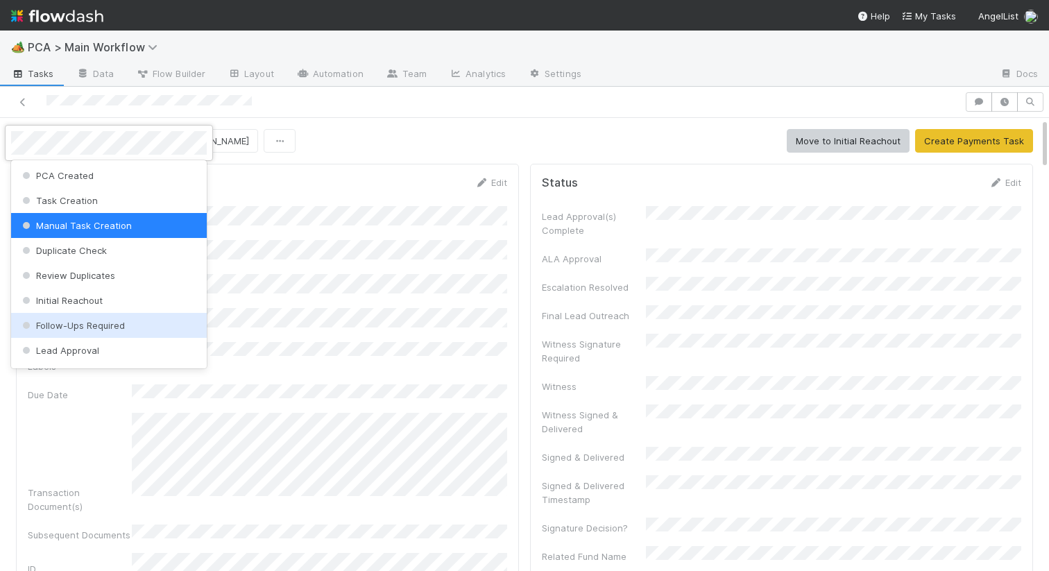
click at [89, 340] on div "Lead Approval" at bounding box center [109, 350] width 196 height 25
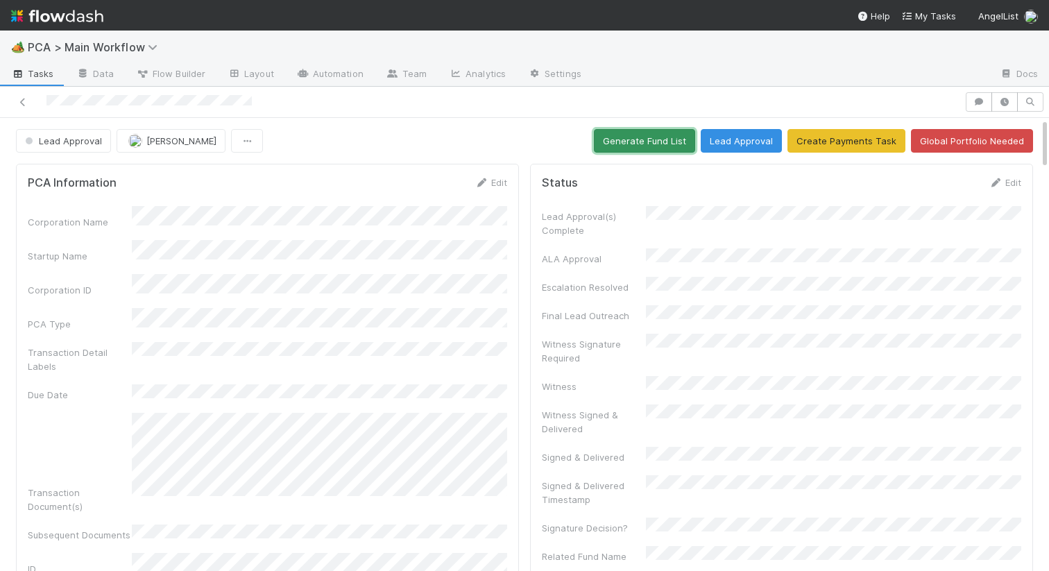
click at [625, 146] on button "Generate Fund List" at bounding box center [644, 141] width 101 height 24
click at [725, 143] on button "Lead Approval" at bounding box center [741, 141] width 81 height 24
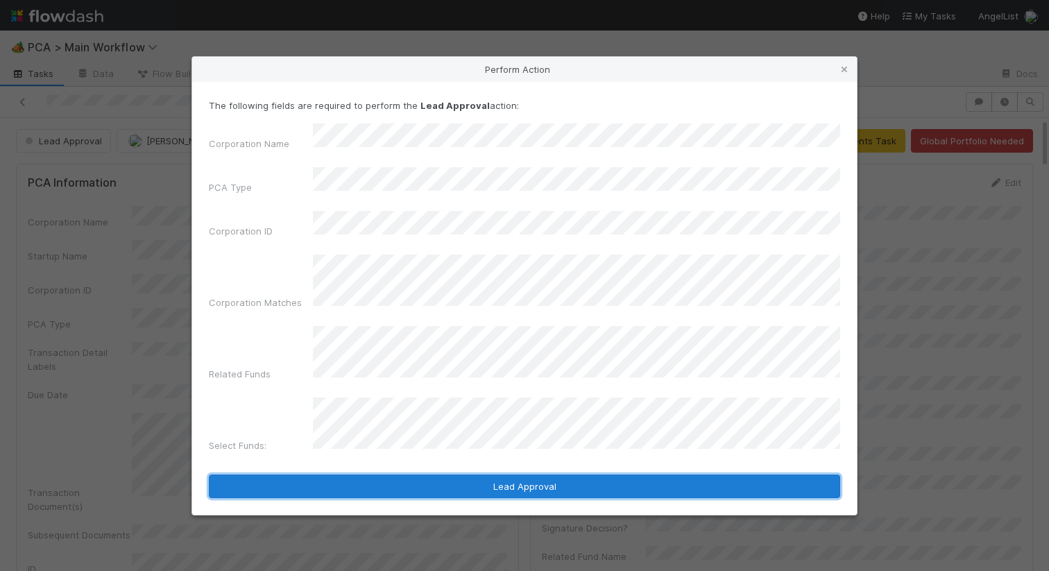
click at [409, 475] on button "Lead Approval" at bounding box center [524, 487] width 631 height 24
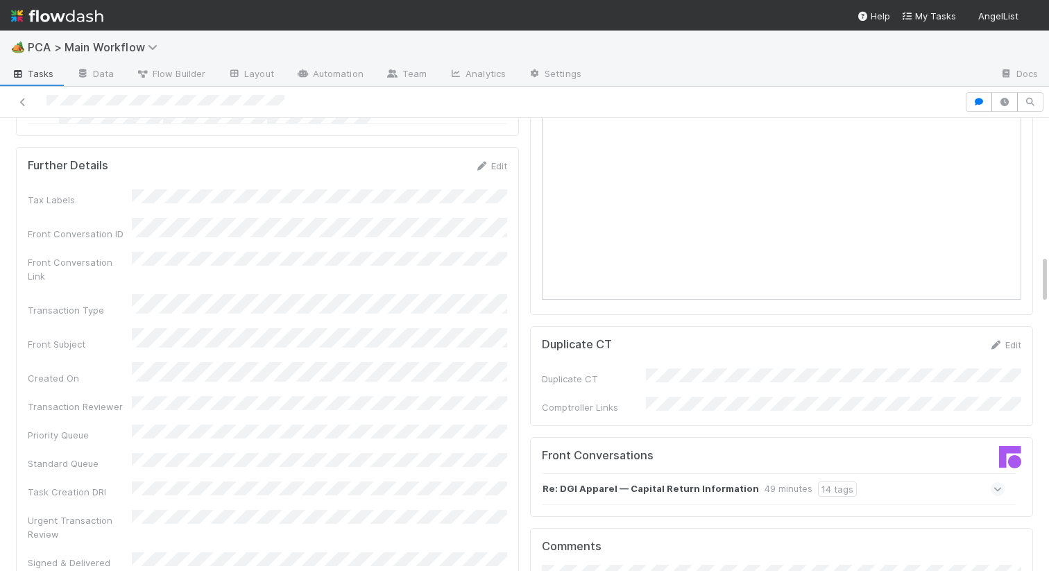
scroll to position [1294, 0]
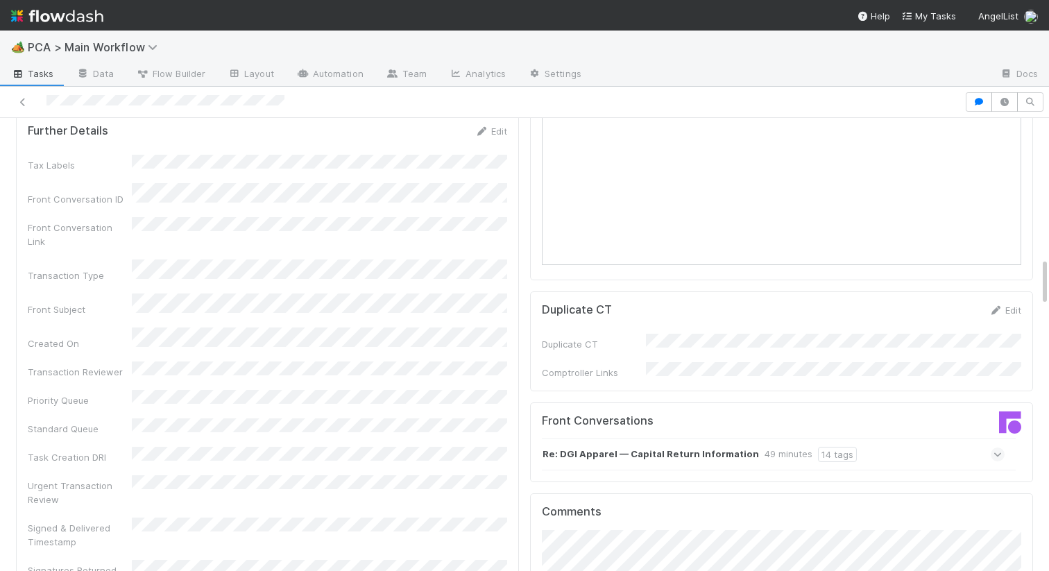
click at [630, 447] on strong "Re: DGI Apparel — Capital Return Information" at bounding box center [651, 454] width 216 height 15
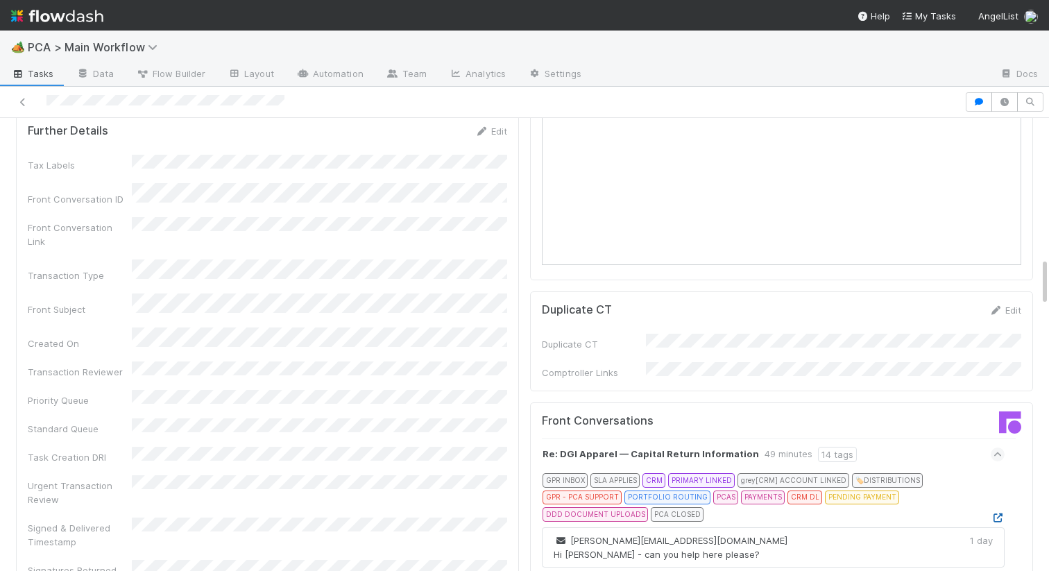
click at [1000, 513] on icon at bounding box center [998, 517] width 14 height 9
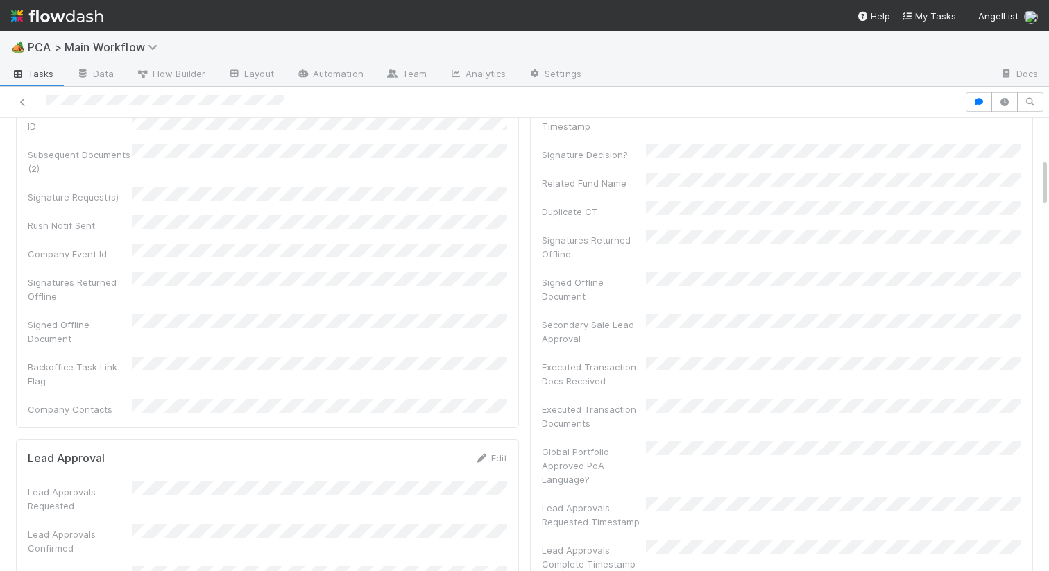
scroll to position [0, 0]
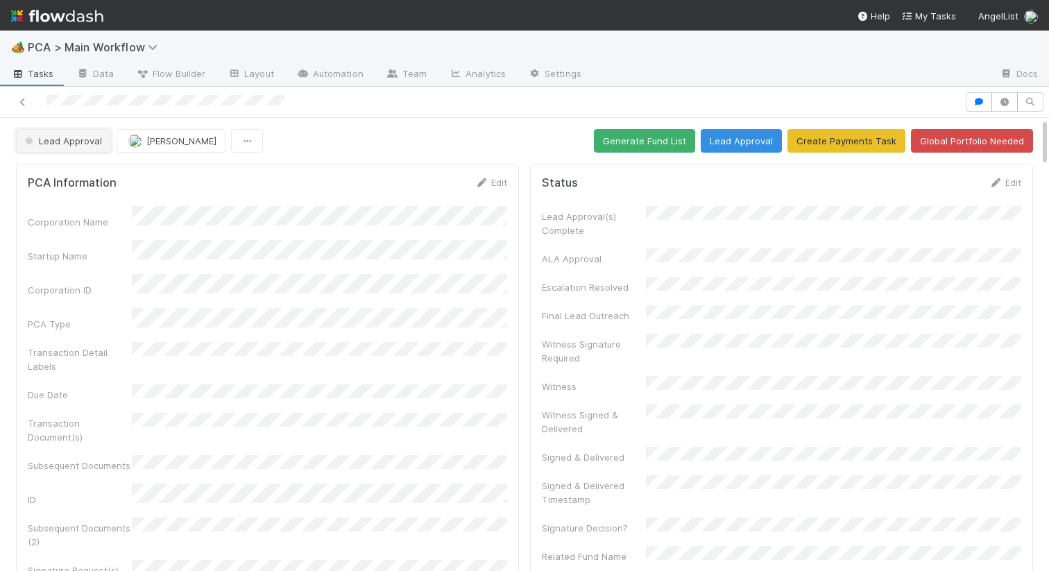
click at [79, 133] on button "Lead Approval" at bounding box center [63, 141] width 95 height 24
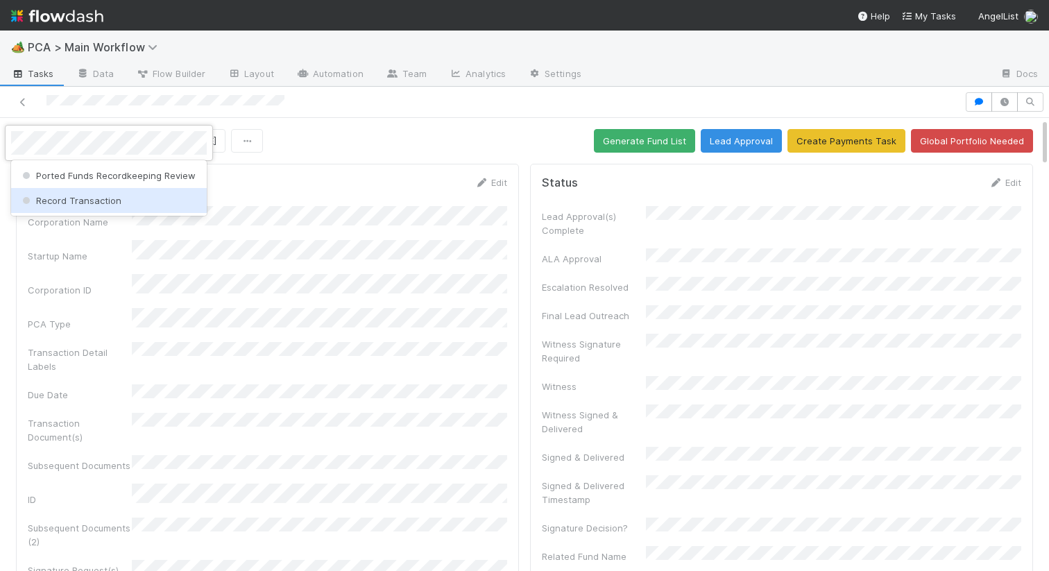
click at [77, 198] on span "Record Transaction" at bounding box center [70, 200] width 102 height 11
